Goal: Task Accomplishment & Management: Manage account settings

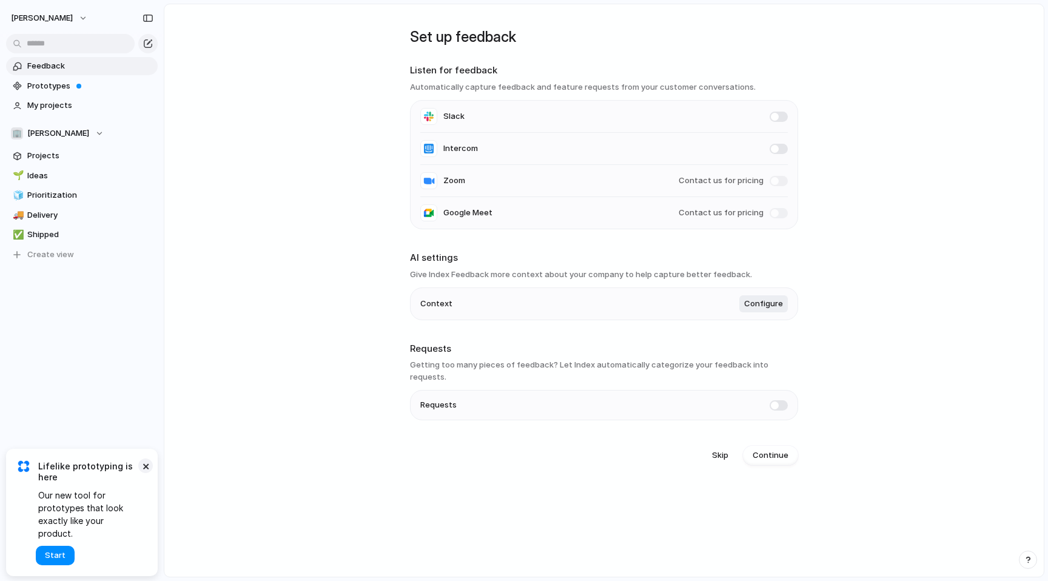
click at [148, 473] on button "×" at bounding box center [145, 465] width 15 height 15
click at [73, 235] on span "Shipped" at bounding box center [90, 235] width 126 height 12
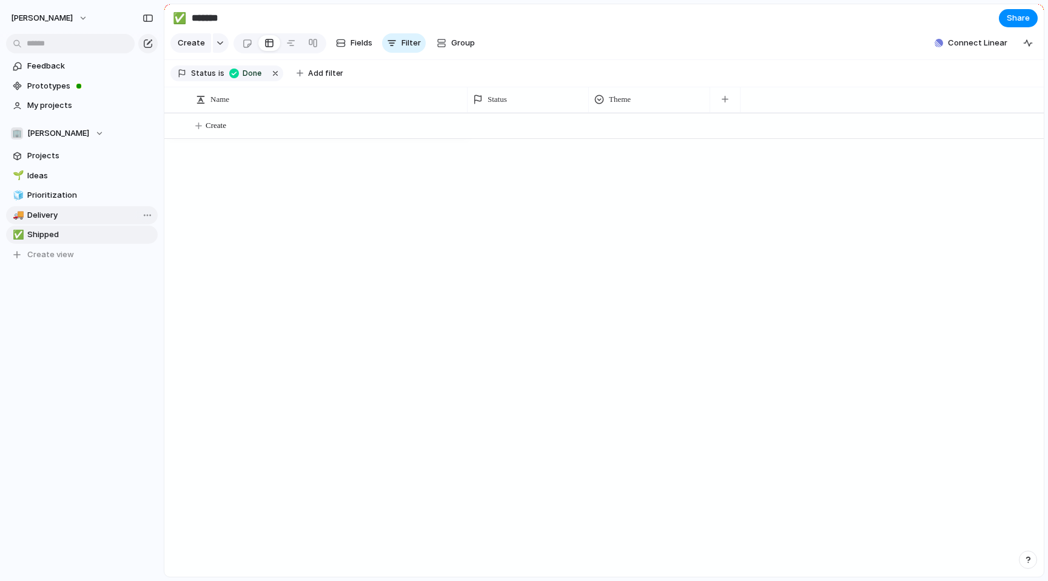
click at [53, 215] on span "Delivery" at bounding box center [90, 215] width 126 height 12
click at [263, 77] on div "button" at bounding box center [263, 74] width 10 height 10
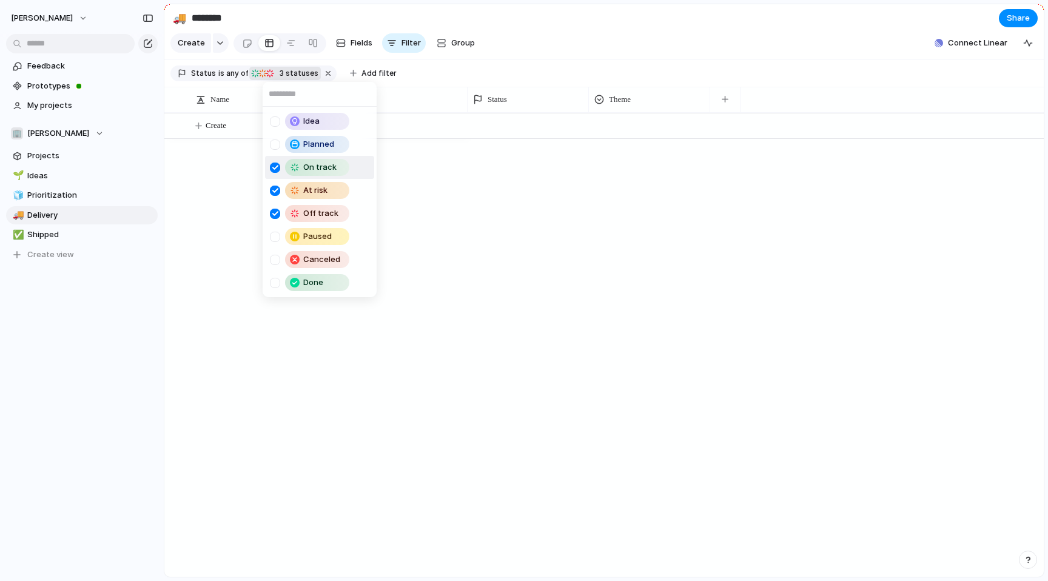
click at [437, 179] on div "Idea Planned On track At risk Off track Paused Canceled Done" at bounding box center [524, 290] width 1048 height 581
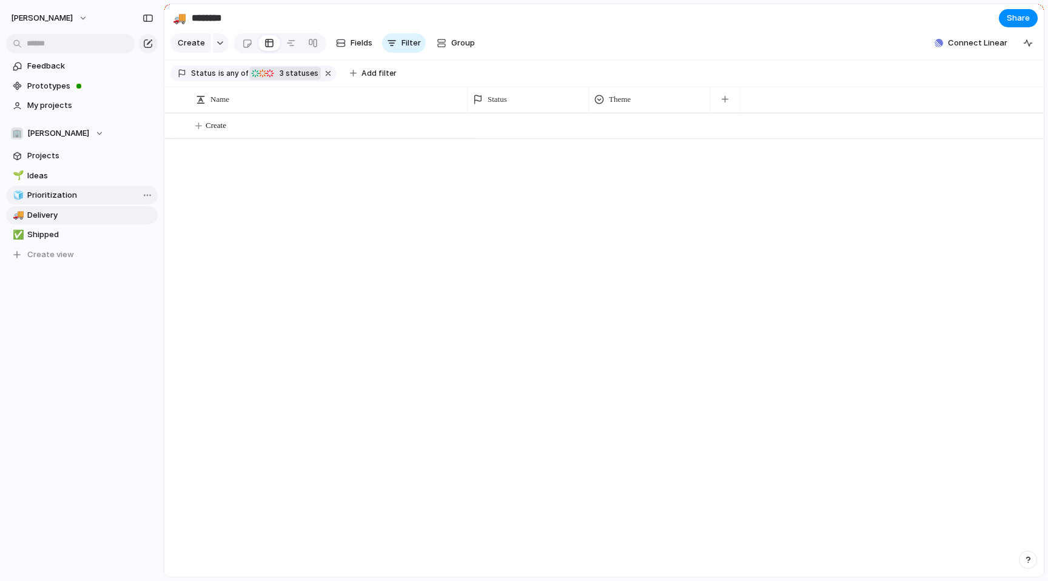
click at [69, 195] on span "Prioritization" at bounding box center [90, 195] width 126 height 12
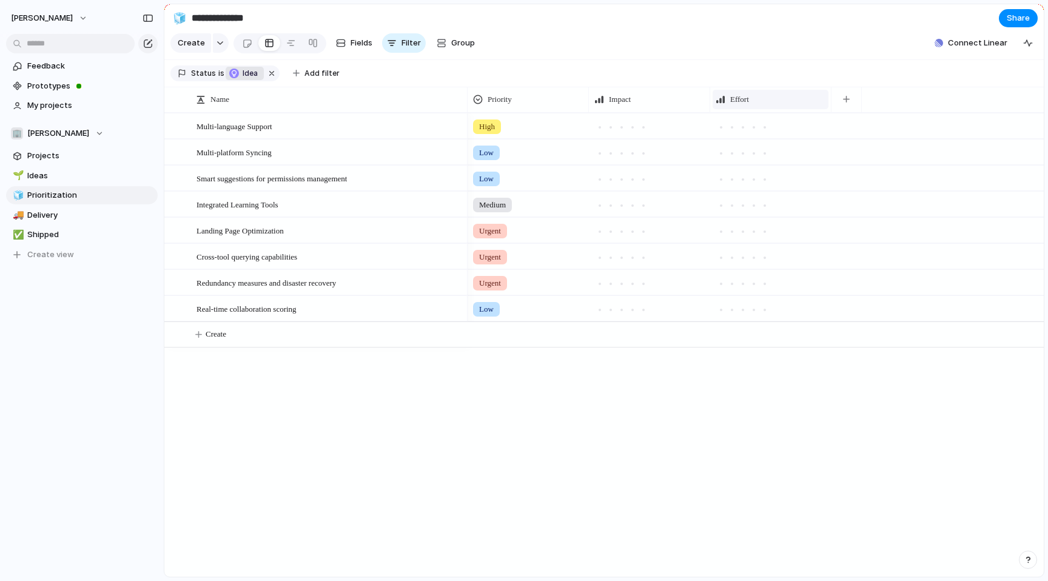
click at [730, 95] on div "Effort" at bounding box center [770, 99] width 110 height 12
click at [636, 89] on div "Modify Hide Sort ascending Sort descending" at bounding box center [524, 290] width 1048 height 581
click at [618, 97] on span "Impact" at bounding box center [620, 99] width 22 height 12
click at [628, 61] on div "Modify Hide Sort ascending Sort descending" at bounding box center [524, 290] width 1048 height 581
click at [341, 42] on div "button" at bounding box center [341, 43] width 10 height 10
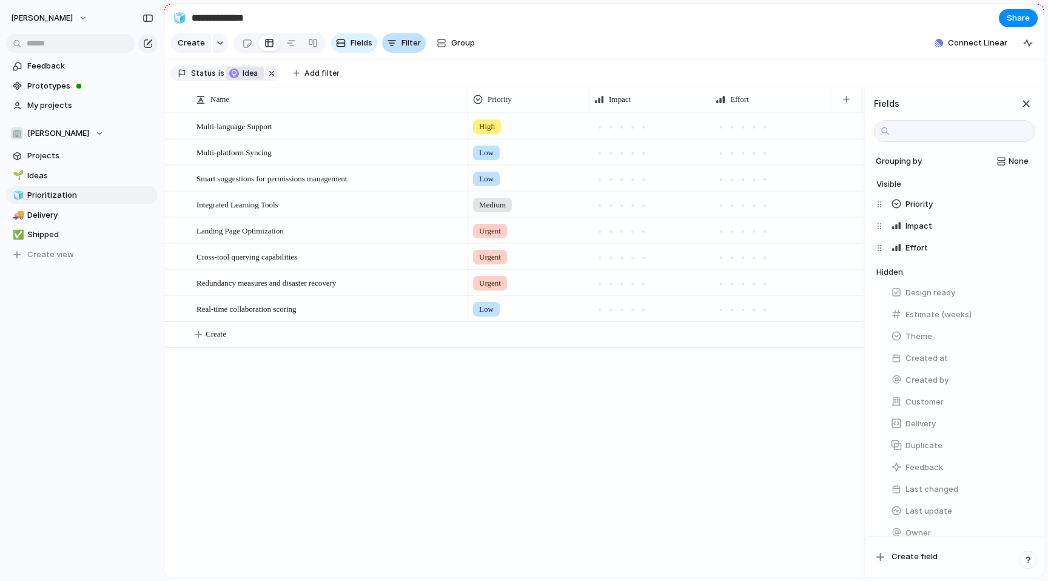
click at [417, 41] on span "Filter" at bounding box center [410, 43] width 19 height 12
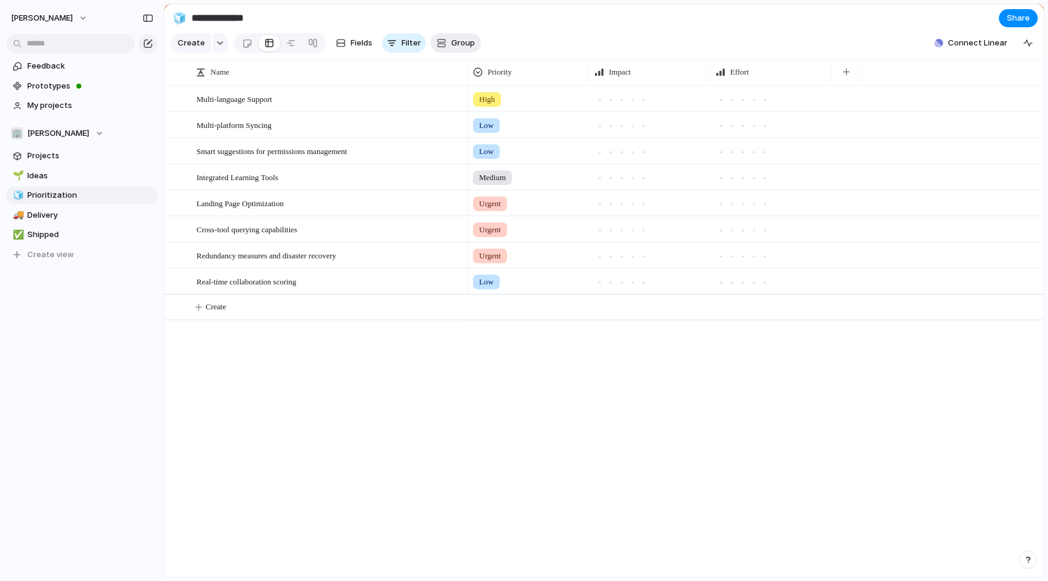
click at [473, 36] on button "Group" at bounding box center [455, 42] width 50 height 19
click at [491, 38] on div "Status Owner Customer Priority Impact Effort Design ready Theme Created by" at bounding box center [524, 290] width 1048 height 581
click at [52, 179] on span "Ideas" at bounding box center [90, 176] width 126 height 12
type input "*****"
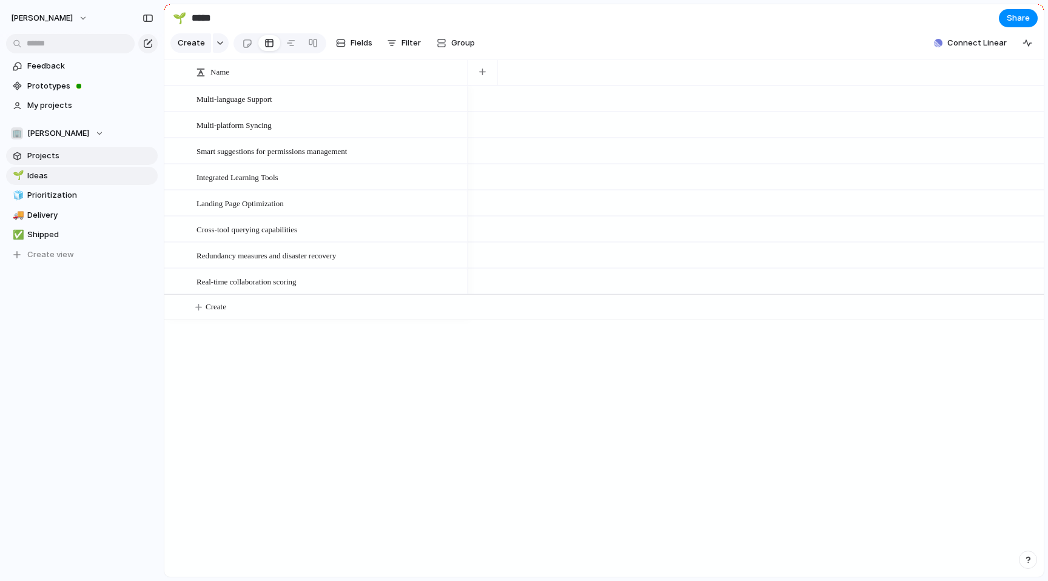
click at [52, 159] on span "Projects" at bounding box center [90, 156] width 126 height 12
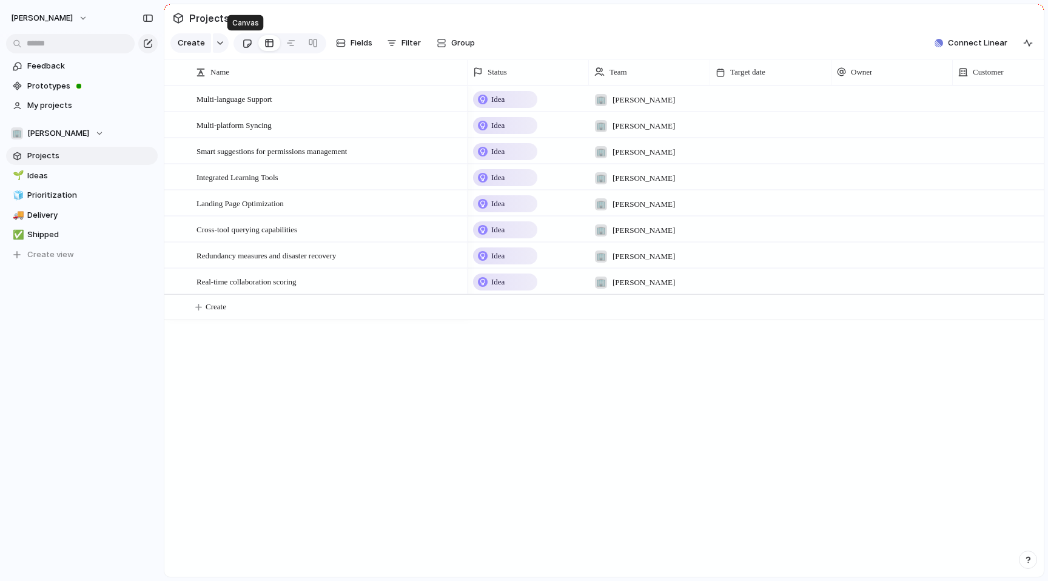
click at [246, 43] on div at bounding box center [247, 43] width 10 height 20
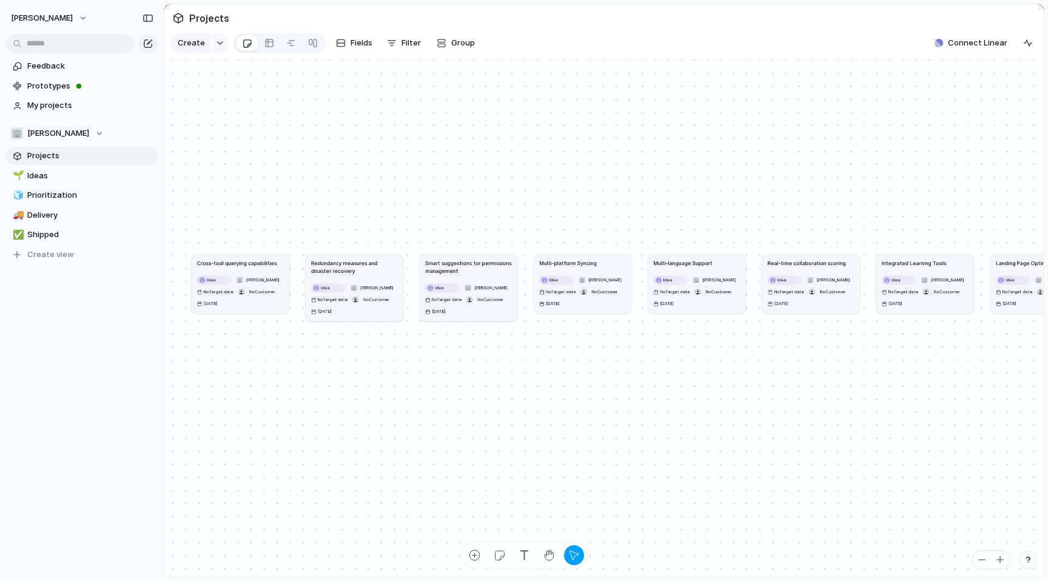
click at [441, 268] on h1 "Smart suggestions for permissions management" at bounding box center [468, 267] width 87 height 16
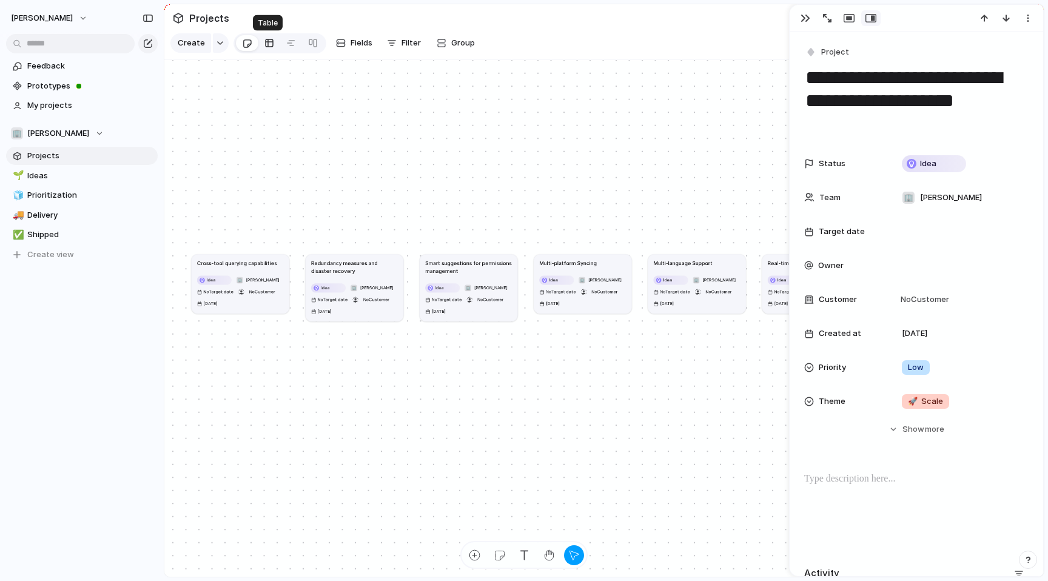
click at [267, 42] on div at bounding box center [269, 42] width 10 height 19
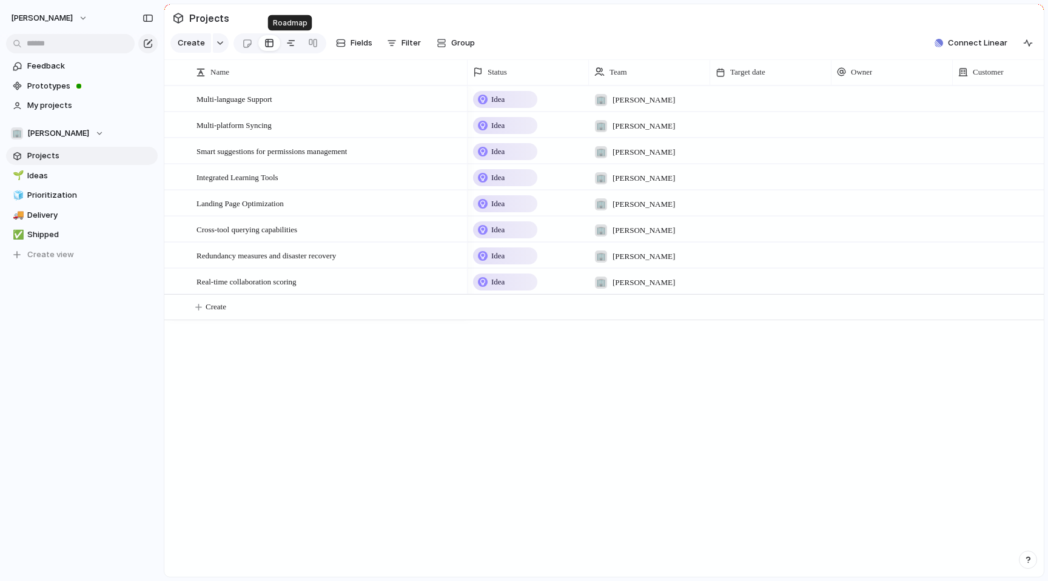
click at [286, 44] on div at bounding box center [291, 42] width 10 height 19
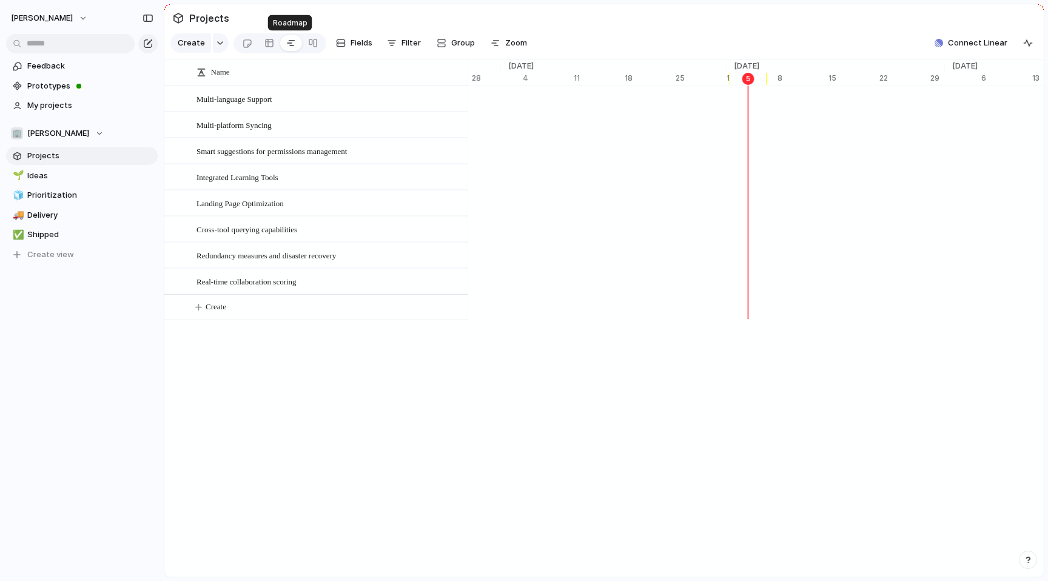
scroll to position [0, 7716]
click at [315, 44] on div at bounding box center [313, 42] width 10 height 19
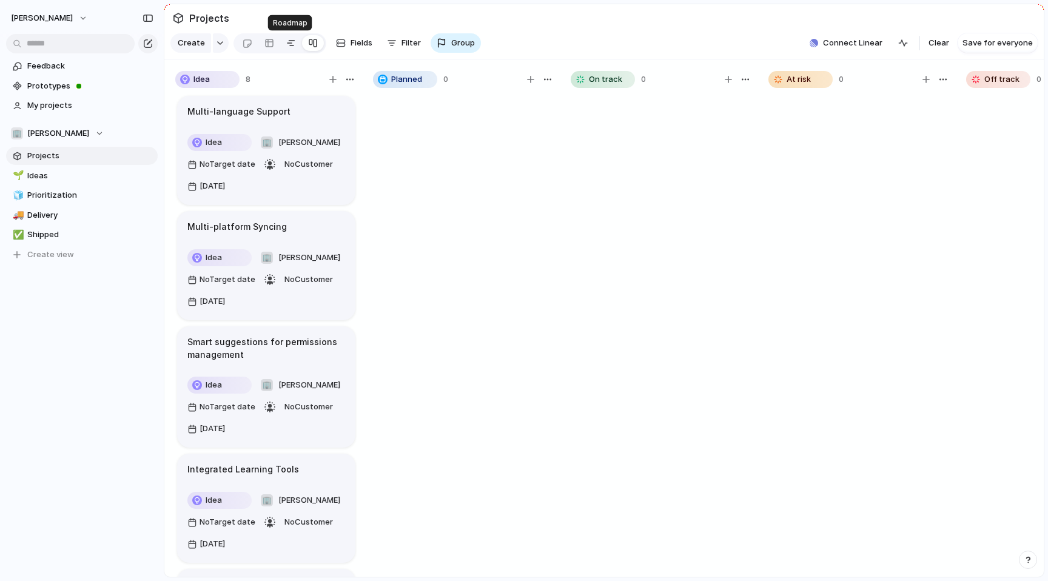
click at [289, 43] on div at bounding box center [291, 42] width 10 height 19
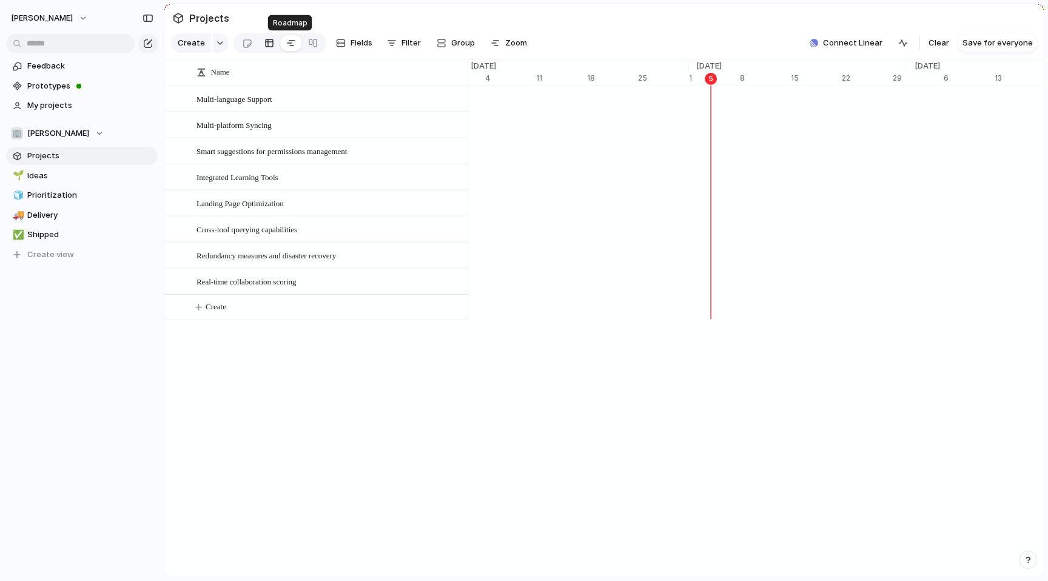
scroll to position [0, 7753]
click at [272, 44] on link at bounding box center [269, 42] width 22 height 19
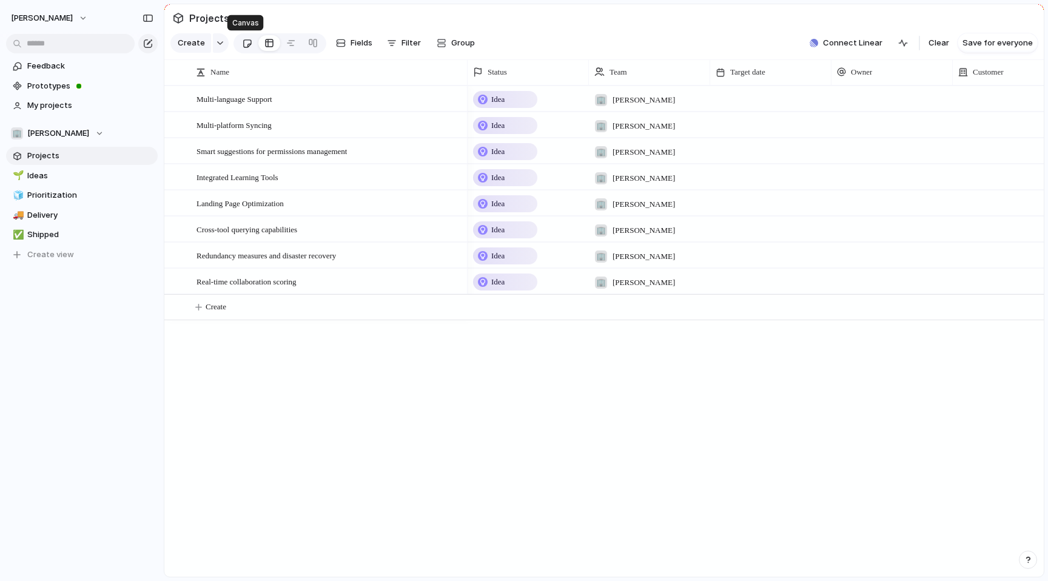
click at [250, 44] on link at bounding box center [247, 42] width 22 height 19
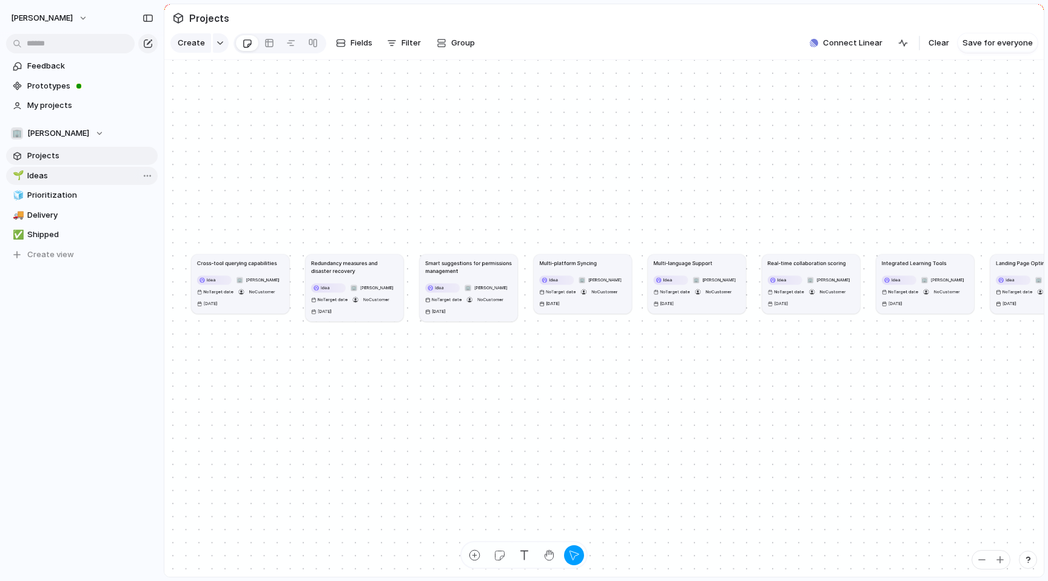
click at [78, 182] on link "🌱 Ideas" at bounding box center [82, 176] width 152 height 18
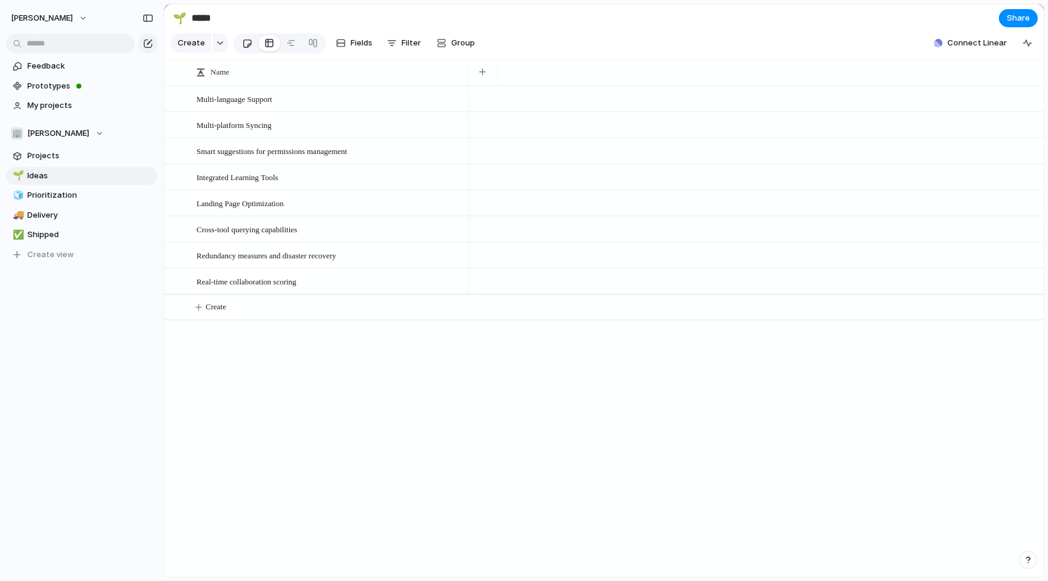
click at [247, 42] on div at bounding box center [247, 43] width 10 height 20
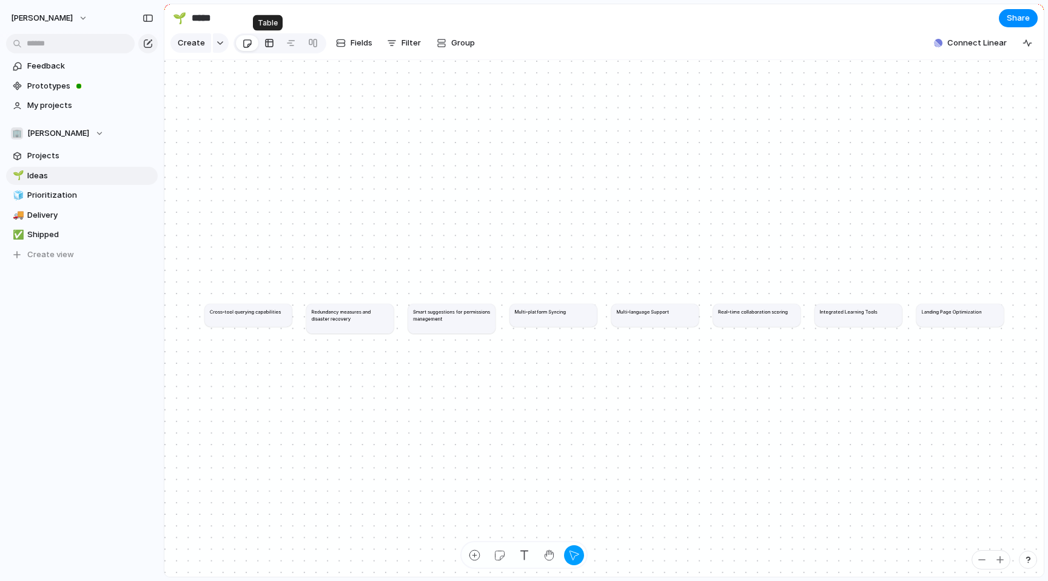
click at [265, 42] on div at bounding box center [269, 42] width 10 height 19
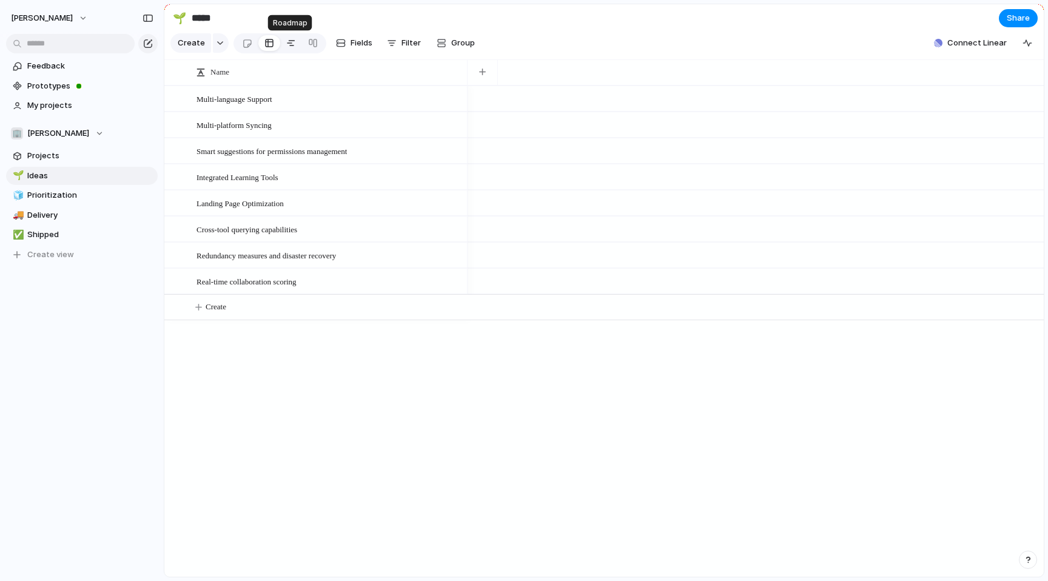
click at [292, 38] on div at bounding box center [291, 42] width 10 height 19
click at [315, 38] on div at bounding box center [313, 42] width 10 height 19
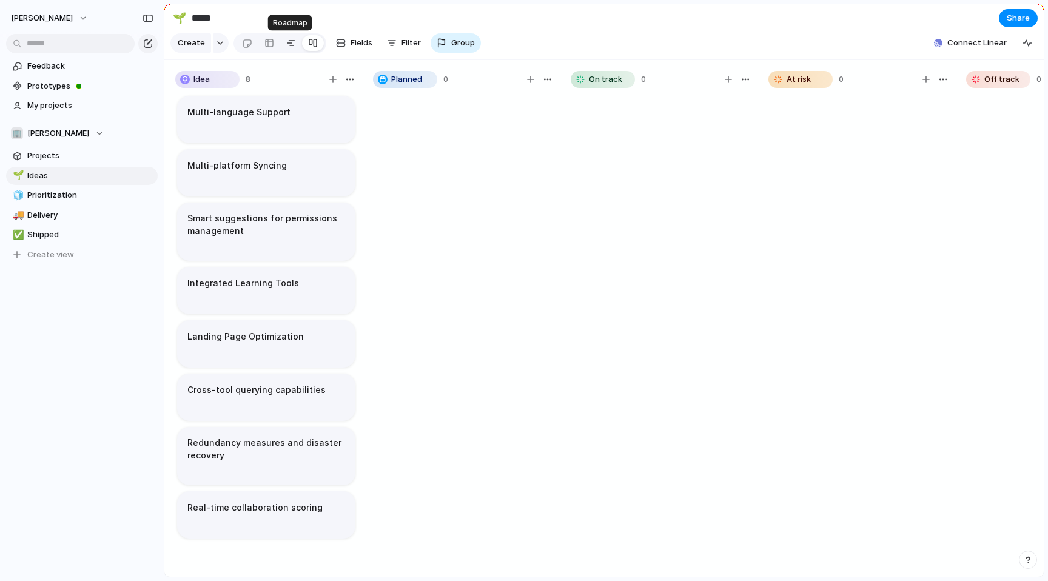
click at [291, 42] on div at bounding box center [291, 42] width 10 height 19
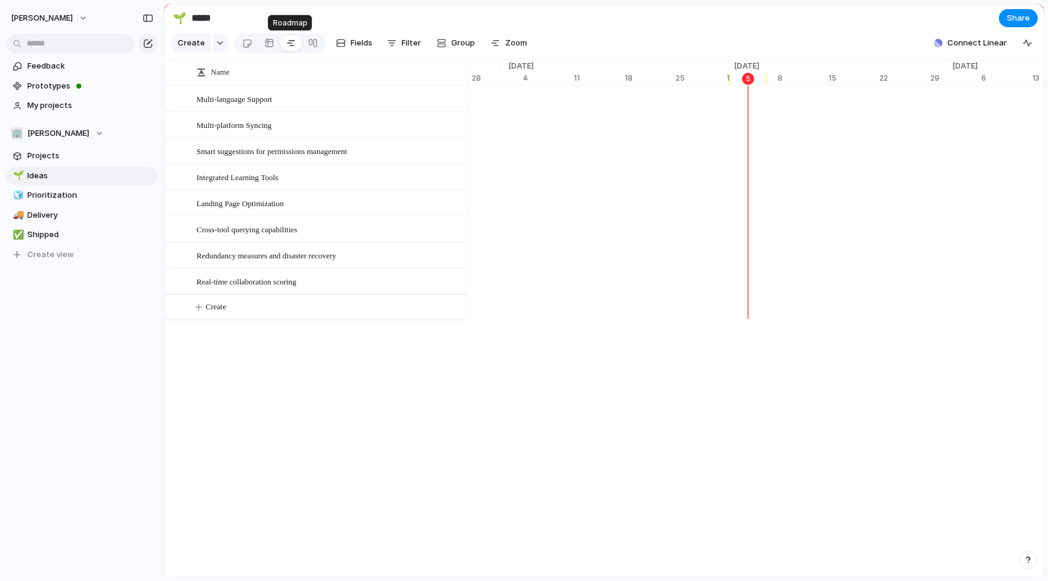
scroll to position [0, 7716]
click at [497, 43] on div "button" at bounding box center [495, 43] width 10 height 10
click at [323, 41] on div at bounding box center [279, 43] width 93 height 20
click at [314, 41] on div at bounding box center [313, 42] width 10 height 19
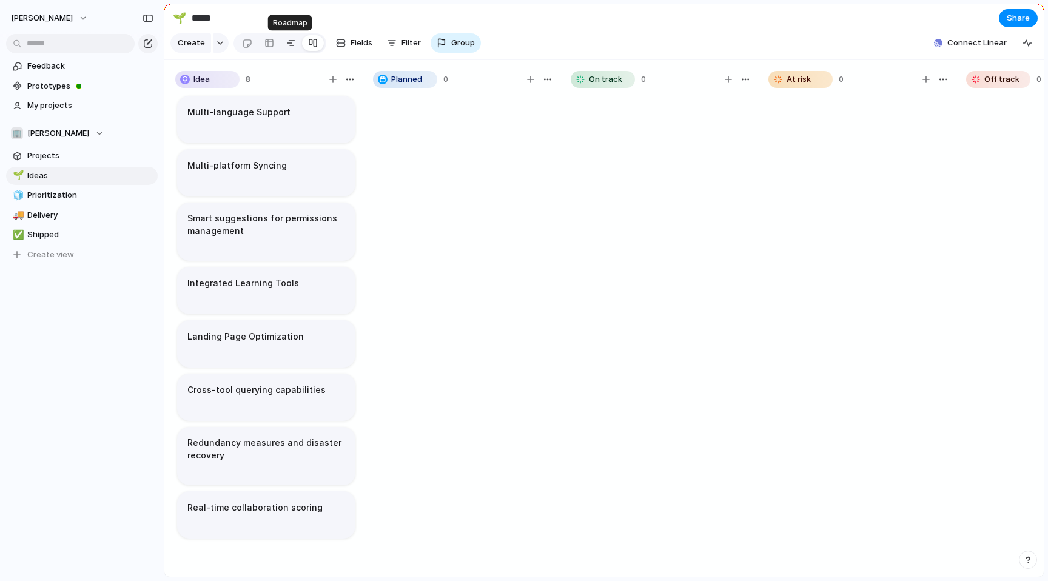
click at [291, 43] on div at bounding box center [291, 42] width 10 height 19
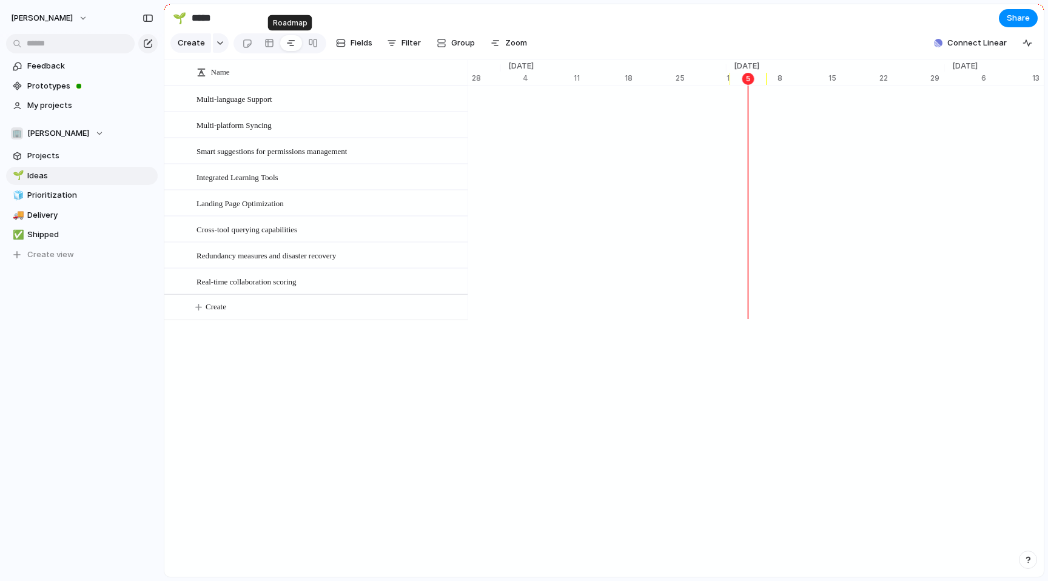
scroll to position [0, 7716]
click at [264, 43] on div at bounding box center [269, 42] width 10 height 19
click at [246, 43] on div at bounding box center [247, 43] width 10 height 20
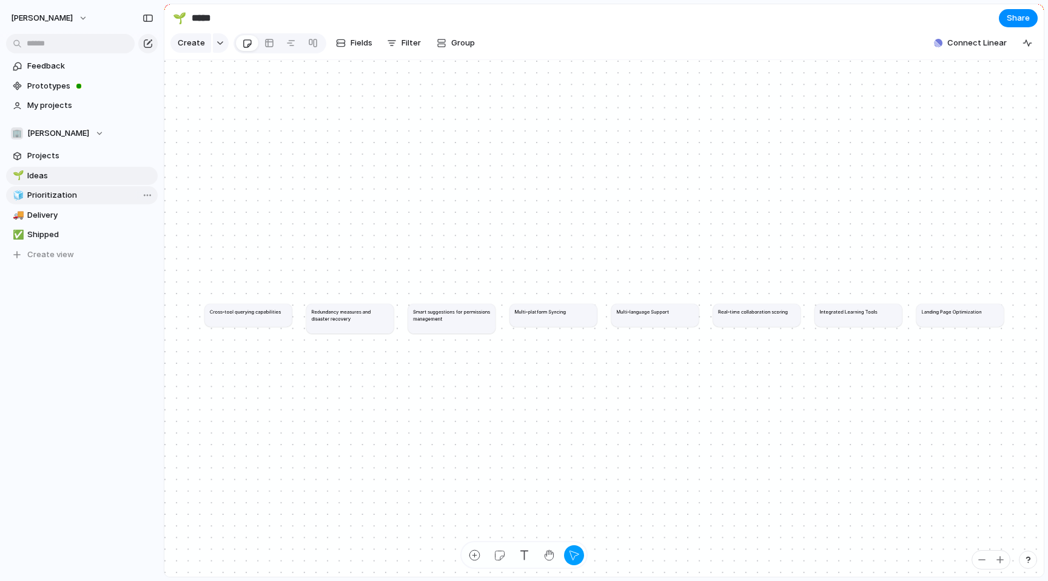
click at [51, 198] on span "Prioritization" at bounding box center [90, 195] width 126 height 12
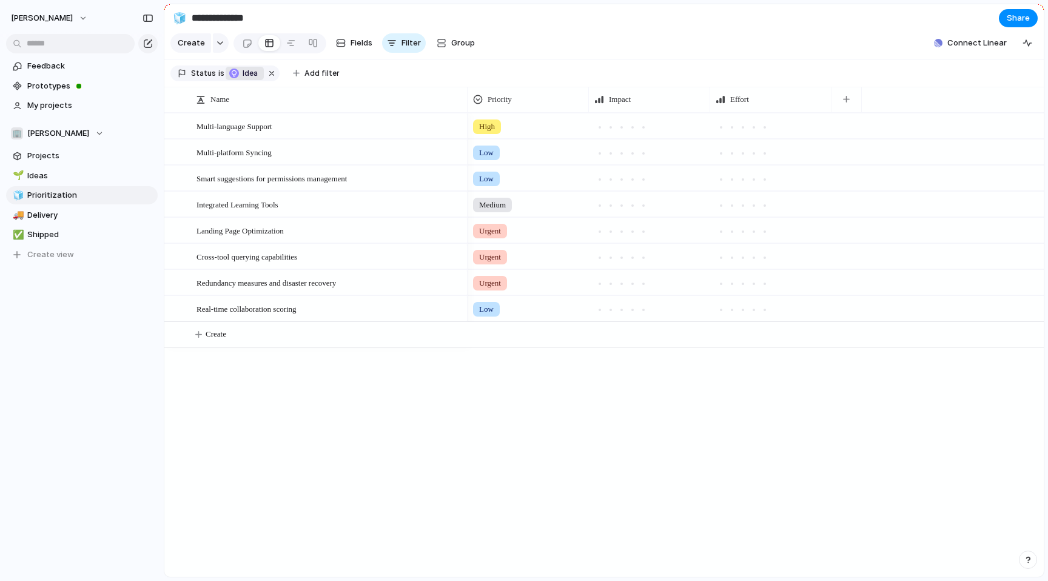
click at [243, 72] on span "Idea" at bounding box center [252, 73] width 18 height 11
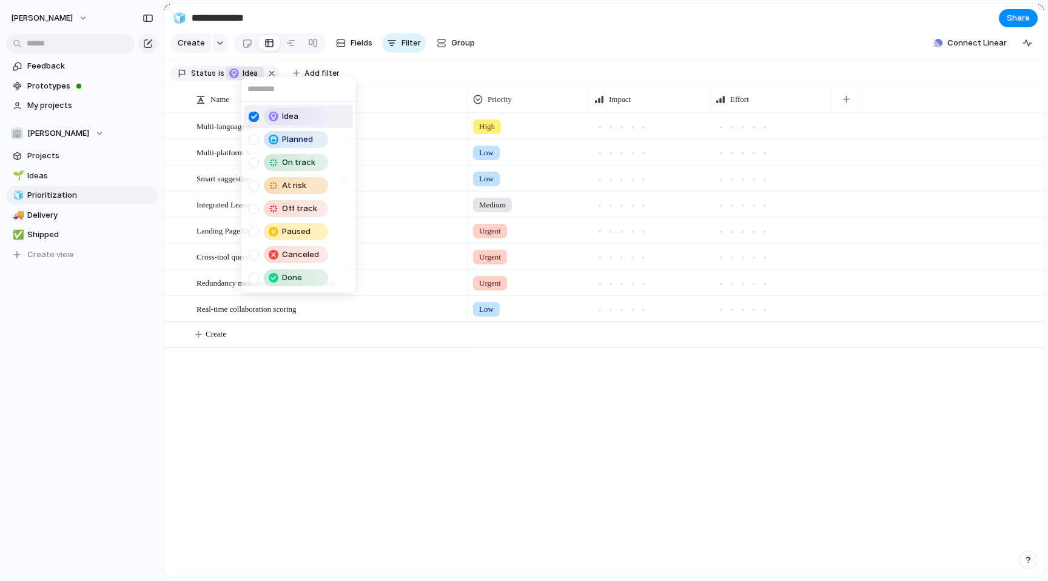
click at [298, 56] on div "Idea Planned On track At risk Off track Paused Canceled Done" at bounding box center [524, 290] width 1048 height 581
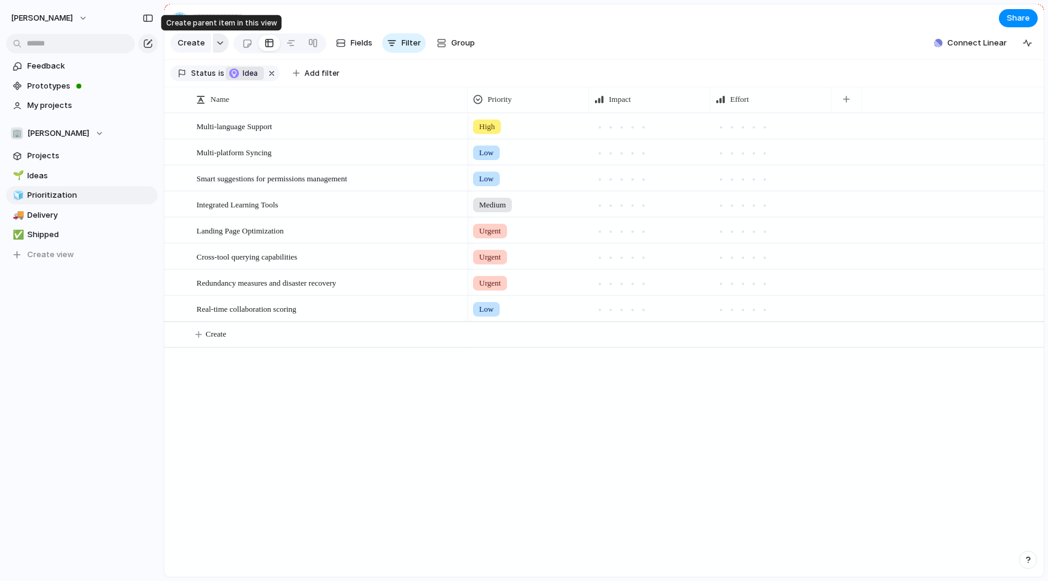
click at [215, 39] on button "button" at bounding box center [221, 42] width 16 height 19
click at [351, 99] on div "Goal Program Initiative Launch Project Customize" at bounding box center [524, 290] width 1048 height 581
click at [220, 38] on button "button" at bounding box center [221, 42] width 16 height 19
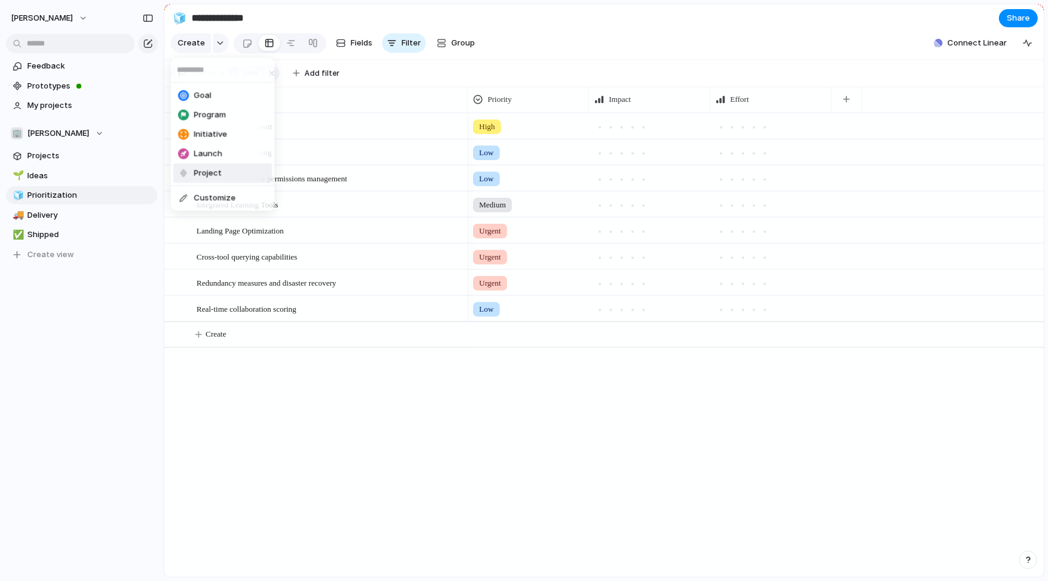
click at [197, 174] on span "Project" at bounding box center [208, 173] width 28 height 12
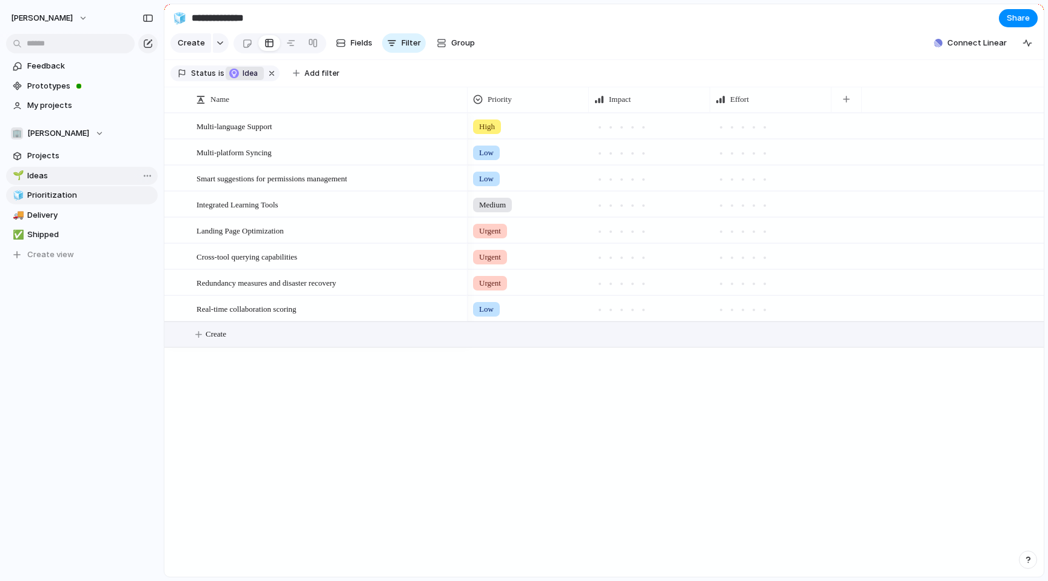
click at [61, 172] on span "Ideas" at bounding box center [90, 176] width 126 height 12
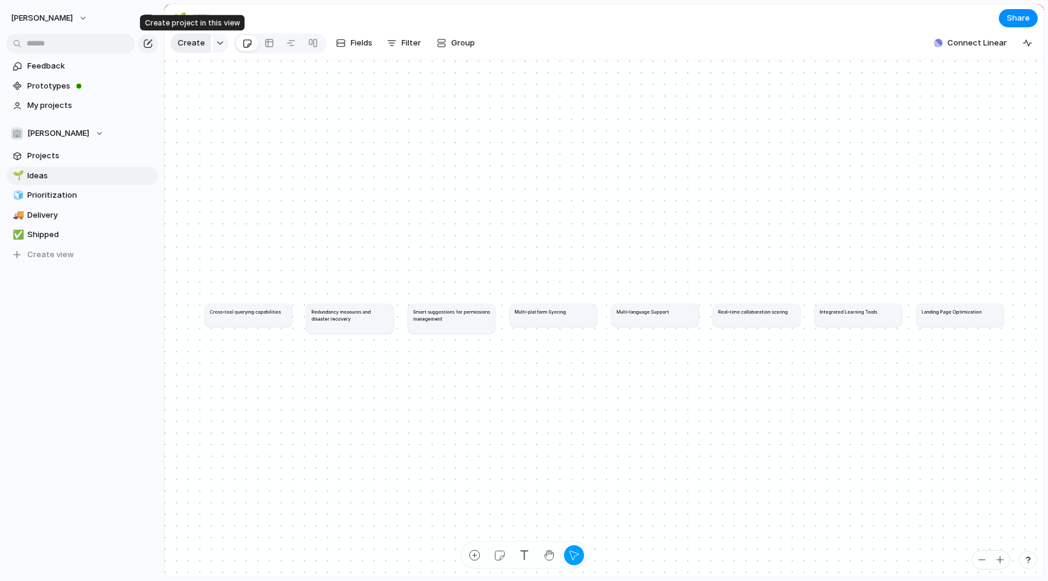
click at [196, 40] on span "Create" at bounding box center [191, 43] width 27 height 12
click at [196, 42] on span "Create" at bounding box center [191, 43] width 27 height 12
click at [217, 42] on div "button" at bounding box center [220, 43] width 8 height 5
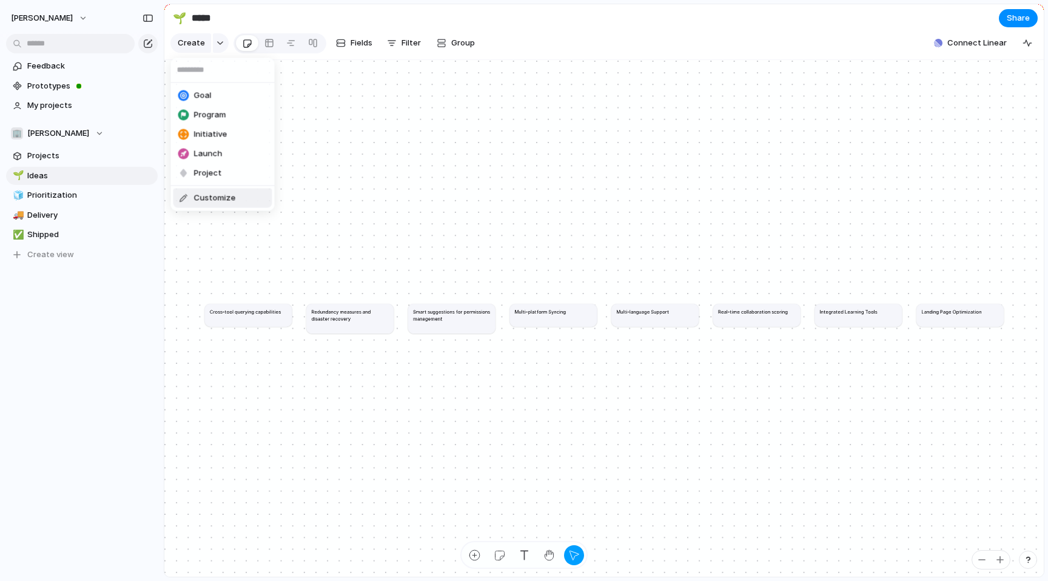
click at [203, 193] on span "Customize" at bounding box center [215, 198] width 42 height 12
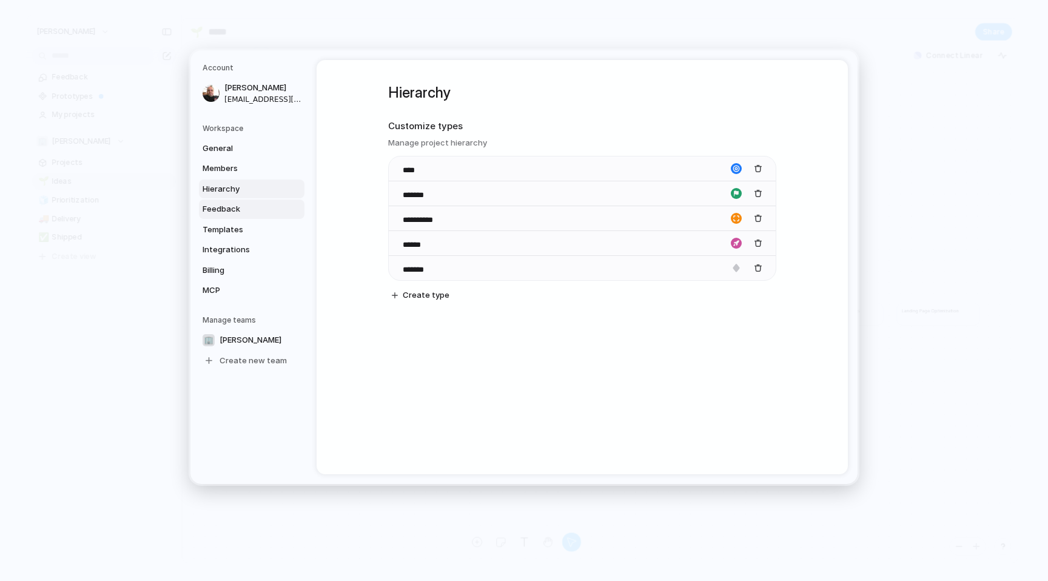
click at [244, 214] on span "Feedback" at bounding box center [242, 209] width 78 height 12
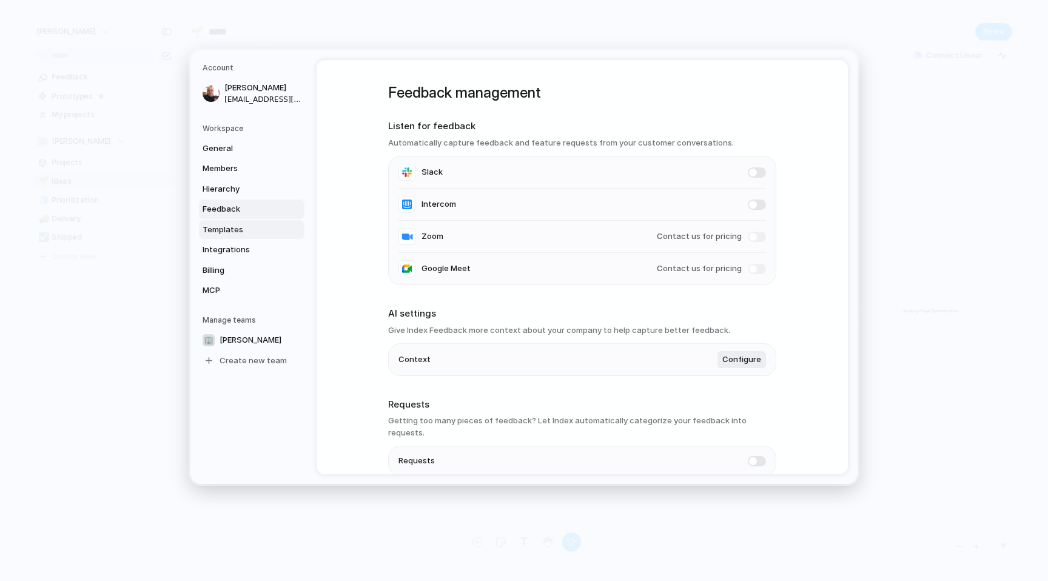
click at [229, 231] on span "Templates" at bounding box center [242, 230] width 78 height 12
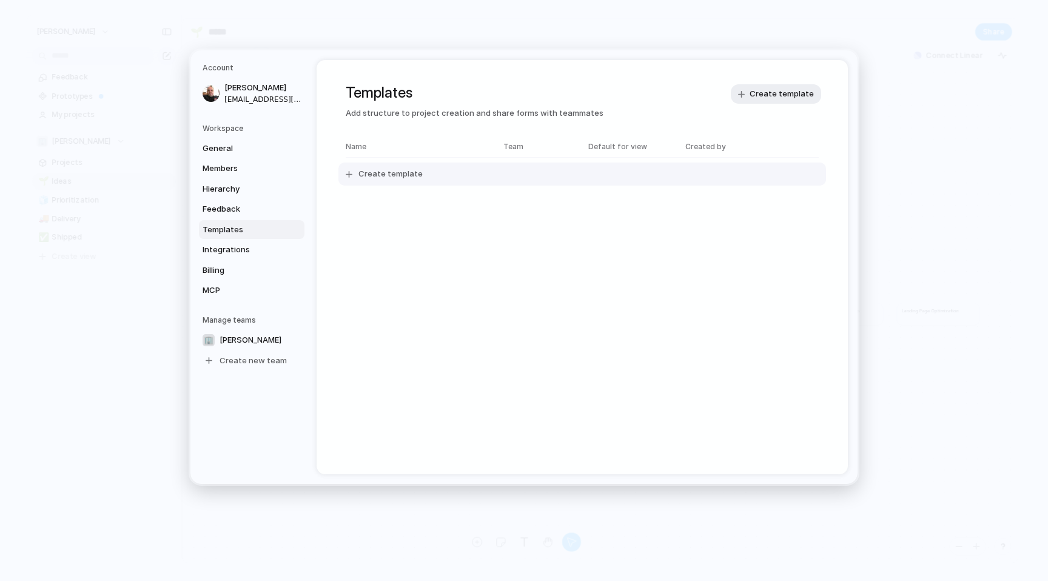
click at [397, 169] on span "Create template" at bounding box center [390, 174] width 64 height 12
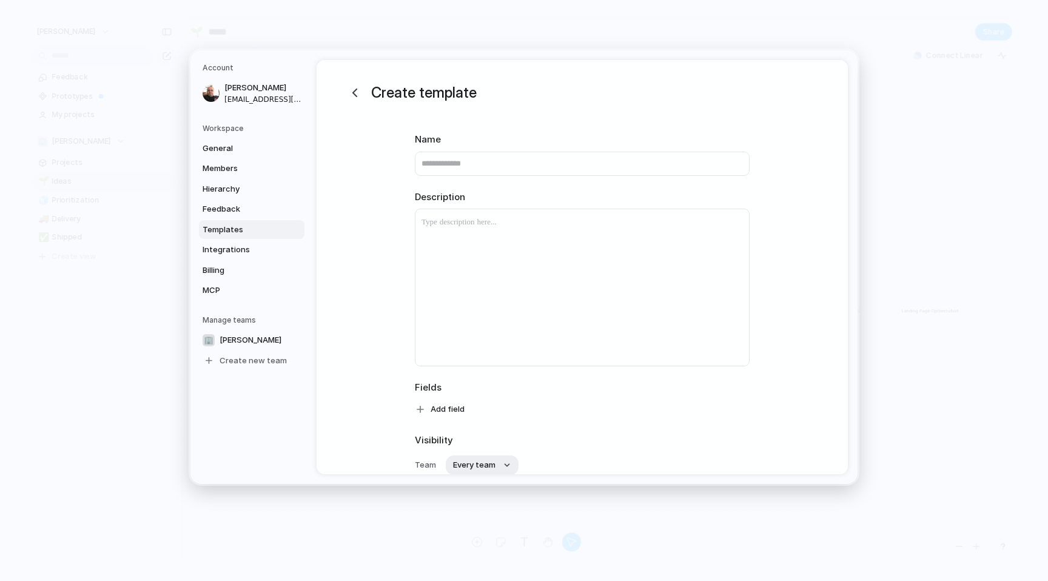
click at [379, 198] on div "Create template Name Description Fields Add field Visibility Team Every team Ca…" at bounding box center [581, 319] width 531 height 519
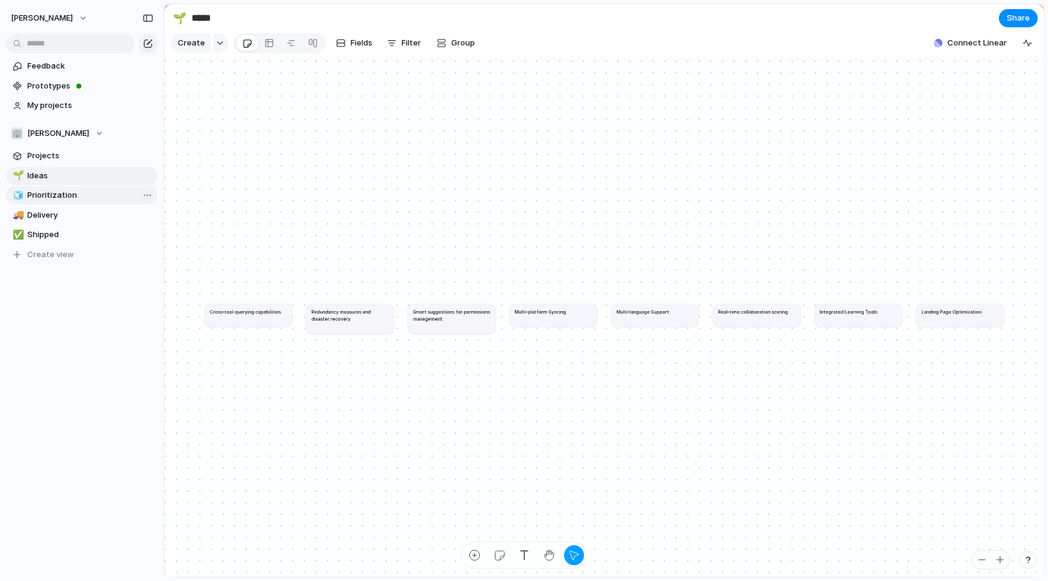
click at [84, 199] on span "Prioritization" at bounding box center [90, 195] width 126 height 12
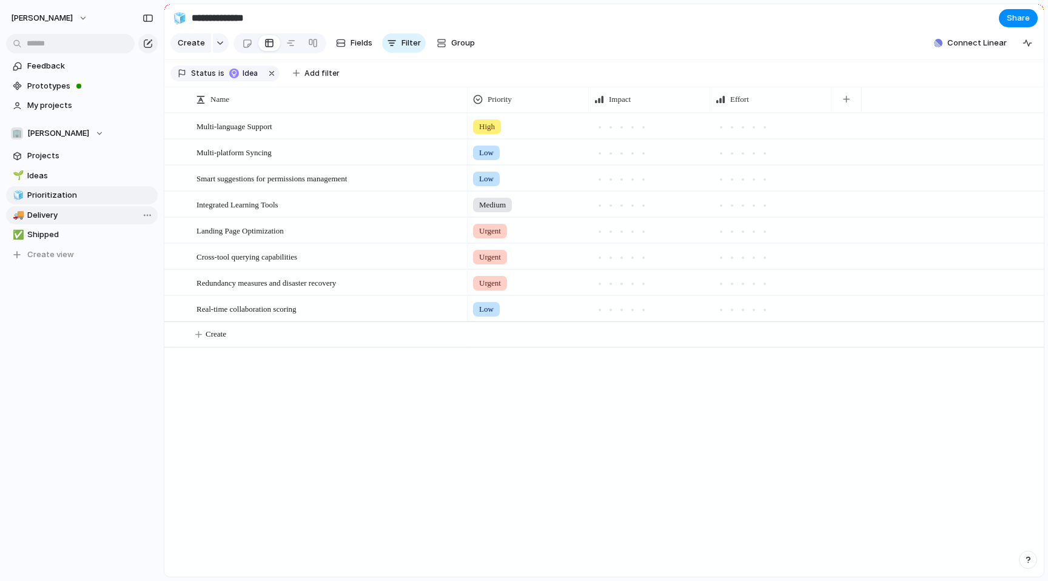
click at [62, 218] on span "Delivery" at bounding box center [90, 215] width 126 height 12
type input "********"
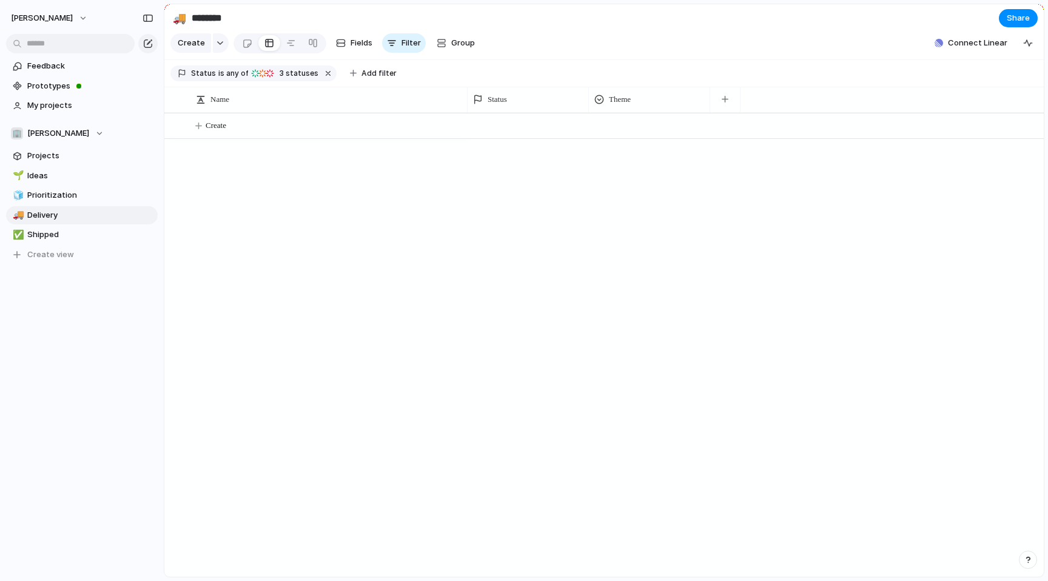
click at [354, 33] on div "Create Fields Filter Group Zoom Collapse" at bounding box center [325, 43] width 310 height 25
click at [354, 41] on span "Fields" at bounding box center [361, 43] width 22 height 12
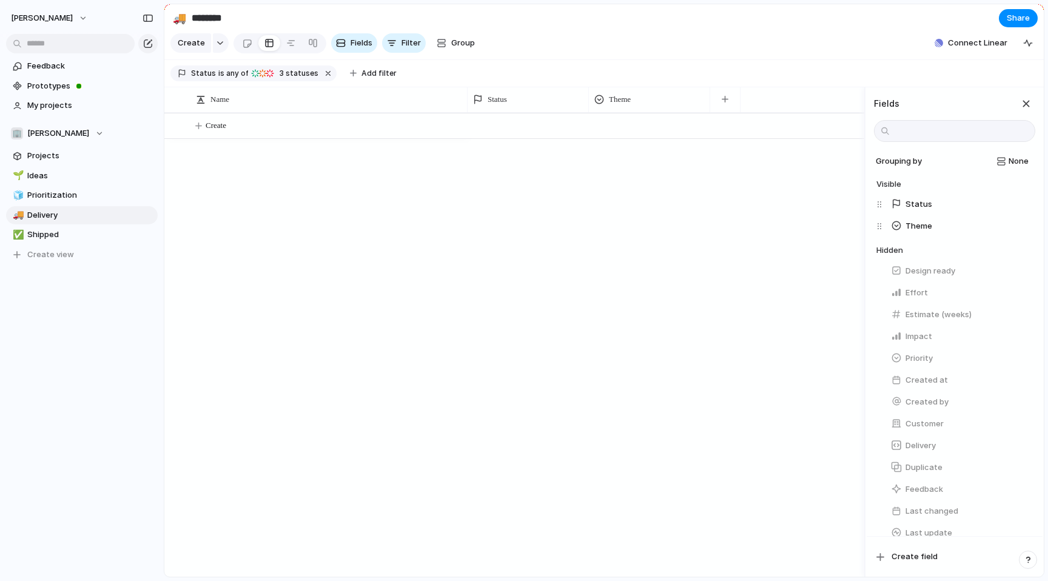
click at [762, 185] on div at bounding box center [665, 345] width 397 height 464
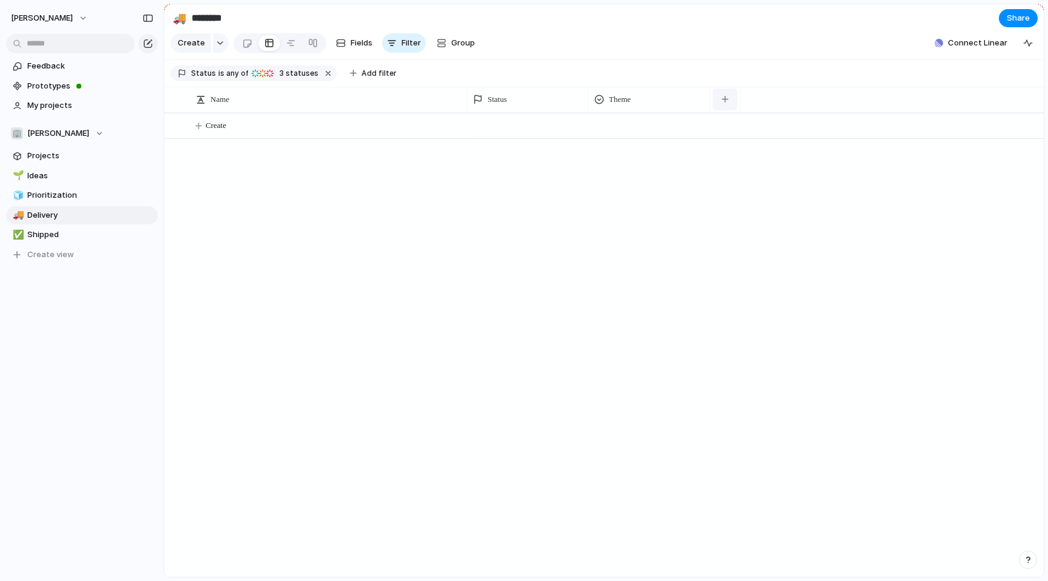
click at [728, 99] on div "button" at bounding box center [724, 99] width 7 height 7
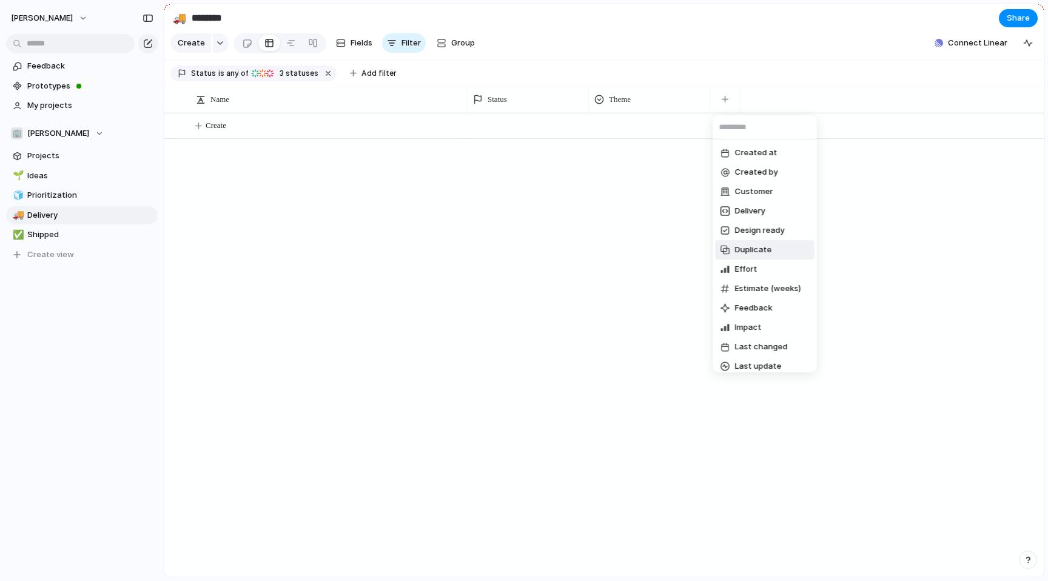
scroll to position [181, 0]
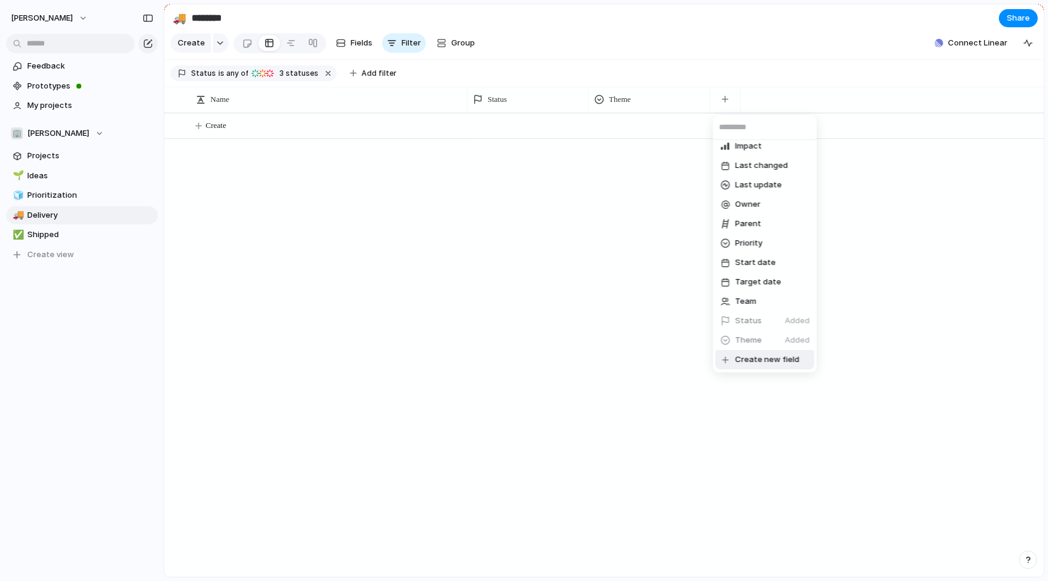
click at [763, 357] on span "Create new field" at bounding box center [767, 359] width 64 height 12
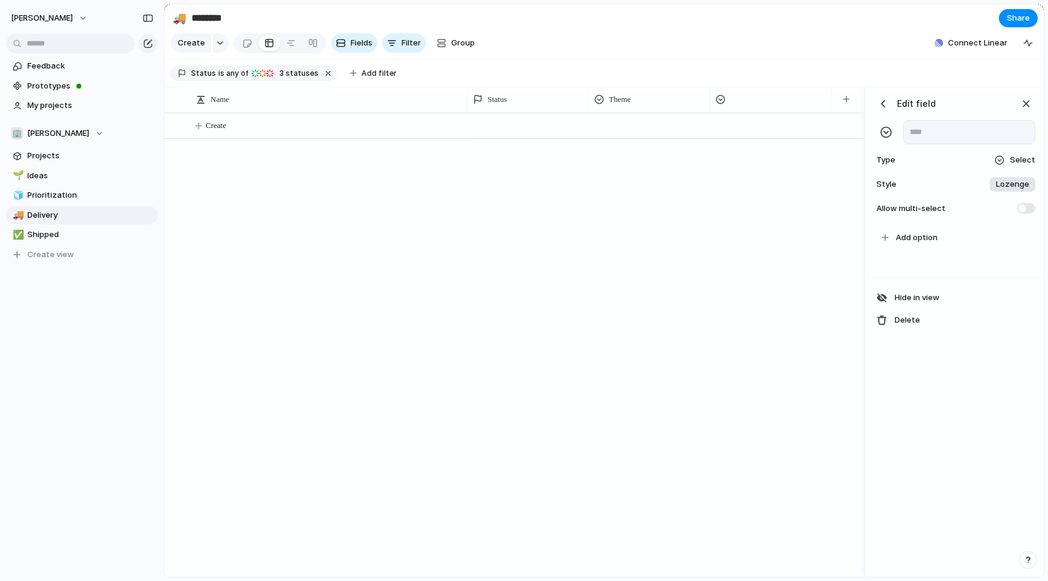
click at [1012, 156] on span "Select" at bounding box center [1021, 160] width 25 height 12
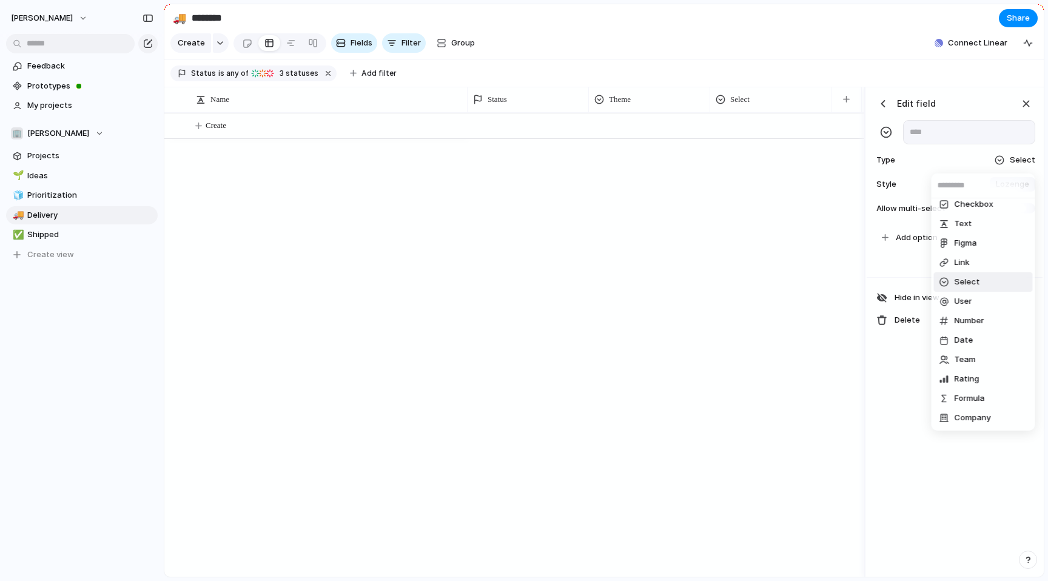
scroll to position [0, 0]
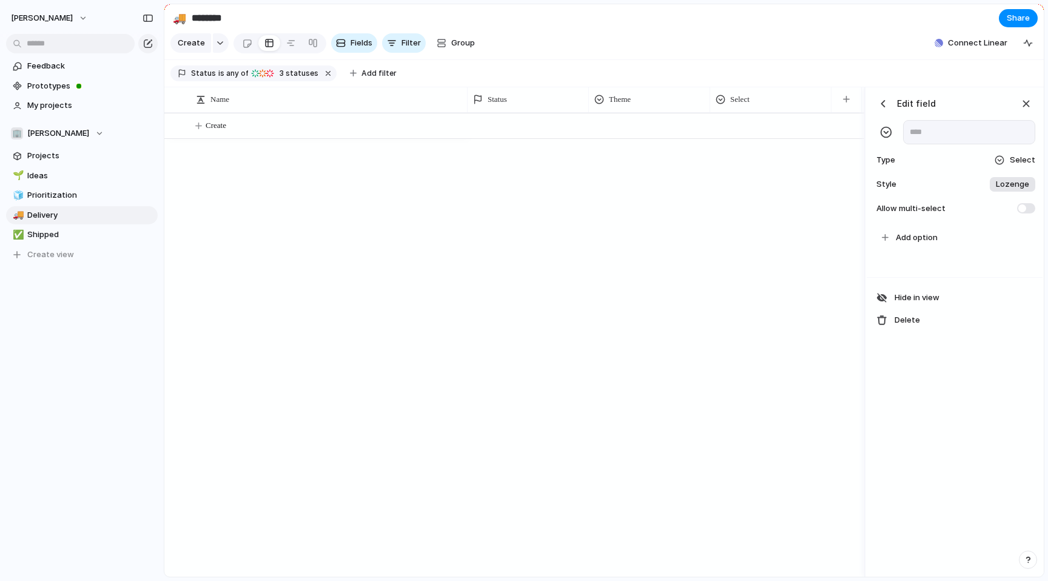
click at [65, 69] on div "Checkbox Text Figma Link Select User Number Date Team Rating Formula Company" at bounding box center [524, 290] width 1048 height 581
click at [31, 68] on span "Feedback" at bounding box center [90, 66] width 126 height 12
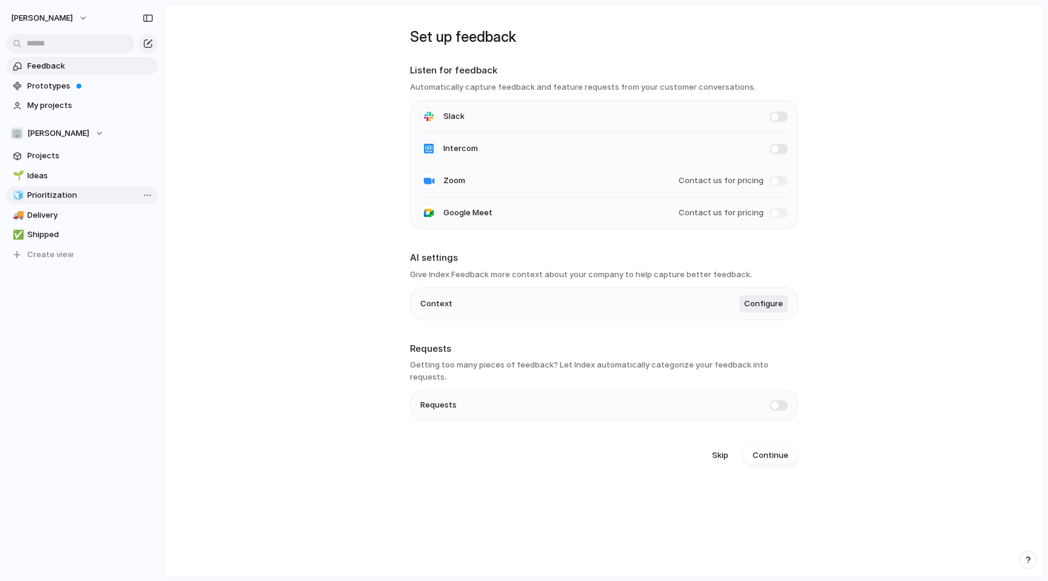
click at [69, 190] on span "Prioritization" at bounding box center [90, 195] width 126 height 12
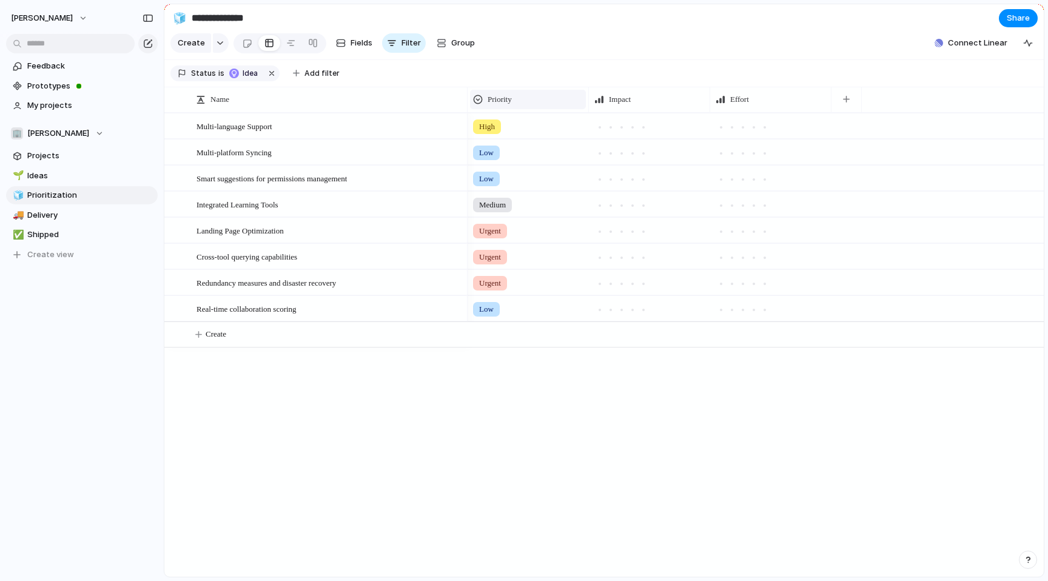
click at [511, 97] on span "Priority" at bounding box center [499, 99] width 24 height 12
click at [644, 42] on div "Modify Hide Sort ascending Sort descending" at bounding box center [524, 290] width 1048 height 581
click at [740, 152] on div at bounding box center [743, 153] width 6 height 6
click at [647, 154] on div at bounding box center [643, 153] width 11 height 11
click at [654, 42] on section "Create Fields Filter Group Zoom Collapse Connect Linear" at bounding box center [603, 45] width 879 height 29
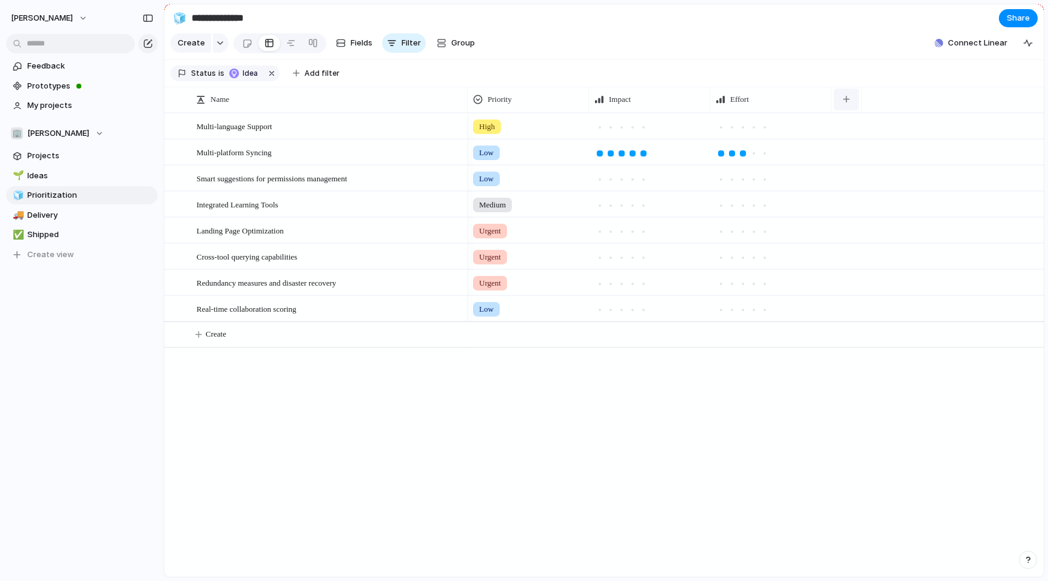
click at [843, 96] on div "button" at bounding box center [846, 99] width 7 height 7
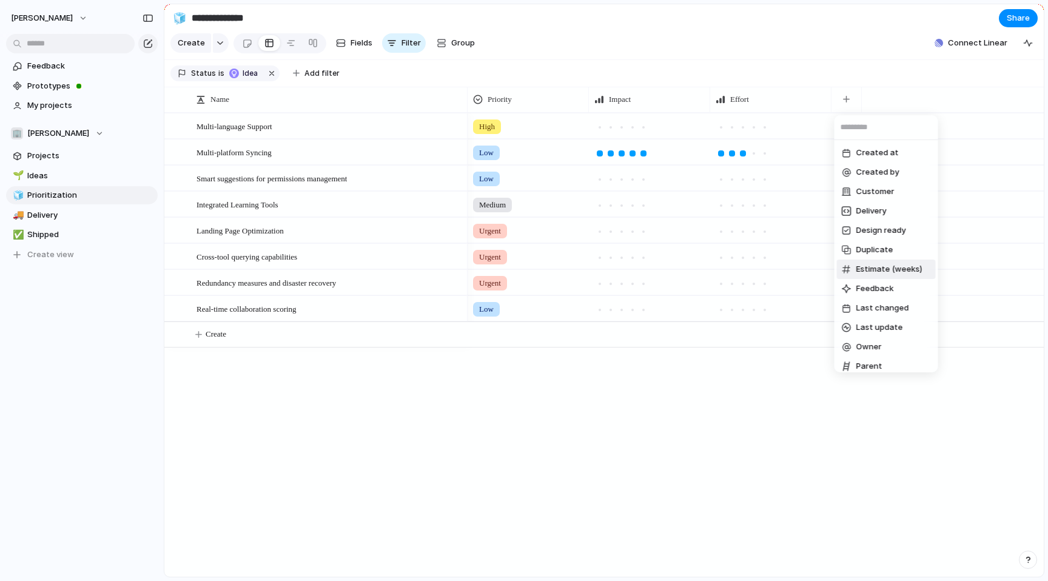
click at [888, 269] on span "Estimate (weeks)" at bounding box center [889, 269] width 66 height 12
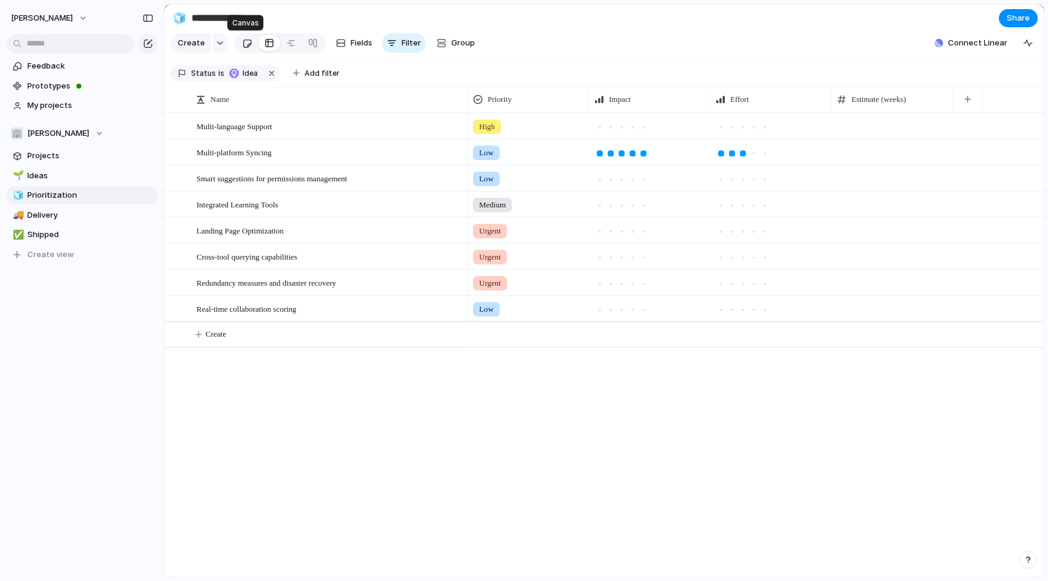
click at [252, 44] on link at bounding box center [247, 42] width 22 height 19
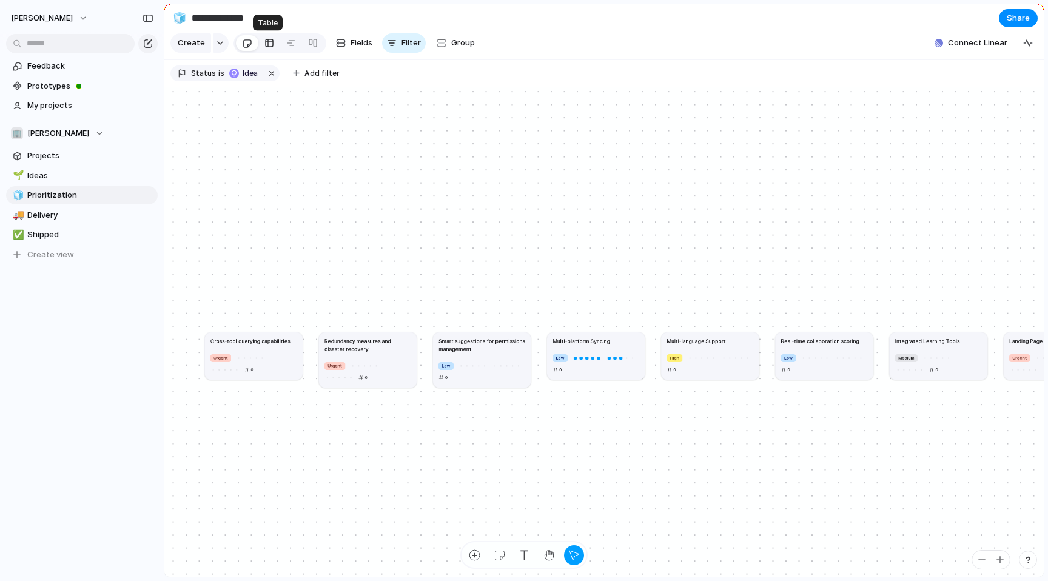
click at [269, 42] on div at bounding box center [269, 42] width 10 height 19
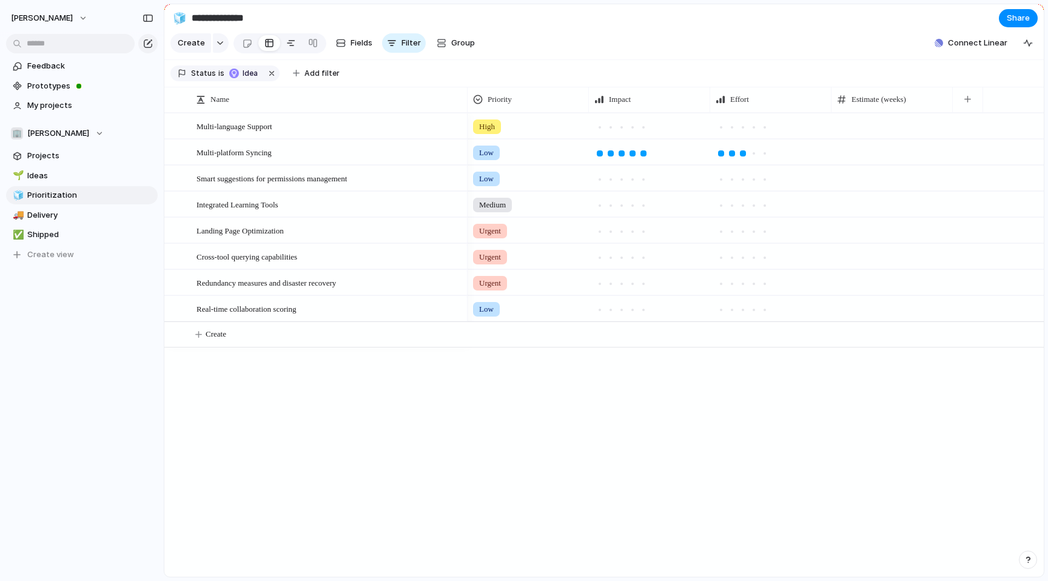
click at [296, 42] on link at bounding box center [291, 42] width 22 height 19
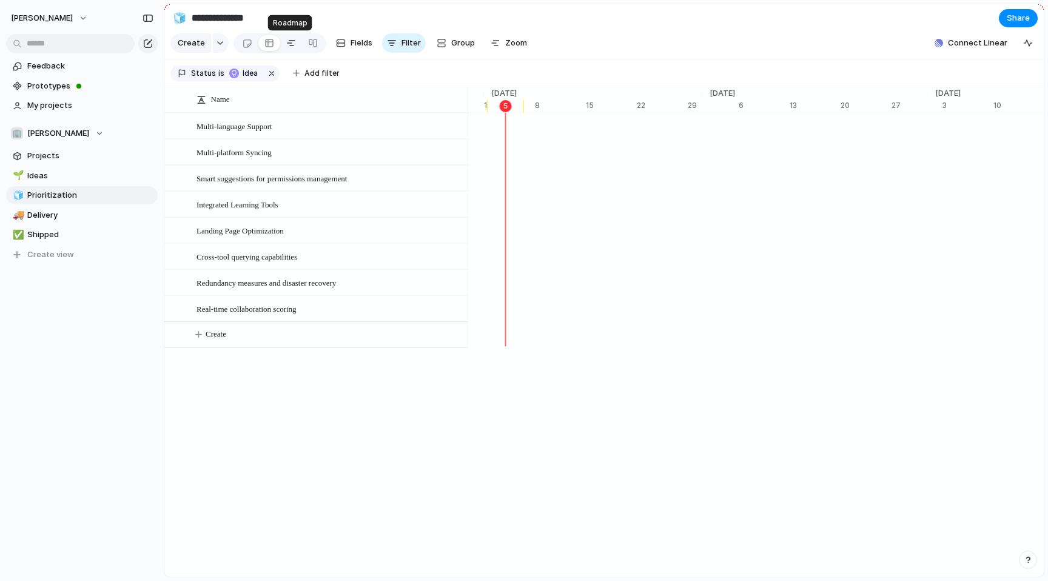
scroll to position [0, 7958]
click at [310, 42] on div at bounding box center [313, 42] width 10 height 19
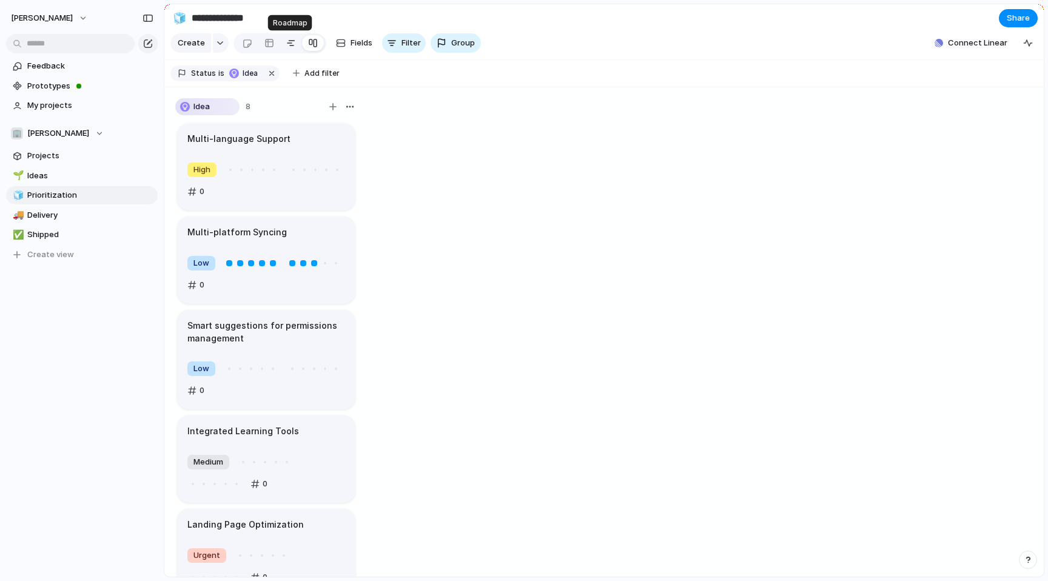
click at [282, 45] on link at bounding box center [291, 42] width 22 height 19
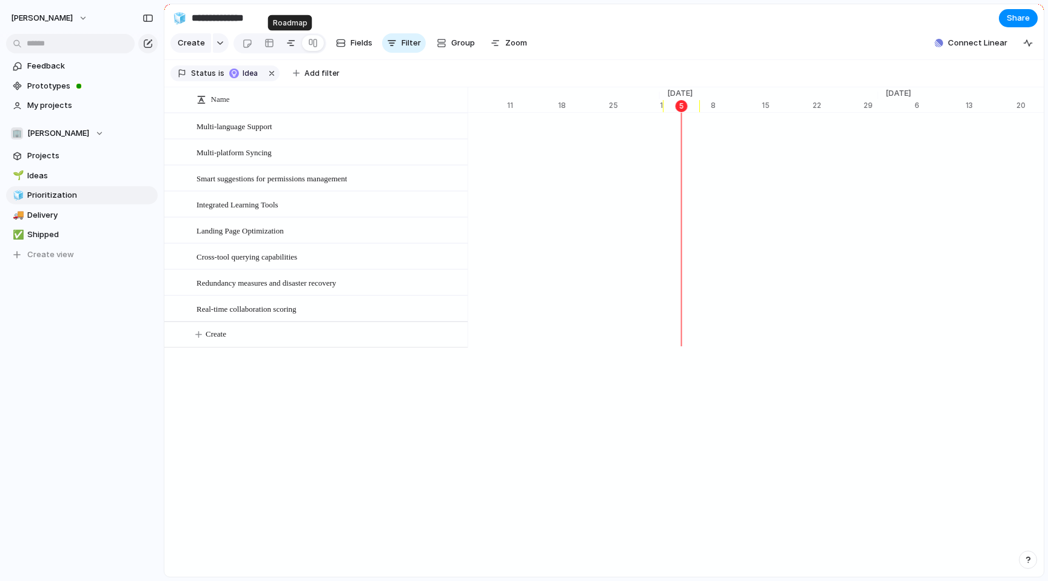
scroll to position [0, 7782]
click at [264, 43] on div at bounding box center [269, 42] width 10 height 19
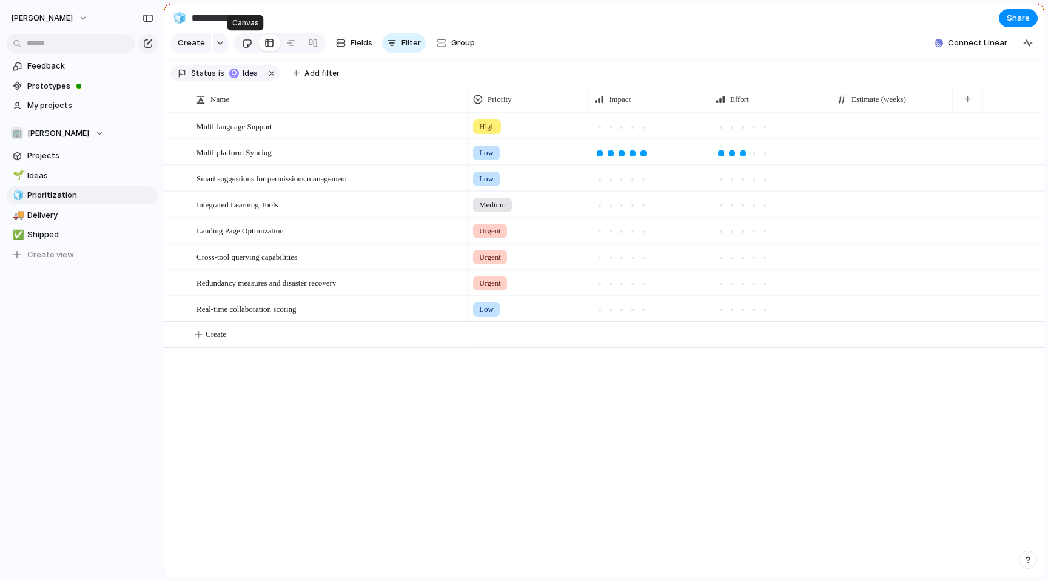
click at [246, 44] on div at bounding box center [247, 43] width 10 height 20
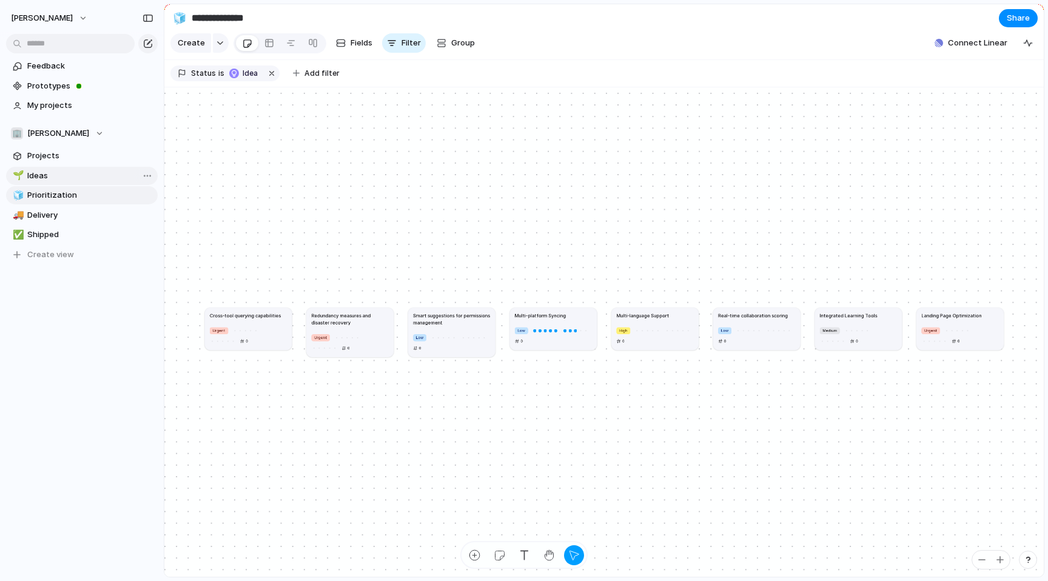
click at [64, 179] on span "Ideas" at bounding box center [90, 176] width 126 height 12
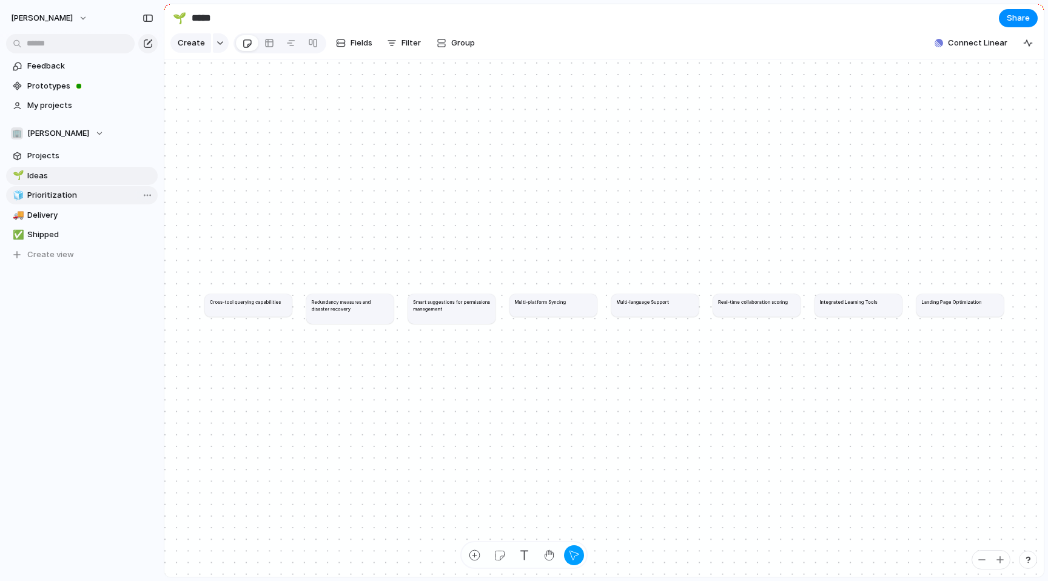
click at [62, 193] on span "Prioritization" at bounding box center [90, 195] width 126 height 12
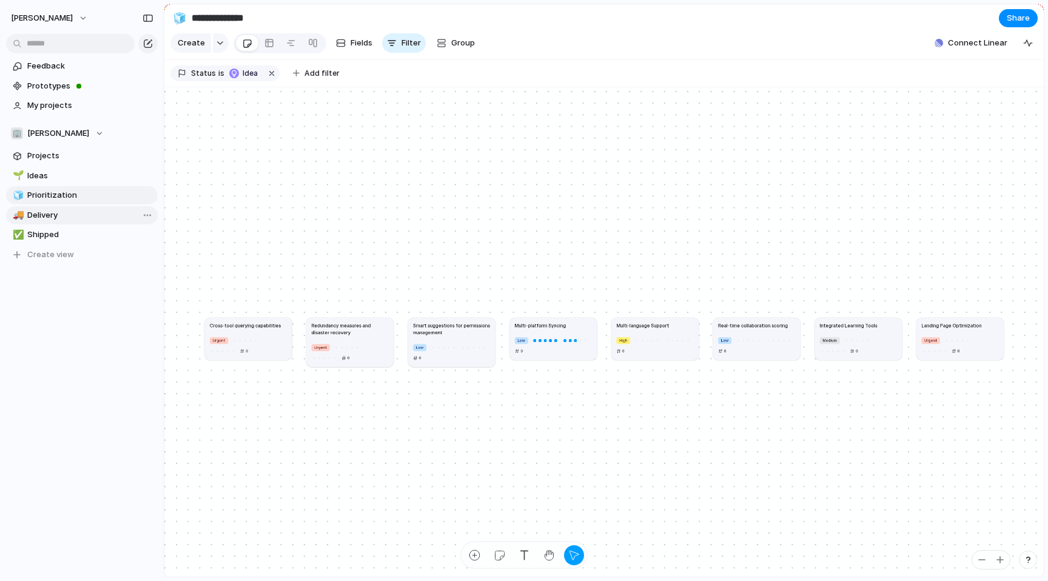
click at [55, 209] on span "Delivery" at bounding box center [90, 215] width 126 height 12
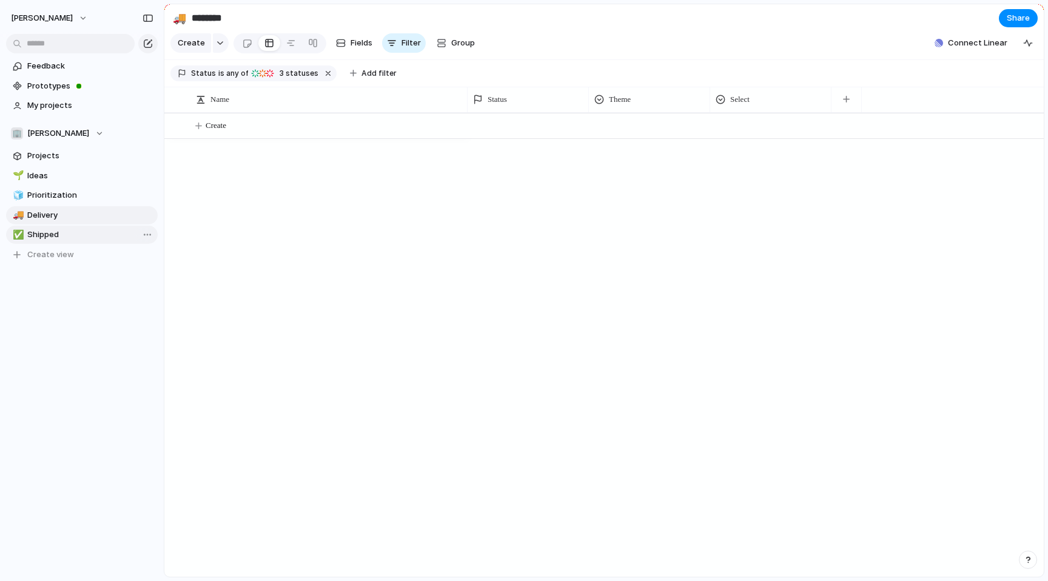
click at [53, 233] on span "Shipped" at bounding box center [90, 235] width 126 height 12
type input "*******"
click at [67, 85] on span "Prototypes" at bounding box center [90, 86] width 126 height 12
click at [45, 61] on span "Feedback" at bounding box center [90, 66] width 126 height 12
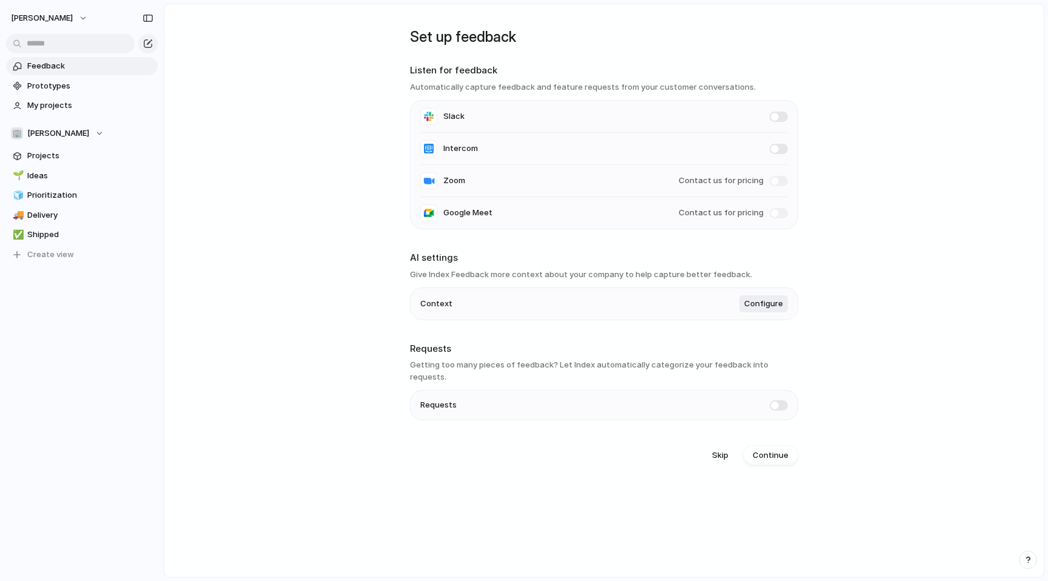
click at [780, 400] on span at bounding box center [778, 405] width 18 height 10
click at [42, 83] on span "Requests" at bounding box center [90, 86] width 126 height 12
click at [47, 75] on section "Feedback Requests Prototypes My projects" at bounding box center [82, 95] width 164 height 80
click at [44, 68] on span "Feedback" at bounding box center [90, 66] width 126 height 12
click at [45, 186] on link "🌱 Ideas" at bounding box center [82, 195] width 152 height 18
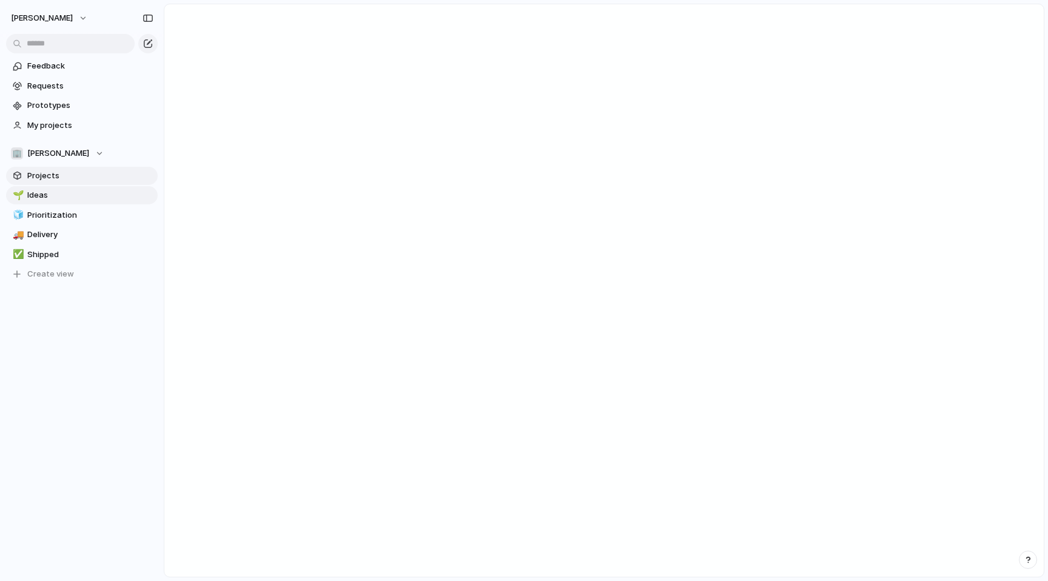
click at [49, 170] on span "Projects" at bounding box center [90, 176] width 126 height 12
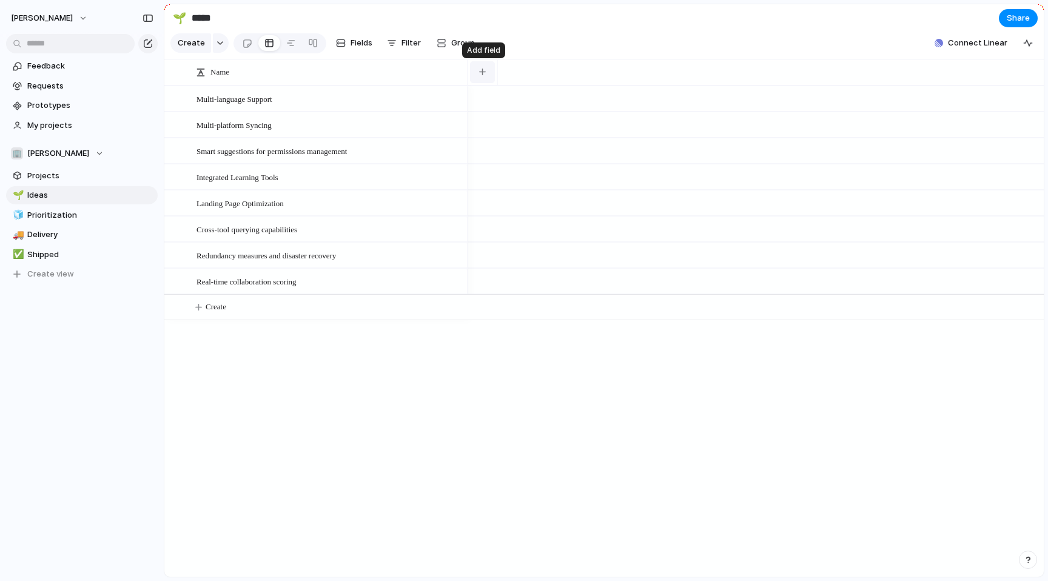
click at [483, 71] on div "button" at bounding box center [482, 72] width 7 height 7
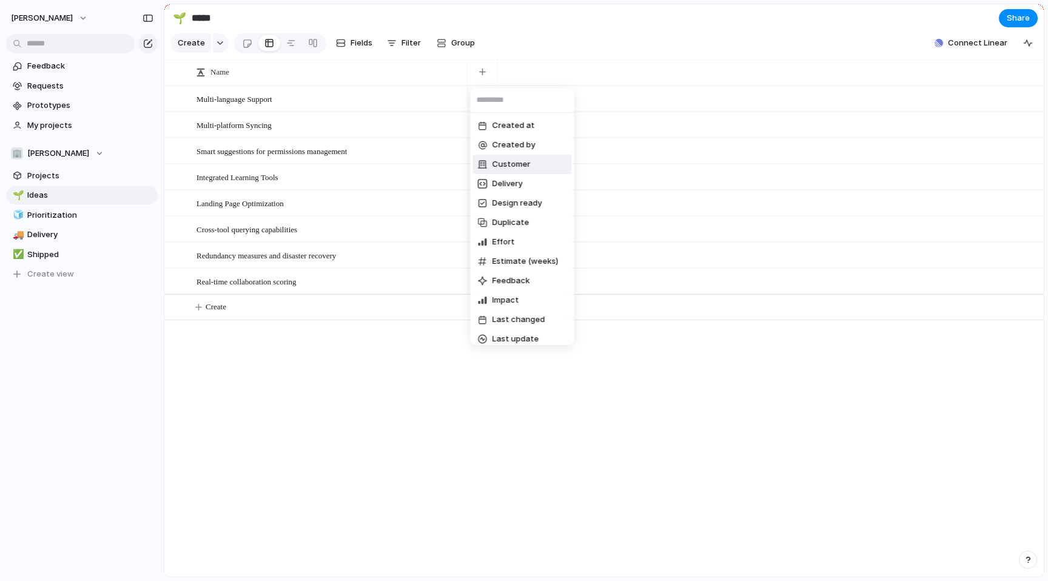
click at [536, 172] on li "Customer" at bounding box center [522, 164] width 99 height 19
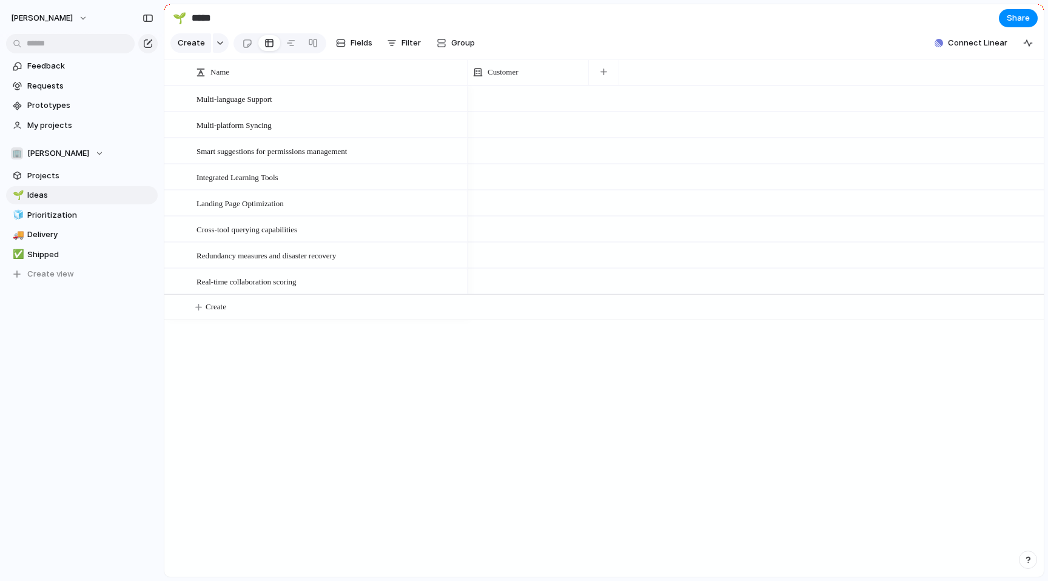
click at [535, 107] on div at bounding box center [527, 98] width 121 height 25
click at [532, 72] on div "Type to add a company" at bounding box center [524, 290] width 1048 height 581
click at [603, 70] on div "button" at bounding box center [603, 72] width 7 height 7
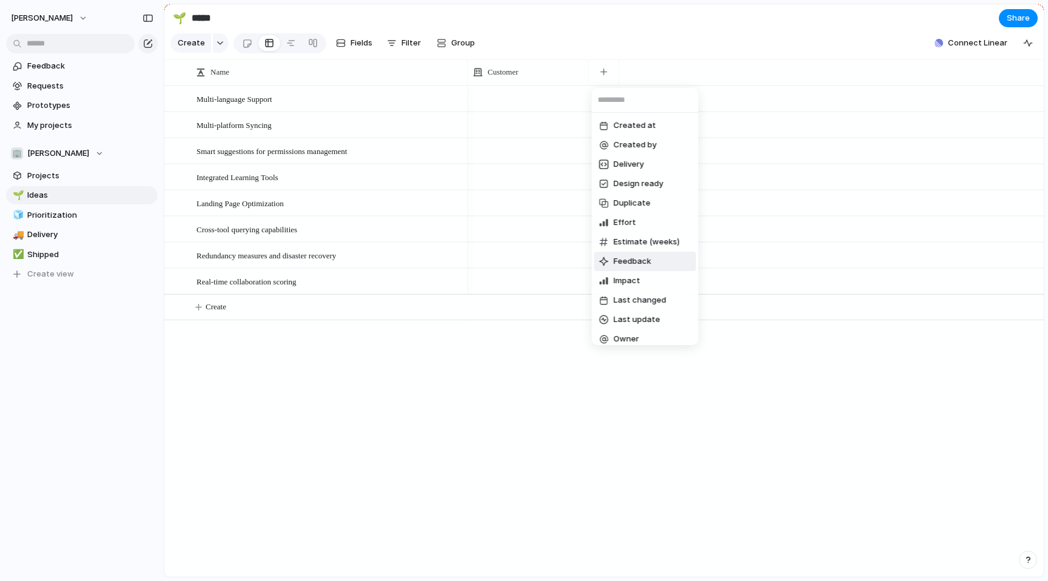
click at [633, 256] on span "Feedback" at bounding box center [633, 261] width 38 height 12
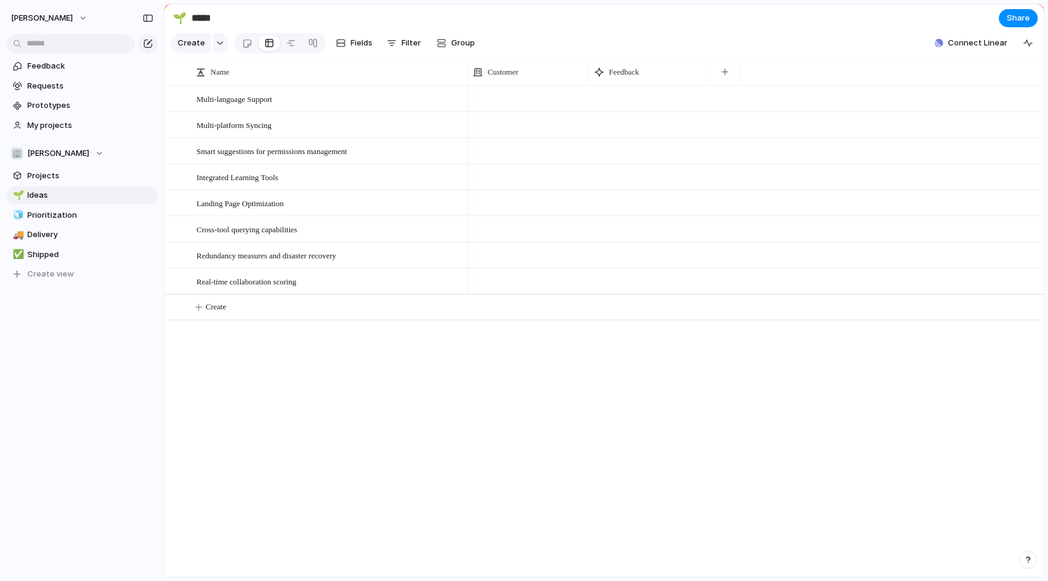
click at [650, 99] on div at bounding box center [649, 98] width 121 height 25
click at [628, 98] on div at bounding box center [649, 98] width 121 height 25
click at [668, 102] on div at bounding box center [649, 98] width 121 height 25
click at [450, 97] on div at bounding box center [451, 100] width 21 height 16
click at [239, 101] on span "Multi-language Support" at bounding box center [234, 99] width 76 height 14
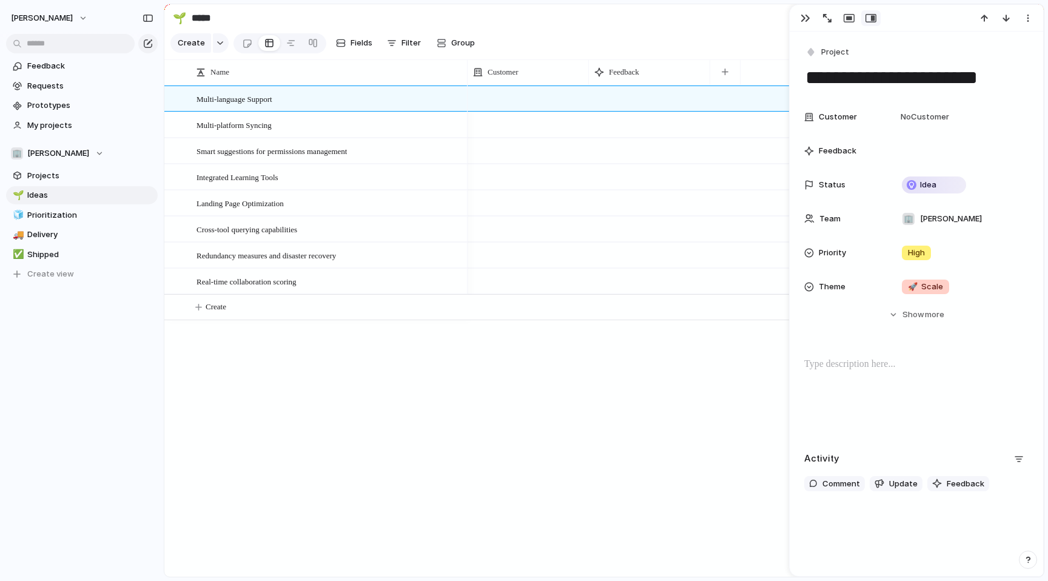
scroll to position [15, 0]
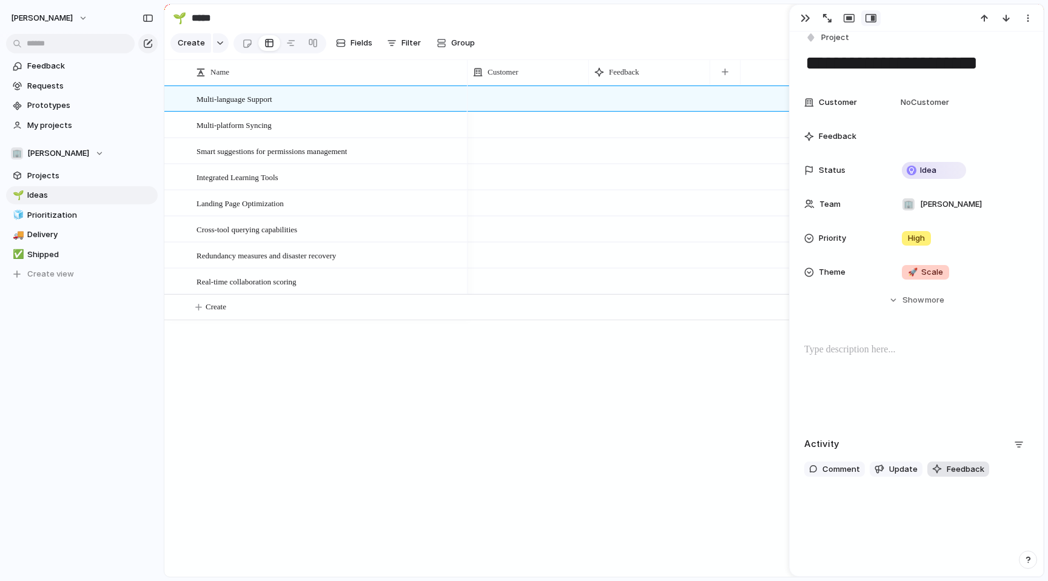
click at [946, 466] on span "Feedback" at bounding box center [965, 469] width 38 height 12
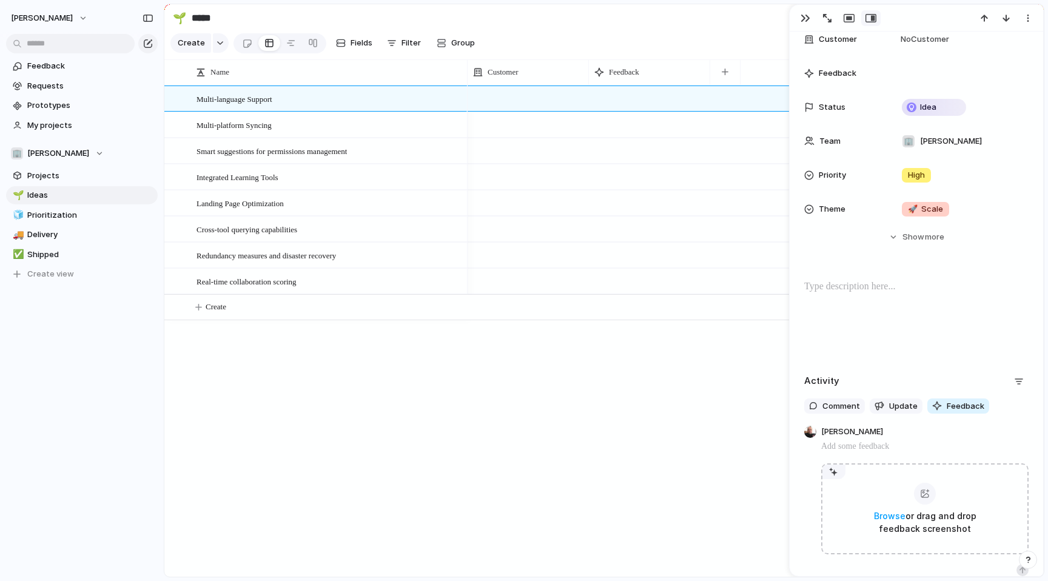
scroll to position [166, 0]
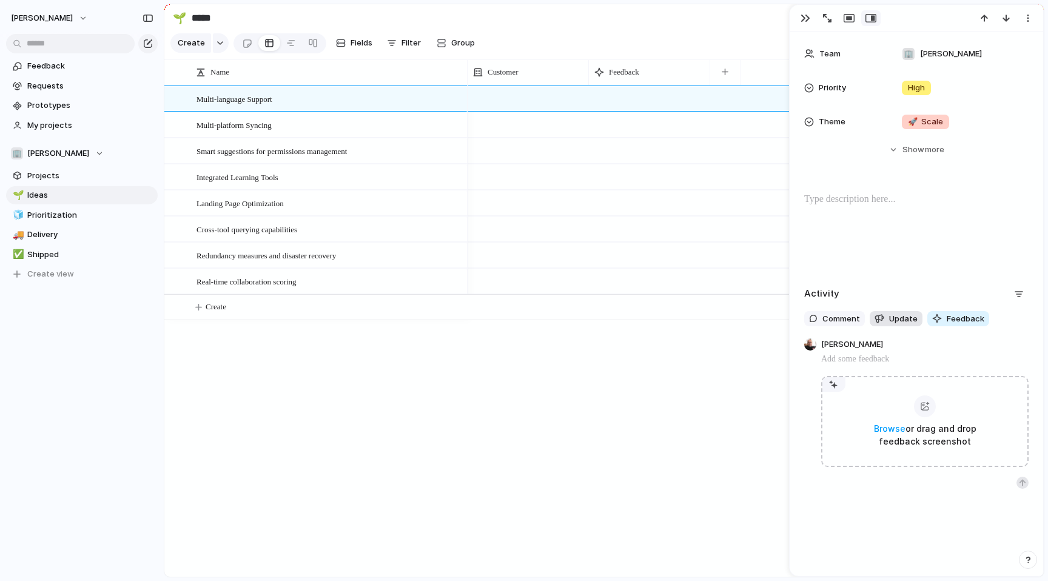
click at [901, 324] on button "Update" at bounding box center [895, 319] width 53 height 16
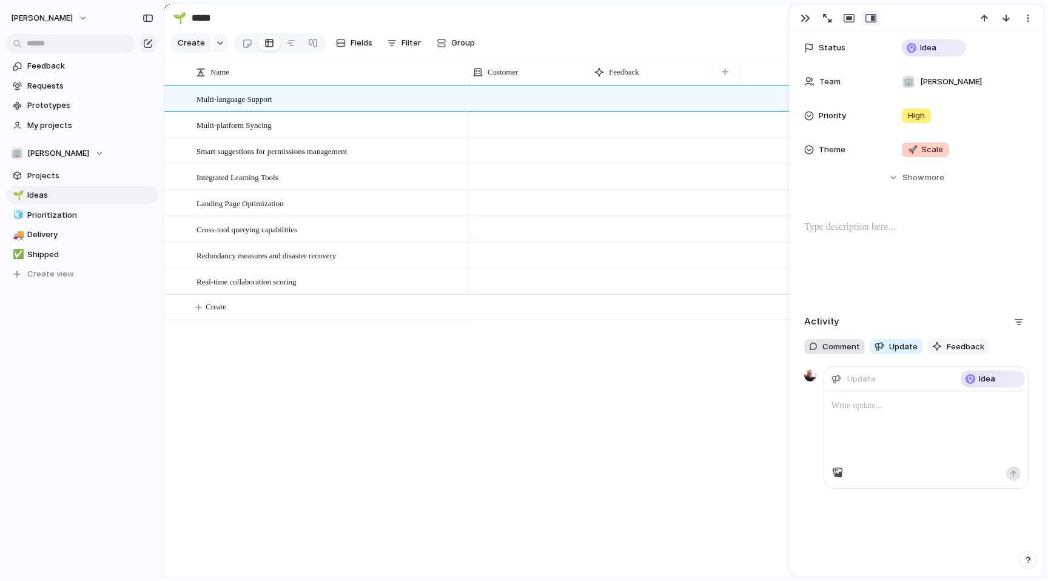
click at [842, 348] on span "Comment" at bounding box center [841, 347] width 38 height 12
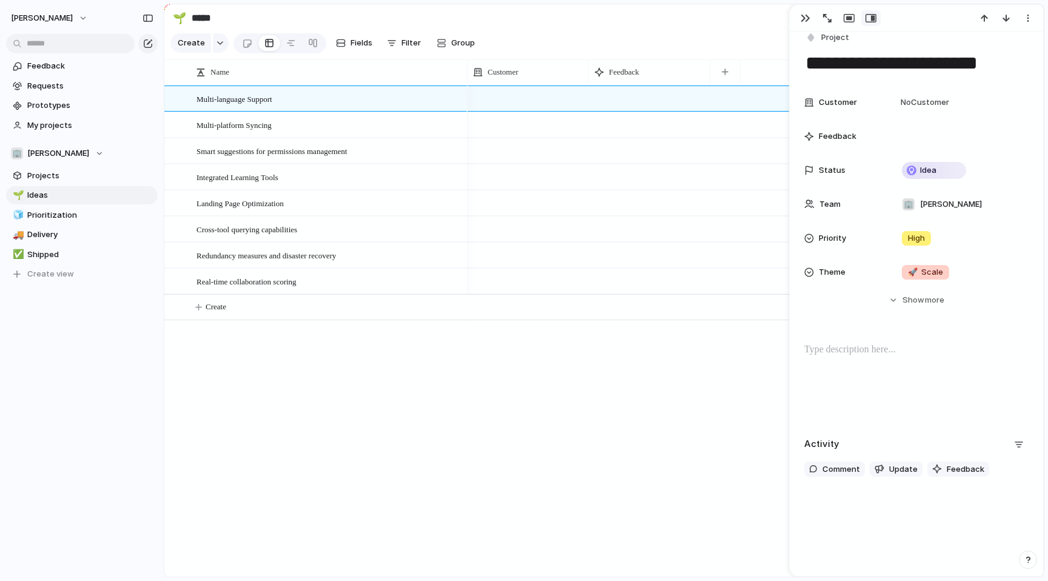
scroll to position [15, 0]
click at [957, 395] on div "**********" at bounding box center [915, 253] width 253 height 472
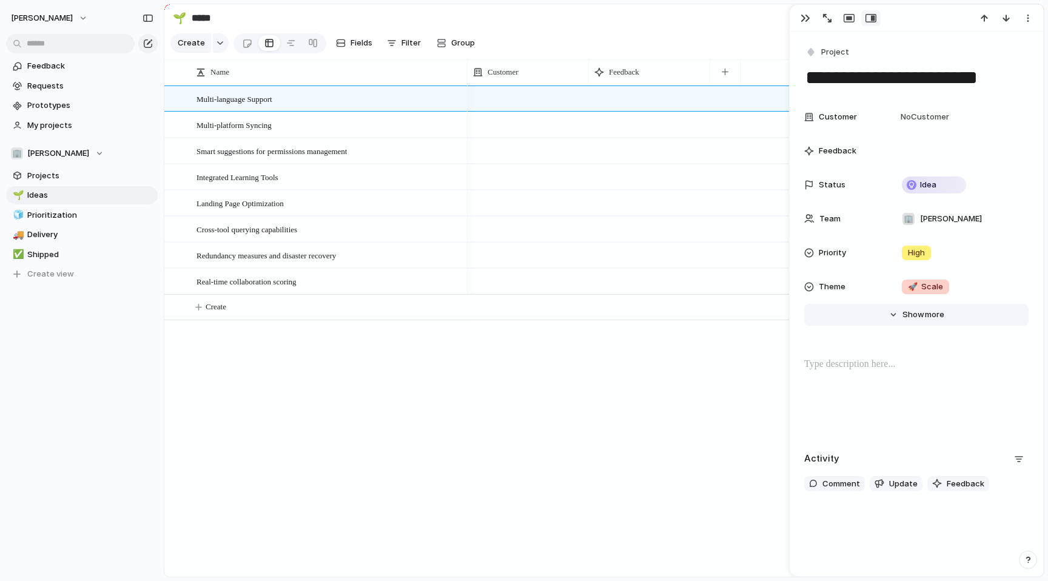
click at [927, 315] on span "more" at bounding box center [934, 315] width 19 height 12
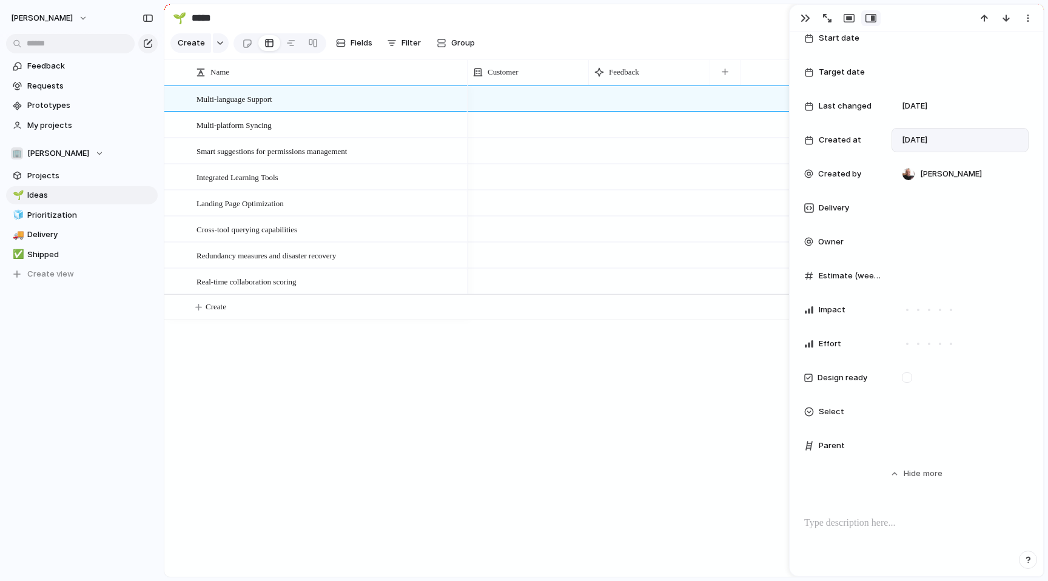
scroll to position [301, 0]
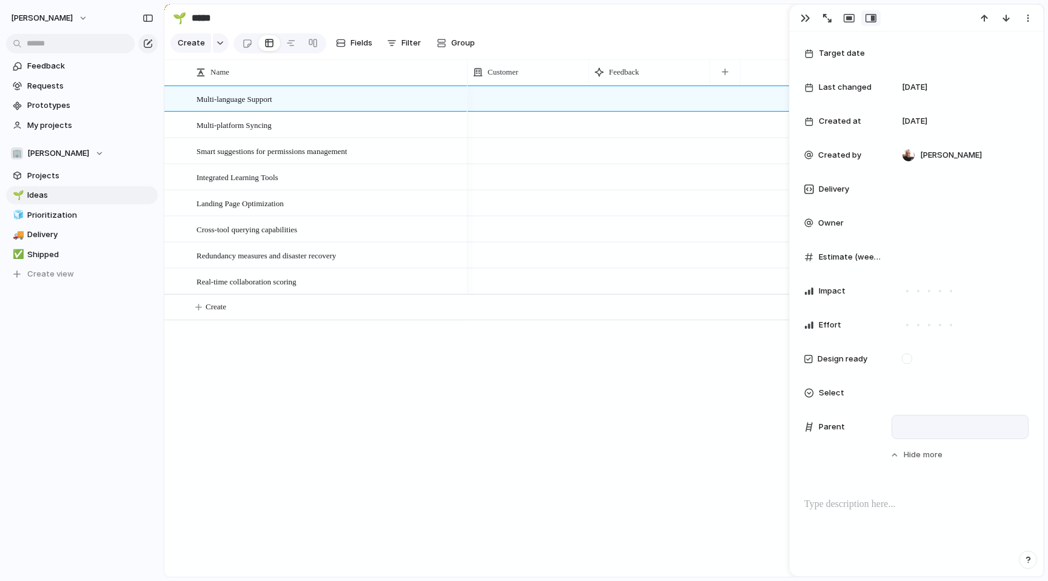
click at [923, 426] on div at bounding box center [960, 426] width 126 height 13
click at [683, 430] on div "Use the create dropdown to add your first parent" at bounding box center [524, 290] width 1048 height 581
click at [806, 18] on div "button" at bounding box center [805, 18] width 10 height 10
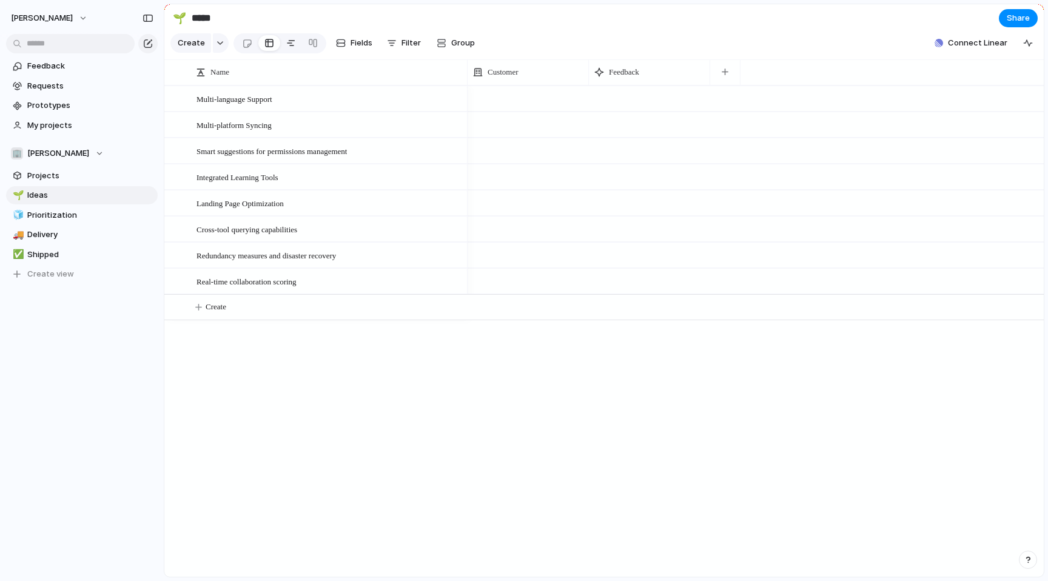
click at [288, 38] on div at bounding box center [291, 42] width 10 height 19
click at [264, 41] on div at bounding box center [269, 42] width 10 height 19
click at [246, 43] on div at bounding box center [247, 43] width 10 height 20
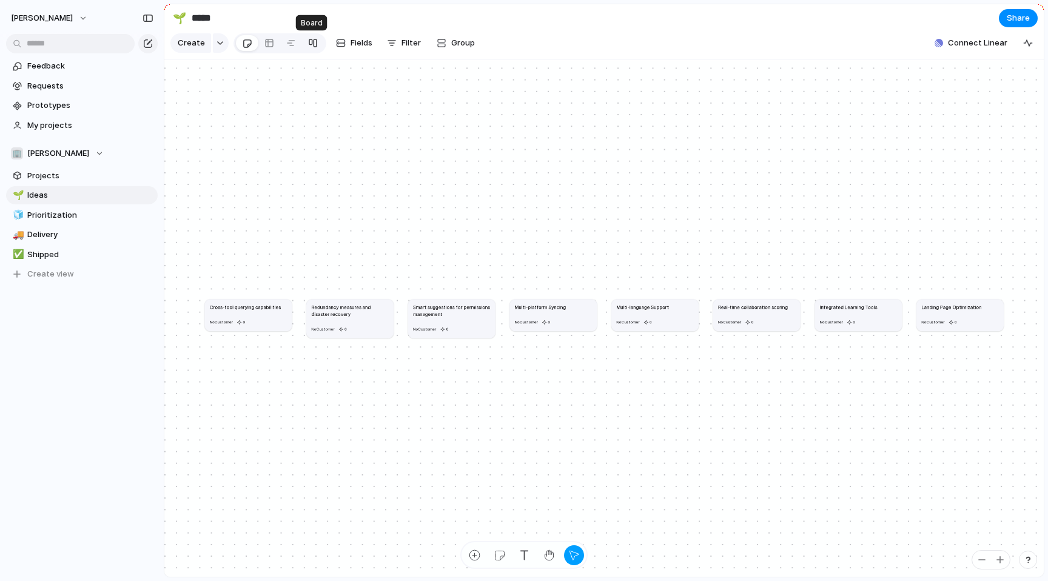
click at [310, 44] on div at bounding box center [313, 42] width 10 height 19
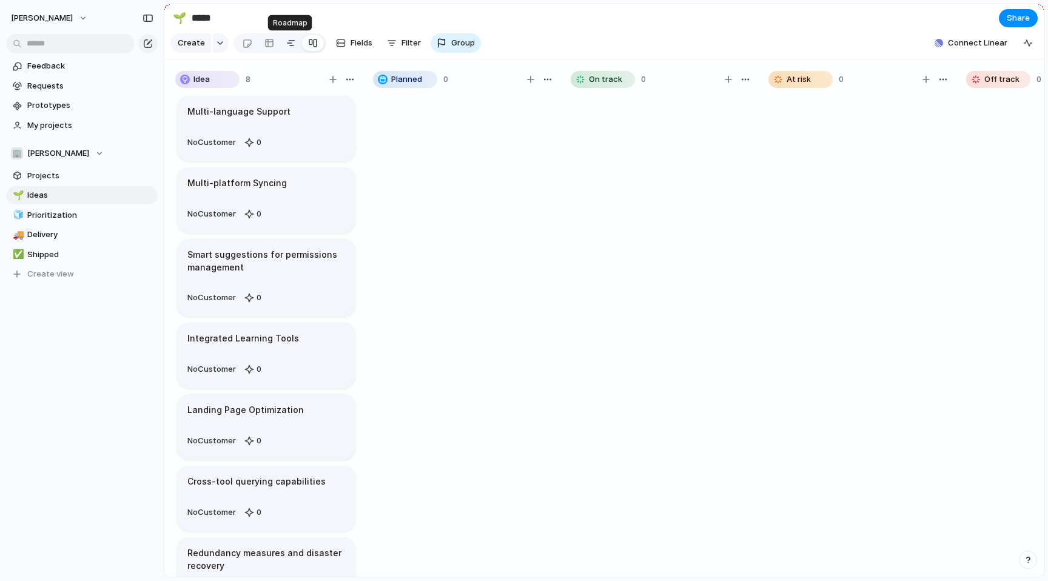
click at [289, 43] on div at bounding box center [291, 42] width 10 height 19
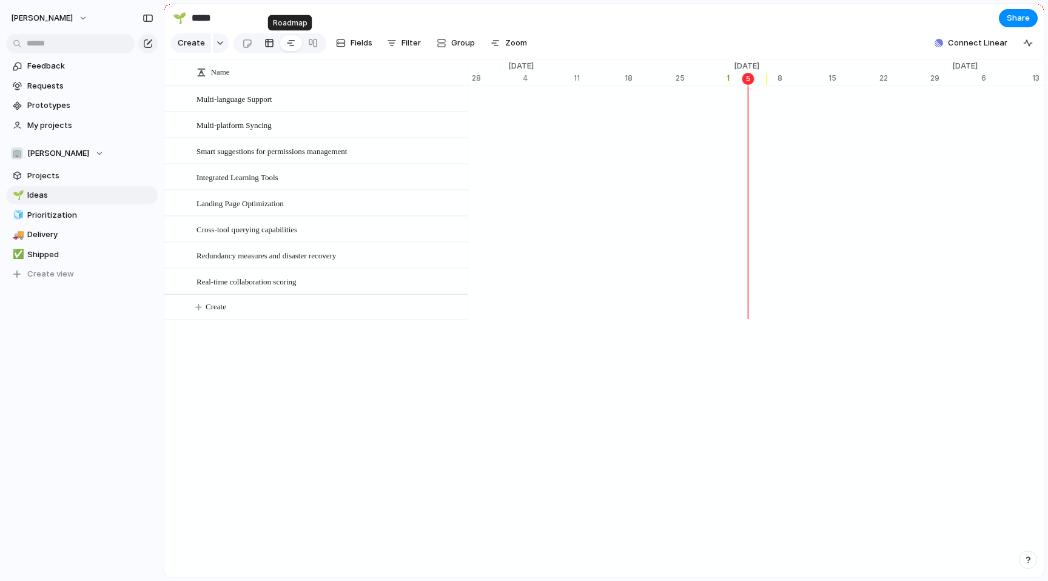
scroll to position [0, 7716]
click at [264, 42] on div at bounding box center [269, 42] width 10 height 19
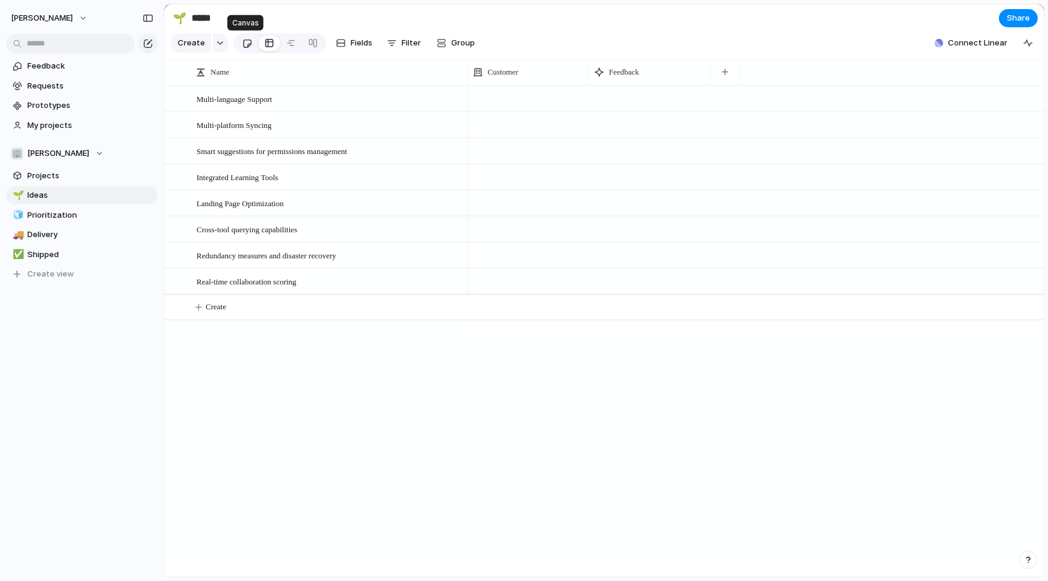
click at [245, 42] on div at bounding box center [247, 43] width 10 height 20
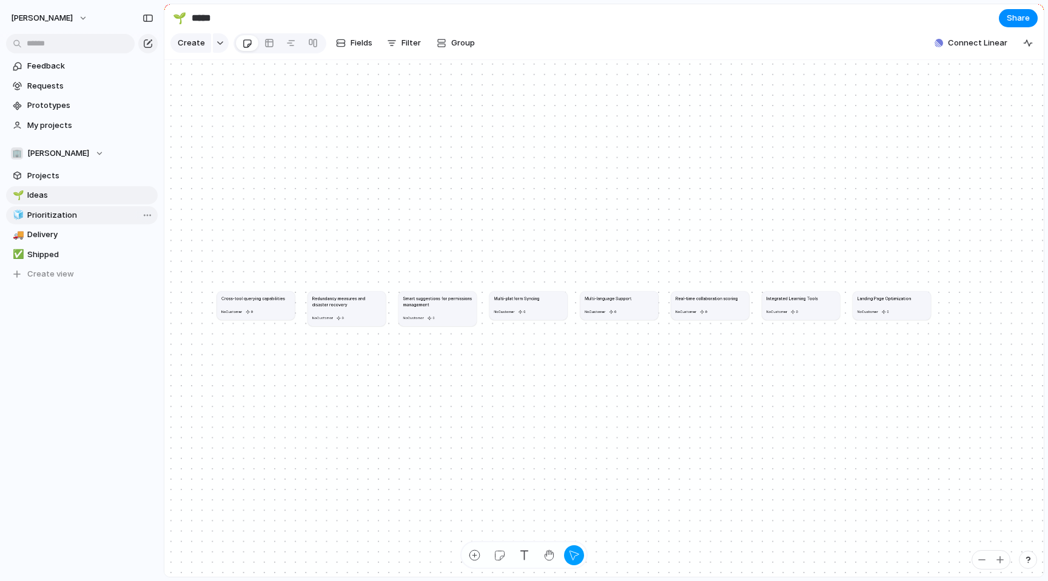
click at [44, 216] on span "Prioritization" at bounding box center [90, 215] width 126 height 12
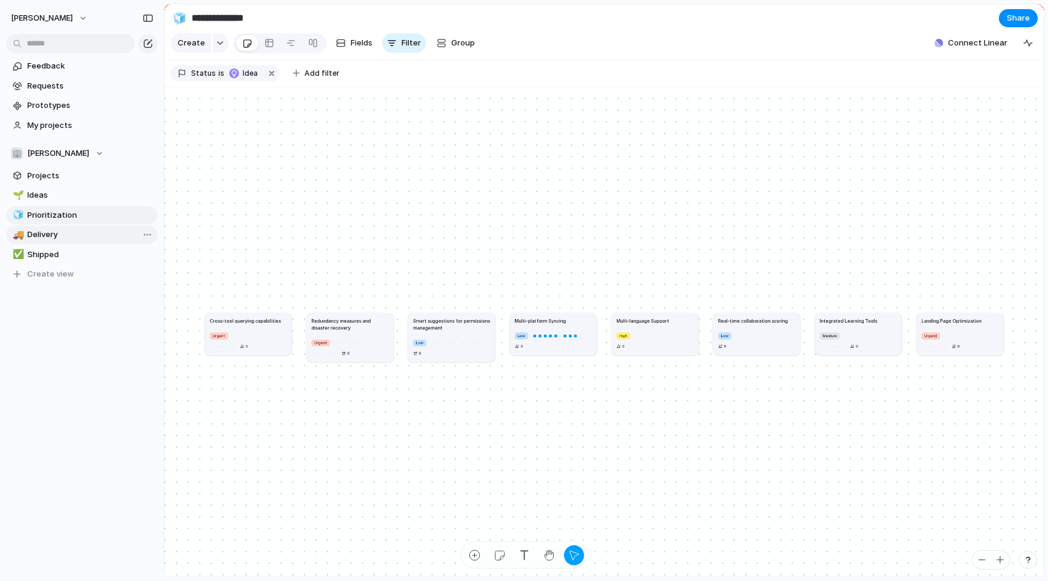
click at [47, 229] on span "Delivery" at bounding box center [90, 235] width 126 height 12
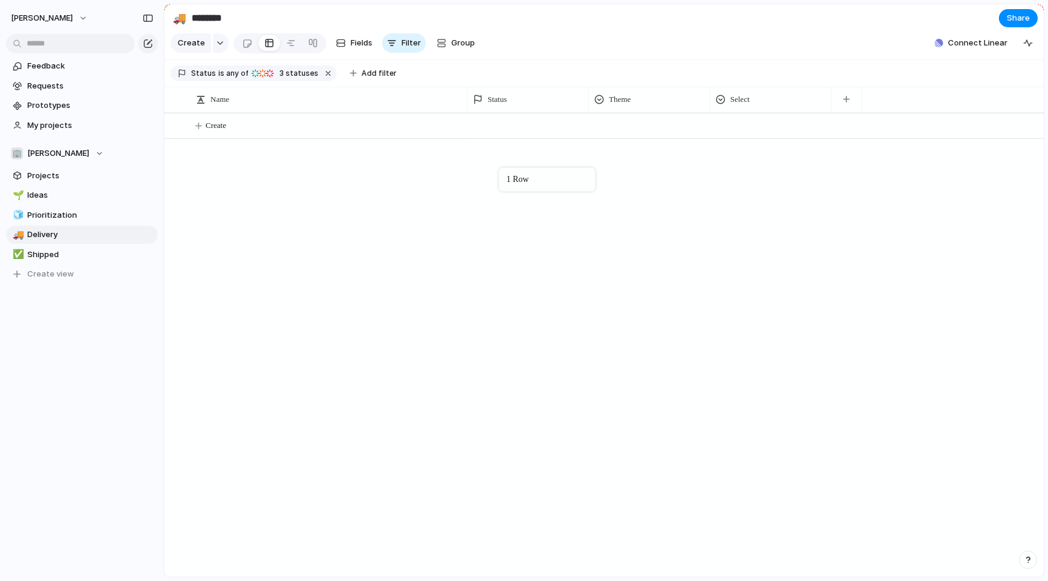
drag, startPoint x: 510, startPoint y: 129, endPoint x: 504, endPoint y: 170, distance: 41.0
click at [358, 45] on span "Fields" at bounding box center [361, 43] width 22 height 12
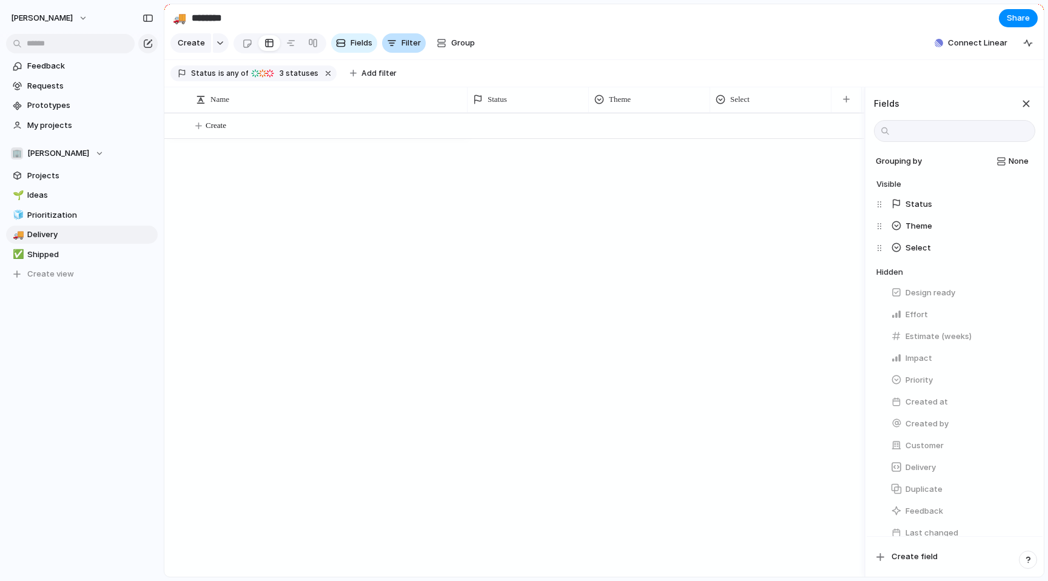
click at [403, 47] on span "Filter" at bounding box center [410, 43] width 19 height 12
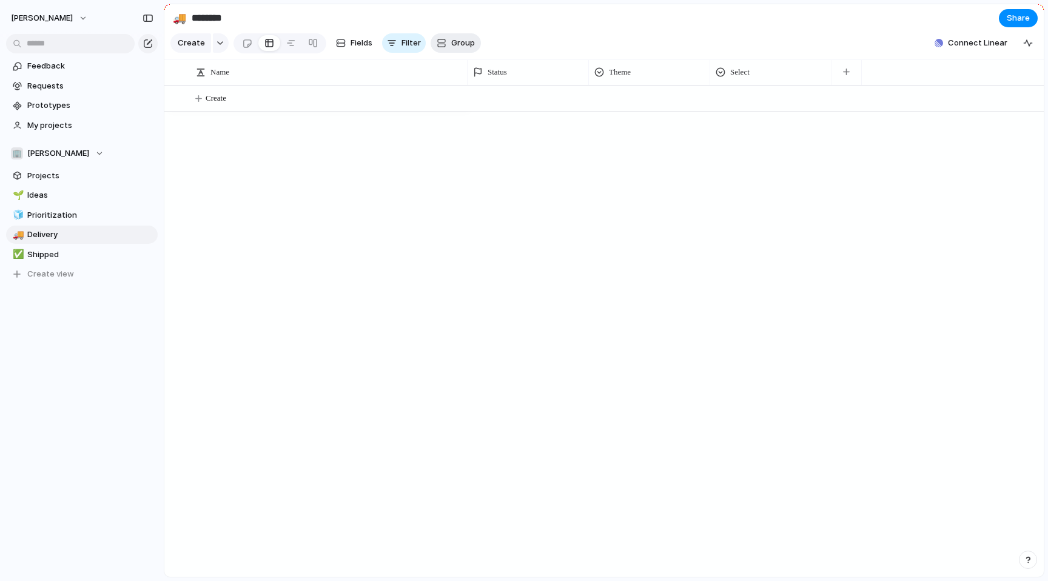
click at [451, 45] on span "Group" at bounding box center [463, 43] width 24 height 12
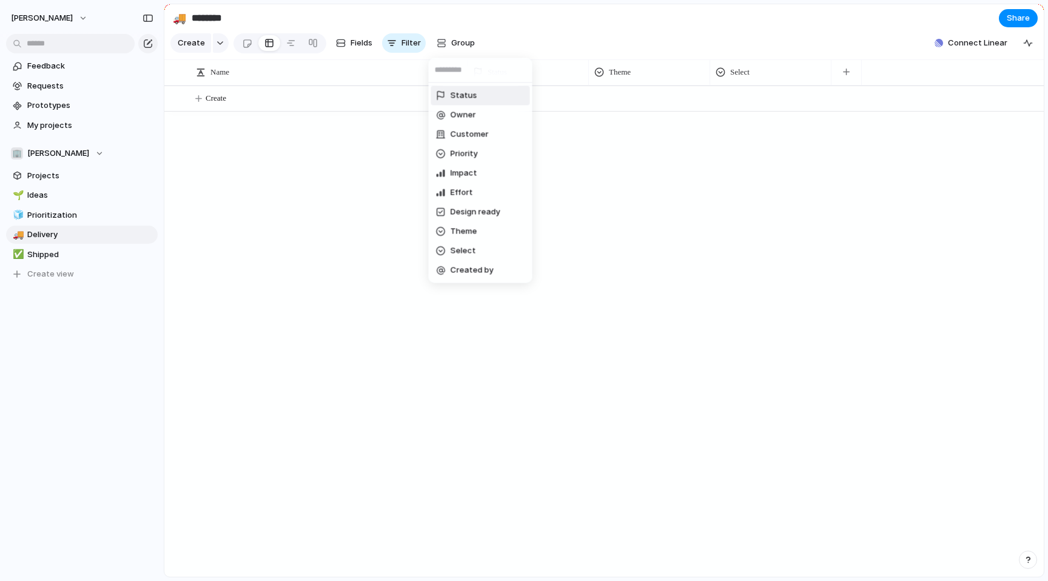
click at [363, 142] on div "Status Owner Customer Priority Impact Effort Design ready Theme Select Created …" at bounding box center [524, 290] width 1048 height 581
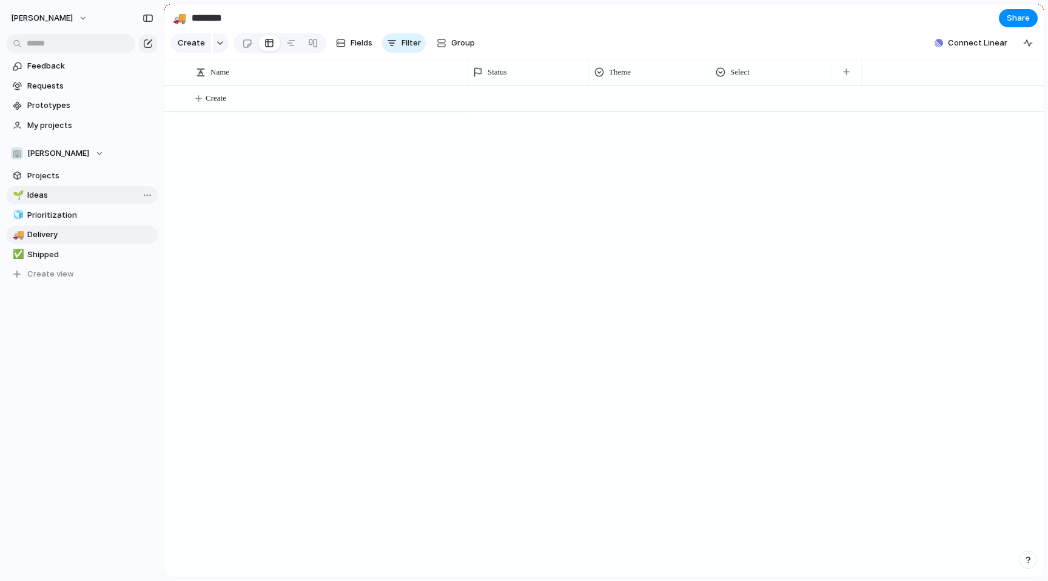
click at [55, 195] on span "Ideas" at bounding box center [90, 195] width 126 height 12
type input "*****"
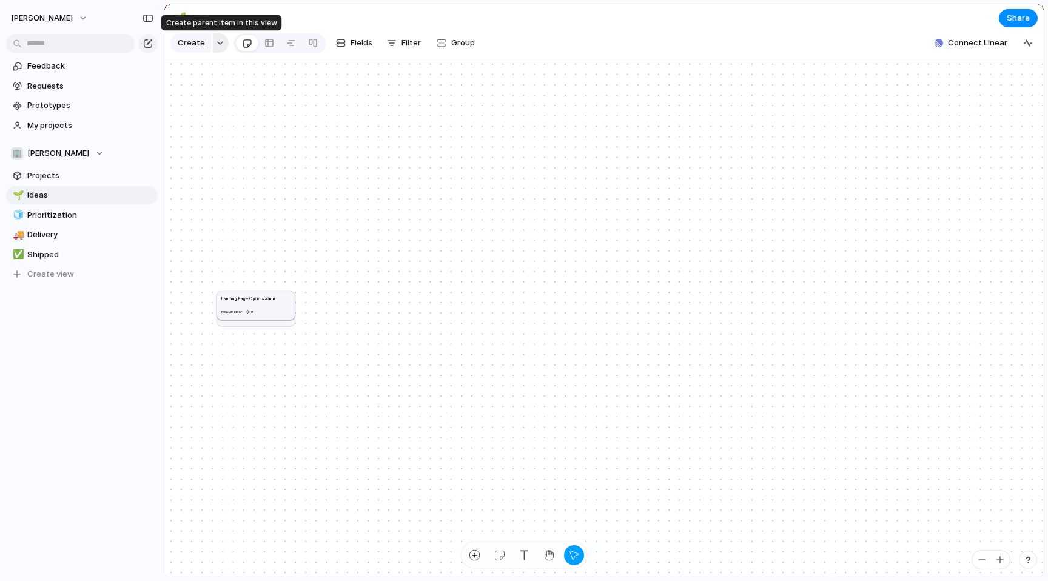
click at [213, 46] on button "button" at bounding box center [221, 42] width 16 height 19
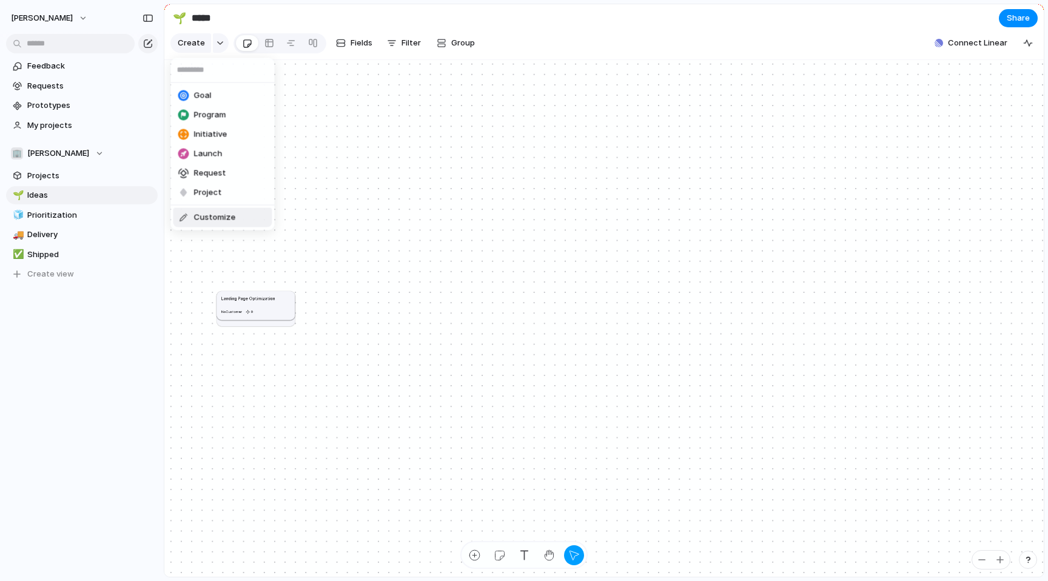
click at [196, 222] on span "Customize" at bounding box center [215, 218] width 42 height 12
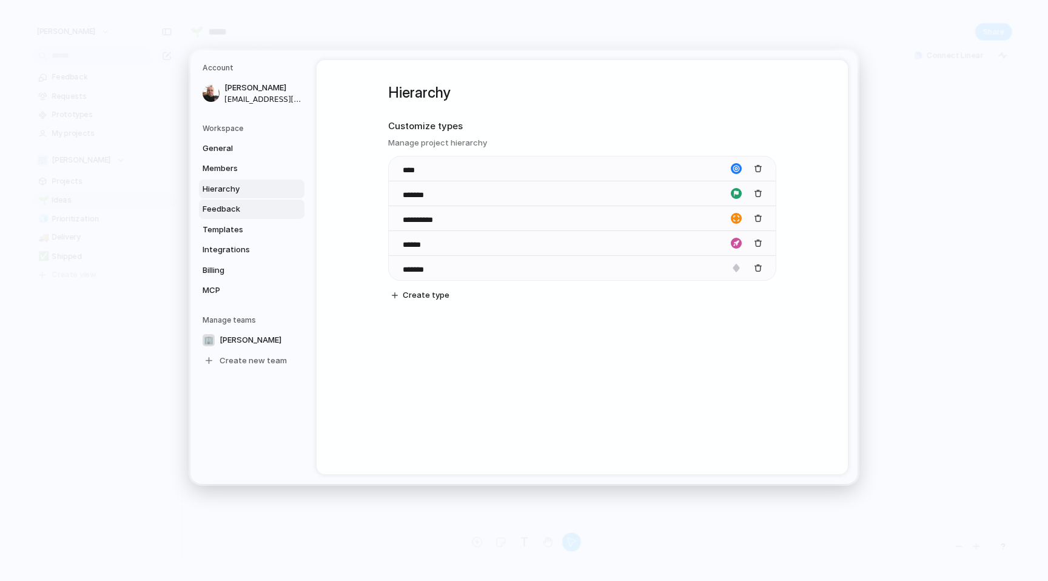
click at [215, 212] on span "Feedback" at bounding box center [242, 209] width 78 height 12
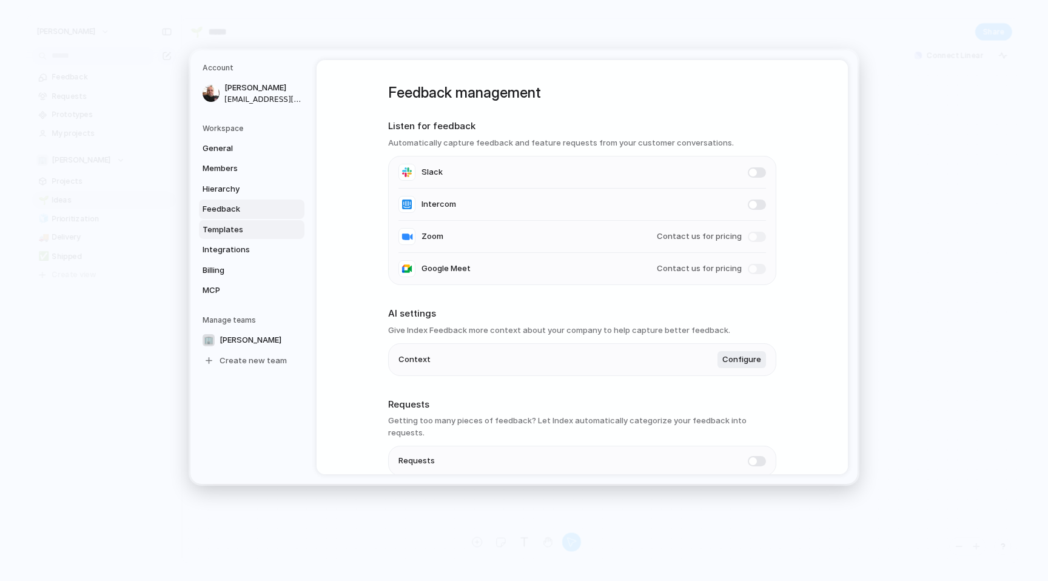
click at [230, 221] on link "Templates" at bounding box center [251, 229] width 105 height 19
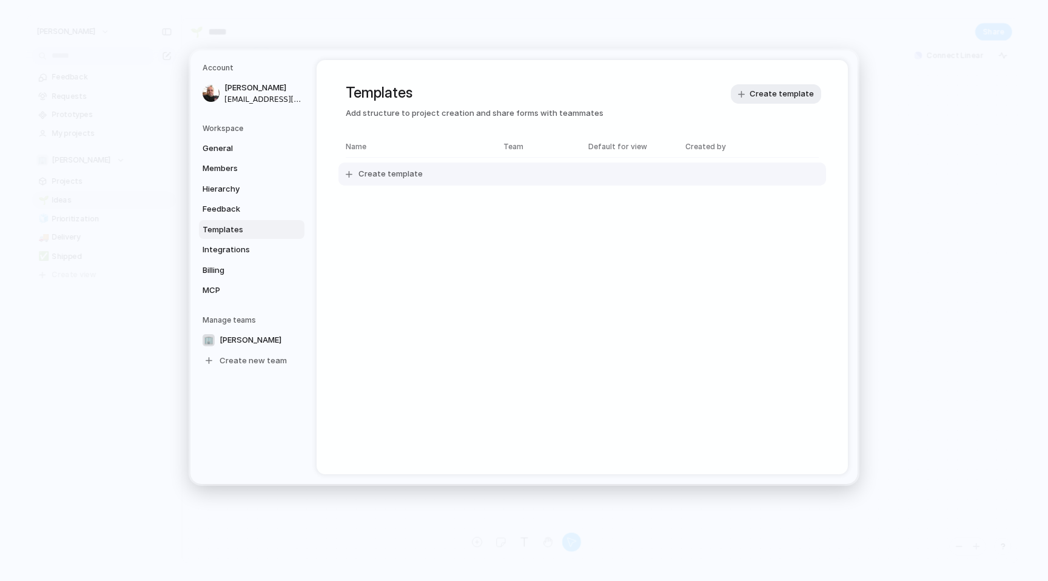
click at [386, 178] on span "Create template" at bounding box center [390, 174] width 64 height 12
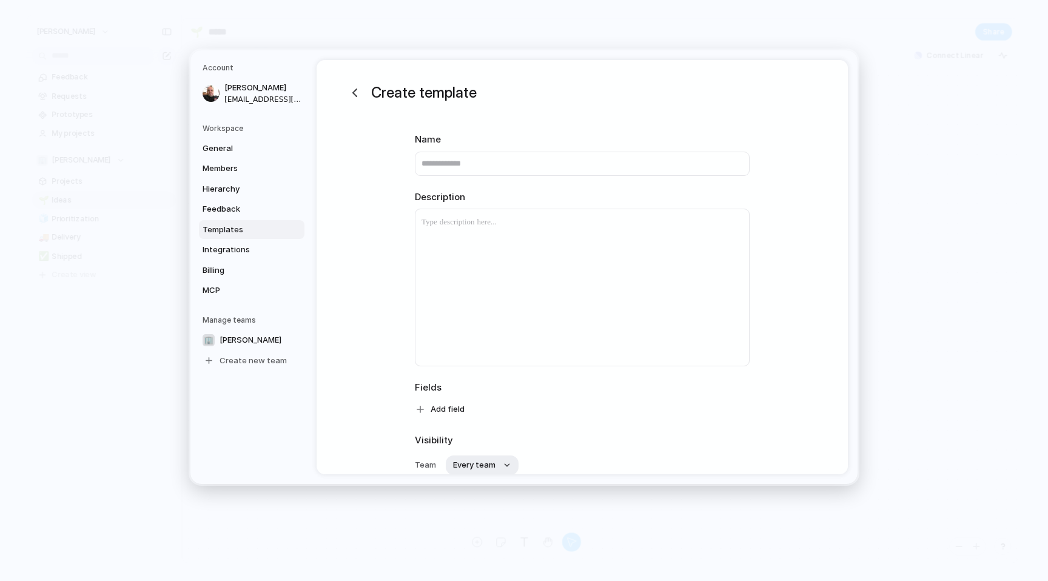
scroll to position [104, 0]
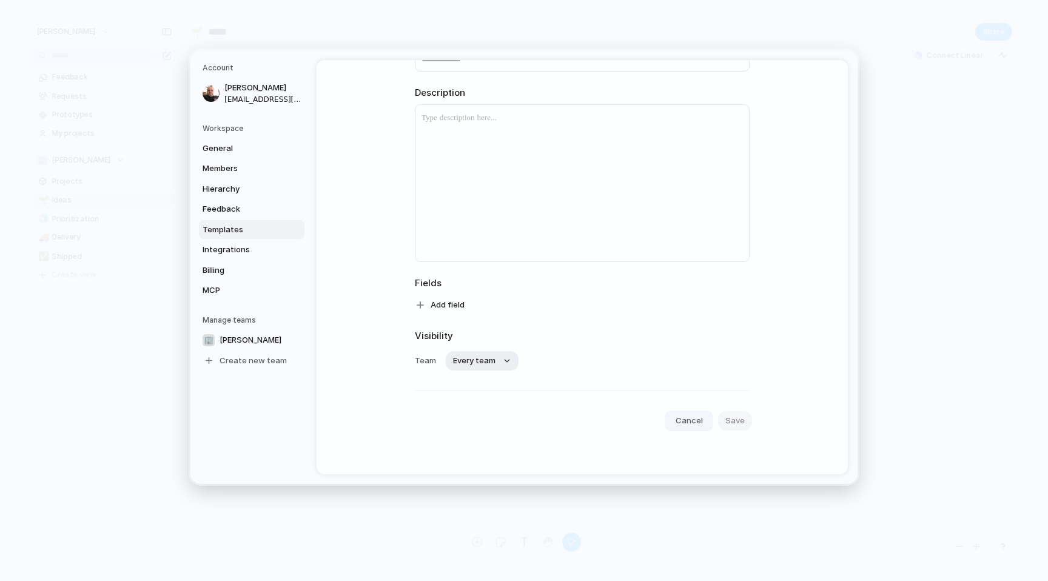
click at [686, 423] on span "Cancel" at bounding box center [688, 421] width 27 height 12
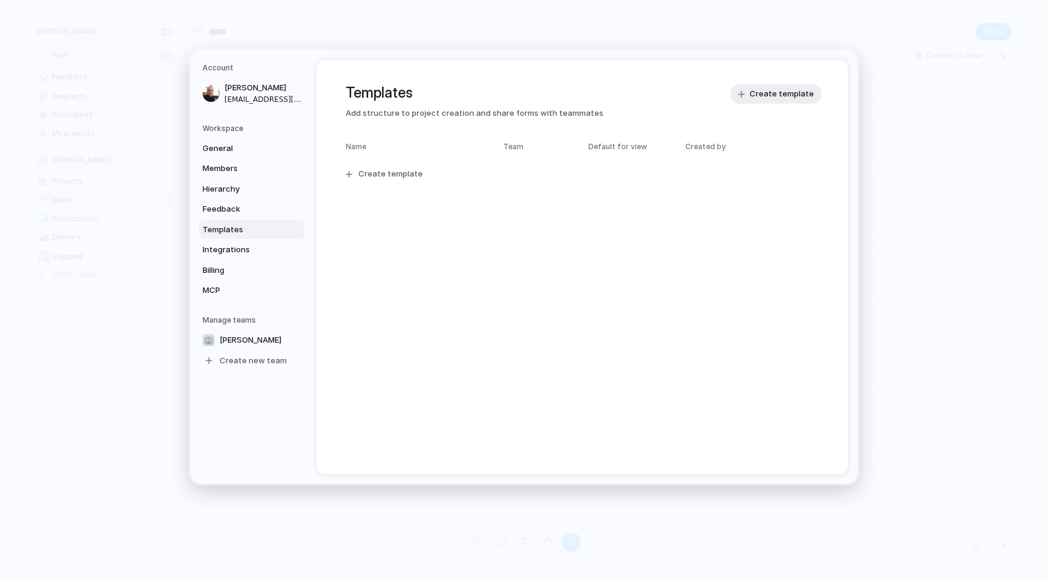
scroll to position [0, 0]
click at [230, 249] on span "Integrations" at bounding box center [242, 250] width 78 height 12
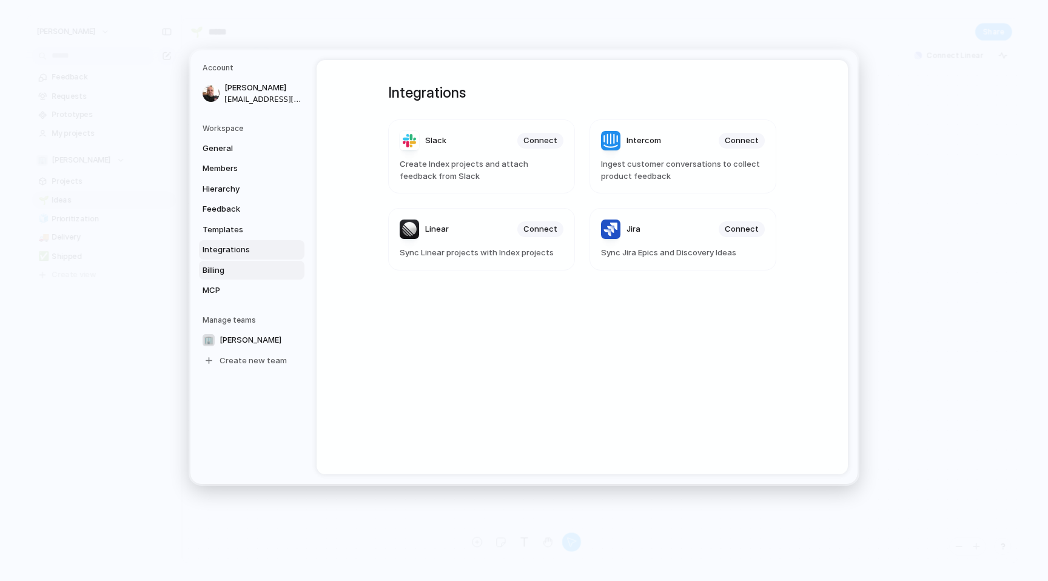
click at [256, 268] on span "Billing" at bounding box center [242, 270] width 78 height 12
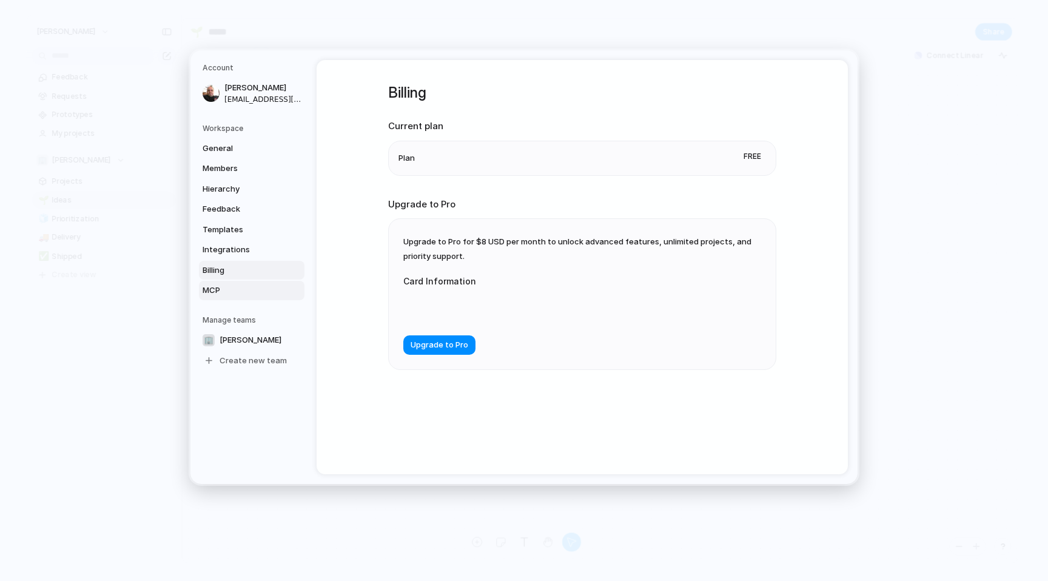
click at [222, 284] on span "MCP" at bounding box center [242, 290] width 78 height 12
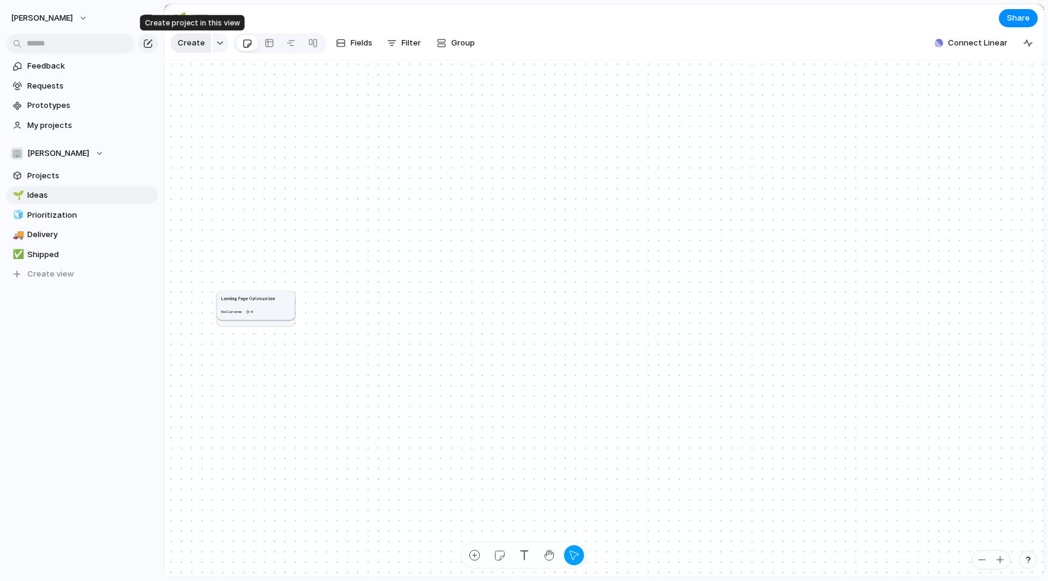
click at [198, 42] on span "Create" at bounding box center [191, 43] width 27 height 12
click at [219, 44] on div "button" at bounding box center [220, 43] width 8 height 5
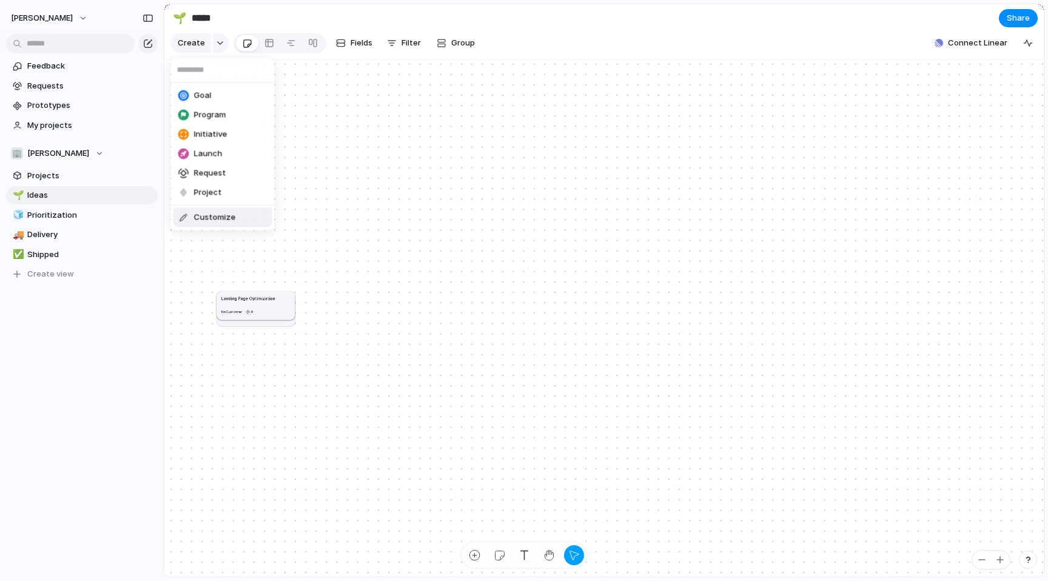
click at [205, 218] on span "Customize" at bounding box center [215, 218] width 42 height 12
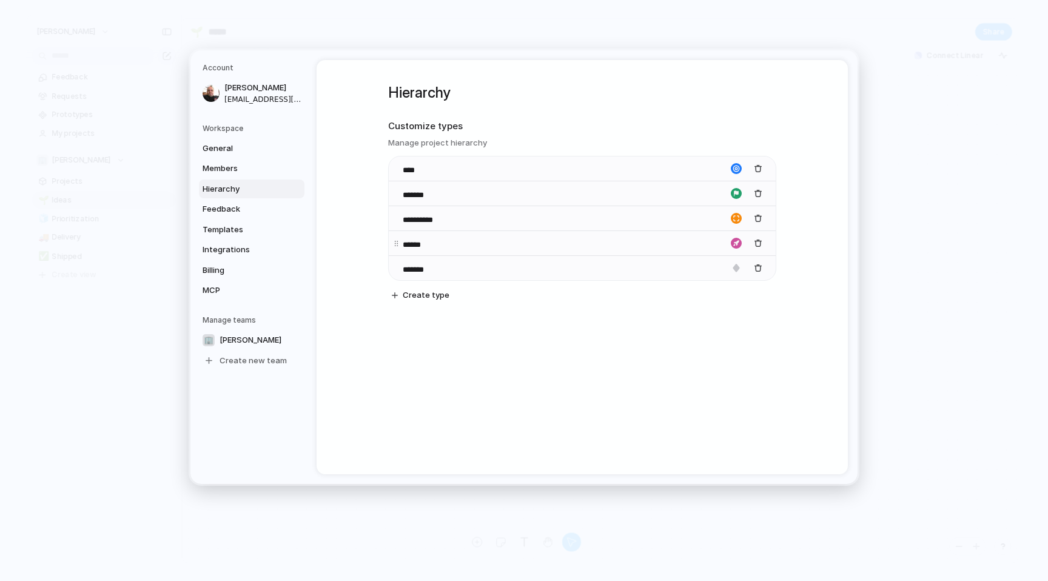
click at [418, 243] on input "******" at bounding box center [424, 245] width 42 height 12
drag, startPoint x: 397, startPoint y: 243, endPoint x: 394, endPoint y: 237, distance: 6.5
click at [394, 237] on body "yazan-masafah Feedback Requests Prototypes My projects 🏢 Yazan-masafah Projects…" at bounding box center [524, 290] width 1048 height 581
click at [252, 210] on span "Feedback" at bounding box center [242, 209] width 78 height 12
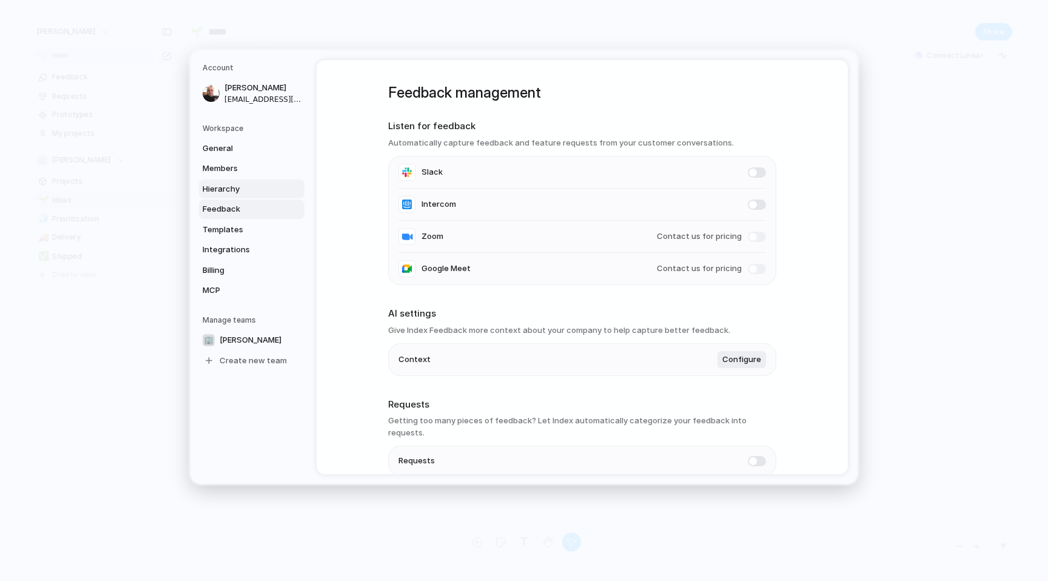
click at [243, 187] on span "Hierarchy" at bounding box center [242, 189] width 78 height 12
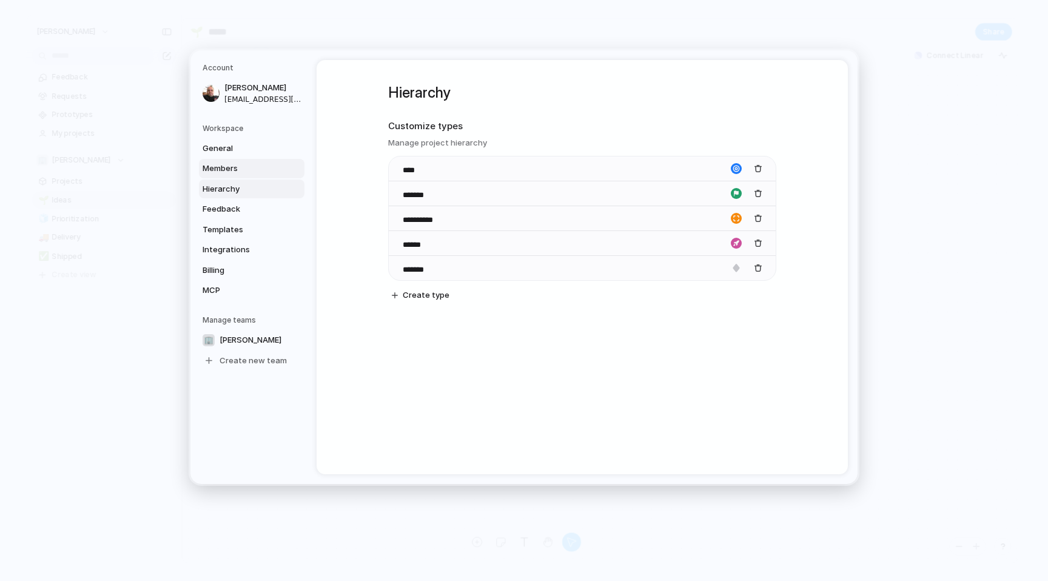
click at [239, 166] on span "Members" at bounding box center [242, 168] width 78 height 12
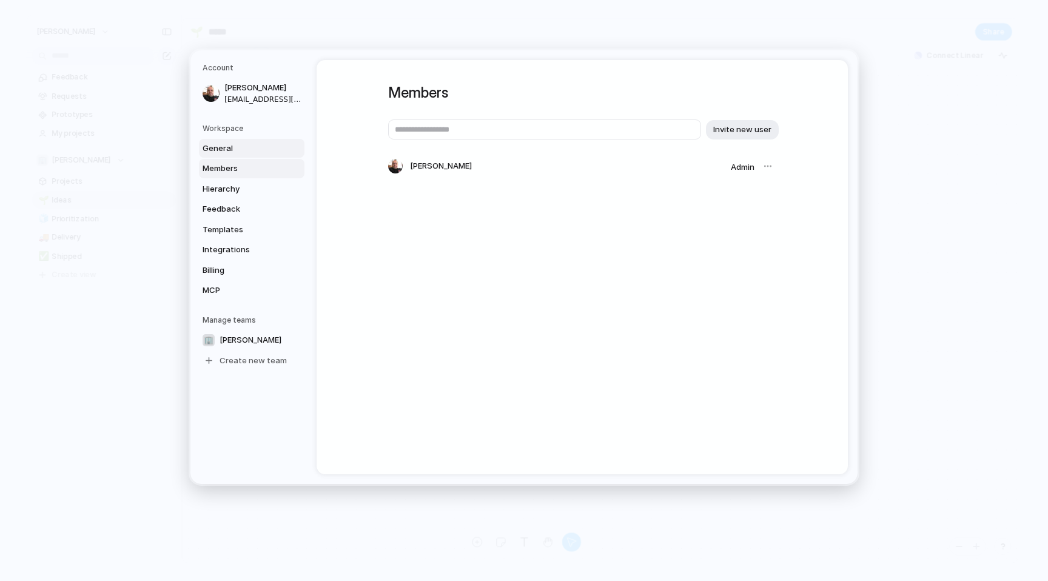
click at [238, 151] on span "General" at bounding box center [242, 148] width 78 height 12
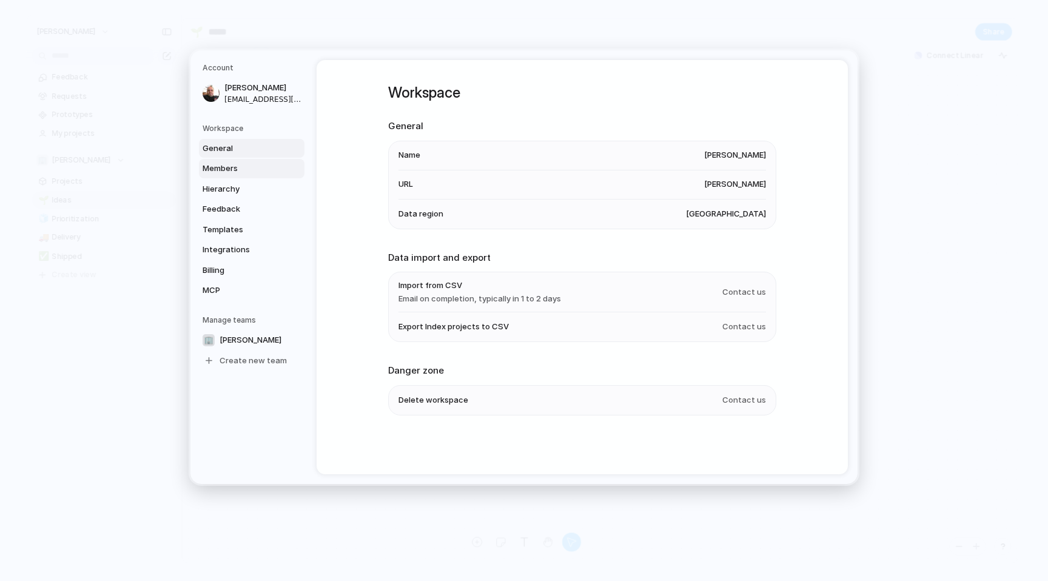
click at [235, 167] on span "Members" at bounding box center [242, 168] width 78 height 12
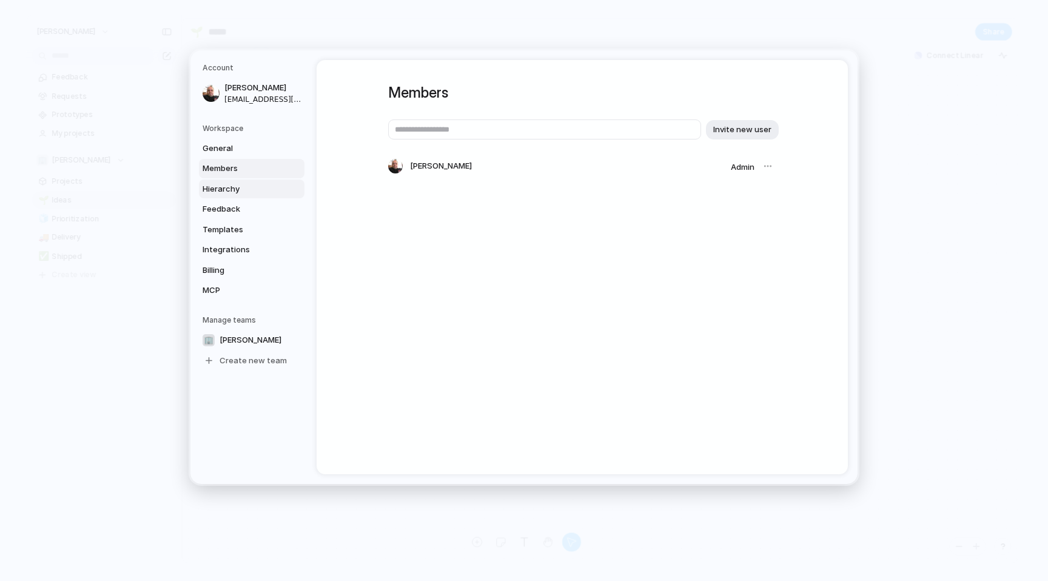
click at [232, 181] on link "Hierarchy" at bounding box center [251, 188] width 105 height 19
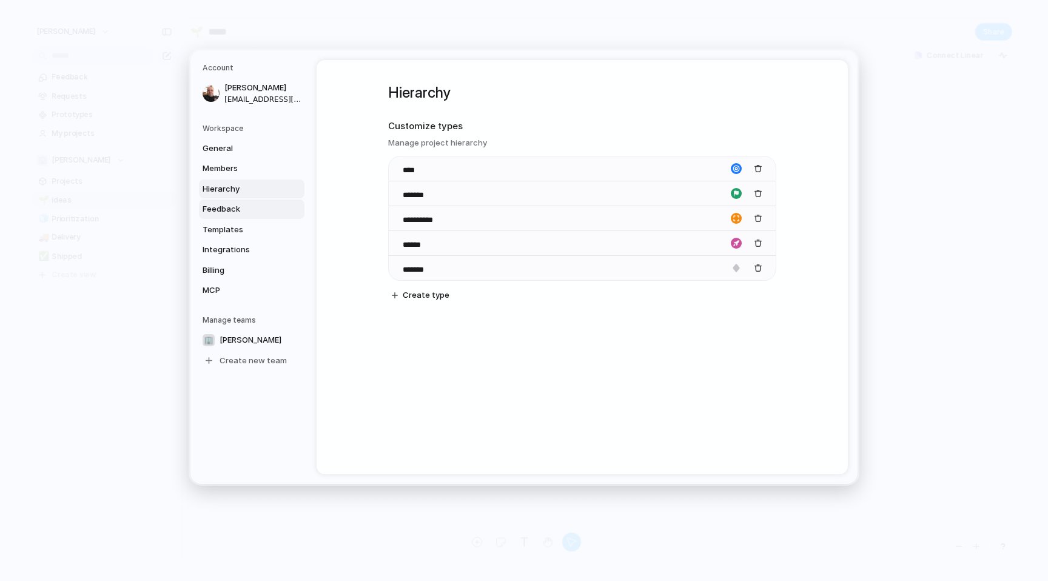
click at [232, 211] on span "Feedback" at bounding box center [242, 209] width 78 height 12
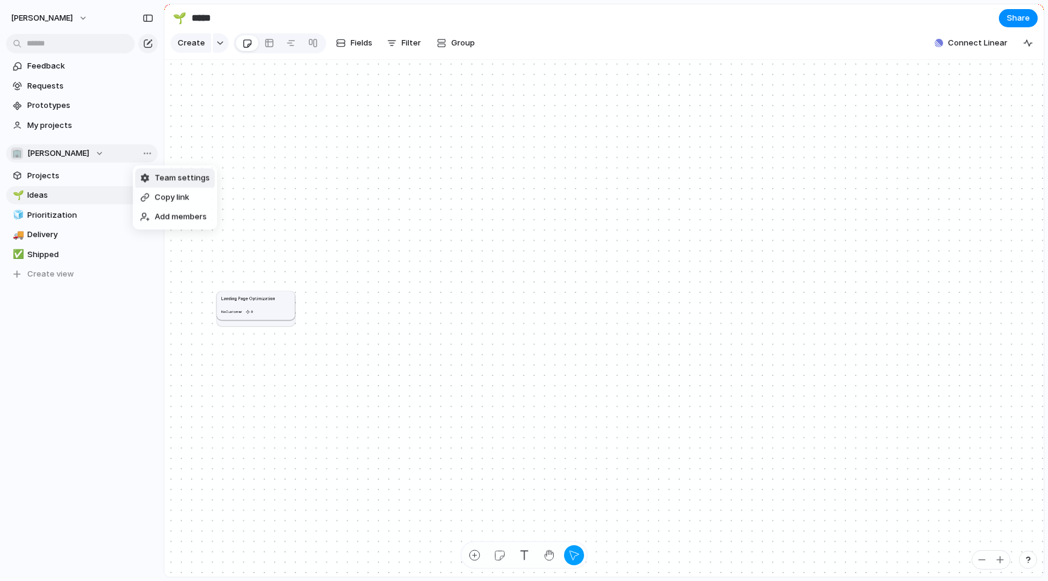
click at [188, 182] on span "Team settings" at bounding box center [182, 178] width 55 height 12
drag, startPoint x: 56, startPoint y: 236, endPoint x: 65, endPoint y: 215, distance: 22.5
click at [65, 215] on div "🌱 Ideas 🧊 Prioritization 🚚 Delivery ✅ Shipped 🚚 Delivery To pick up a draggable…" at bounding box center [82, 234] width 152 height 97
click at [69, 313] on div "Feedback Requests Prototypes My projects 🏢 Yazan-masafah Projects 🌱 Ideas 🚚 Del…" at bounding box center [82, 190] width 164 height 381
click at [59, 169] on link "Projects" at bounding box center [82, 176] width 152 height 18
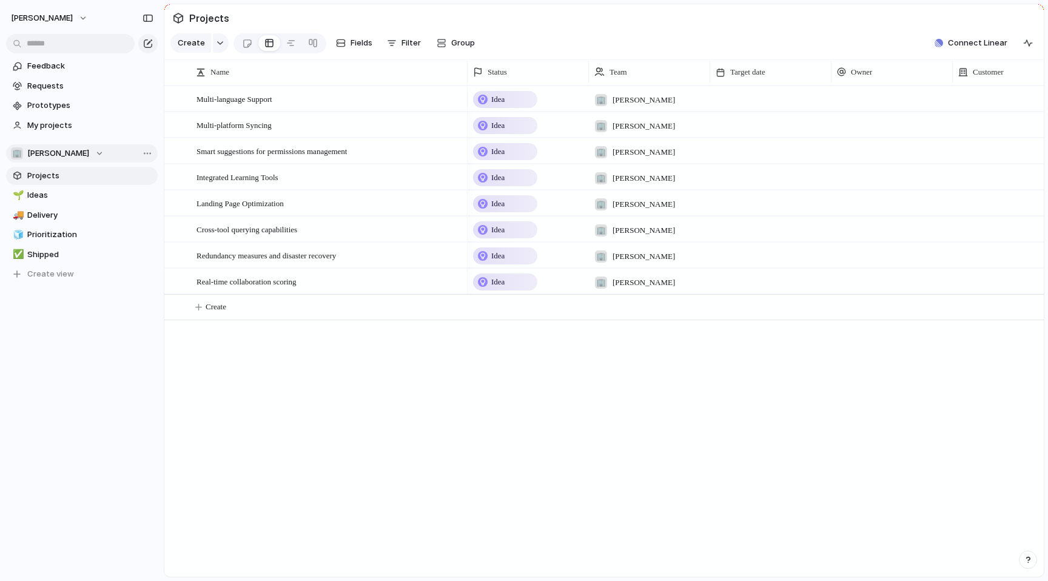
click at [511, 94] on div "Idea" at bounding box center [505, 99] width 62 height 15
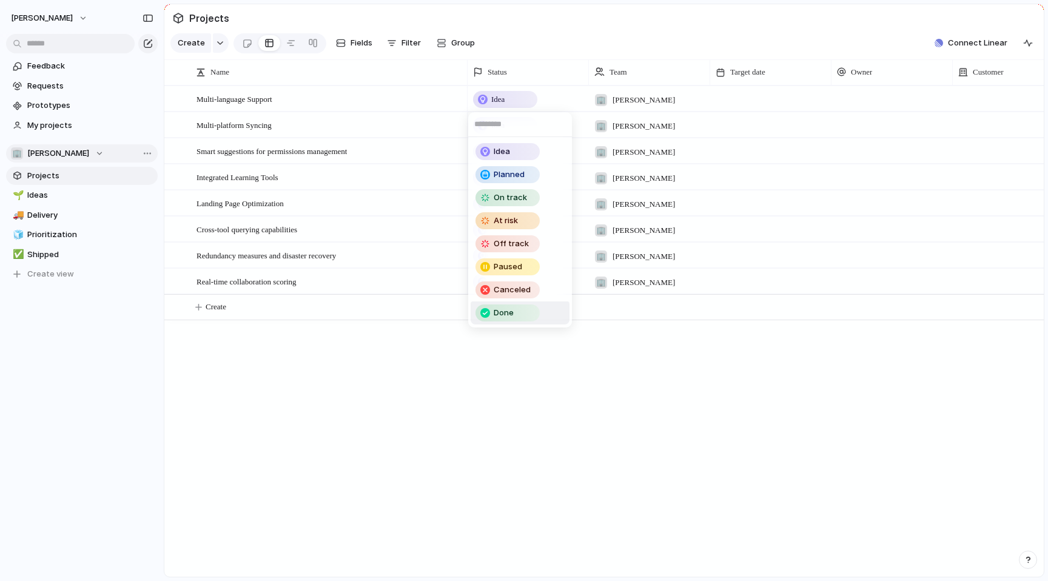
click at [452, 362] on div "Idea Planned On track At risk Off track Paused Canceled Done" at bounding box center [524, 290] width 1048 height 581
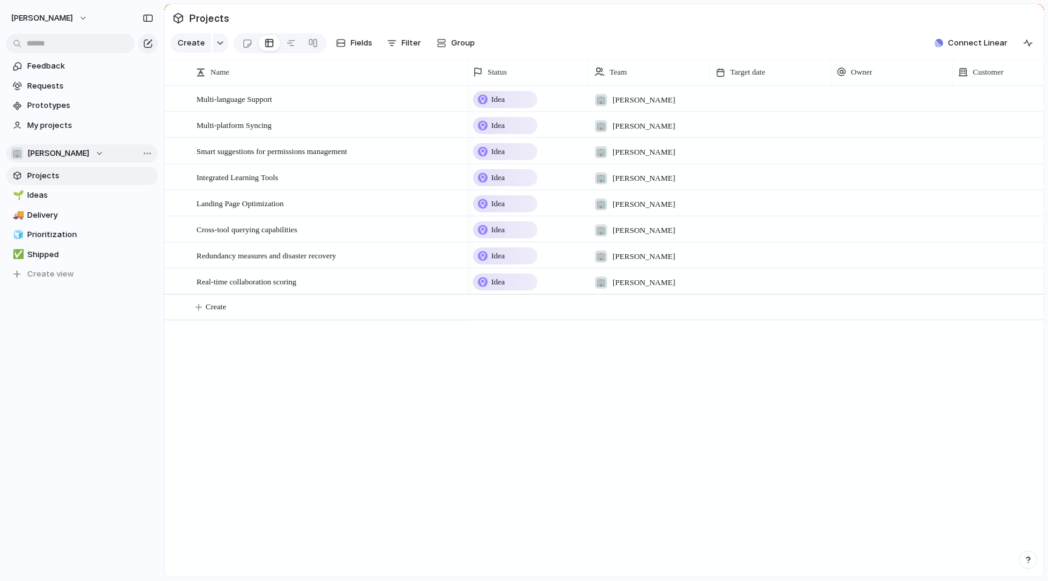
click at [43, 204] on div "🌱 Ideas 🚚 Delivery 🧊 Prioritization ✅ Shipped To pick up a draggable item, pres…" at bounding box center [82, 234] width 152 height 97
click at [46, 198] on span "Ideas" at bounding box center [90, 195] width 126 height 12
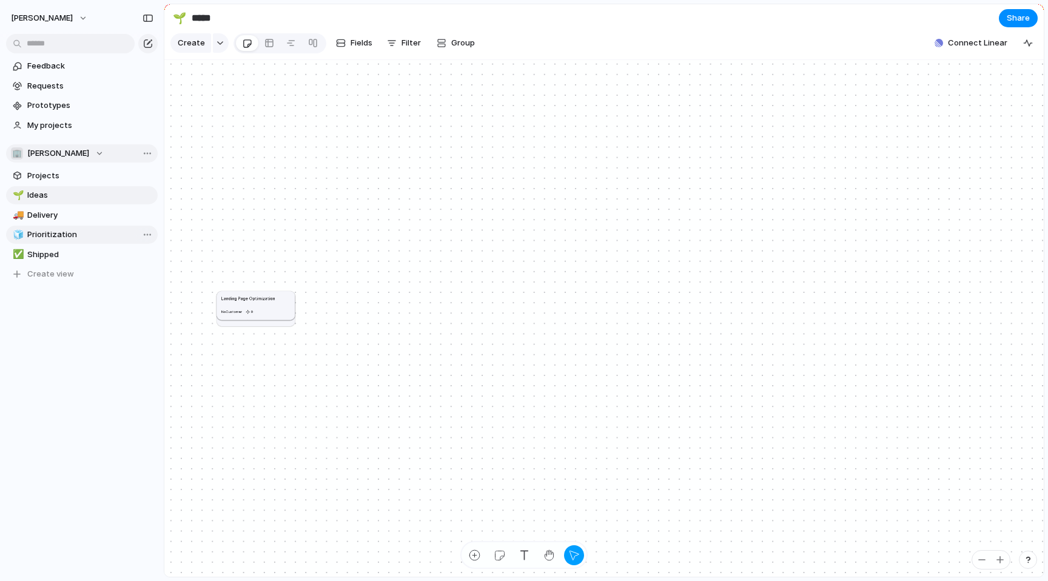
click at [58, 239] on span "Prioritization" at bounding box center [90, 235] width 126 height 12
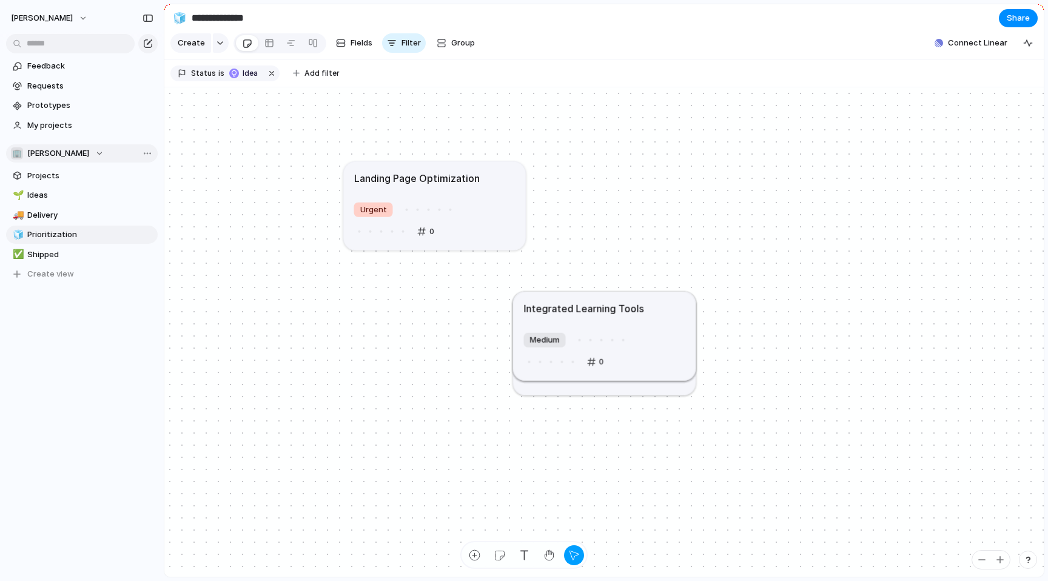
drag, startPoint x: 592, startPoint y: 303, endPoint x: 418, endPoint y: 173, distance: 216.9
click at [418, 173] on h1 "Landing Page Optimization" at bounding box center [417, 177] width 126 height 15
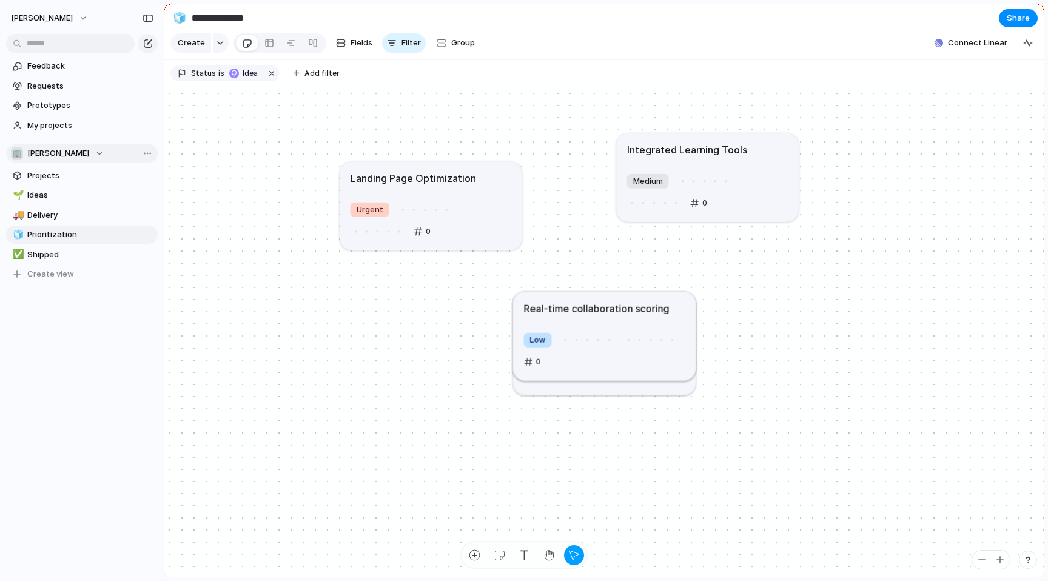
drag, startPoint x: 655, startPoint y: 324, endPoint x: 780, endPoint y: 134, distance: 228.0
click at [780, 134] on article "Integrated Learning Tools Medium 0" at bounding box center [708, 177] width 182 height 89
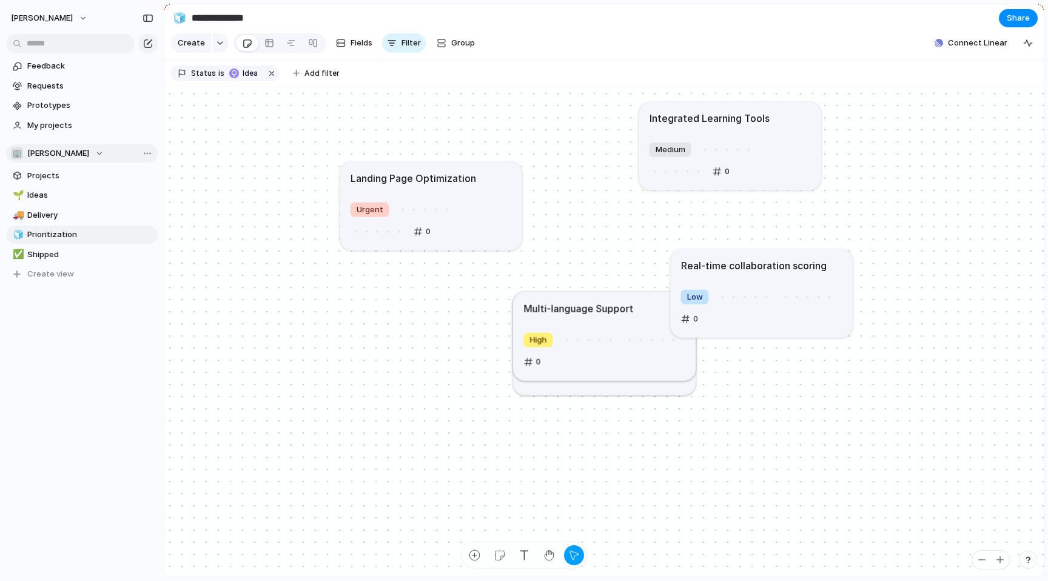
drag, startPoint x: 643, startPoint y: 306, endPoint x: 803, endPoint y: 262, distance: 166.7
click at [803, 262] on h1 "Real-time collaboration scoring" at bounding box center [754, 265] width 146 height 15
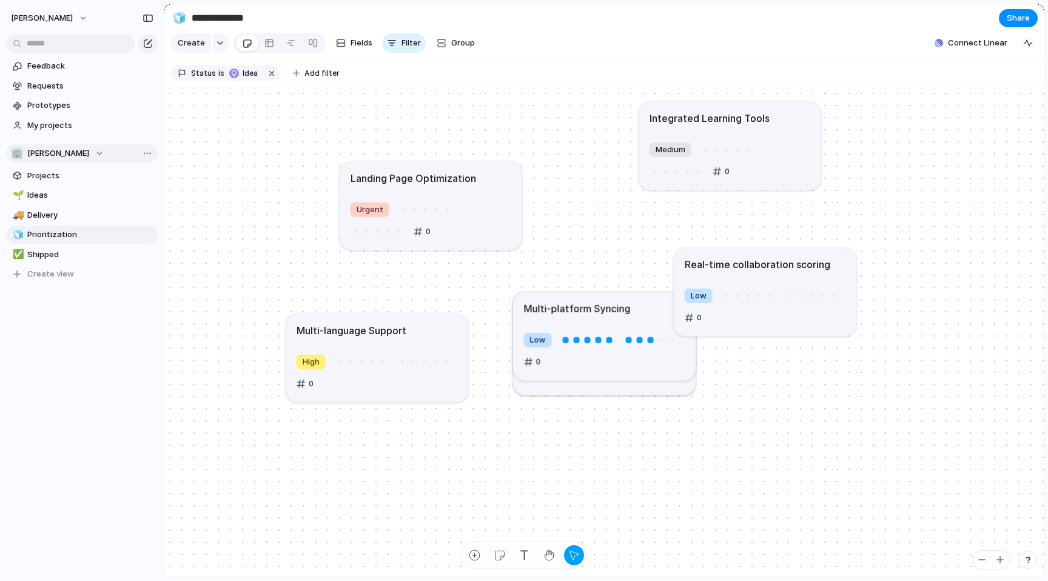
drag, startPoint x: 649, startPoint y: 340, endPoint x: 421, endPoint y: 361, distance: 228.3
click at [421, 361] on div at bounding box center [424, 361] width 11 height 11
click at [51, 254] on span "Shipped" at bounding box center [90, 255] width 126 height 12
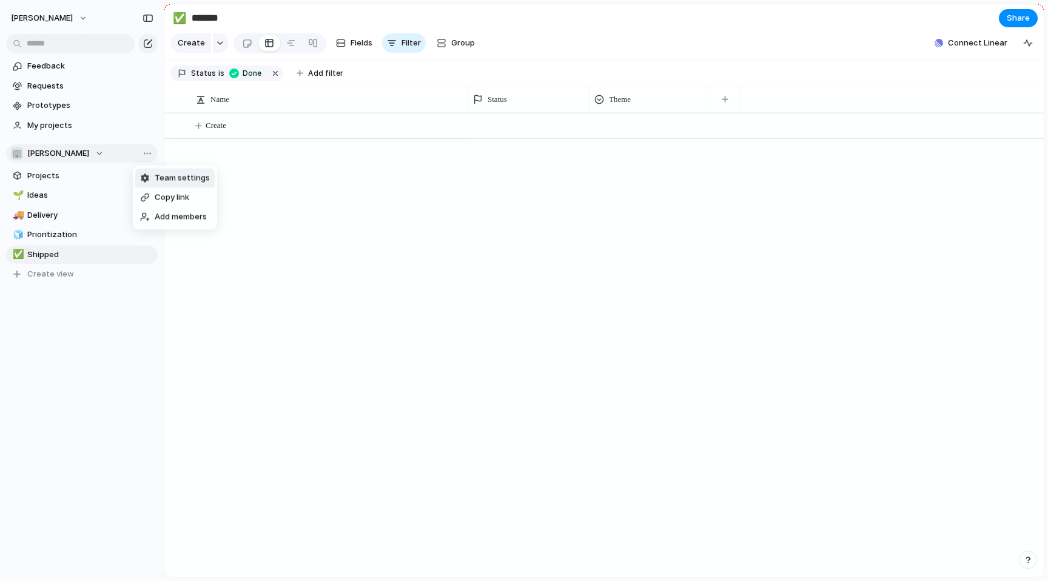
click at [176, 173] on span "Team settings" at bounding box center [182, 178] width 55 height 12
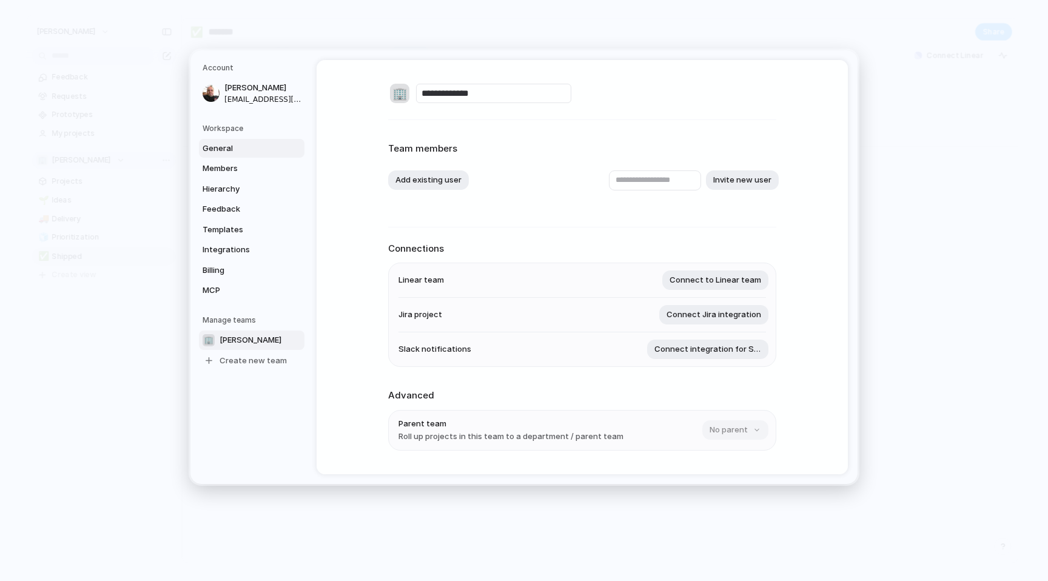
click at [217, 150] on span "General" at bounding box center [242, 148] width 78 height 12
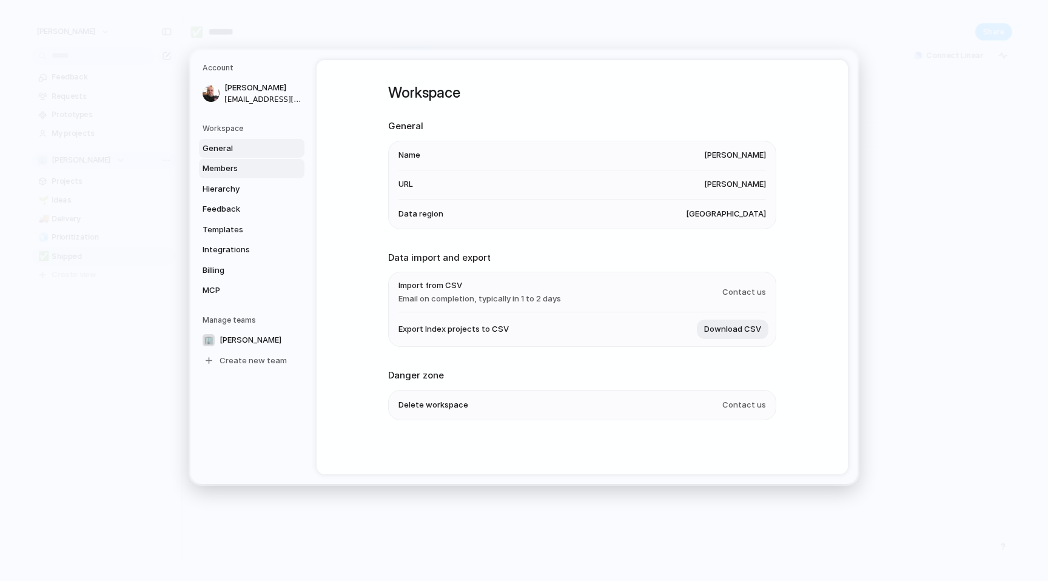
click at [216, 165] on span "Members" at bounding box center [242, 168] width 78 height 12
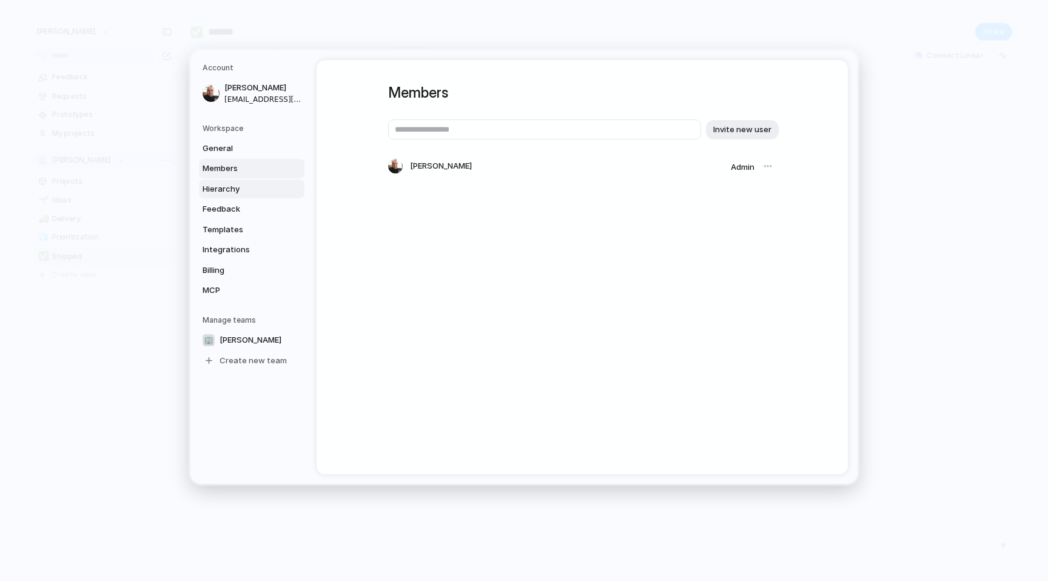
click at [218, 186] on span "Hierarchy" at bounding box center [242, 189] width 78 height 12
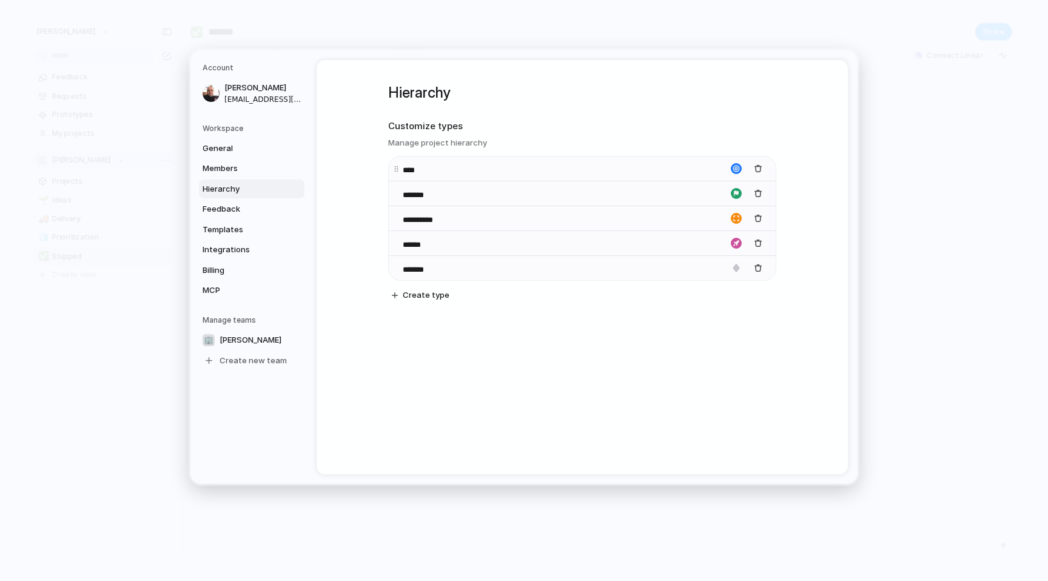
click at [657, 170] on div "****" at bounding box center [582, 168] width 387 height 25
click at [736, 168] on div "button" at bounding box center [736, 168] width 11 height 11
click at [718, 129] on div at bounding box center [524, 290] width 1048 height 581
click at [738, 197] on div "button" at bounding box center [736, 193] width 11 height 11
click at [714, 147] on div at bounding box center [524, 290] width 1048 height 581
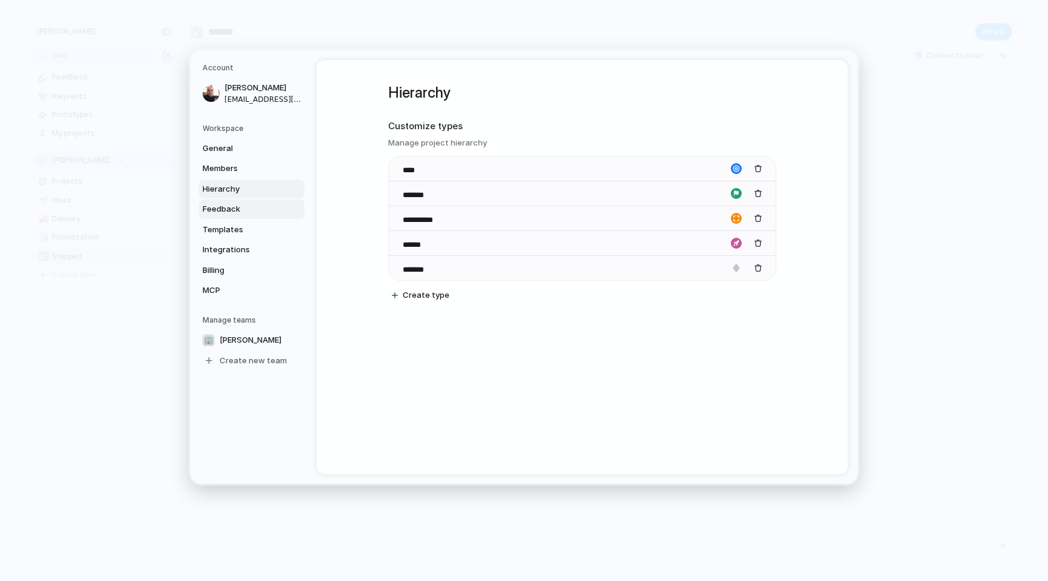
click at [218, 206] on span "Feedback" at bounding box center [242, 209] width 78 height 12
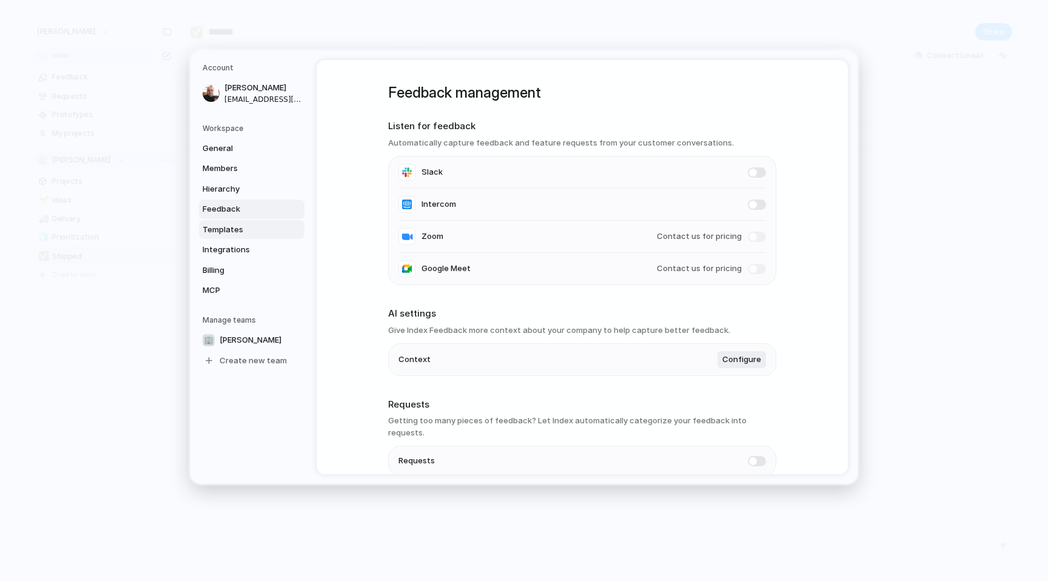
click at [220, 226] on span "Templates" at bounding box center [242, 230] width 78 height 12
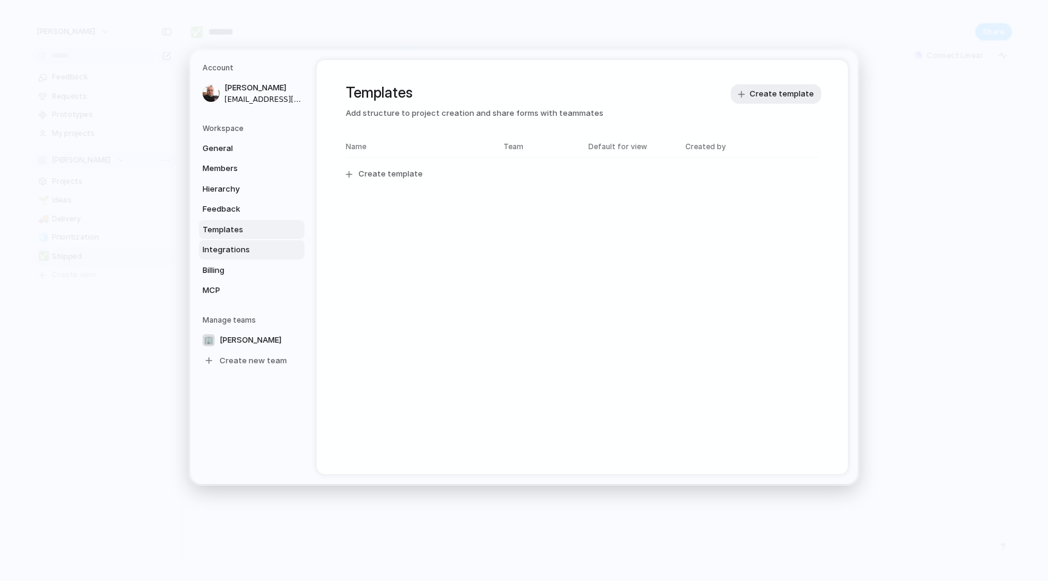
click at [223, 252] on span "Integrations" at bounding box center [242, 250] width 78 height 12
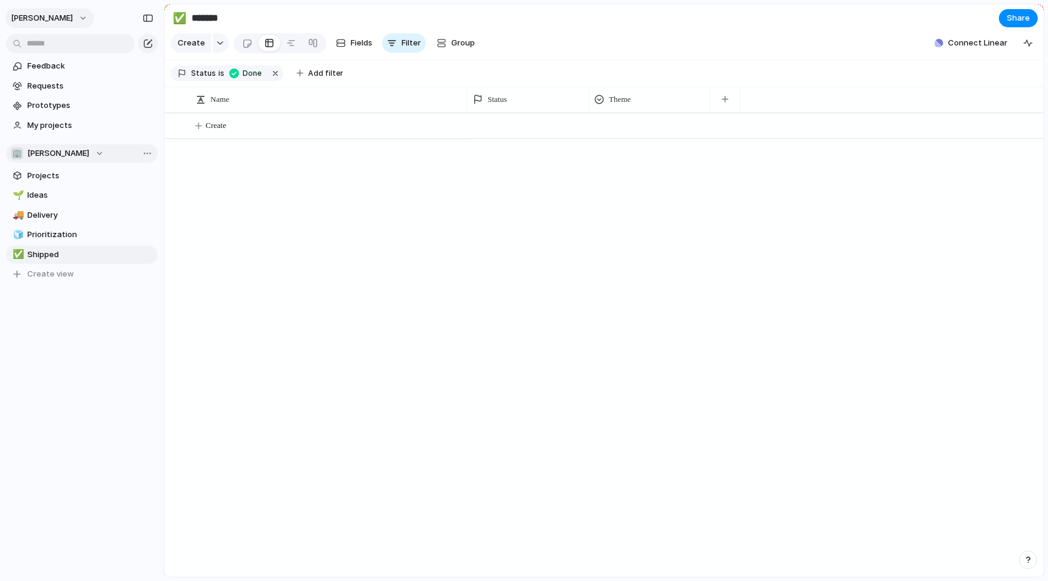
click at [64, 8] on button "[PERSON_NAME]" at bounding box center [49, 17] width 89 height 19
click at [153, 141] on span "Neutral dark" at bounding box center [140, 142] width 47 height 12
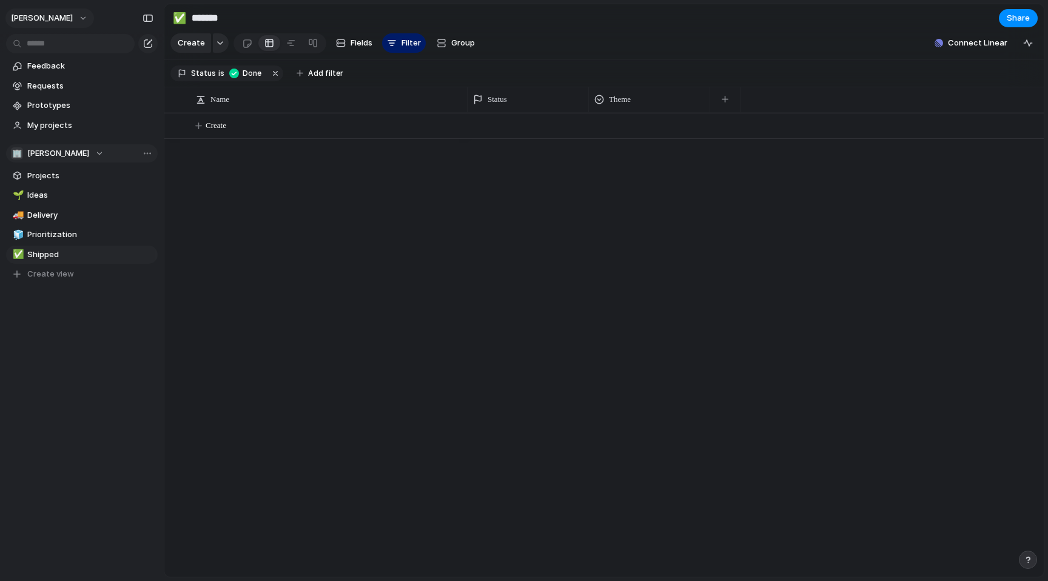
click at [67, 19] on span "[PERSON_NAME]" at bounding box center [42, 18] width 62 height 12
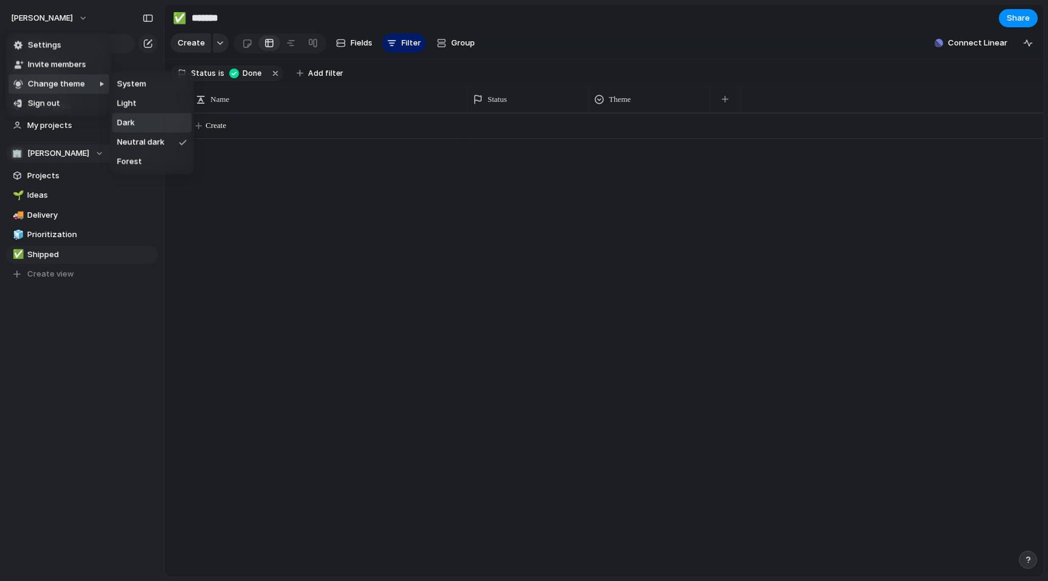
click at [145, 118] on li "Dark" at bounding box center [151, 122] width 79 height 19
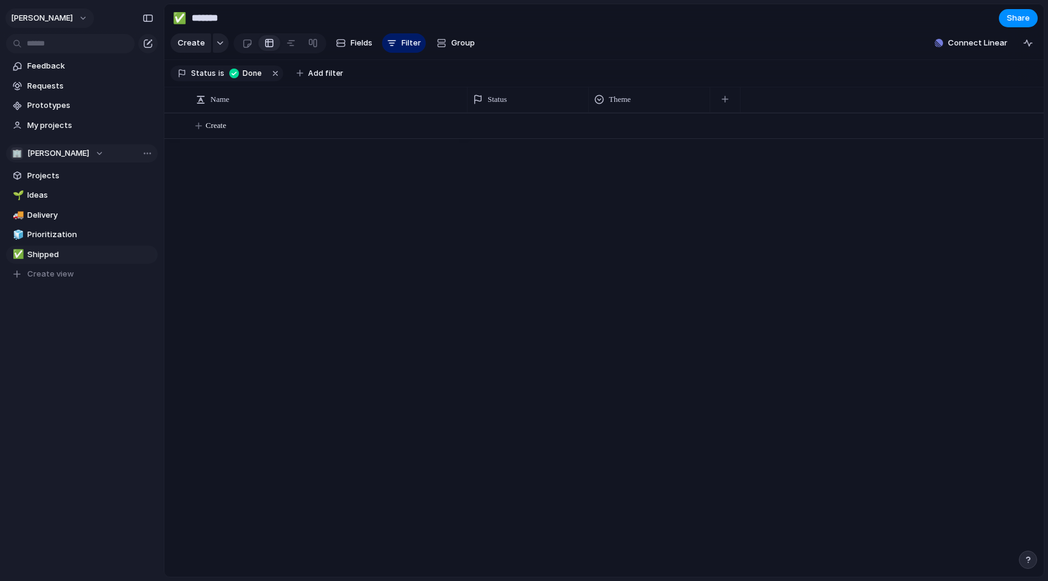
click at [68, 19] on span "[PERSON_NAME]" at bounding box center [42, 18] width 62 height 12
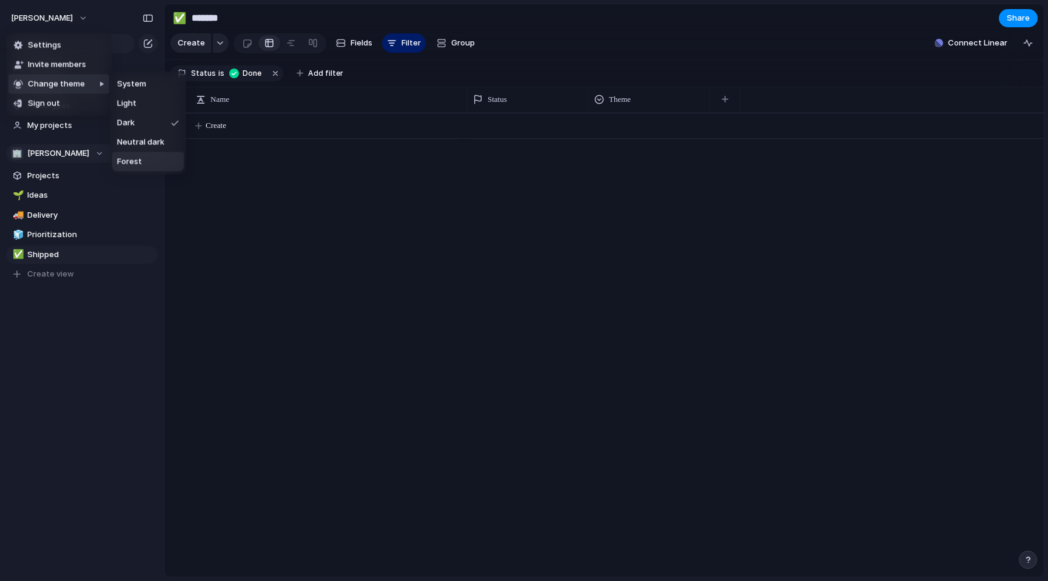
click at [155, 158] on li "Forest" at bounding box center [148, 161] width 72 height 19
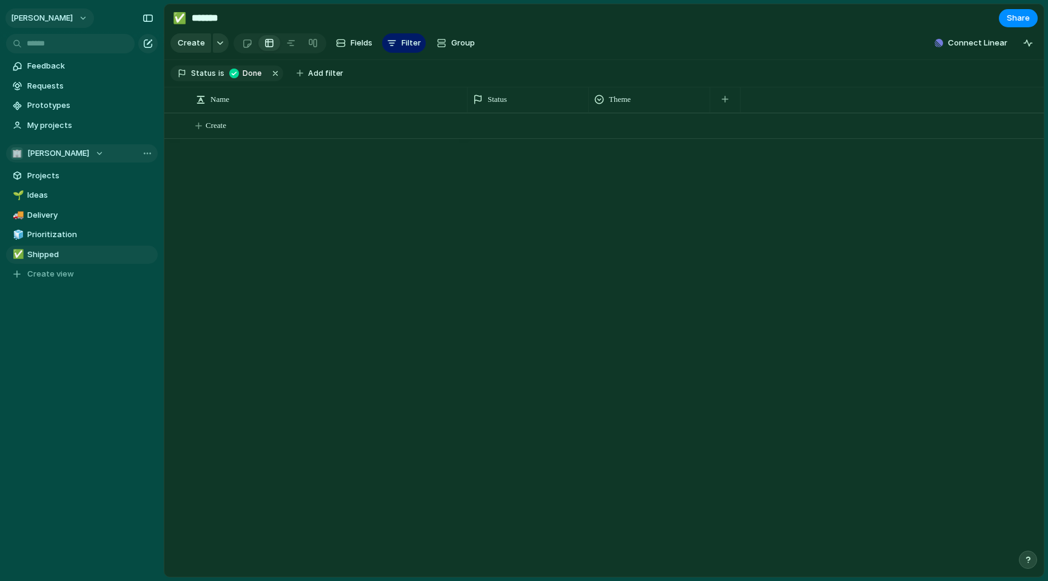
click at [69, 15] on span "[PERSON_NAME]" at bounding box center [42, 18] width 62 height 12
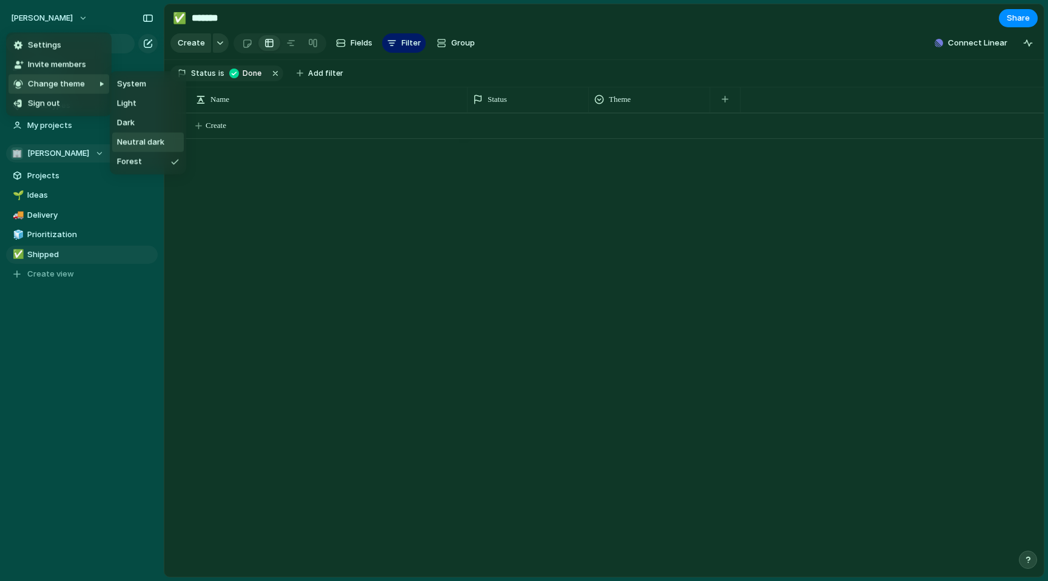
click at [141, 141] on span "Neutral dark" at bounding box center [140, 142] width 47 height 12
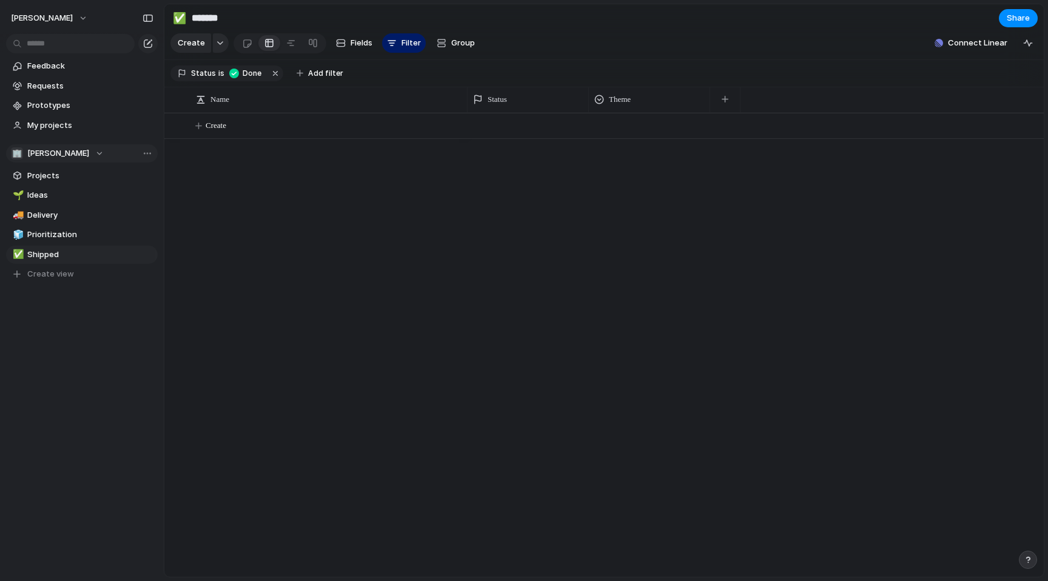
click at [259, 227] on div "Create" at bounding box center [603, 345] width 879 height 464
click at [95, 236] on span "Prioritization" at bounding box center [90, 235] width 126 height 12
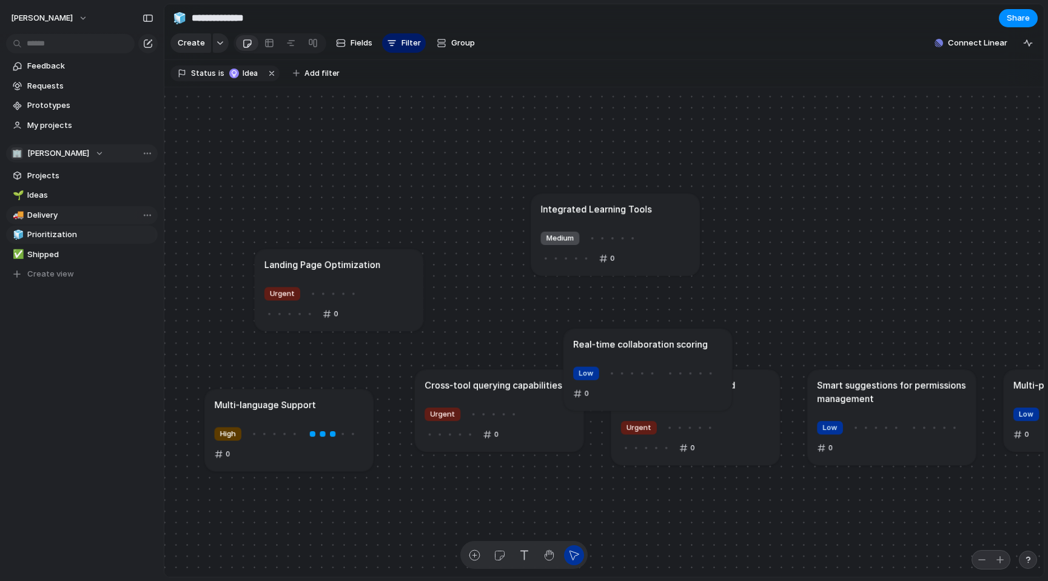
click at [52, 212] on span "Delivery" at bounding box center [90, 215] width 126 height 12
type input "********"
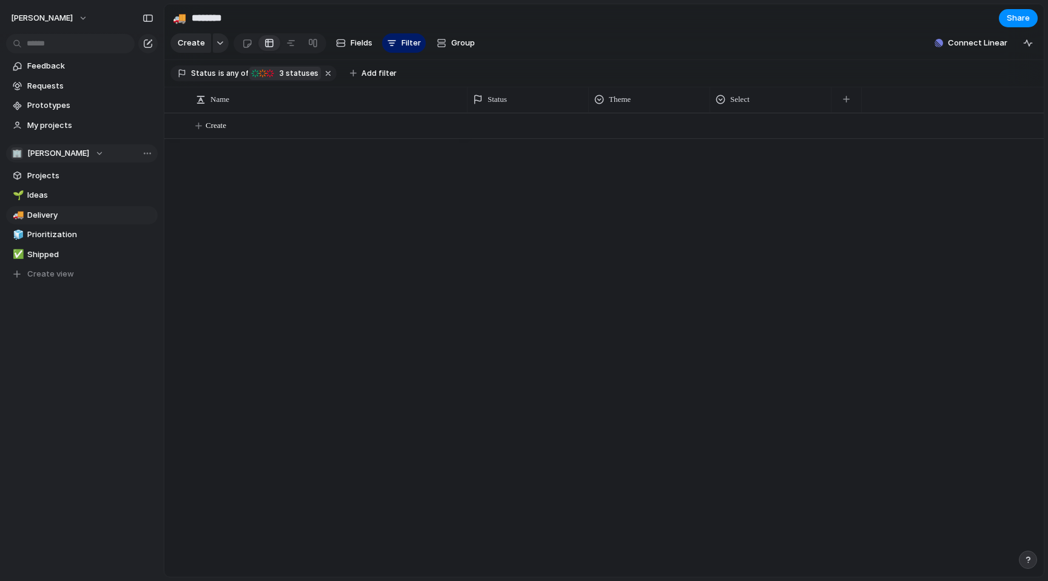
click at [291, 70] on span "3 statuses" at bounding box center [297, 73] width 42 height 11
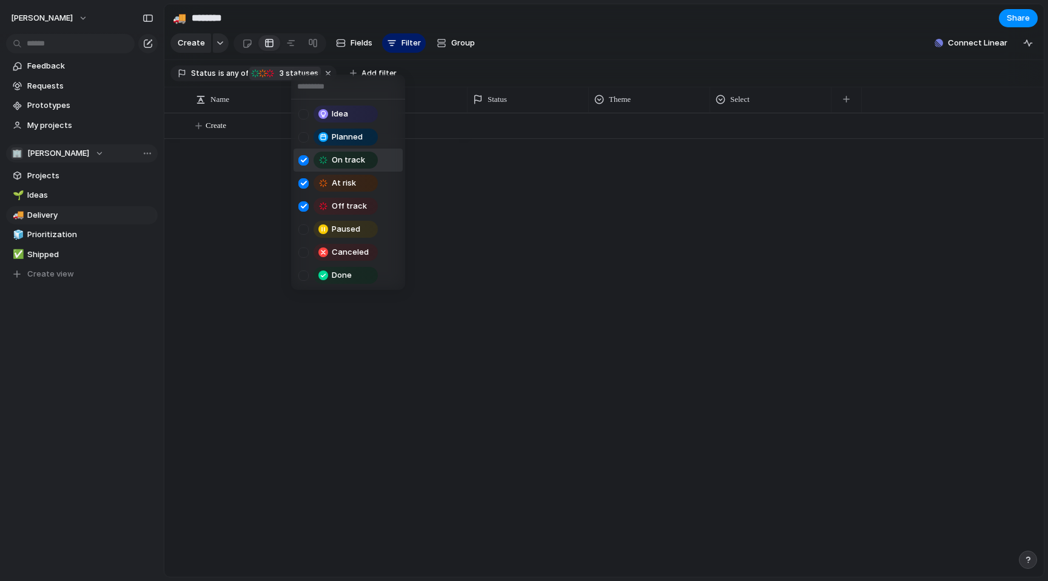
click at [256, 199] on div "Idea Planned On track At risk Off track Paused Canceled Done" at bounding box center [524, 290] width 1048 height 581
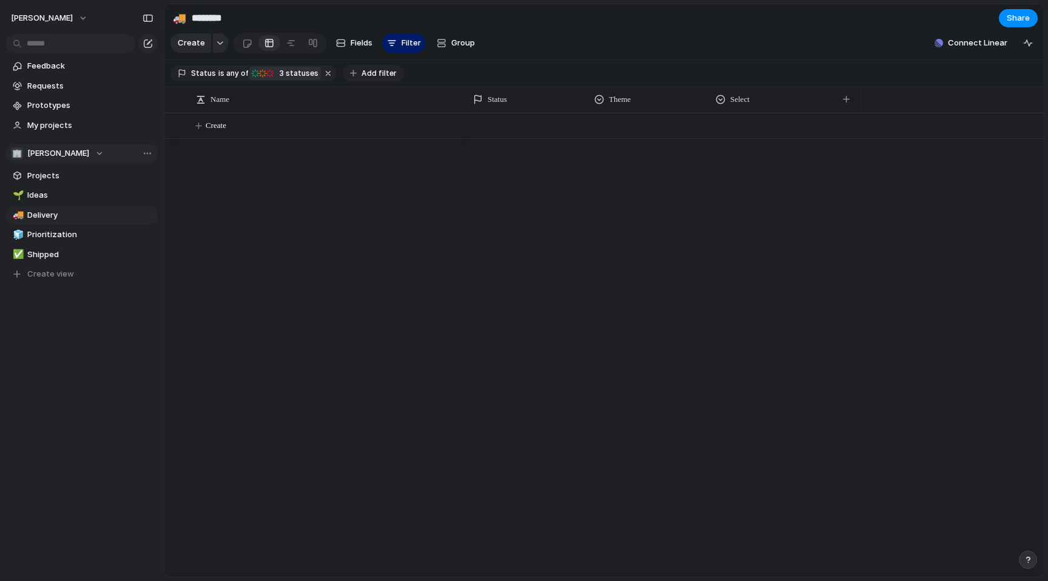
click at [378, 69] on span "Add filter" at bounding box center [378, 73] width 35 height 11
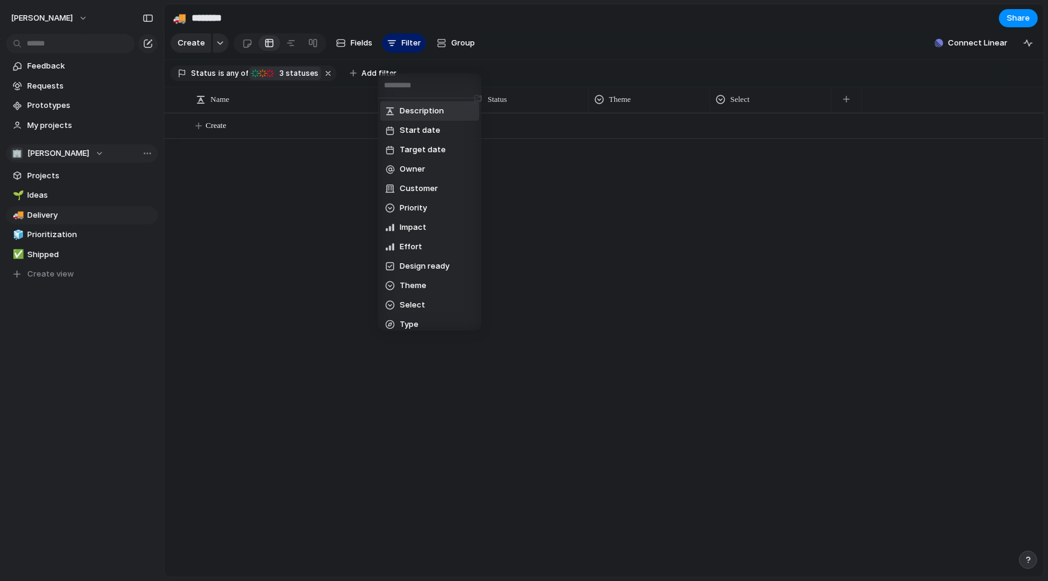
click at [493, 56] on div "Description Start date Target date Owner Customer Priority Impact Effort Design…" at bounding box center [524, 290] width 1048 height 581
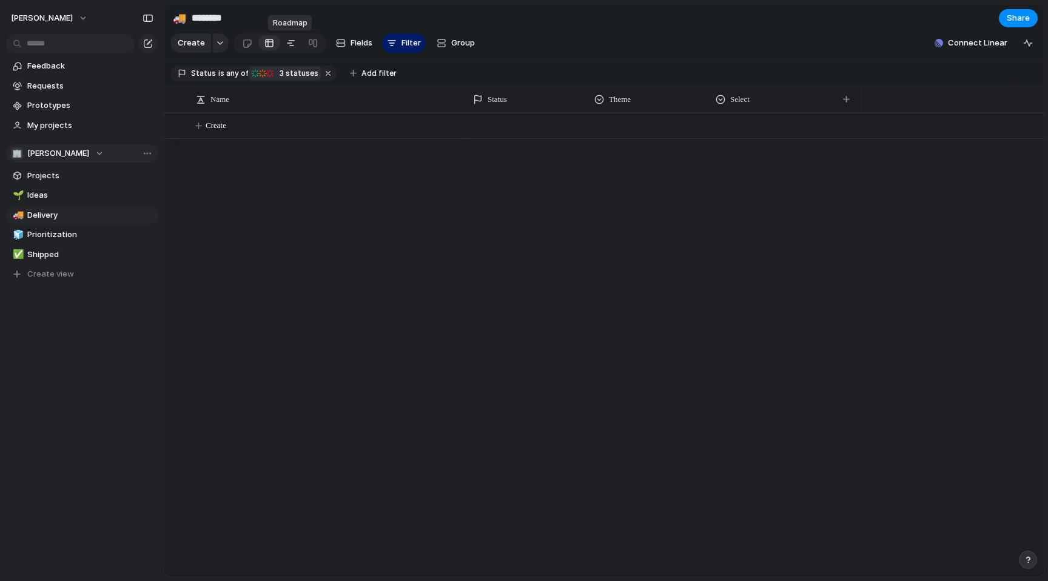
click at [280, 42] on link at bounding box center [291, 42] width 22 height 19
click at [316, 42] on link at bounding box center [313, 42] width 22 height 19
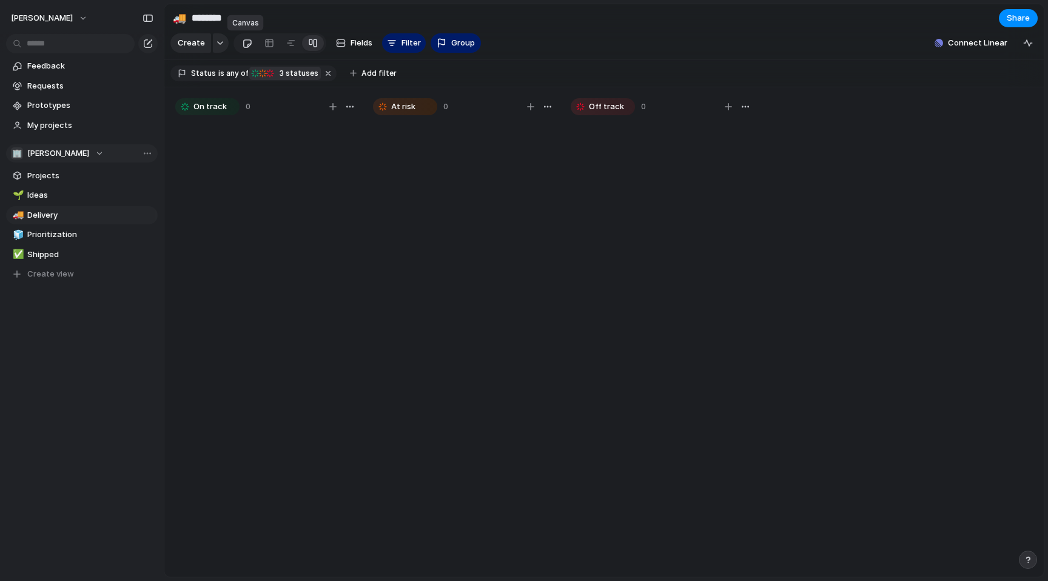
click at [246, 44] on div at bounding box center [247, 43] width 10 height 20
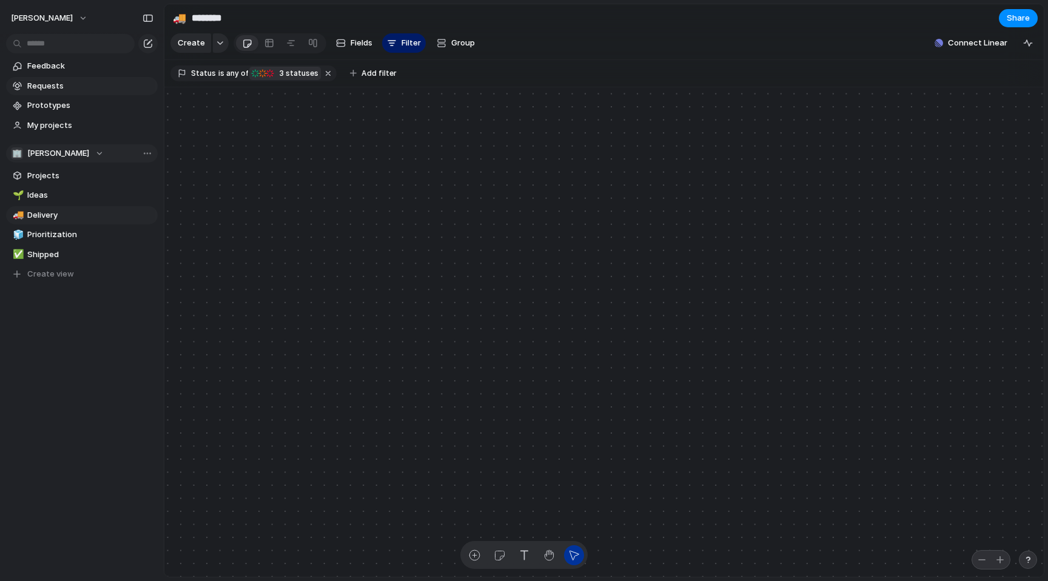
click at [53, 85] on span "Requests" at bounding box center [90, 86] width 126 height 12
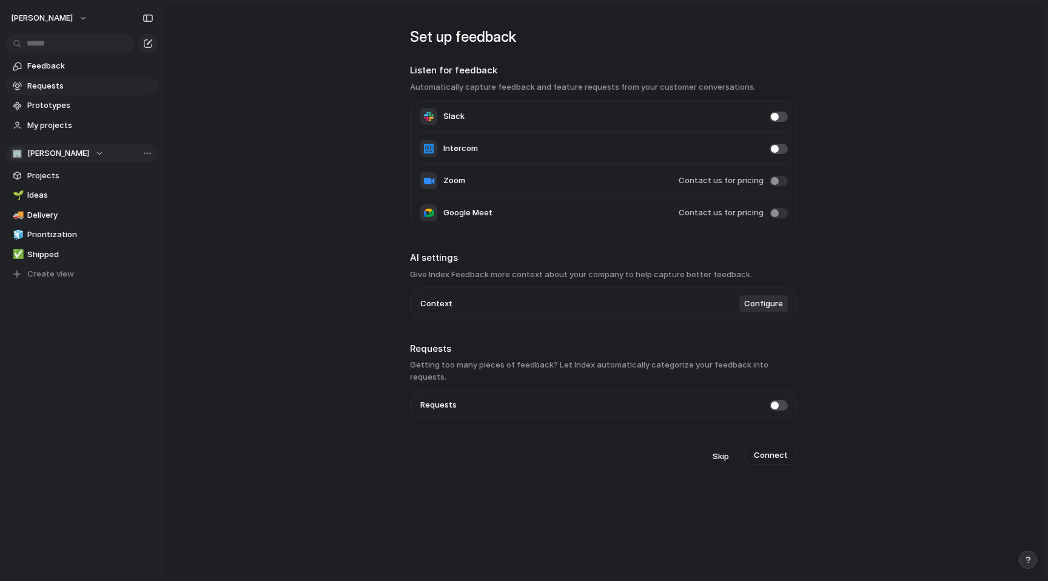
click at [760, 310] on span "Configure" at bounding box center [763, 304] width 39 height 12
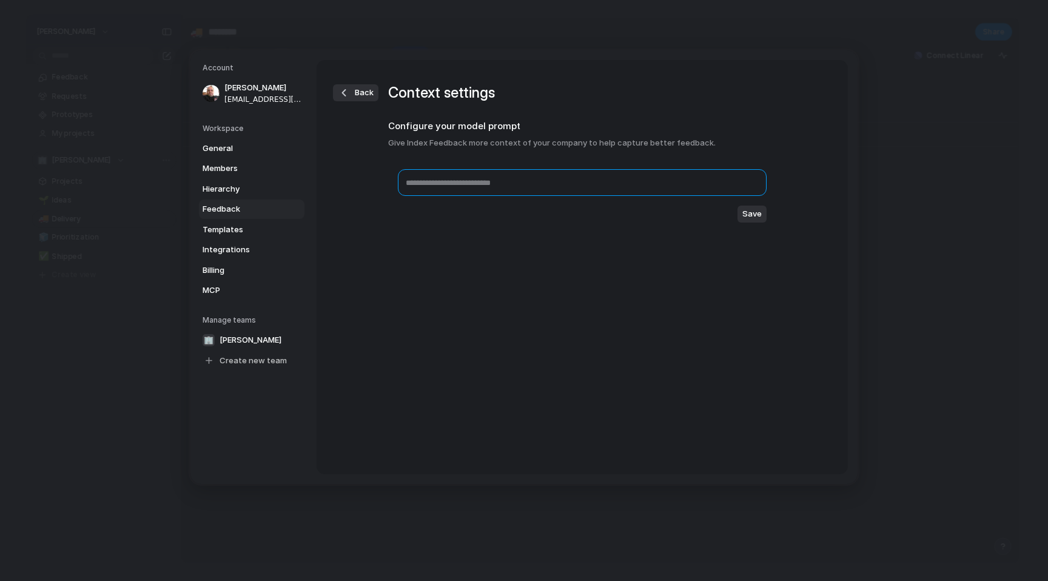
click at [673, 188] on textarea at bounding box center [582, 182] width 369 height 27
click at [361, 96] on span "Back" at bounding box center [364, 93] width 19 height 12
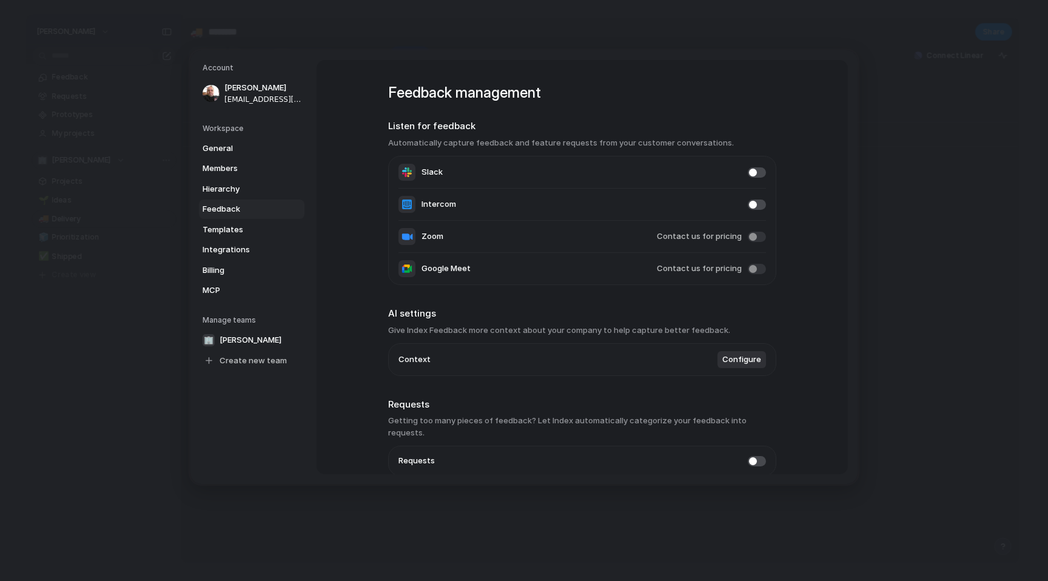
scroll to position [47, 0]
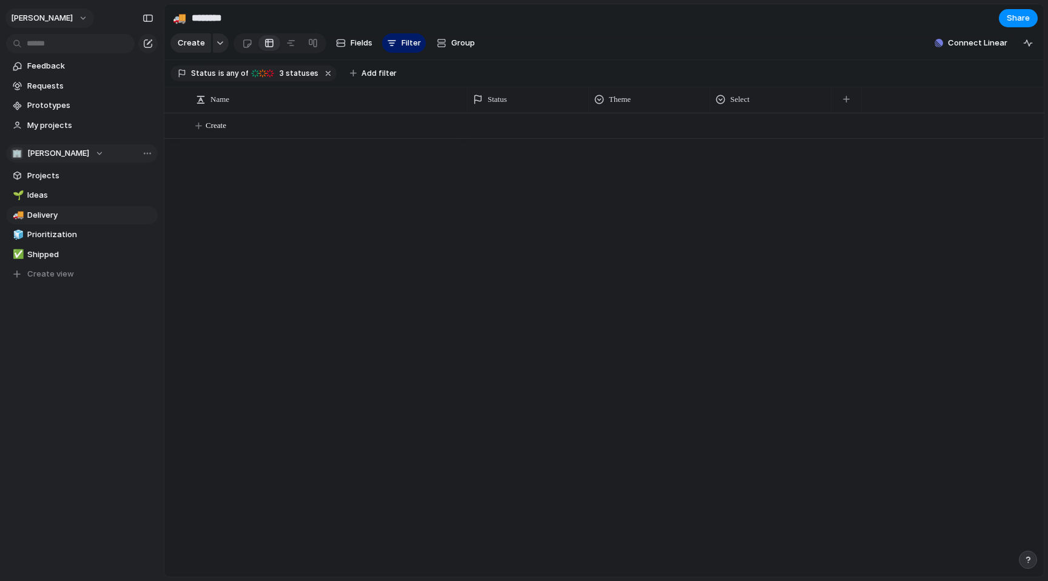
click at [61, 18] on span "[PERSON_NAME]" at bounding box center [42, 18] width 62 height 12
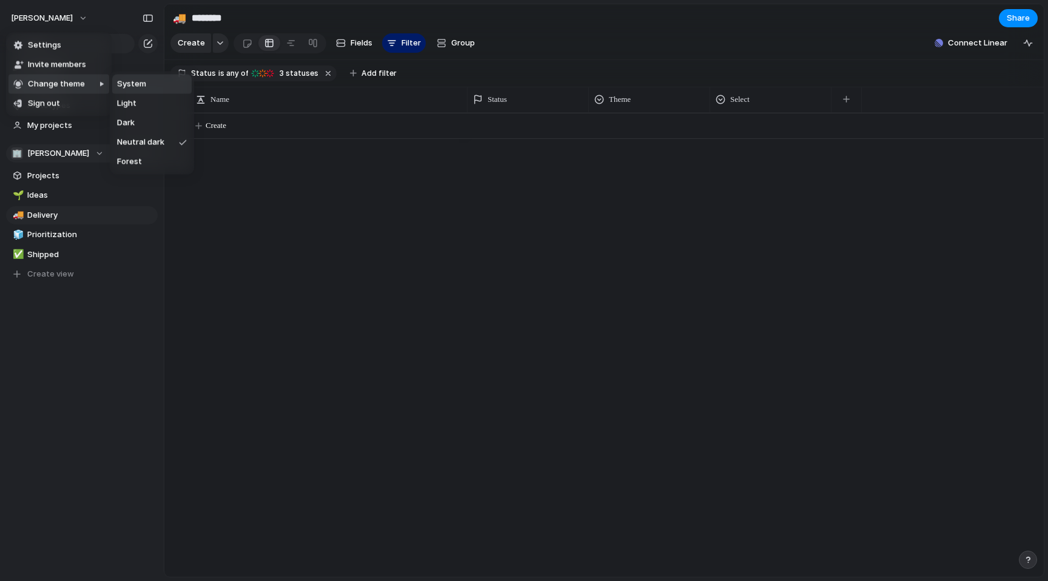
click at [883, 150] on div "Settings Invite members Change theme Sign out" at bounding box center [524, 290] width 1048 height 581
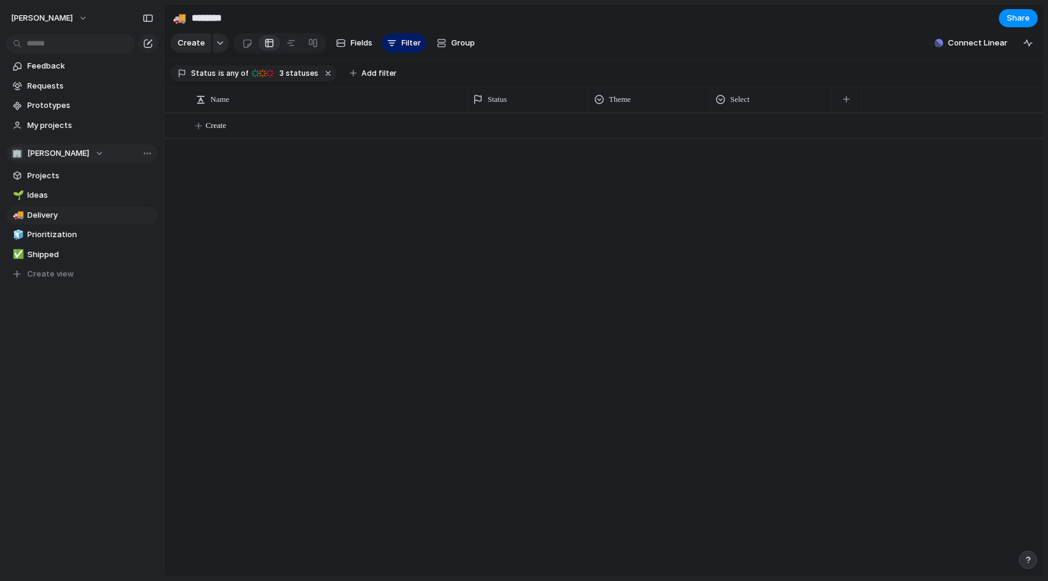
click at [1029, 560] on div "button" at bounding box center [1027, 559] width 8 height 8
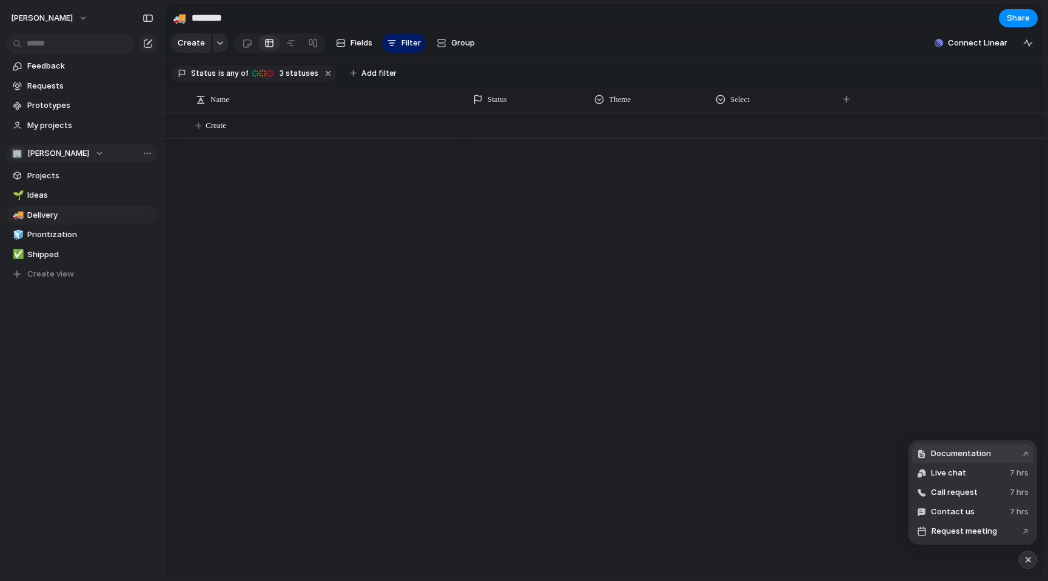
click at [956, 449] on span "Documentation" at bounding box center [961, 453] width 60 height 12
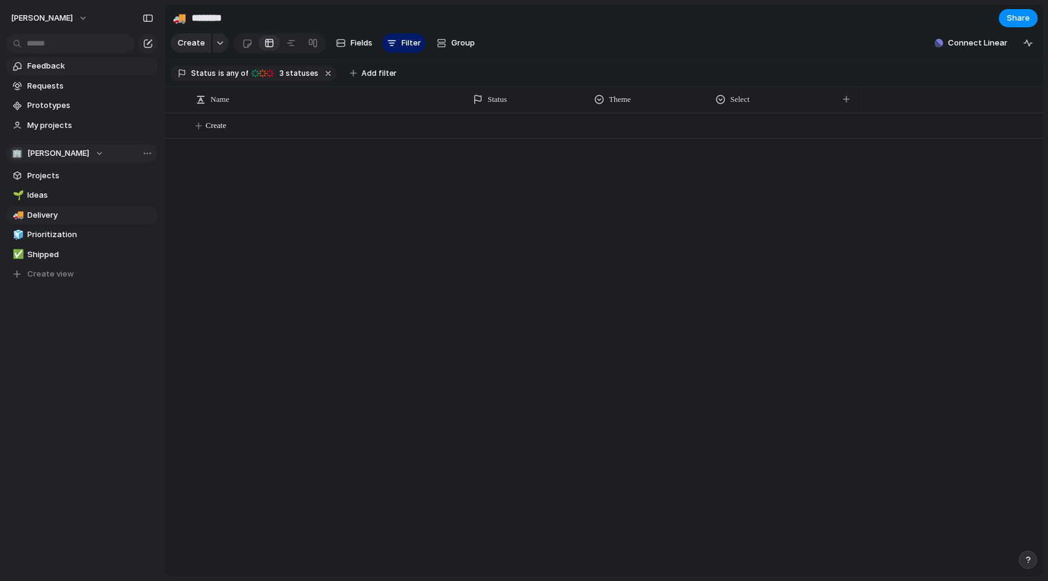
click at [40, 67] on span "Feedback" at bounding box center [90, 66] width 126 height 12
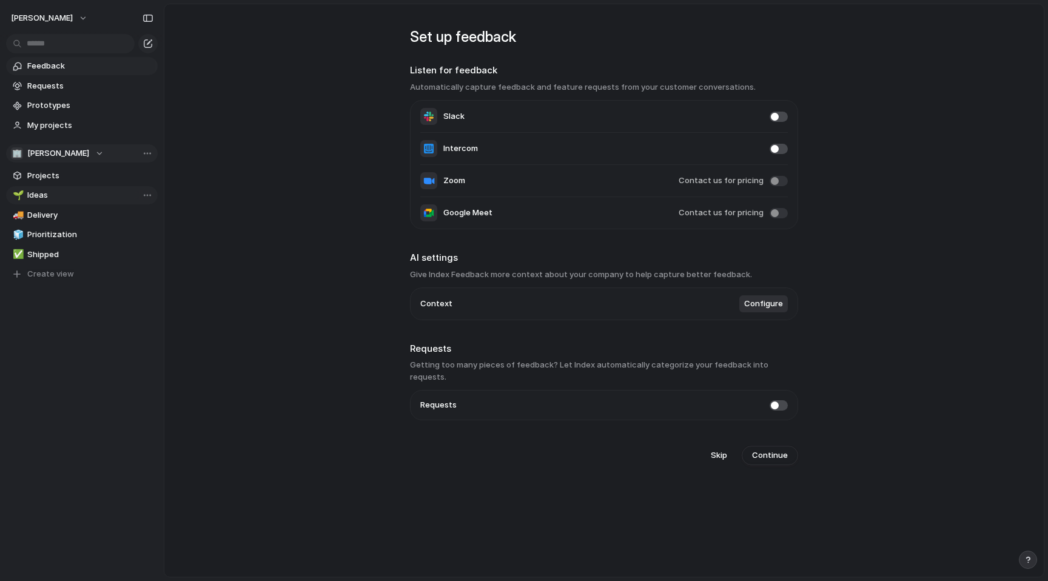
click at [49, 187] on link "🌱 Ideas" at bounding box center [82, 195] width 152 height 18
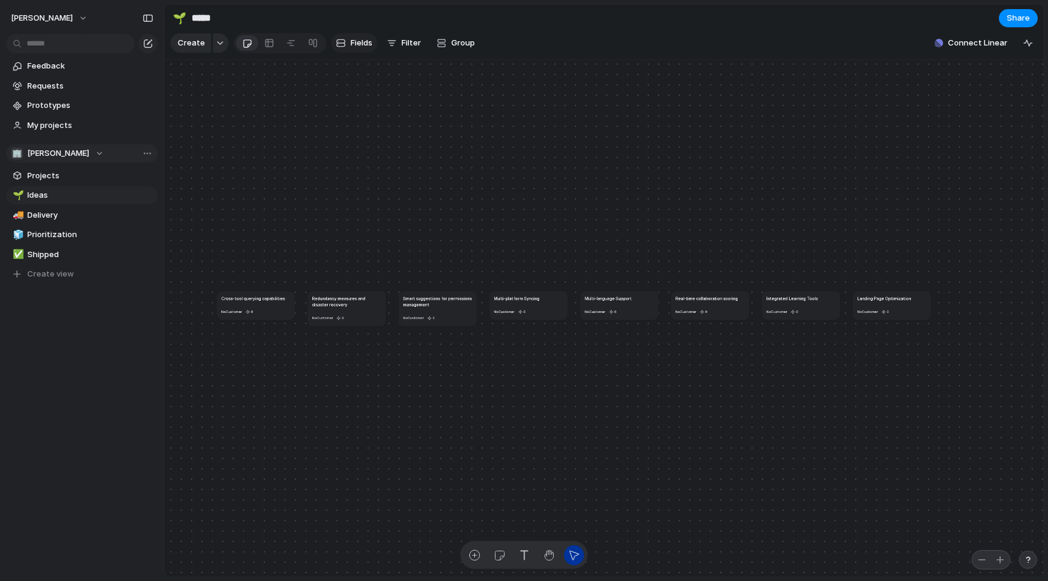
click at [360, 41] on span "Fields" at bounding box center [361, 43] width 22 height 12
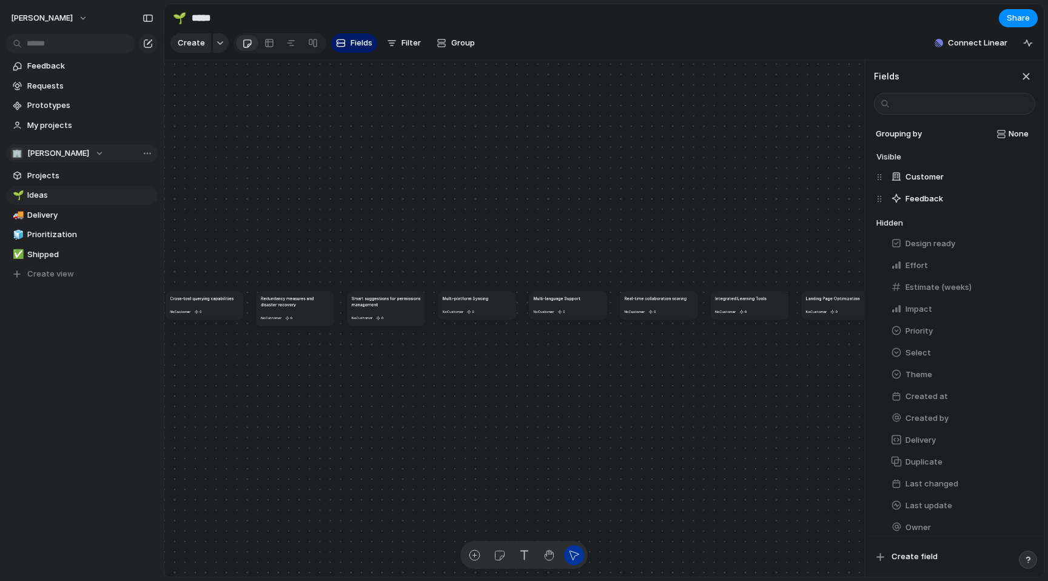
click at [554, 35] on section "Create Fields Filter Group Zoom Connect Linear" at bounding box center [603, 45] width 879 height 29
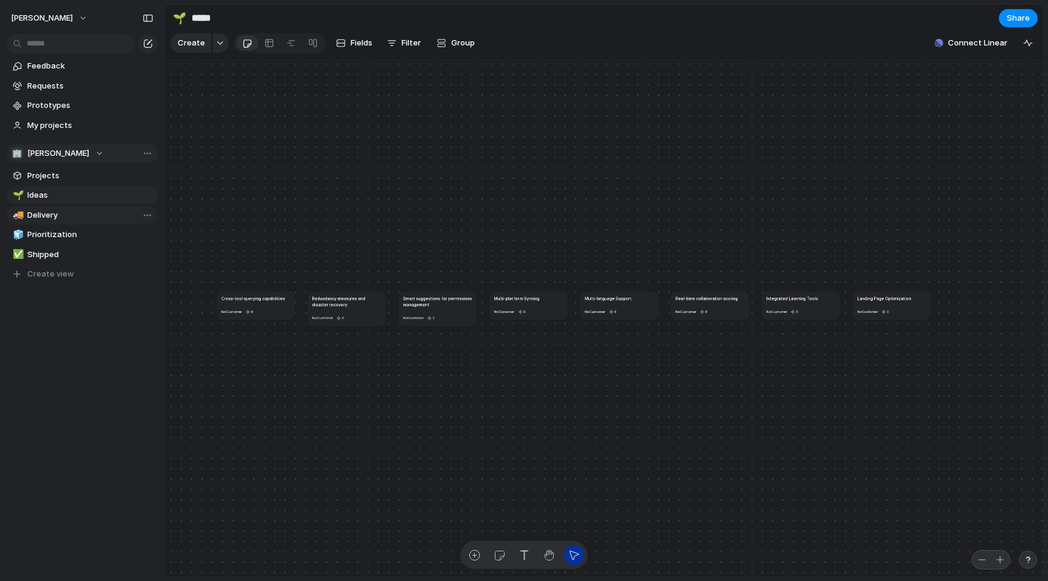
click at [58, 221] on link "🚚 Delivery" at bounding box center [82, 215] width 152 height 18
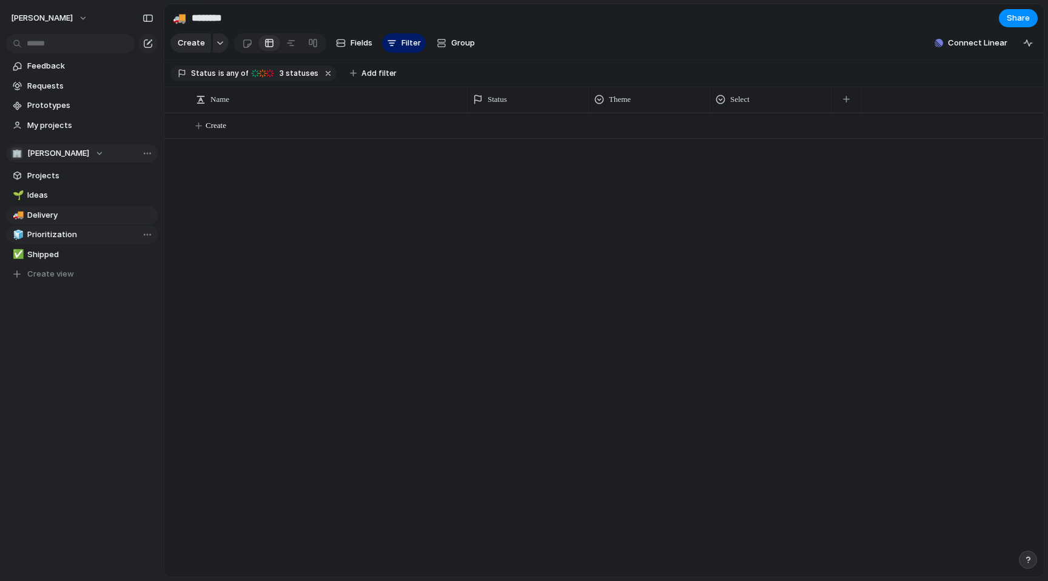
click at [59, 237] on span "Prioritization" at bounding box center [90, 235] width 126 height 12
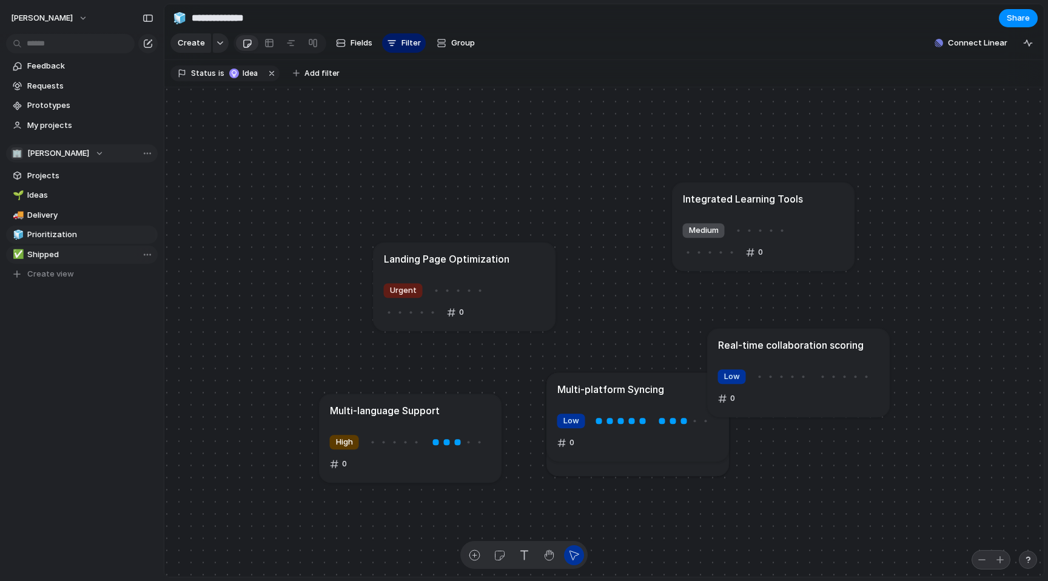
click at [53, 260] on span "Shipped" at bounding box center [90, 255] width 126 height 12
type input "*******"
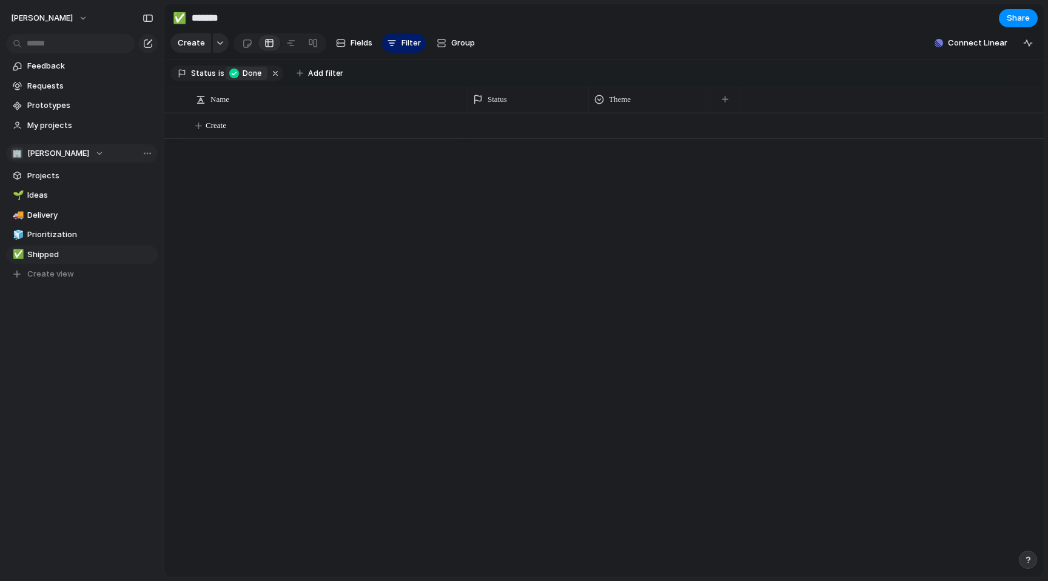
click at [246, 75] on span "Done" at bounding box center [253, 73] width 21 height 11
click at [210, 77] on div "Idea Planned On track At risk Off track Paused Canceled Done" at bounding box center [524, 290] width 1048 height 581
click at [221, 45] on div "button" at bounding box center [220, 43] width 8 height 5
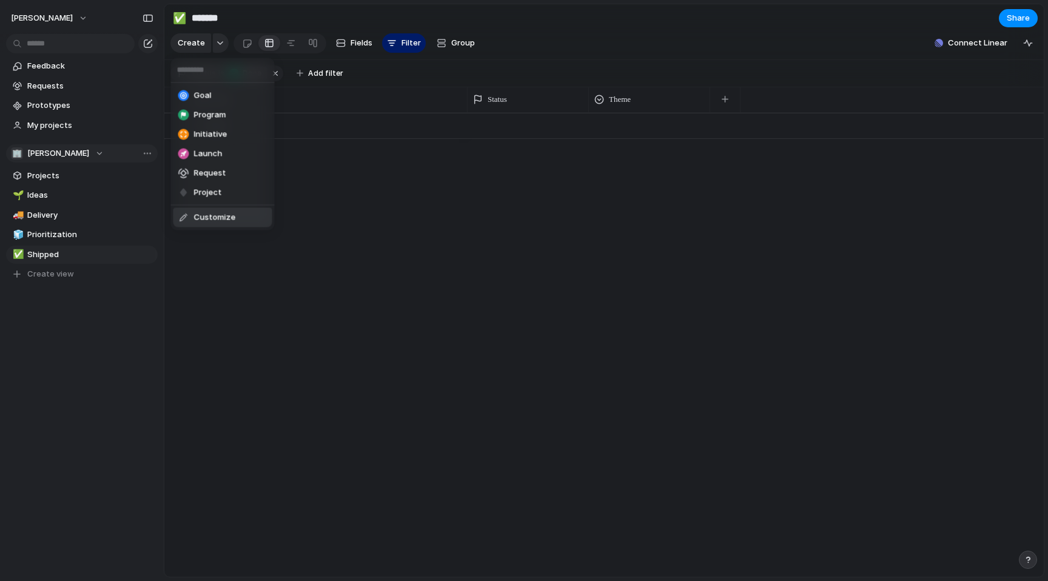
click at [204, 223] on span "Customize" at bounding box center [215, 218] width 42 height 12
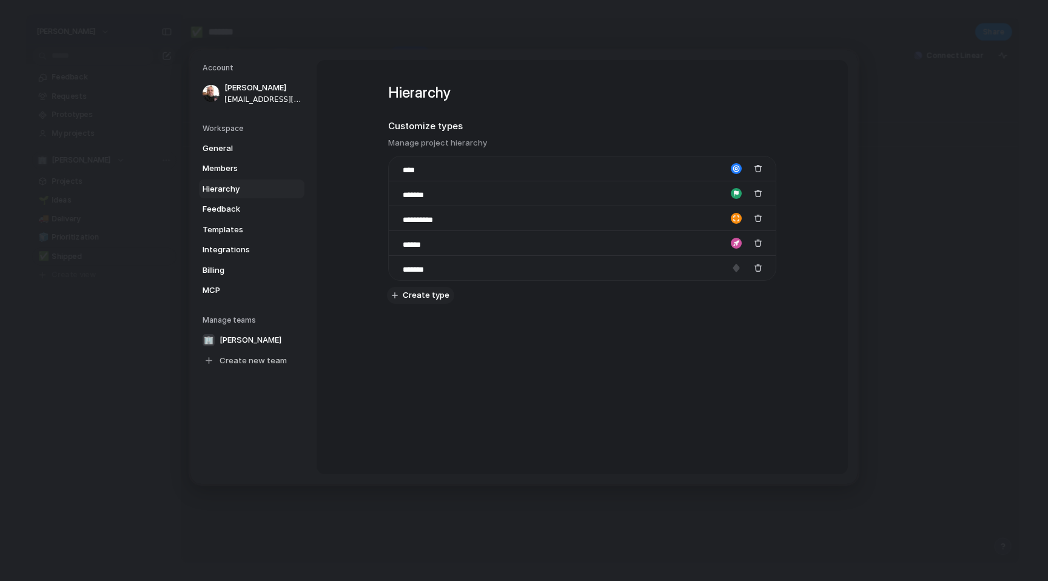
click at [424, 295] on span "Create type" at bounding box center [426, 295] width 47 height 12
click at [573, 381] on div "**********" at bounding box center [581, 267] width 531 height 414
click at [621, 377] on div "**********" at bounding box center [581, 267] width 531 height 414
drag, startPoint x: 428, startPoint y: 292, endPoint x: 401, endPoint y: 292, distance: 27.3
click at [400, 292] on div "****" at bounding box center [419, 293] width 52 height 15
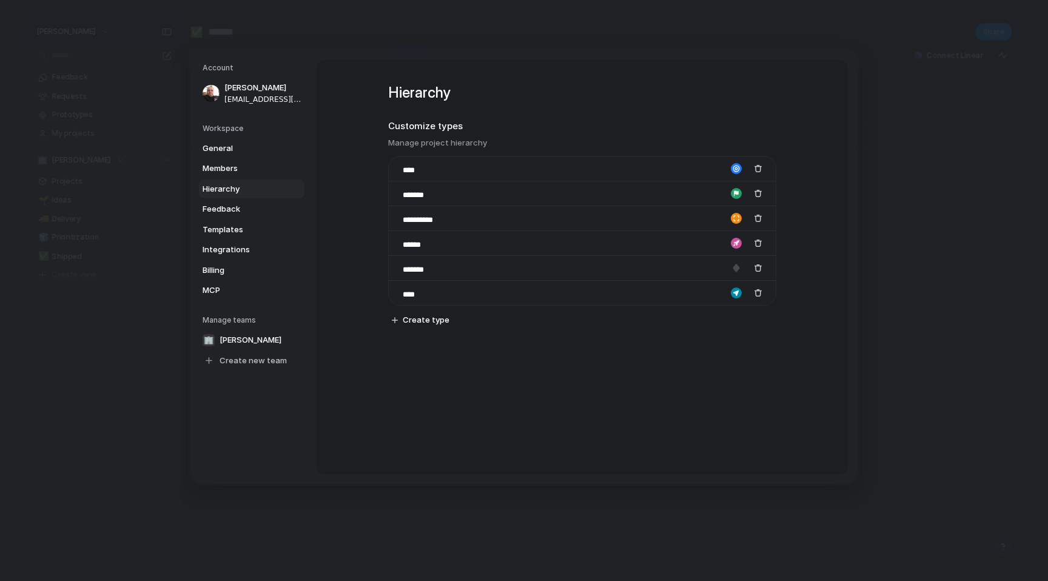
type input "****"
click at [512, 373] on div "**********" at bounding box center [581, 267] width 531 height 414
click at [358, 277] on div "**********" at bounding box center [581, 267] width 531 height 414
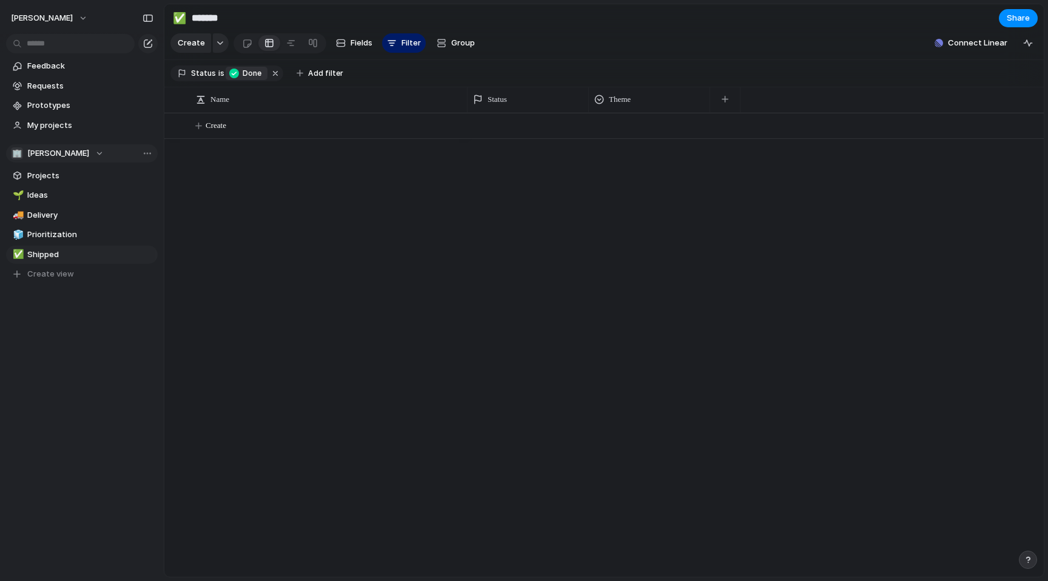
click at [435, 149] on div "Create" at bounding box center [603, 345] width 879 height 464
click at [198, 42] on span "Create" at bounding box center [191, 43] width 27 height 12
click at [223, 127] on span "Create" at bounding box center [216, 125] width 21 height 12
click at [216, 44] on div "button" at bounding box center [220, 43] width 8 height 5
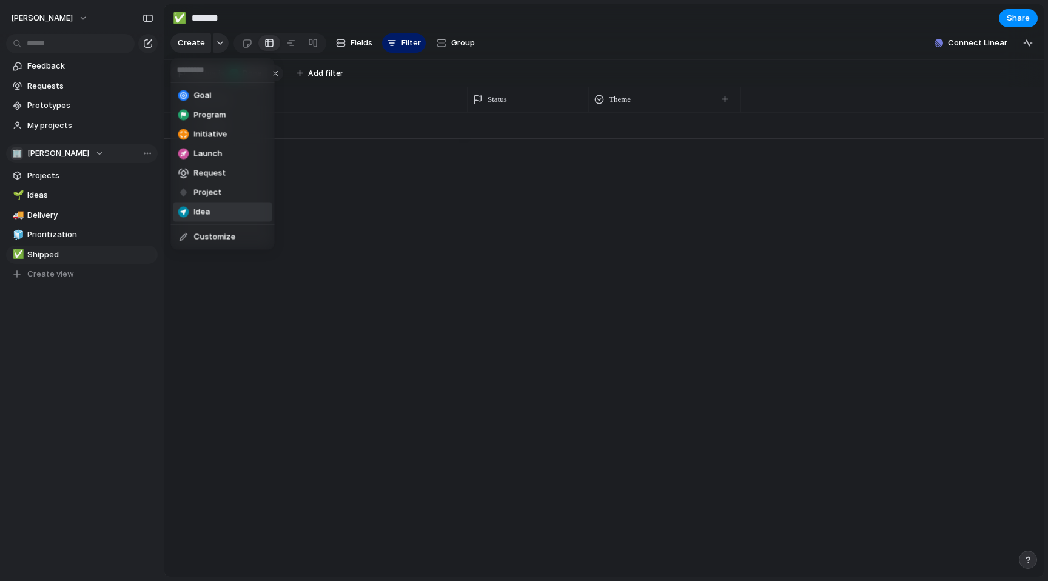
click at [242, 216] on li "Idea" at bounding box center [222, 212] width 99 height 19
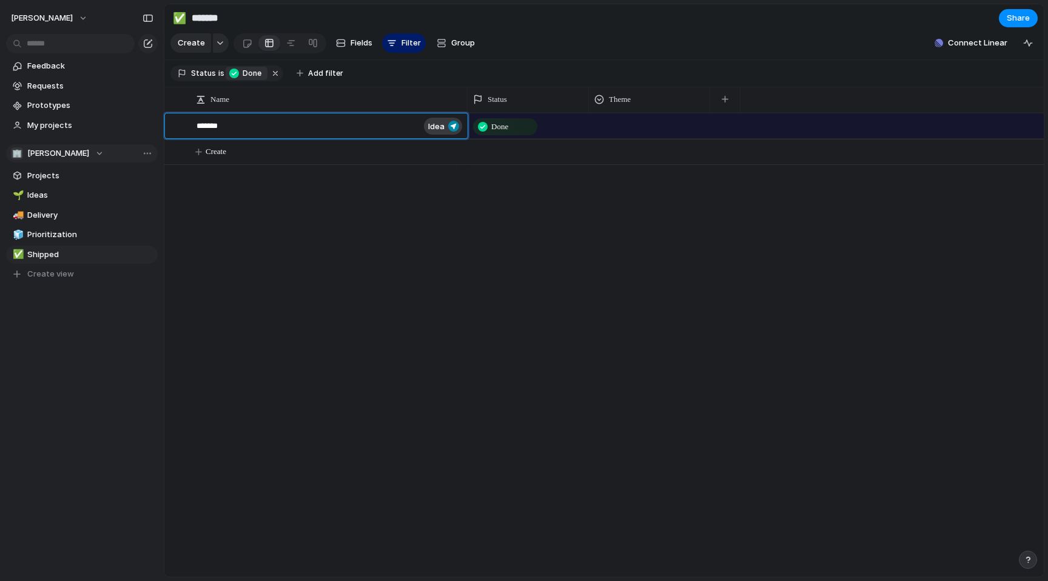
type textarea "********"
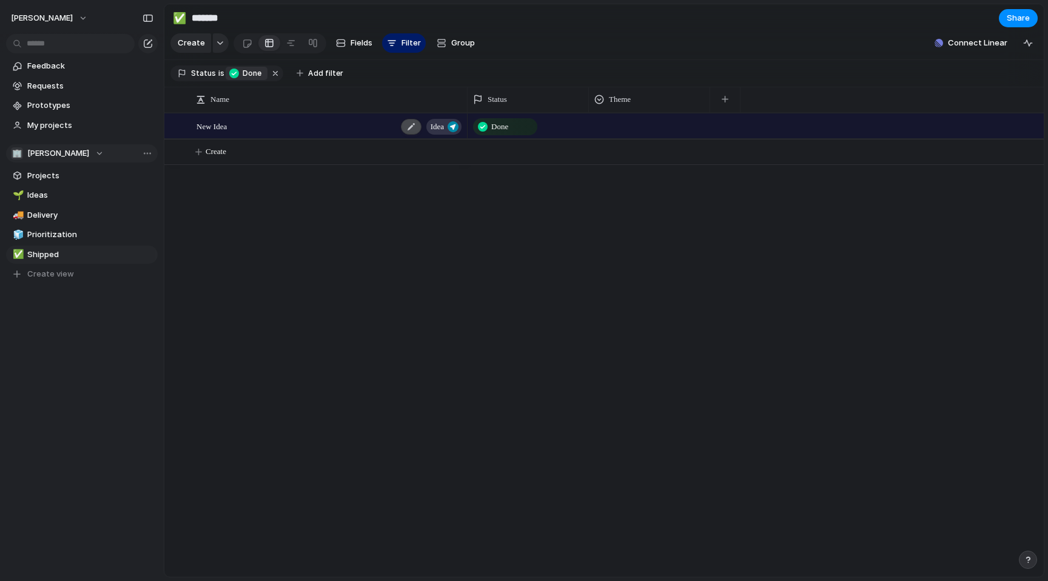
click at [417, 122] on div at bounding box center [411, 127] width 21 height 16
click at [199, 42] on span "Create" at bounding box center [191, 43] width 27 height 12
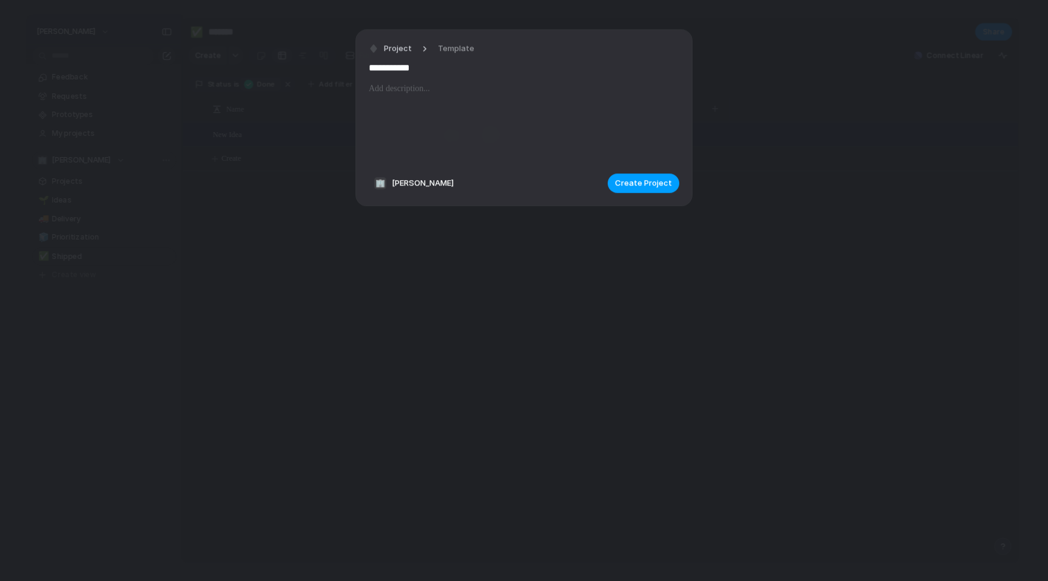
type input "**********"
click at [643, 188] on span "Create Project" at bounding box center [643, 183] width 57 height 12
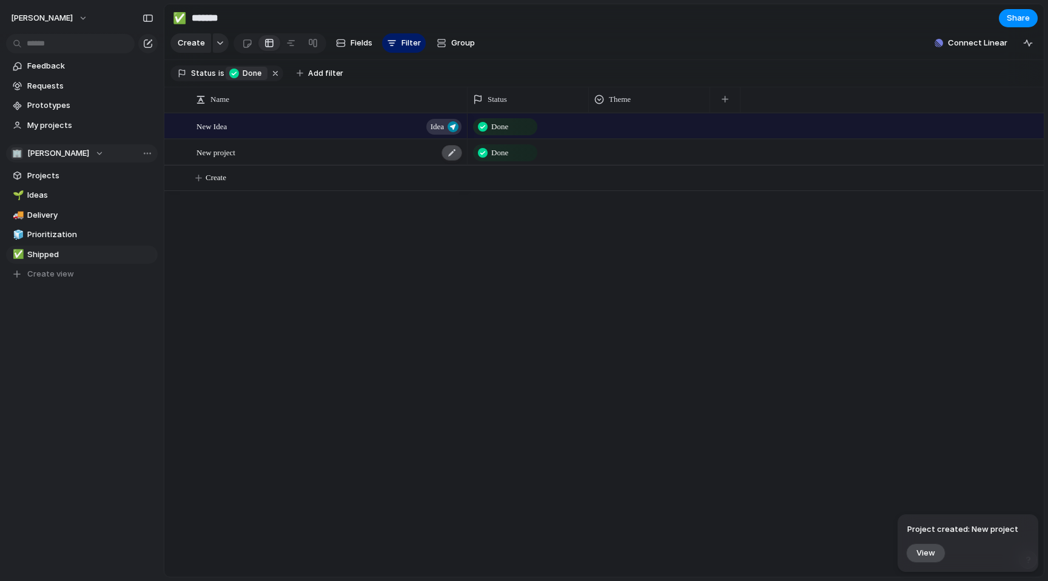
click at [452, 155] on div at bounding box center [451, 153] width 21 height 16
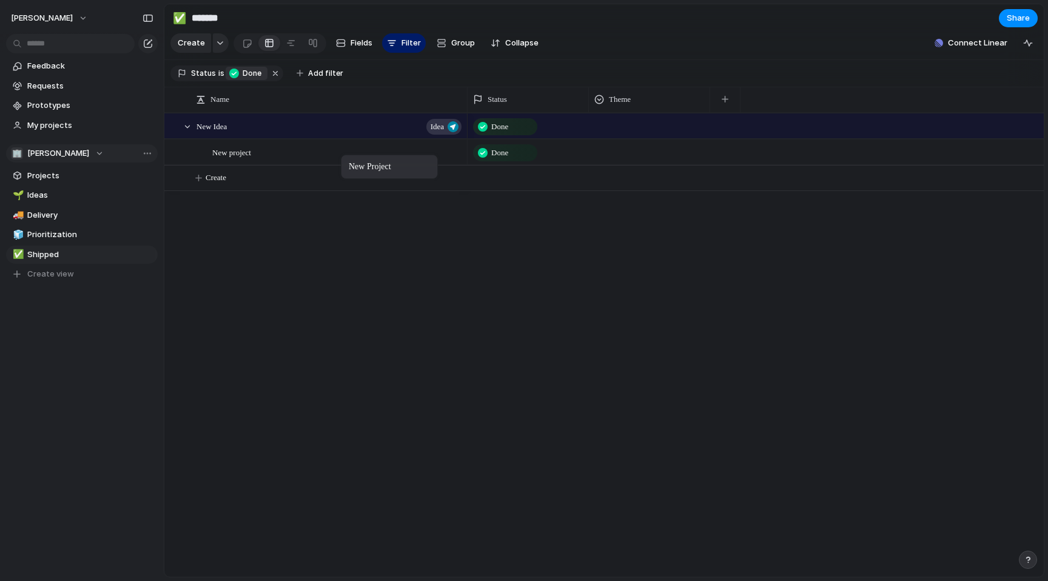
drag, startPoint x: 355, startPoint y: 161, endPoint x: 347, endPoint y: 156, distance: 9.5
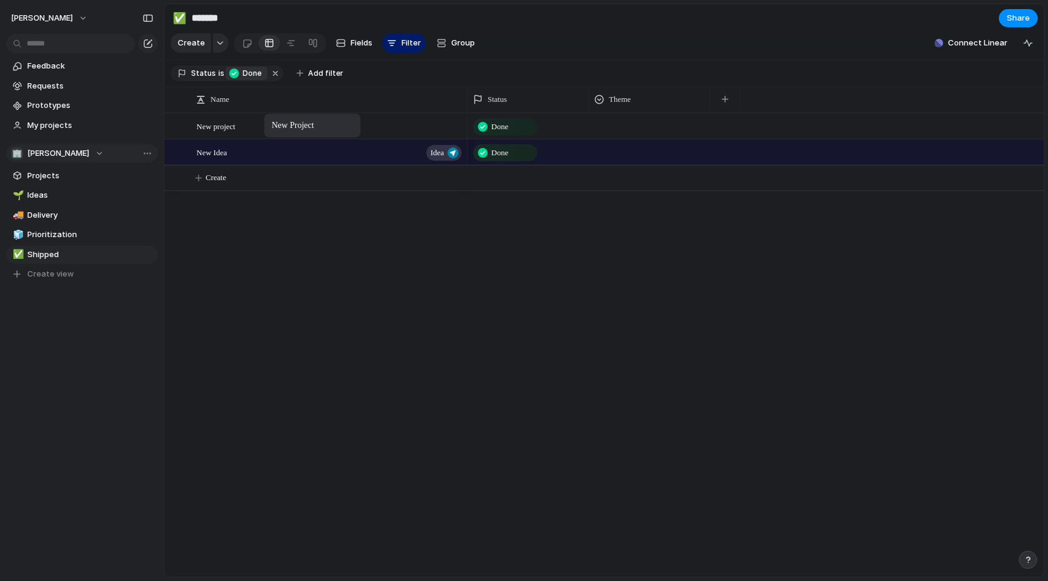
drag, startPoint x: 270, startPoint y: 158, endPoint x: 270, endPoint y: 117, distance: 41.2
click at [286, 197] on div "New Idea Idea New project Done Done Create" at bounding box center [603, 345] width 879 height 464
drag, startPoint x: 244, startPoint y: 147, endPoint x: 300, endPoint y: 127, distance: 59.5
click at [333, 243] on div "New Idea Idea New project Done Done Create" at bounding box center [603, 345] width 879 height 464
click at [232, 123] on span "New project" at bounding box center [215, 126] width 39 height 14
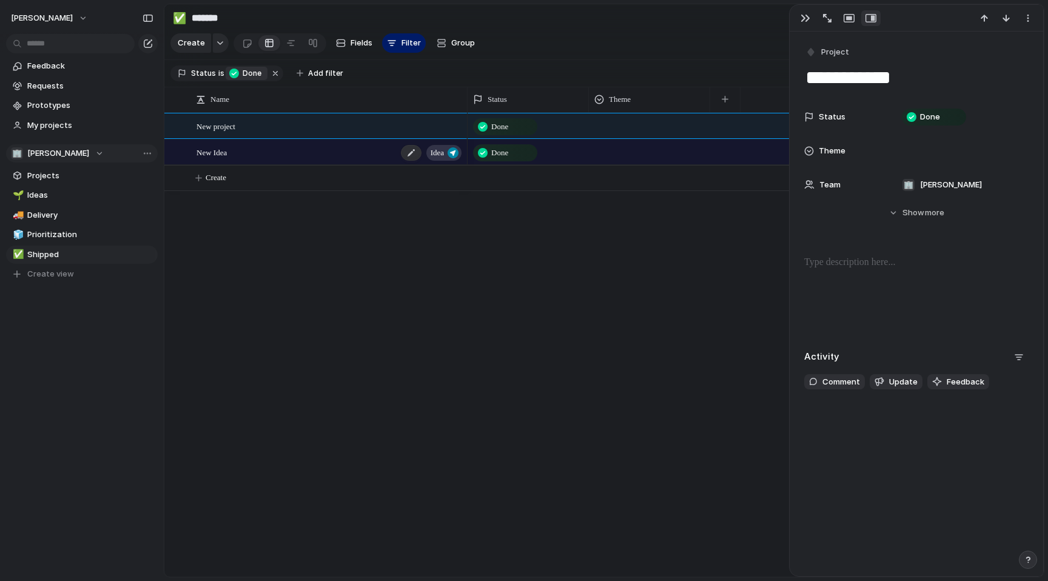
click at [259, 157] on div "New Idea Idea" at bounding box center [329, 152] width 267 height 25
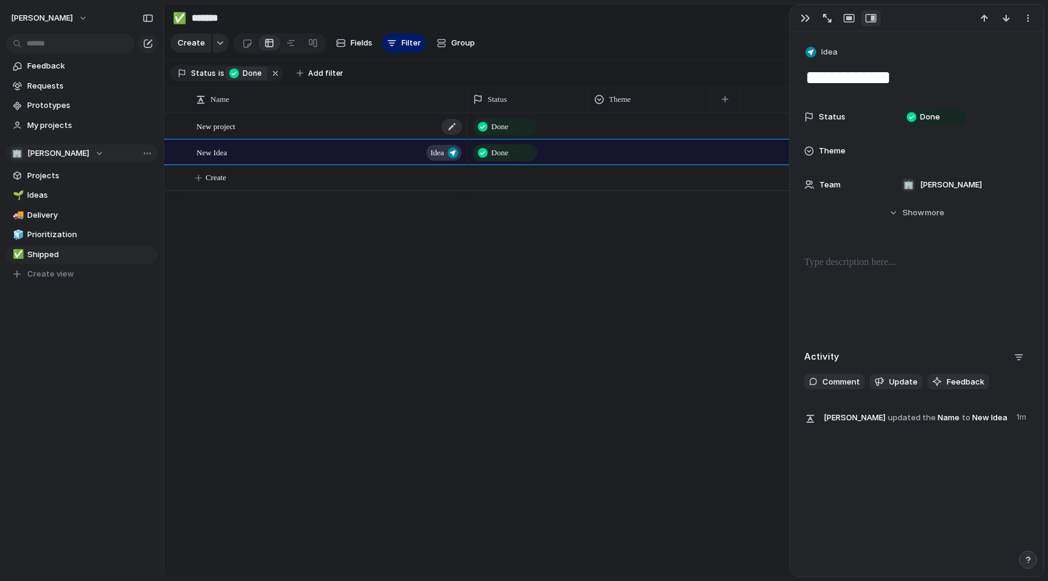
click at [282, 132] on div "New project" at bounding box center [329, 126] width 267 height 25
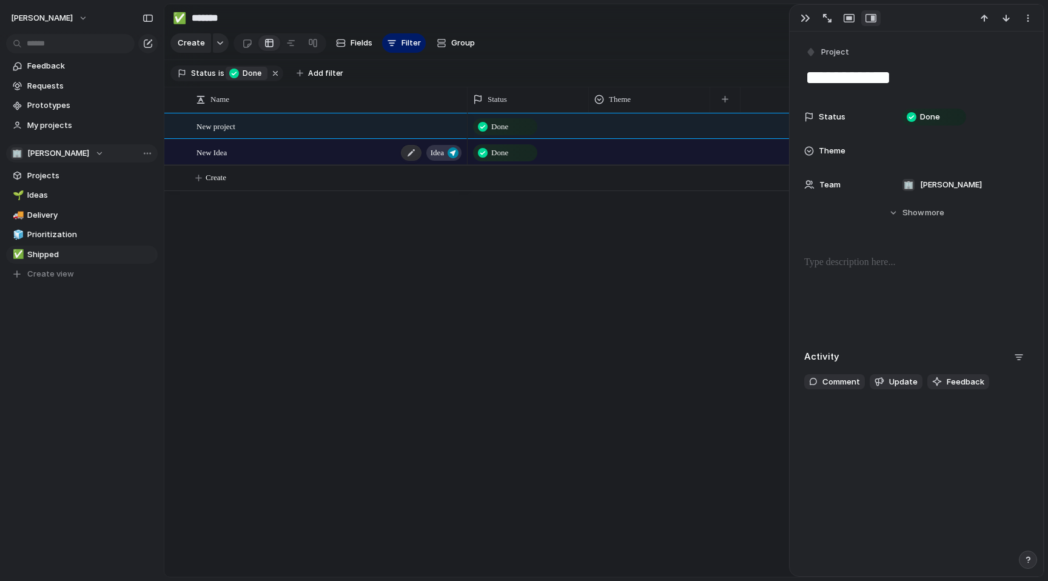
click at [287, 149] on div "New Idea Idea" at bounding box center [329, 152] width 267 height 25
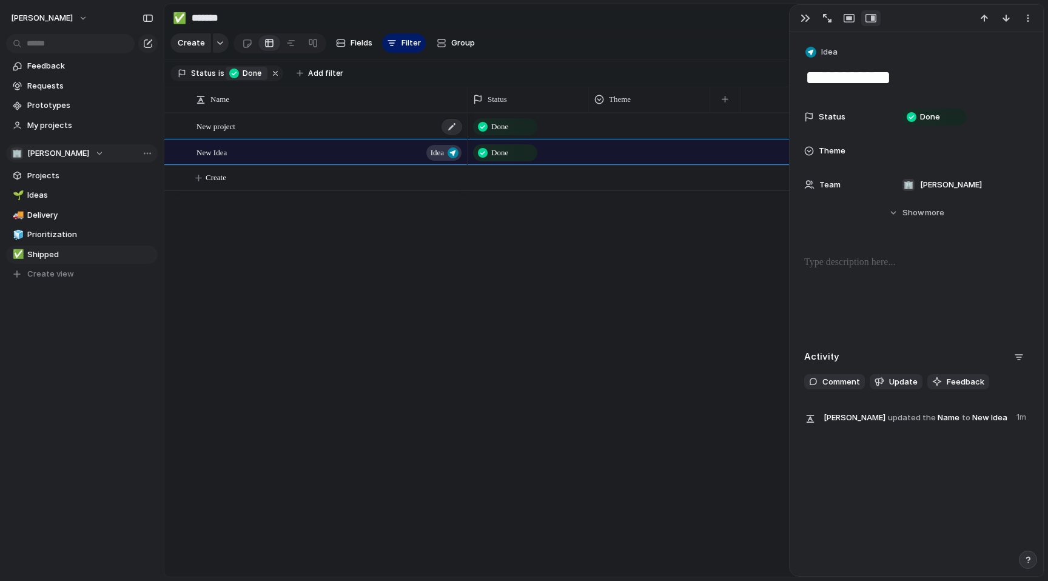
click at [270, 127] on div "New project" at bounding box center [329, 126] width 267 height 25
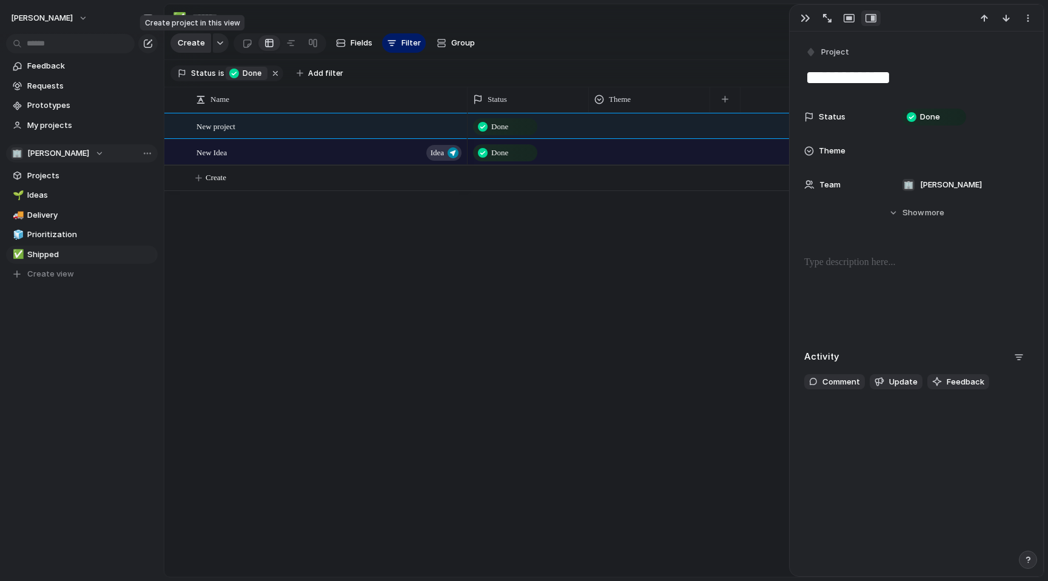
click at [194, 40] on span "Create" at bounding box center [191, 43] width 27 height 12
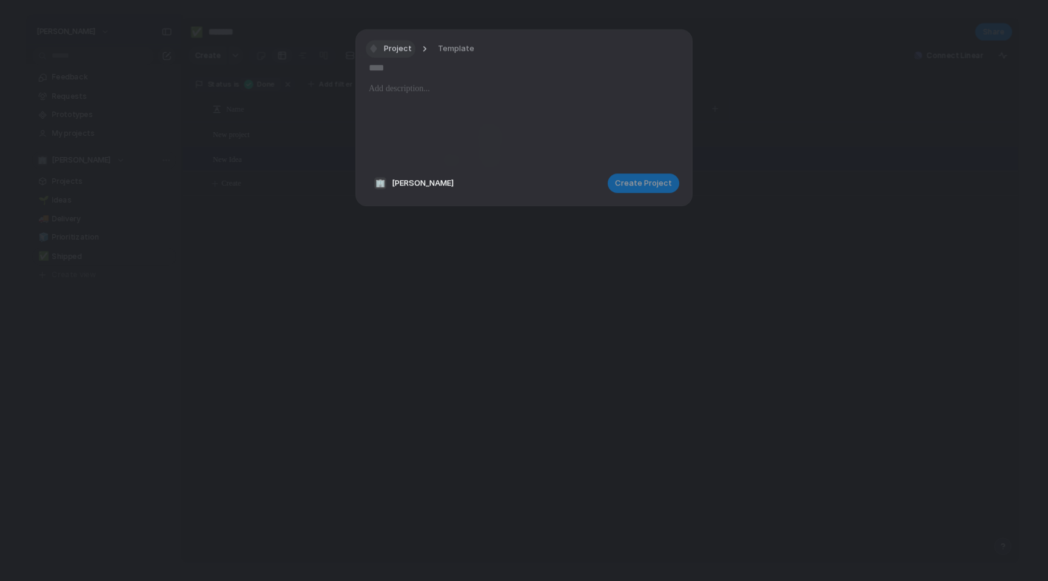
click at [396, 56] on button "Project" at bounding box center [391, 50] width 50 height 18
click at [418, 173] on span "Request" at bounding box center [405, 178] width 32 height 12
click at [393, 73] on input "text" at bounding box center [524, 67] width 310 height 19
type input "**********"
click at [642, 186] on span "Create Request" at bounding box center [641, 183] width 61 height 12
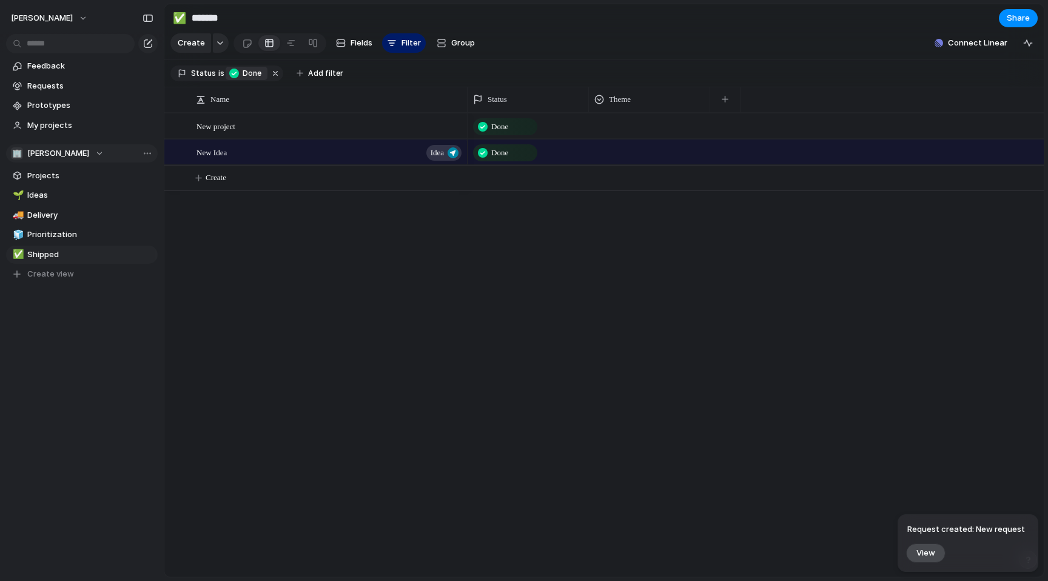
click at [259, 216] on div "New Idea Idea New project Done Done Create" at bounding box center [603, 345] width 879 height 464
click at [270, 72] on button "button" at bounding box center [275, 73] width 16 height 16
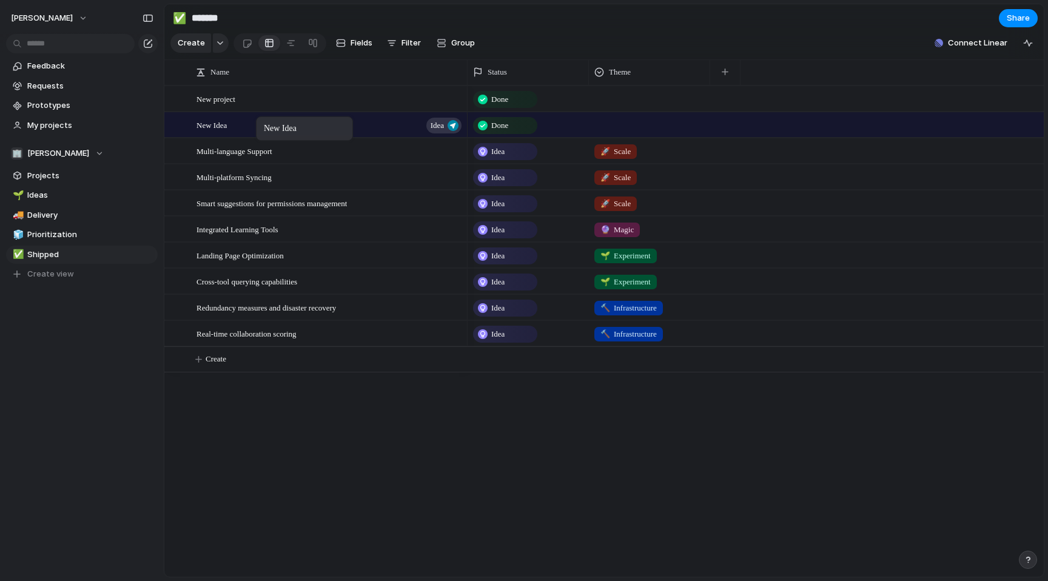
drag, startPoint x: 279, startPoint y: 334, endPoint x: 262, endPoint y: 119, distance: 215.9
drag, startPoint x: 248, startPoint y: 121, endPoint x: 251, endPoint y: 84, distance: 36.5
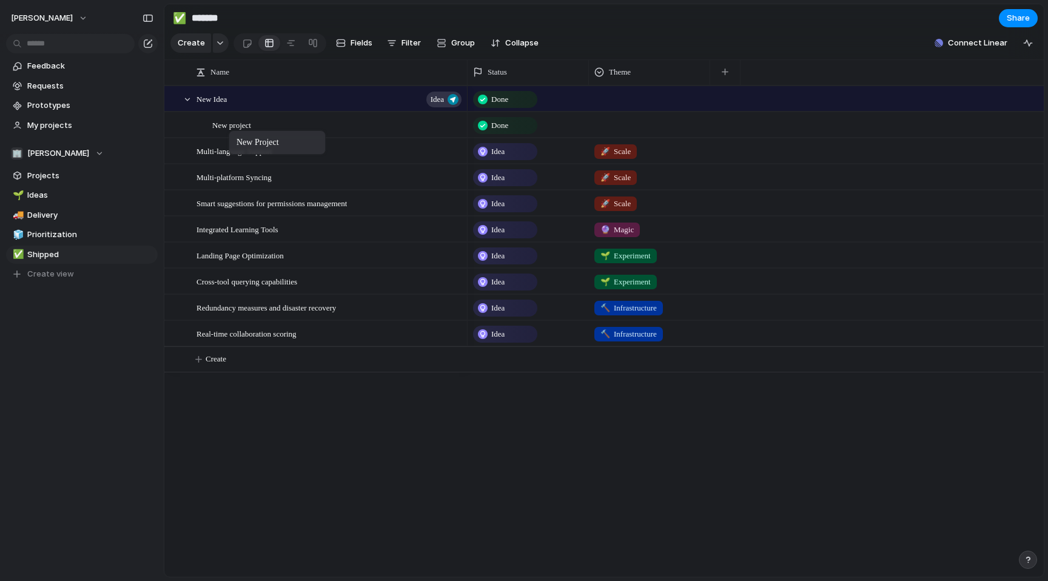
drag, startPoint x: 235, startPoint y: 101, endPoint x: 235, endPoint y: 132, distance: 30.9
click at [189, 99] on div at bounding box center [187, 99] width 11 height 11
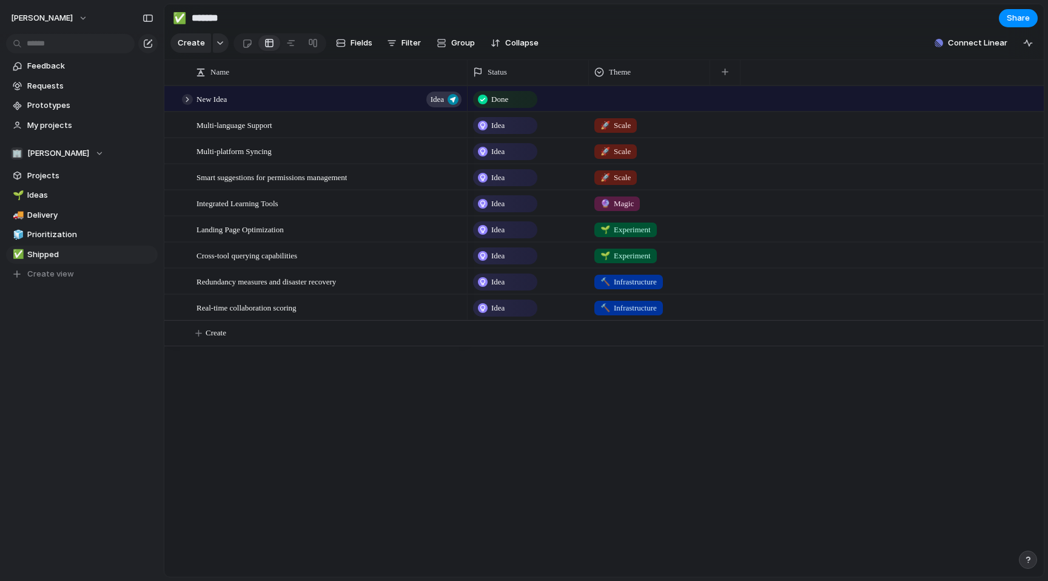
click at [189, 99] on div at bounding box center [187, 99] width 11 height 11
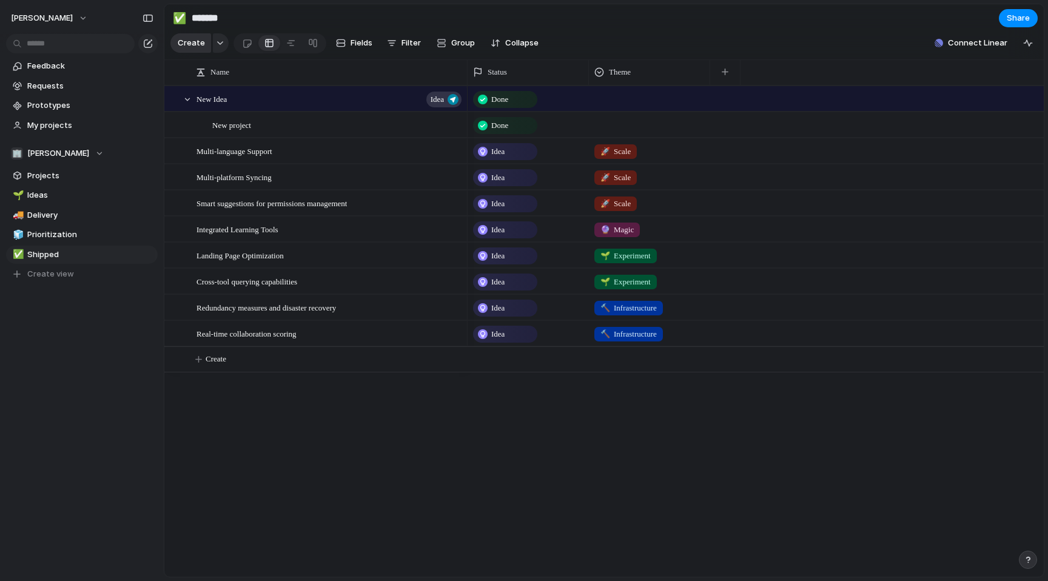
click at [190, 36] on button "Create" at bounding box center [190, 42] width 41 height 19
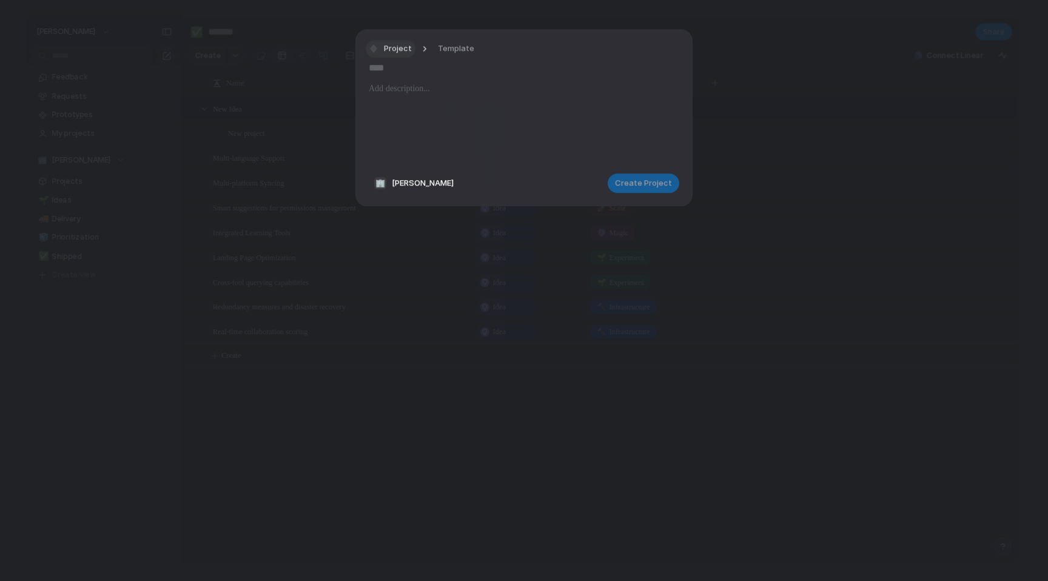
click at [408, 53] on span "Project" at bounding box center [398, 49] width 28 height 12
click at [410, 177] on span "Request" at bounding box center [405, 178] width 32 height 12
click at [390, 77] on input "text" at bounding box center [524, 67] width 310 height 19
type input "**********"
click at [401, 98] on div at bounding box center [524, 122] width 310 height 82
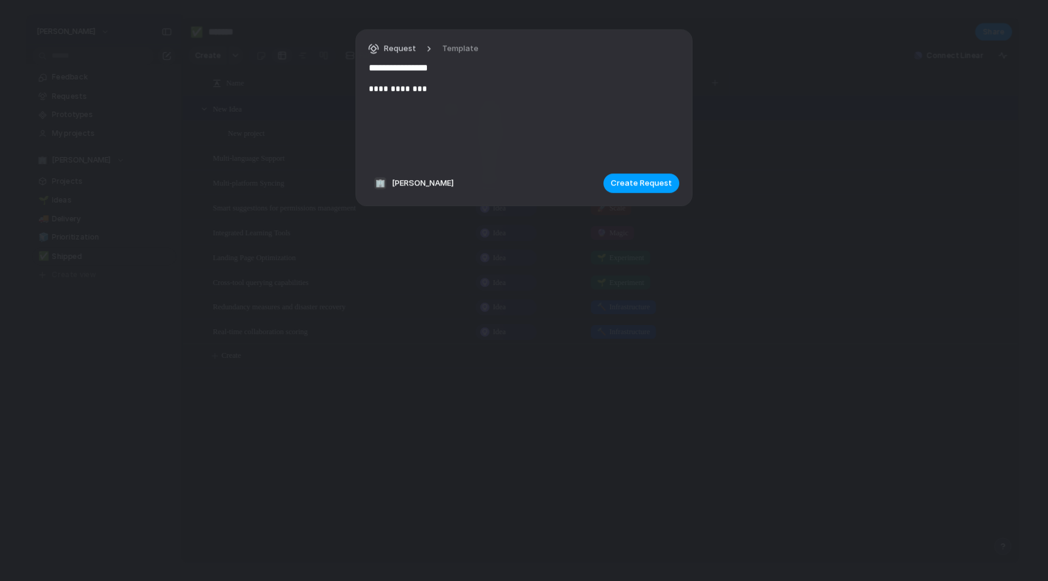
click at [638, 182] on span "Create Request" at bounding box center [641, 183] width 61 height 12
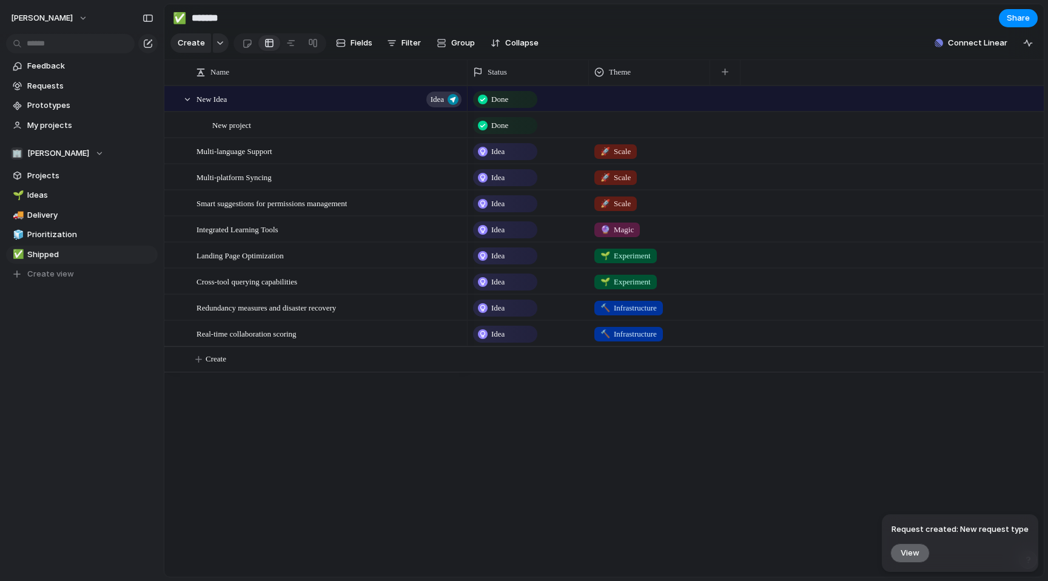
click at [917, 550] on span "View" at bounding box center [909, 552] width 19 height 10
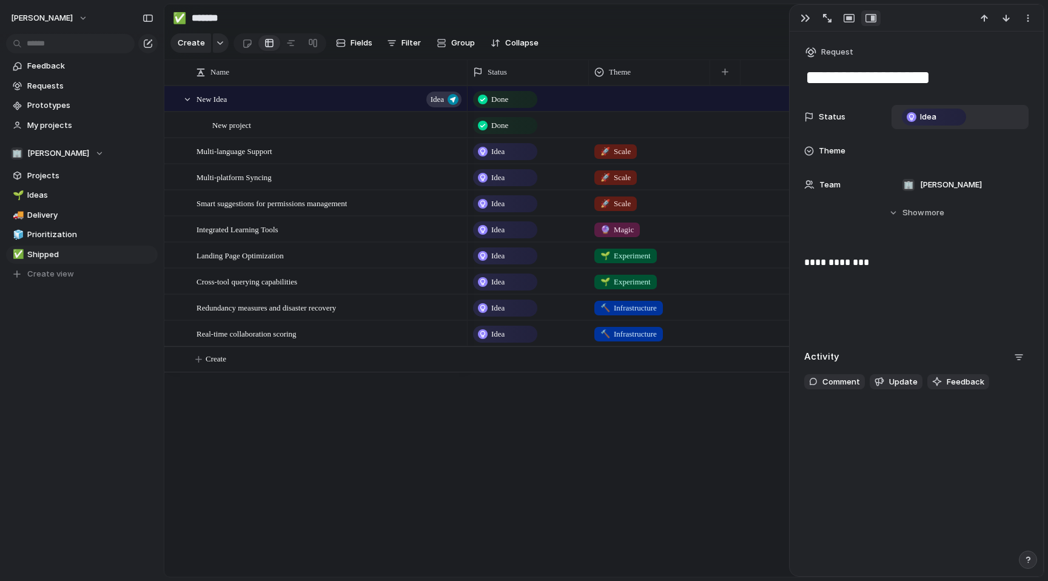
click at [939, 118] on div "Idea" at bounding box center [934, 117] width 62 height 15
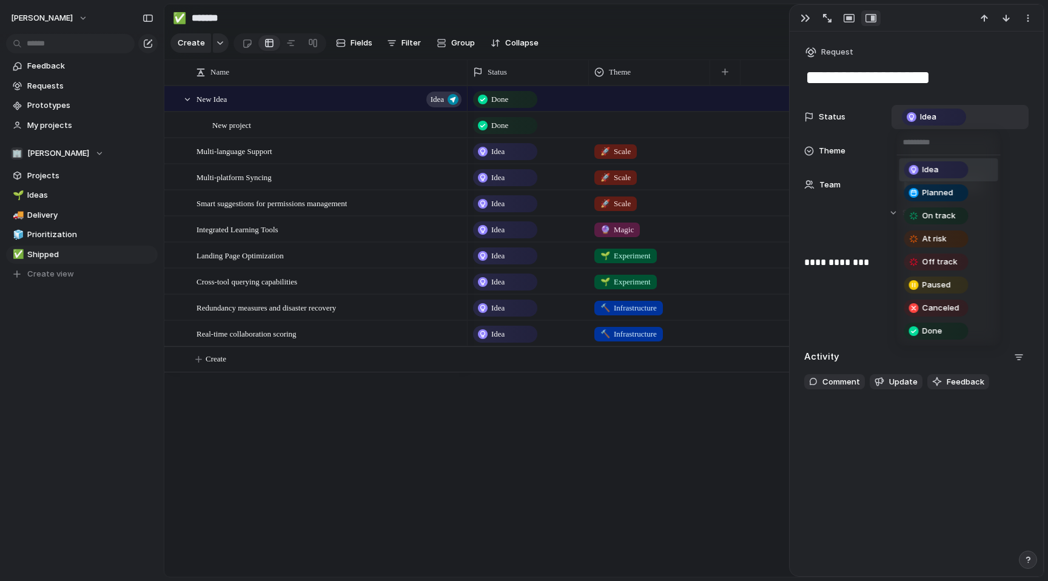
click at [598, 461] on div "Idea Planned On track At risk Off track Paused Canceled Done" at bounding box center [524, 290] width 1048 height 581
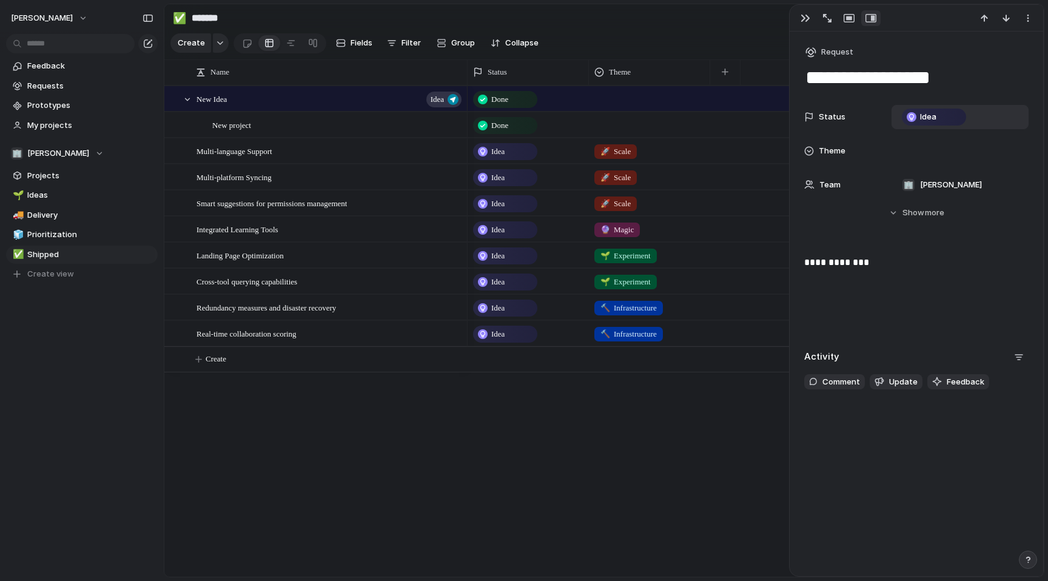
click at [416, 394] on div "New Idea Idea Multi-language Support Multi-platform Syncing Smart suggestions f…" at bounding box center [603, 330] width 879 height 491
click at [531, 22] on section "✅ ******* Share" at bounding box center [603, 17] width 879 height 27
click at [726, 481] on div "Done Idea 🚀 Scale Idea 🚀 Scale Idea 🚀 Scale Idea 🔮 Magic Idea 🌱 Experiment Idea…" at bounding box center [755, 330] width 576 height 491
click at [230, 122] on span "New project" at bounding box center [231, 125] width 39 height 14
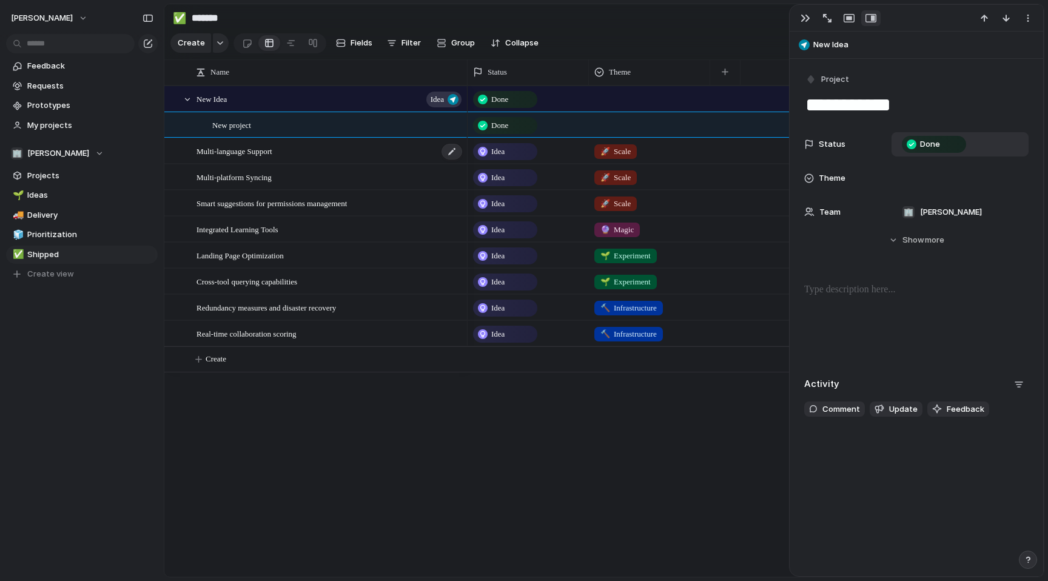
click at [231, 155] on span "Multi-language Support" at bounding box center [234, 151] width 76 height 14
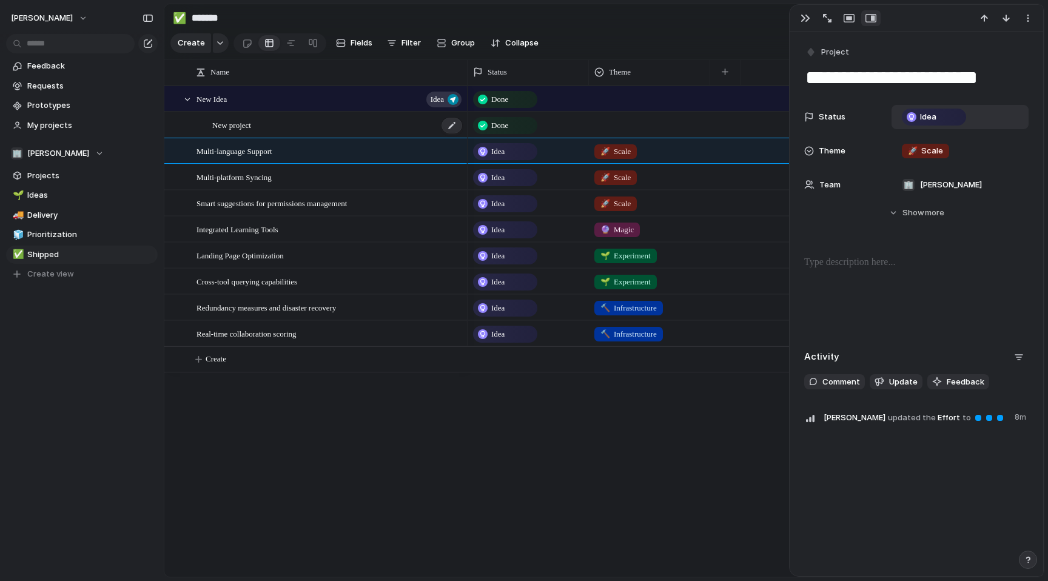
click at [232, 131] on div "New project" at bounding box center [337, 125] width 251 height 25
type textarea "**********"
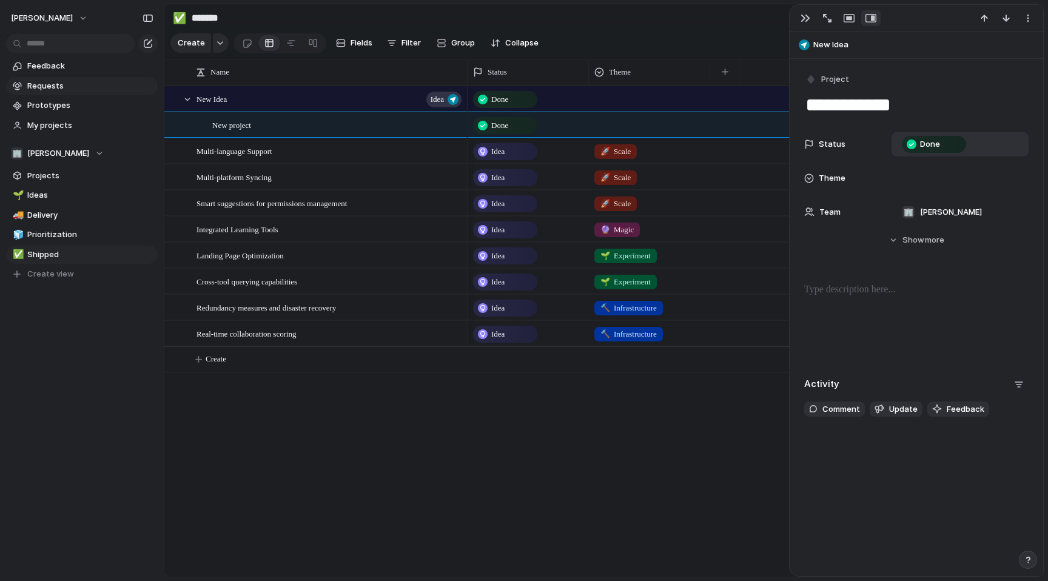
click at [45, 89] on span "Requests" at bounding box center [90, 86] width 126 height 12
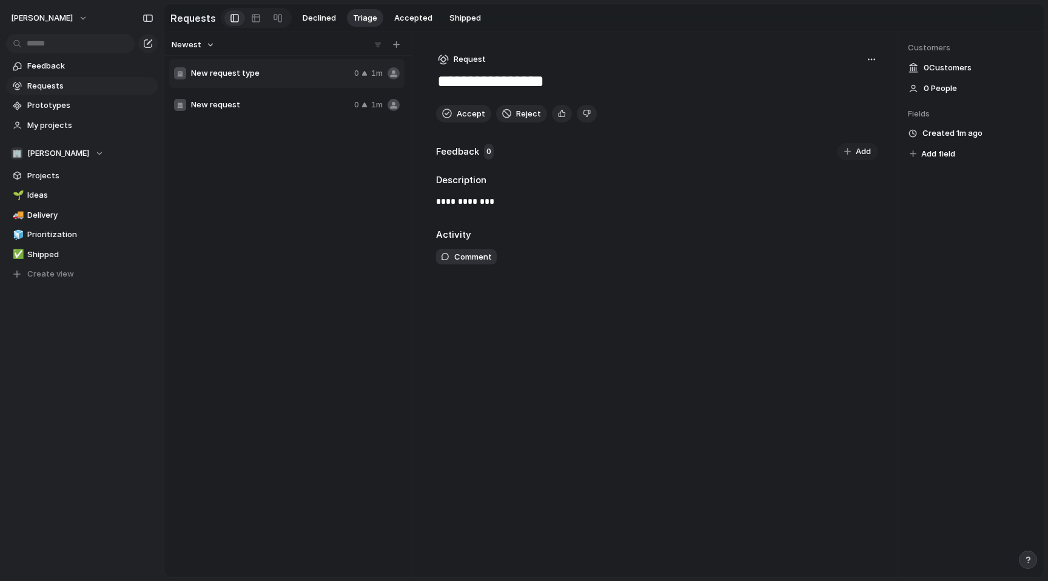
click at [254, 111] on div "New request 0 1m" at bounding box center [286, 104] width 235 height 29
click at [283, 79] on span "New request type" at bounding box center [270, 73] width 158 height 12
click at [255, 19] on div at bounding box center [256, 17] width 10 height 19
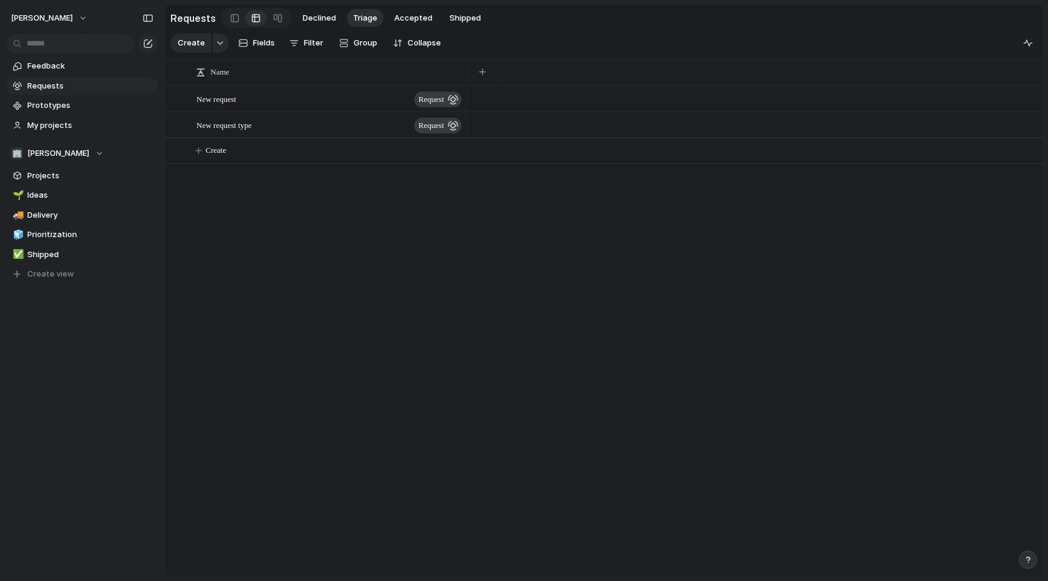
click at [287, 19] on div at bounding box center [256, 18] width 71 height 20
click at [277, 18] on div at bounding box center [278, 17] width 10 height 19
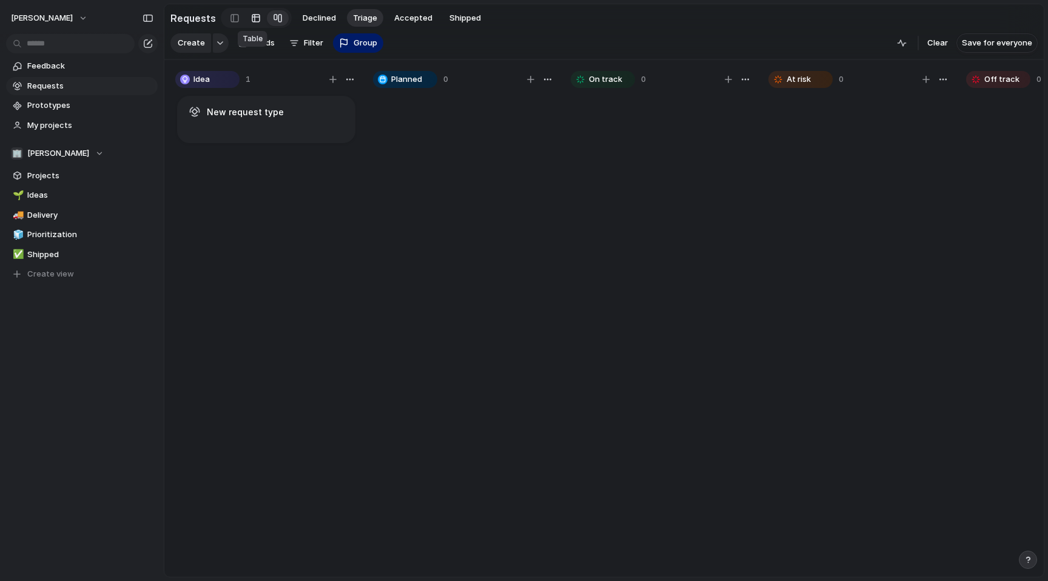
click at [251, 22] on div at bounding box center [256, 17] width 10 height 19
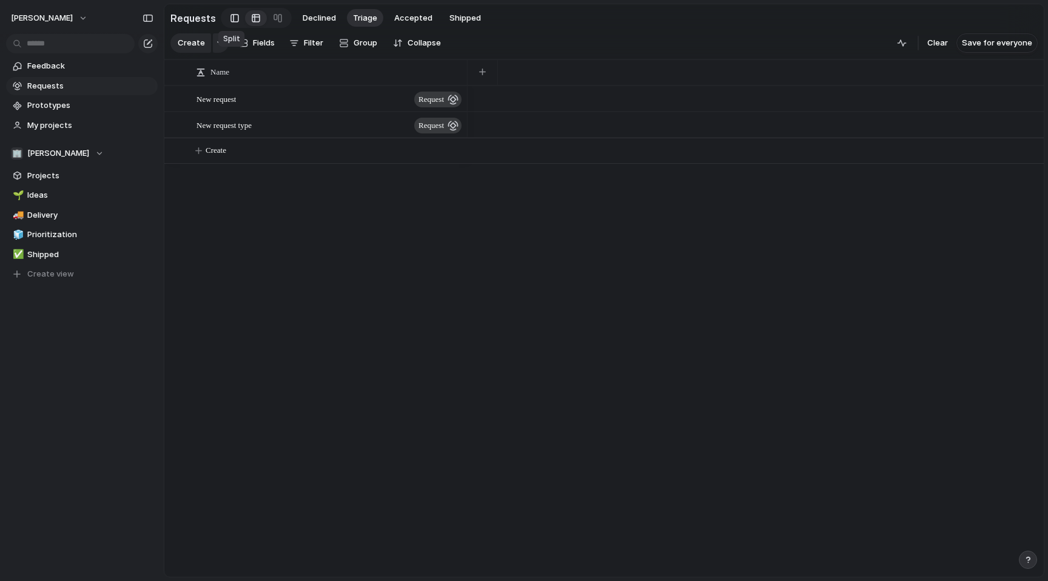
click at [226, 19] on link at bounding box center [234, 17] width 21 height 19
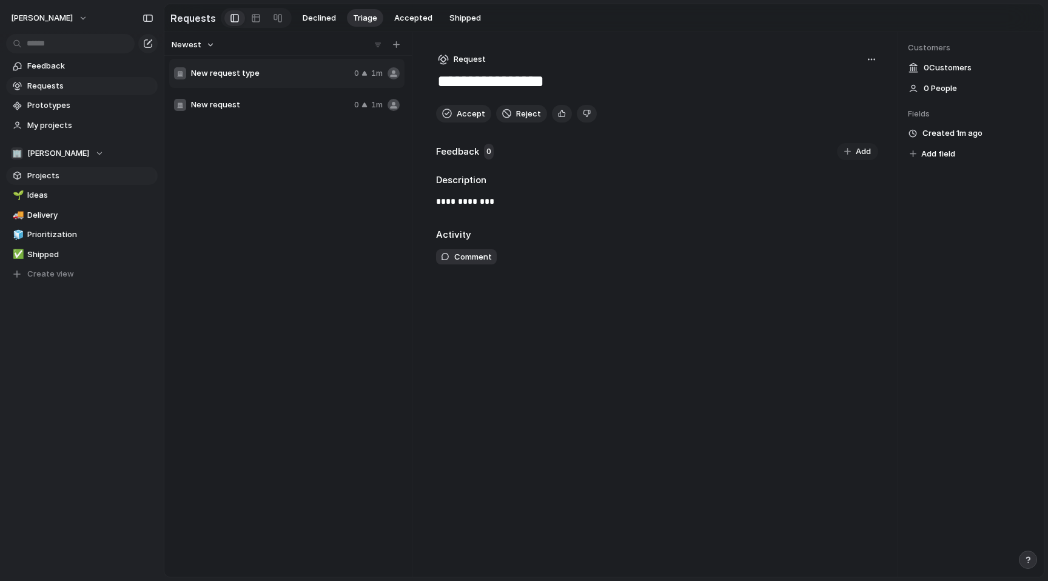
click at [52, 173] on span "Projects" at bounding box center [90, 176] width 126 height 12
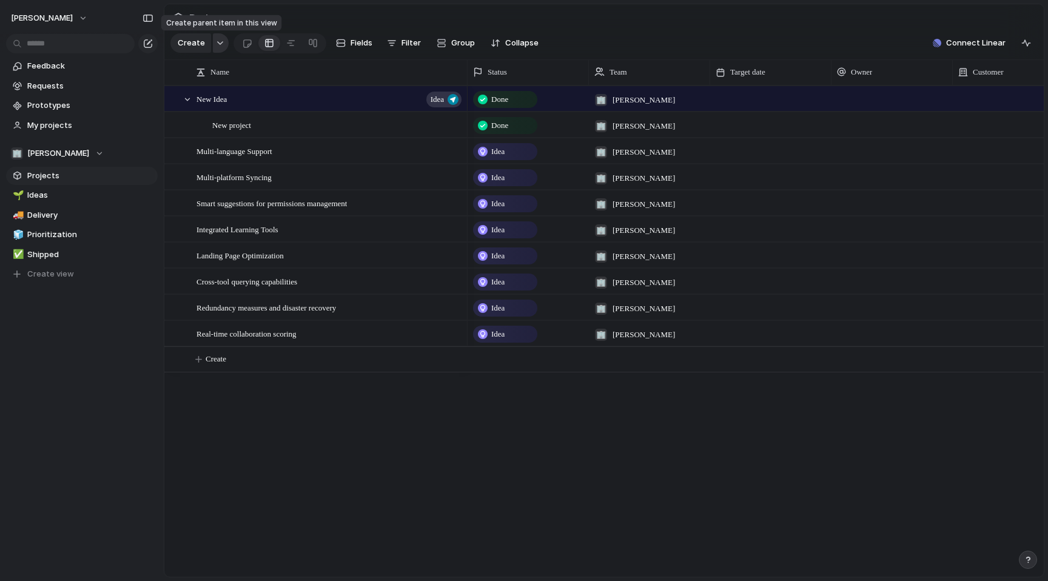
click at [216, 42] on div "button" at bounding box center [220, 43] width 8 height 5
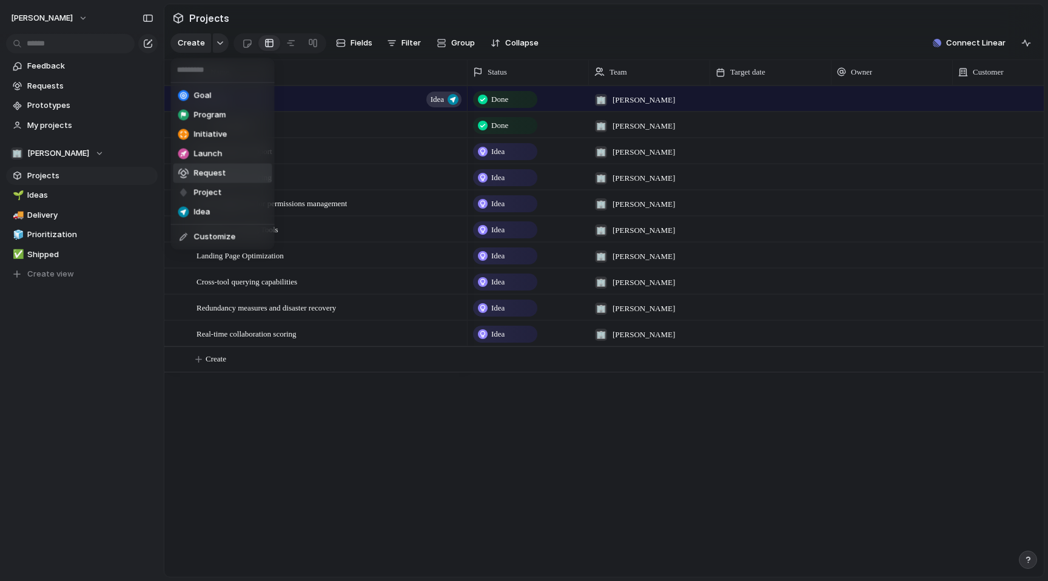
click at [367, 64] on div "Goal Program Initiative Launch Request Project Idea Customize" at bounding box center [524, 290] width 1048 height 581
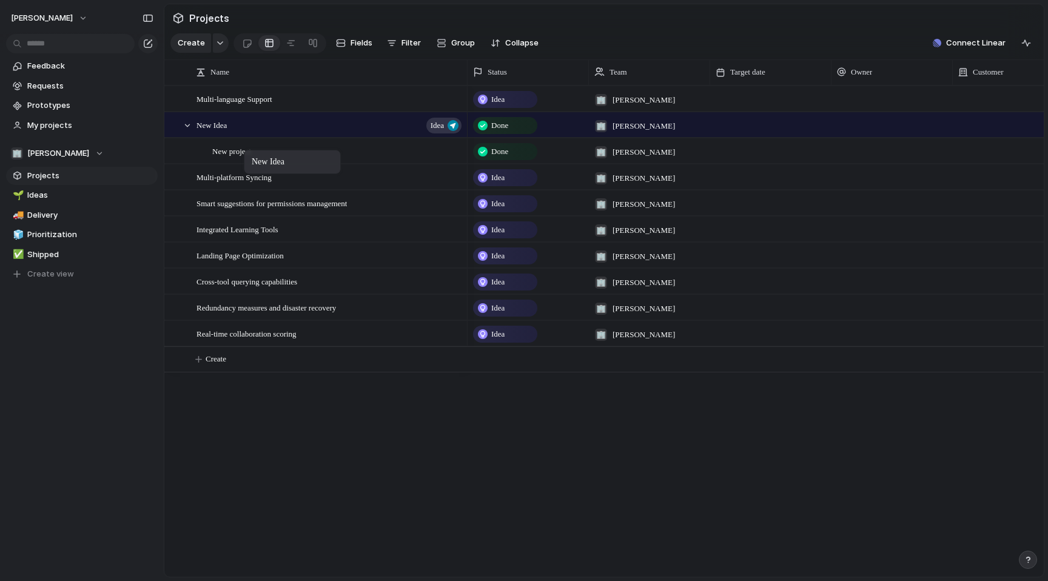
drag, startPoint x: 252, startPoint y: 104, endPoint x: 250, endPoint y: 152, distance: 48.5
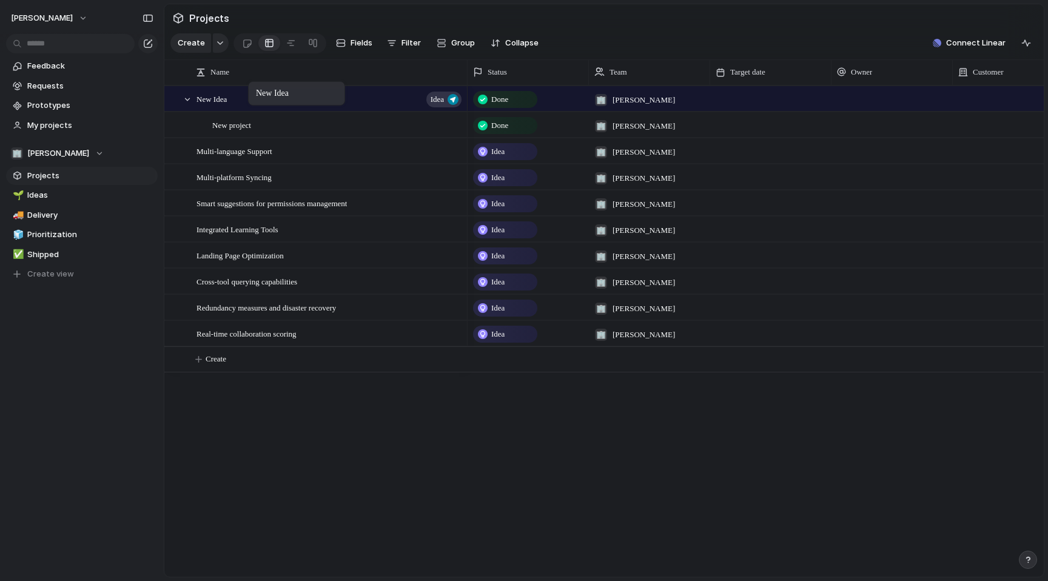
drag, startPoint x: 252, startPoint y: 136, endPoint x: 254, endPoint y: 84, distance: 51.6
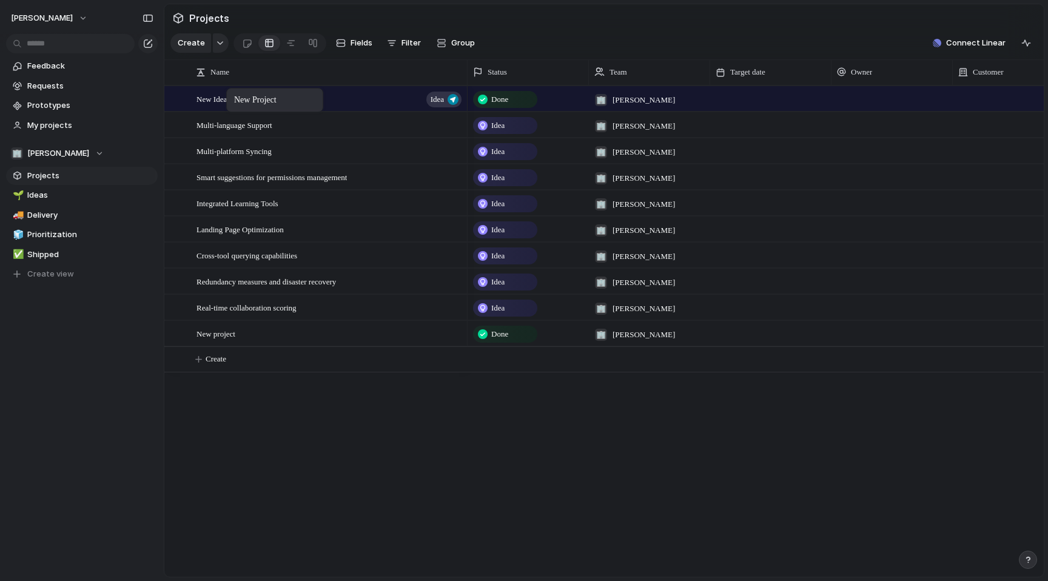
drag, startPoint x: 233, startPoint y: 126, endPoint x: 232, endPoint y: 90, distance: 35.2
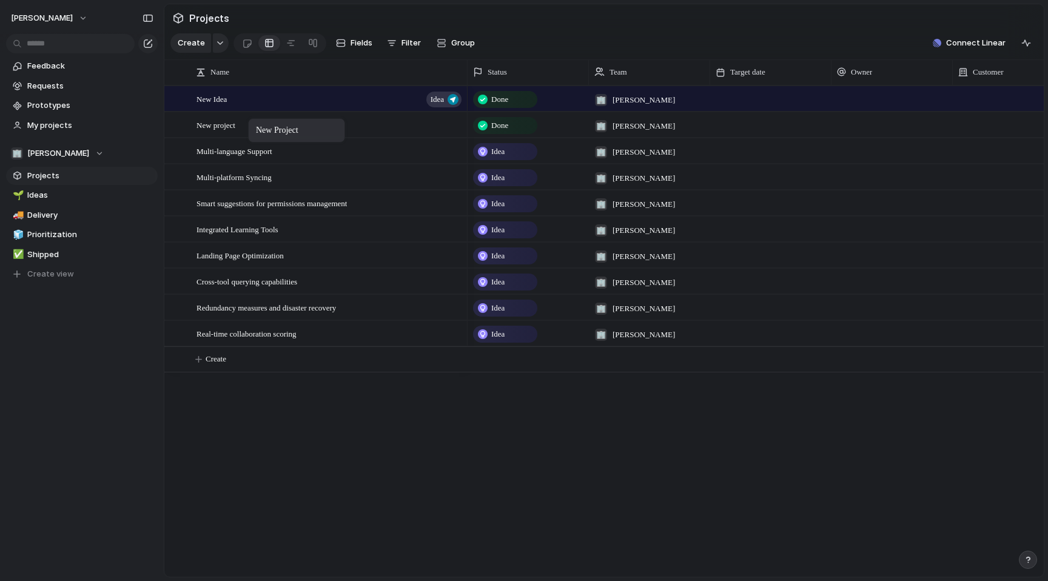
drag, startPoint x: 267, startPoint y: 331, endPoint x: 254, endPoint y: 121, distance: 210.8
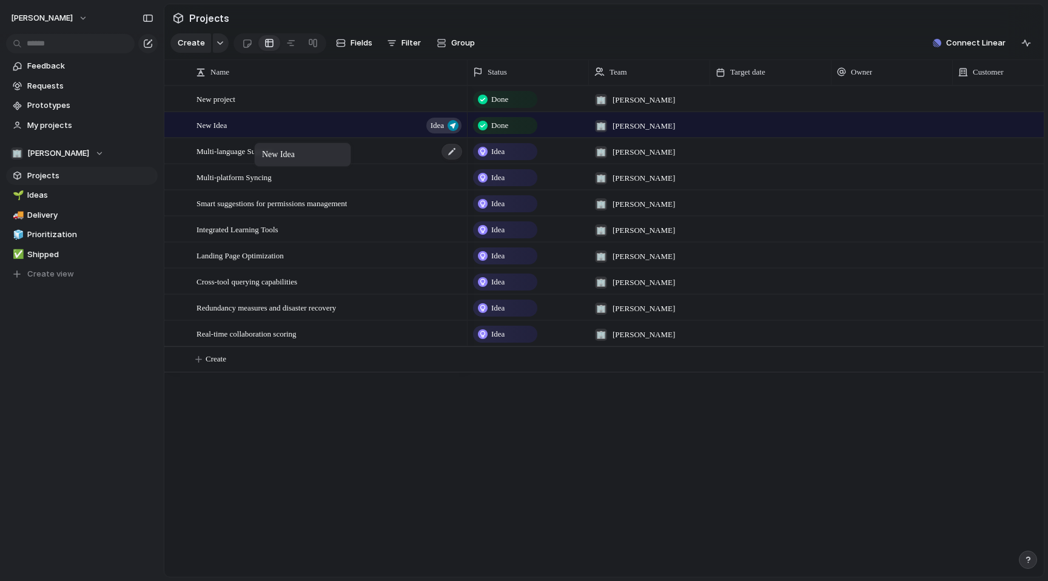
drag, startPoint x: 258, startPoint y: 96, endPoint x: 260, endPoint y: 145, distance: 48.5
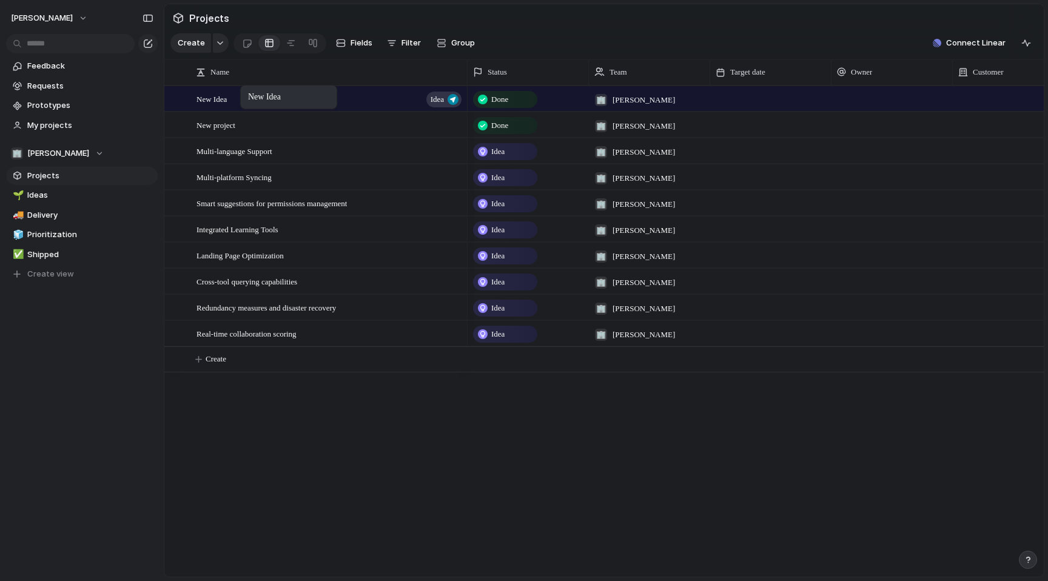
drag, startPoint x: 244, startPoint y: 135, endPoint x: 246, endPoint y: 87, distance: 47.4
drag, startPoint x: 223, startPoint y: 125, endPoint x: 193, endPoint y: 170, distance: 53.8
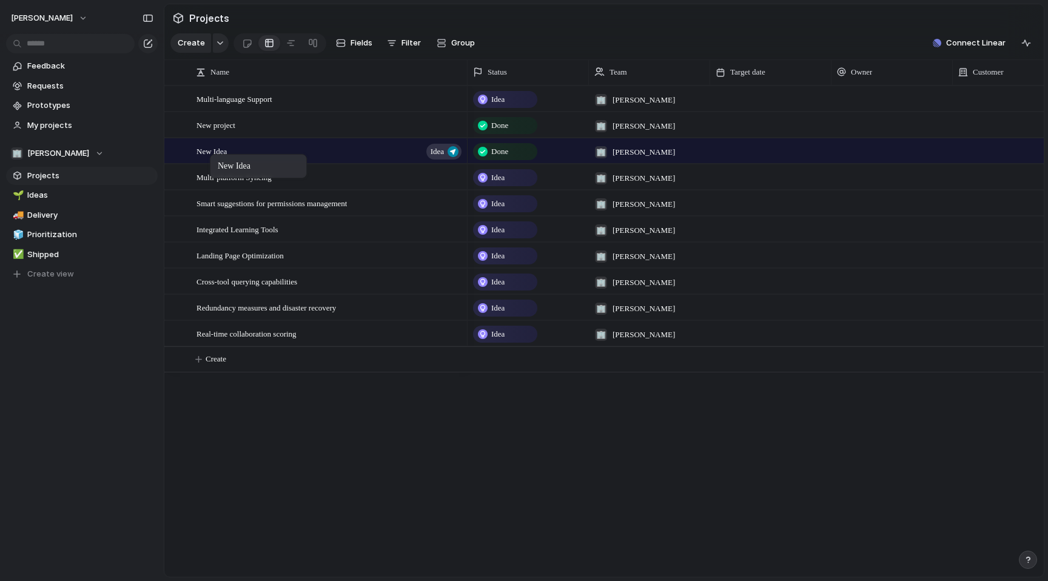
drag, startPoint x: 221, startPoint y: 99, endPoint x: 216, endPoint y: 157, distance: 58.4
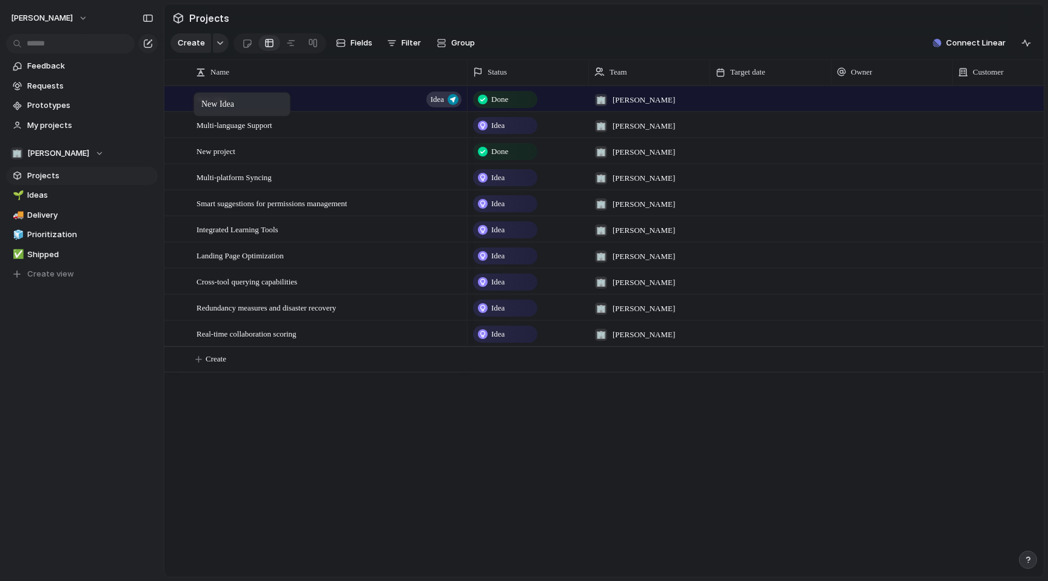
drag, startPoint x: 201, startPoint y: 153, endPoint x: 199, endPoint y: 95, distance: 58.2
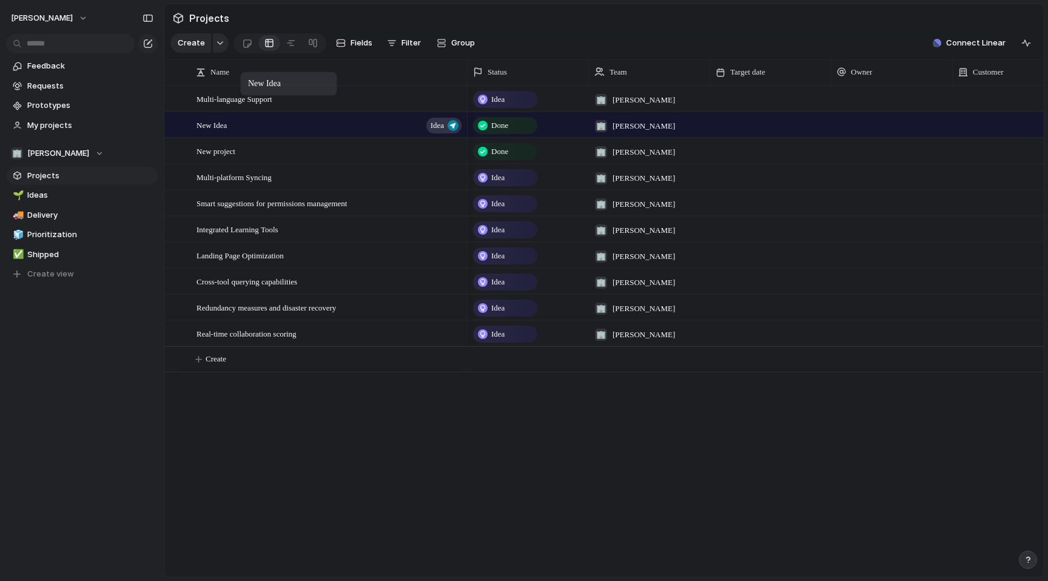
drag, startPoint x: 236, startPoint y: 101, endPoint x: 246, endPoint y: 74, distance: 29.0
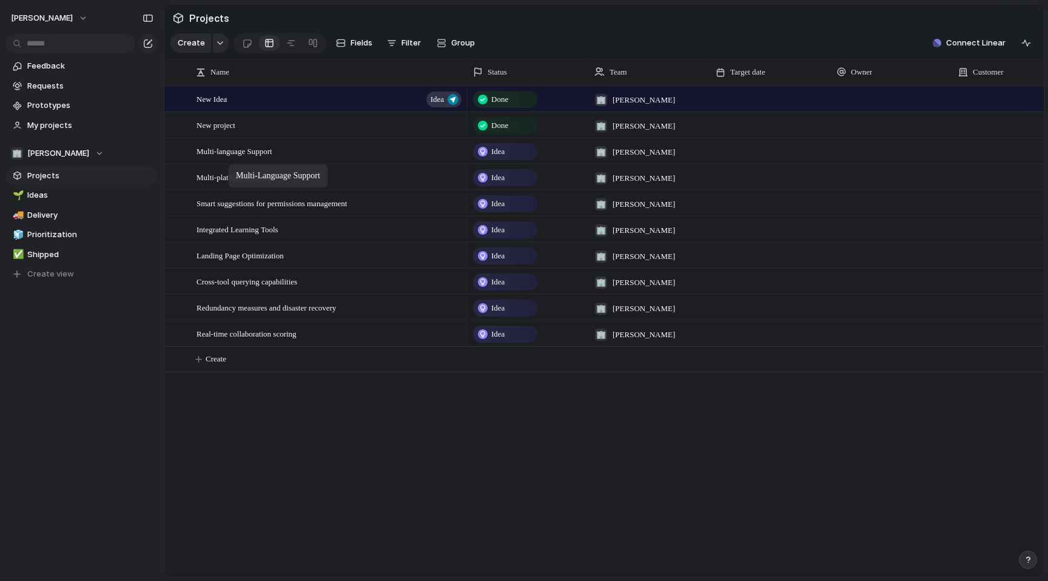
drag, startPoint x: 238, startPoint y: 102, endPoint x: 234, endPoint y: 166, distance: 63.8
click at [222, 47] on button "button" at bounding box center [221, 42] width 16 height 19
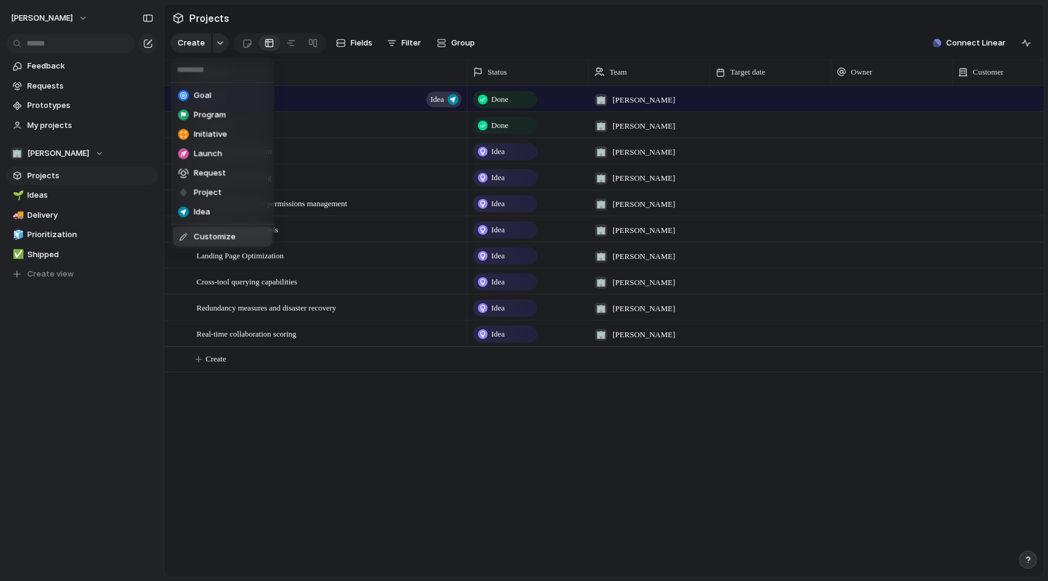
click at [205, 238] on span "Customize" at bounding box center [215, 237] width 42 height 12
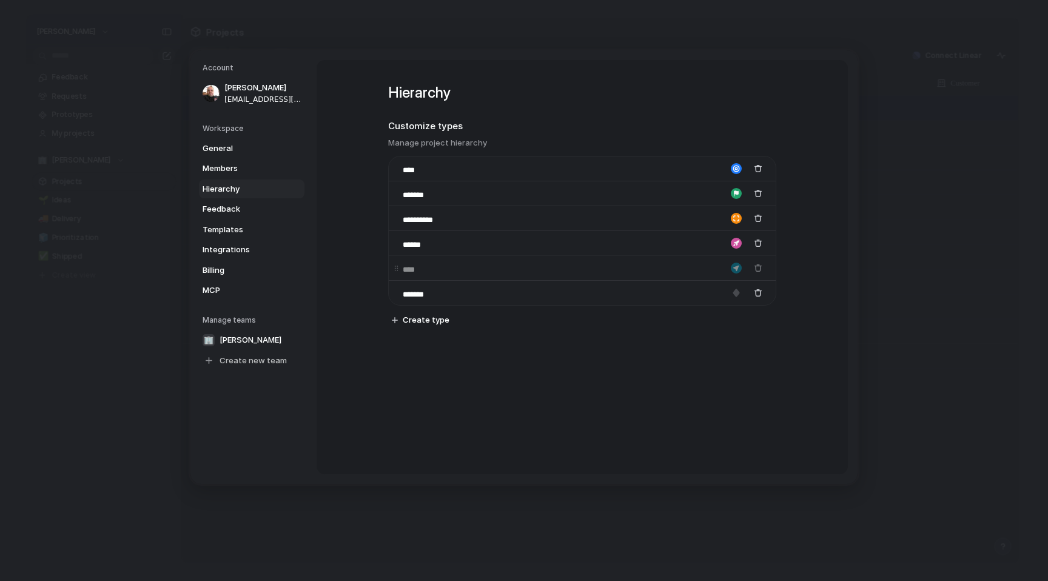
drag, startPoint x: 398, startPoint y: 293, endPoint x: 397, endPoint y: 261, distance: 32.2
click at [397, 261] on body "yazan-masafah Feedback Requests Prototypes My projects 🏢 Yazan-masafah Projects…" at bounding box center [524, 290] width 1048 height 581
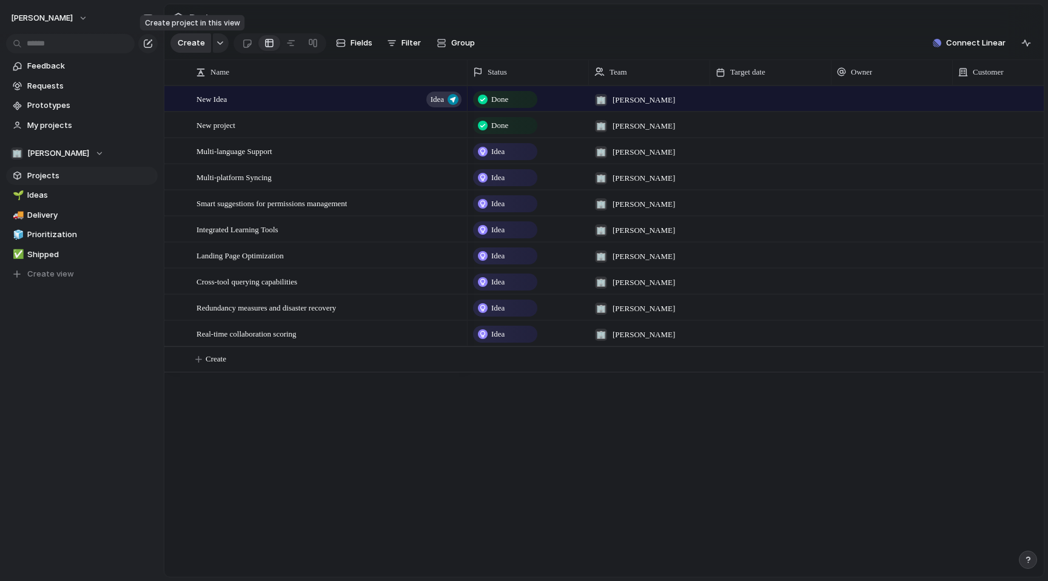
click at [199, 47] on span "Create" at bounding box center [191, 43] width 27 height 12
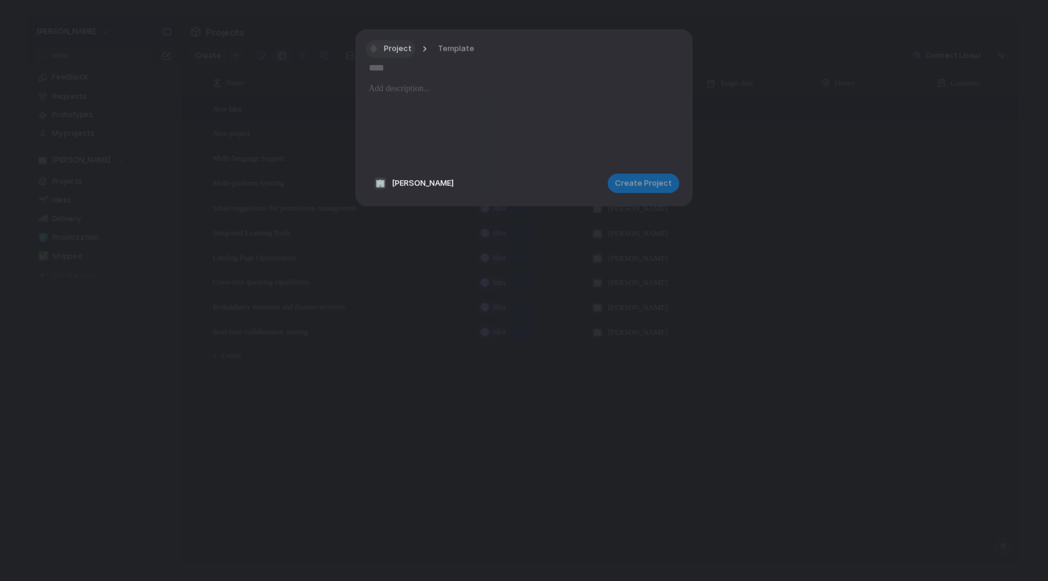
click at [392, 47] on span "Project" at bounding box center [398, 49] width 28 height 12
click at [413, 107] on li "Goal" at bounding box center [417, 99] width 99 height 19
click at [387, 62] on input "text" at bounding box center [524, 67] width 310 height 19
type input "******"
click at [636, 181] on span "Create Goal" at bounding box center [648, 183] width 47 height 12
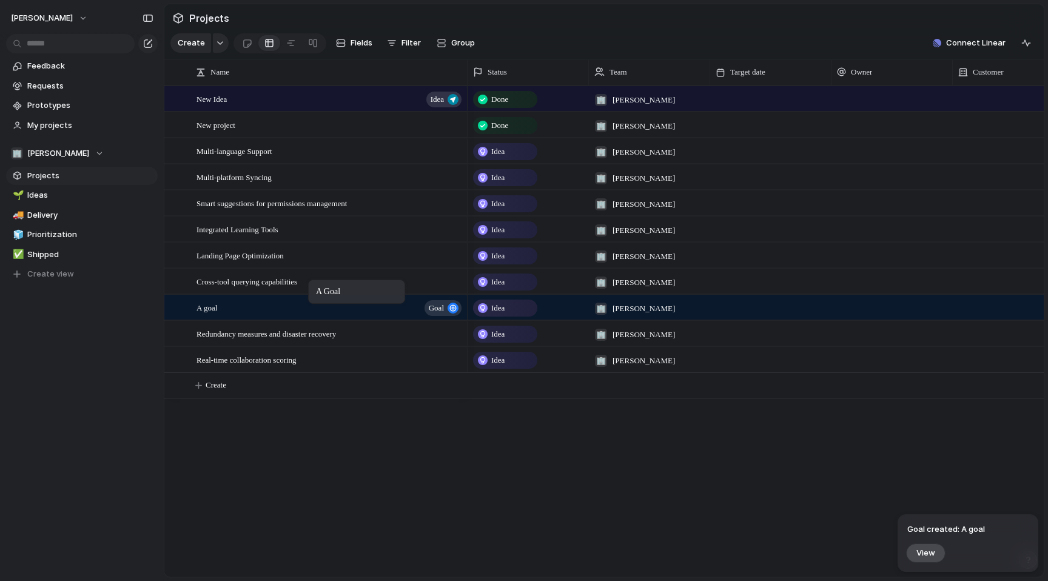
drag, startPoint x: 313, startPoint y: 358, endPoint x: 314, endPoint y: 283, distance: 75.2
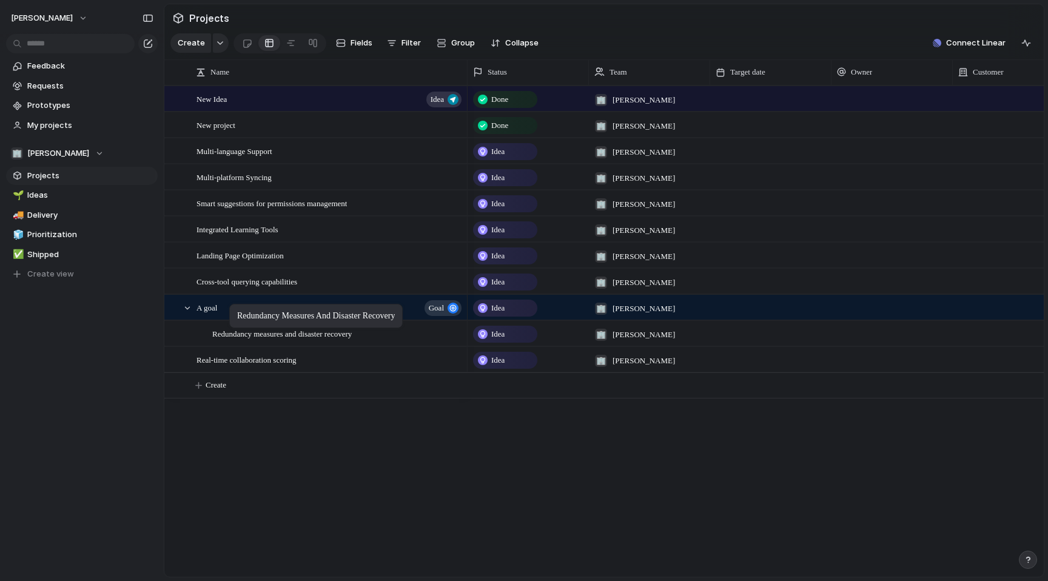
drag, startPoint x: 257, startPoint y: 329, endPoint x: 235, endPoint y: 306, distance: 31.3
click at [378, 432] on div "New Idea Idea New project Multi-language Support Multi-platform Syncing Smart s…" at bounding box center [603, 330] width 879 height 491
click at [411, 309] on div at bounding box center [409, 308] width 21 height 16
click at [444, 303] on button "goal" at bounding box center [442, 308] width 37 height 16
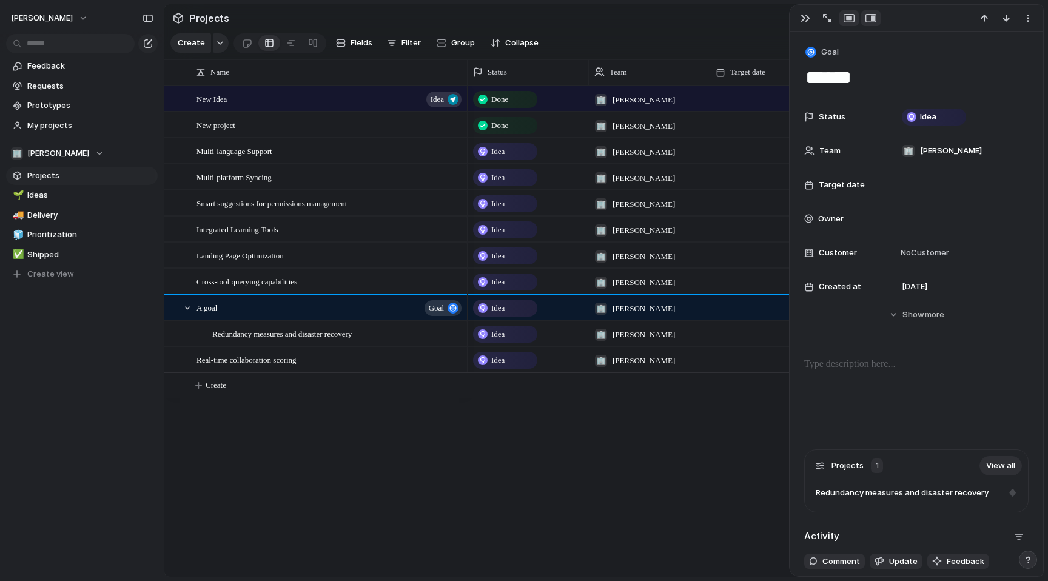
click at [849, 19] on div "button" at bounding box center [848, 18] width 11 height 10
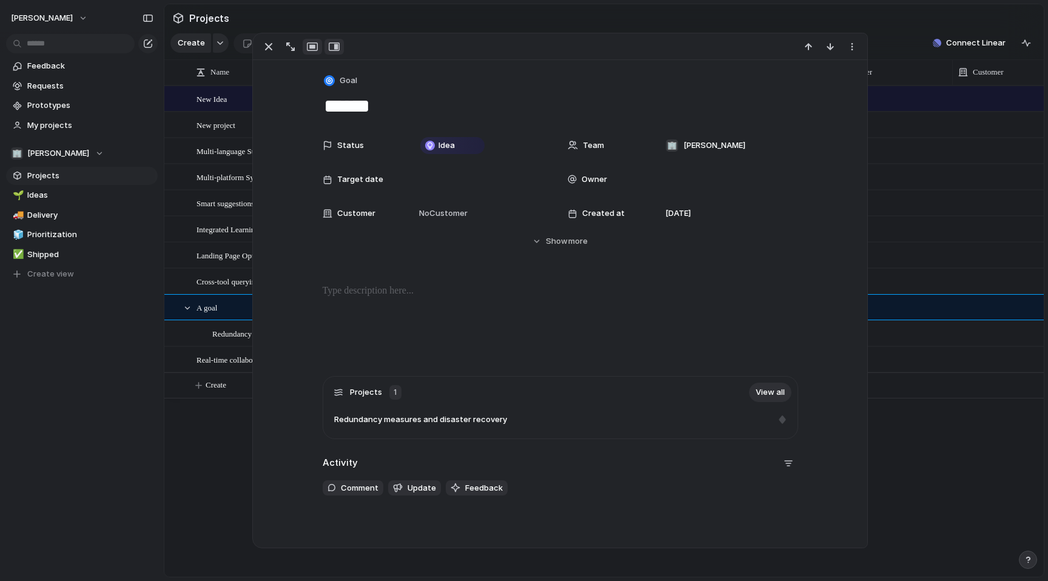
click at [337, 47] on div "button" at bounding box center [334, 47] width 11 height 10
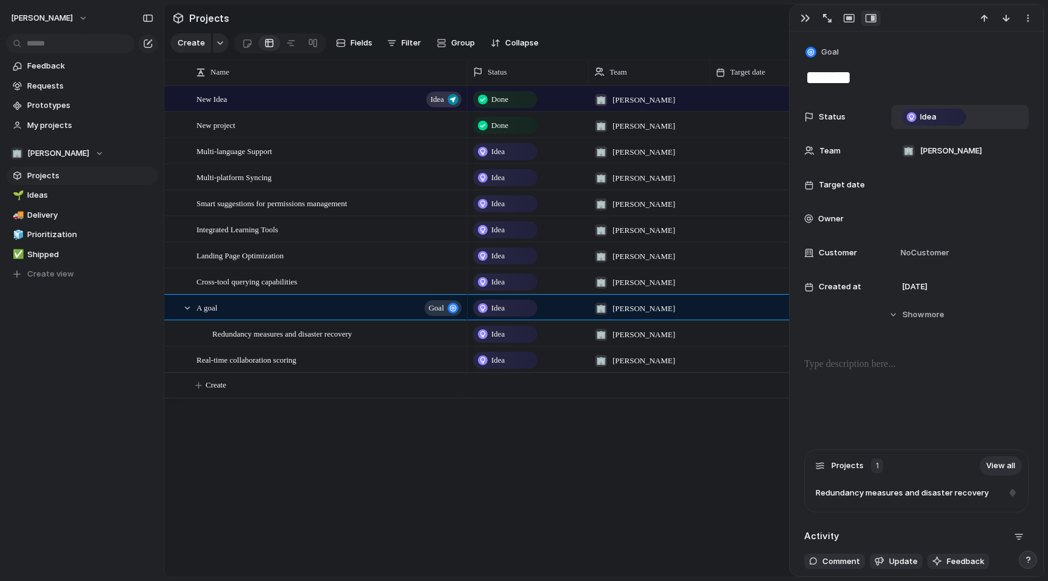
click at [981, 118] on div "Idea" at bounding box center [960, 116] width 126 height 13
click at [1002, 99] on div "Idea Planned On track At risk Off track Paused Canceled Done" at bounding box center [524, 290] width 1048 height 581
click at [968, 147] on span "[PERSON_NAME]" at bounding box center [951, 151] width 62 height 12
click at [992, 135] on div "🏢 [PERSON_NAME]" at bounding box center [524, 290] width 1048 height 581
click at [932, 216] on div at bounding box center [960, 218] width 126 height 13
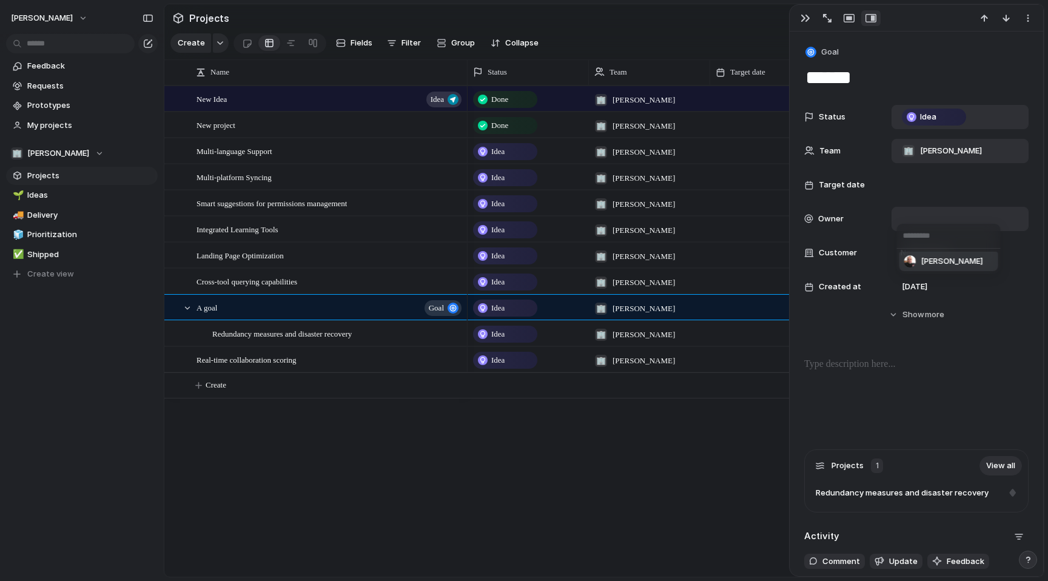
click at [909, 371] on div "[PERSON_NAME]" at bounding box center [524, 290] width 1048 height 581
click at [941, 320] on span "more" at bounding box center [934, 315] width 19 height 12
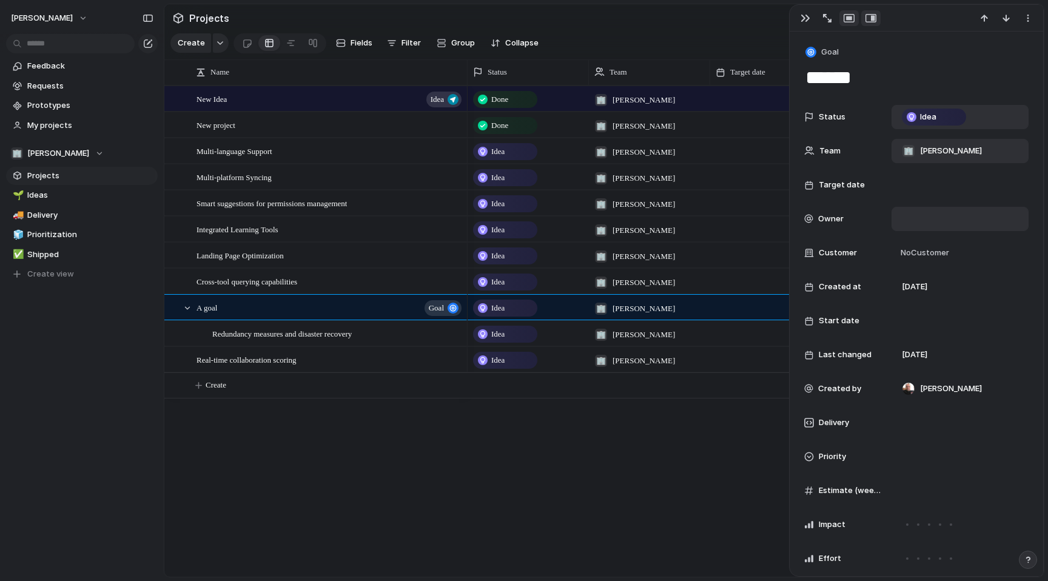
click at [849, 19] on div "button" at bounding box center [848, 18] width 11 height 10
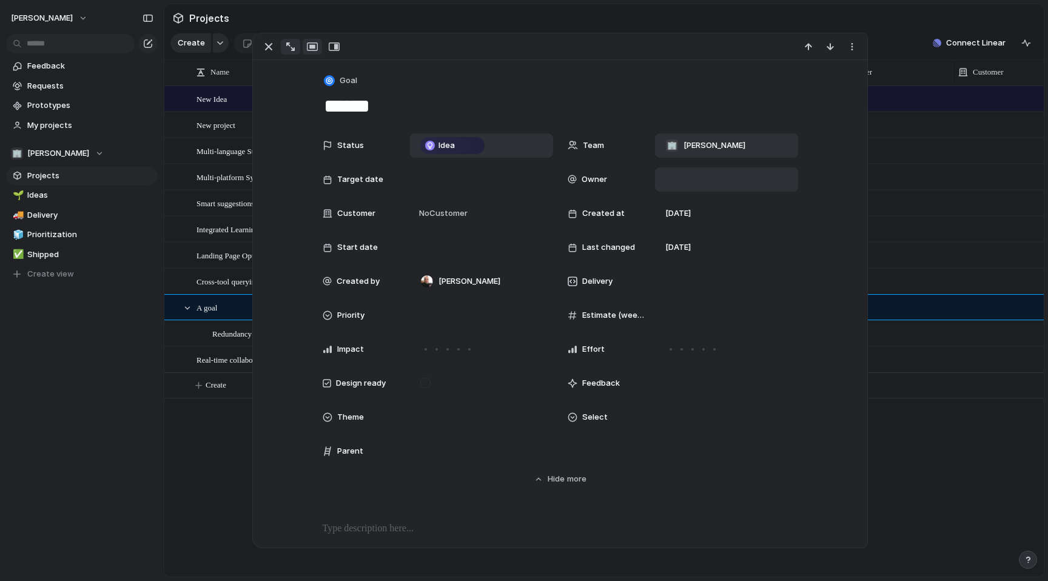
click at [295, 47] on button "button" at bounding box center [290, 47] width 19 height 16
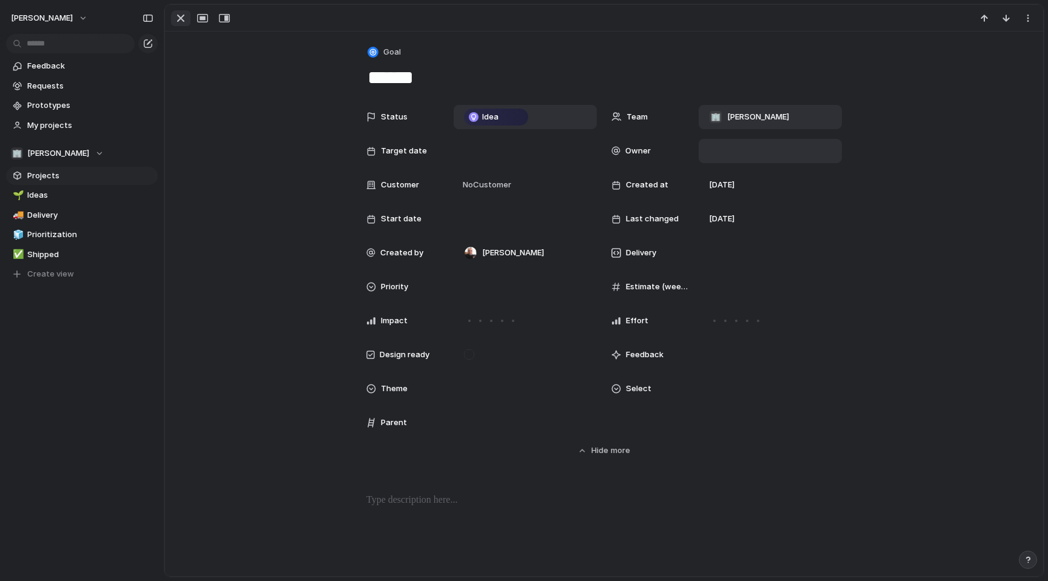
click at [185, 19] on div "button" at bounding box center [180, 18] width 15 height 15
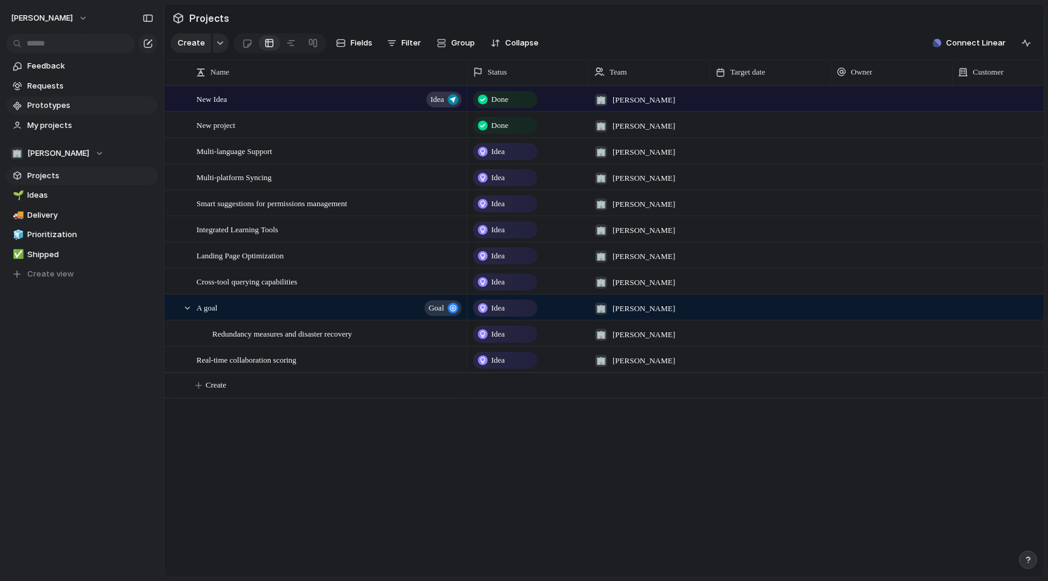
click at [64, 102] on span "Prototypes" at bounding box center [90, 105] width 126 height 12
click at [47, 203] on link "🌱 Ideas" at bounding box center [82, 195] width 152 height 18
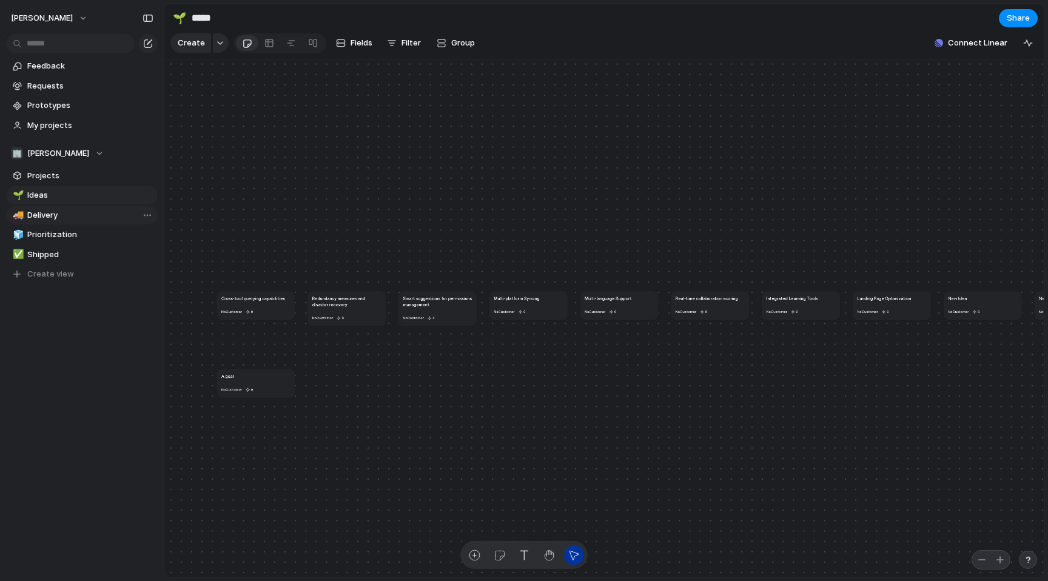
click at [44, 215] on span "Delivery" at bounding box center [90, 215] width 126 height 12
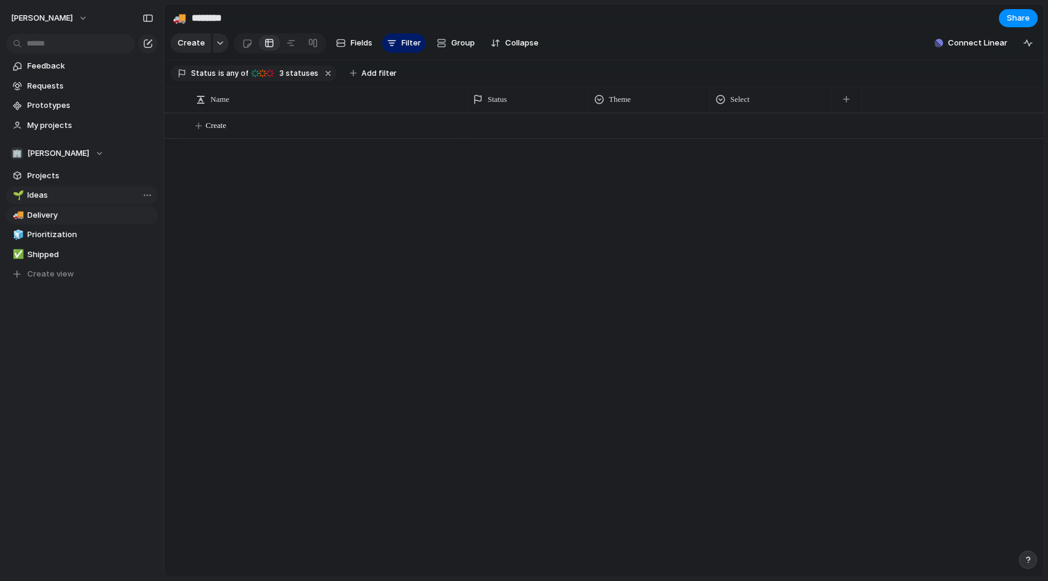
click at [46, 201] on span "Ideas" at bounding box center [90, 195] width 126 height 12
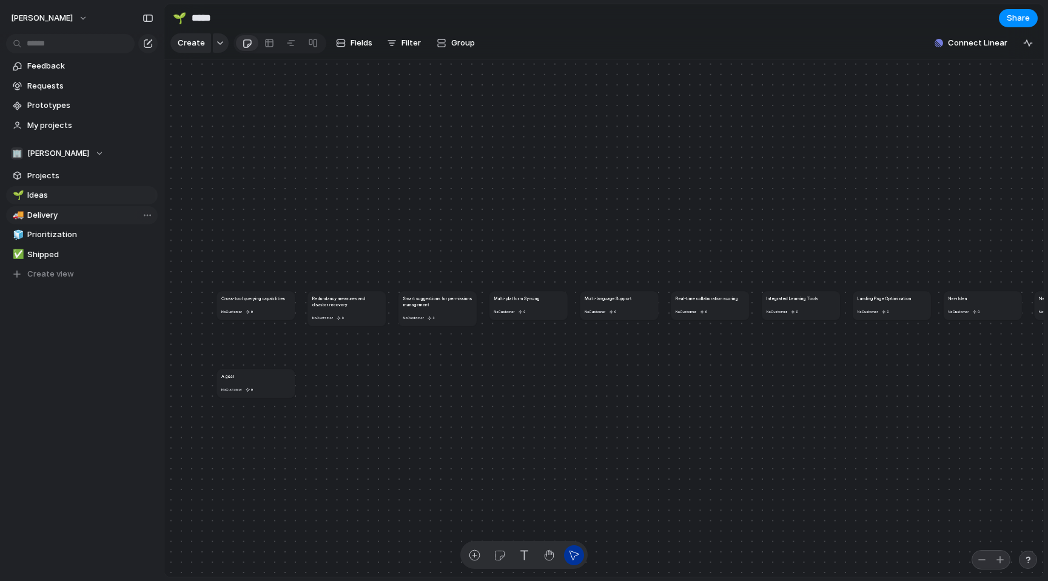
click at [52, 218] on span "Delivery" at bounding box center [90, 215] width 126 height 12
type input "********"
